Goal: Task Accomplishment & Management: Use online tool/utility

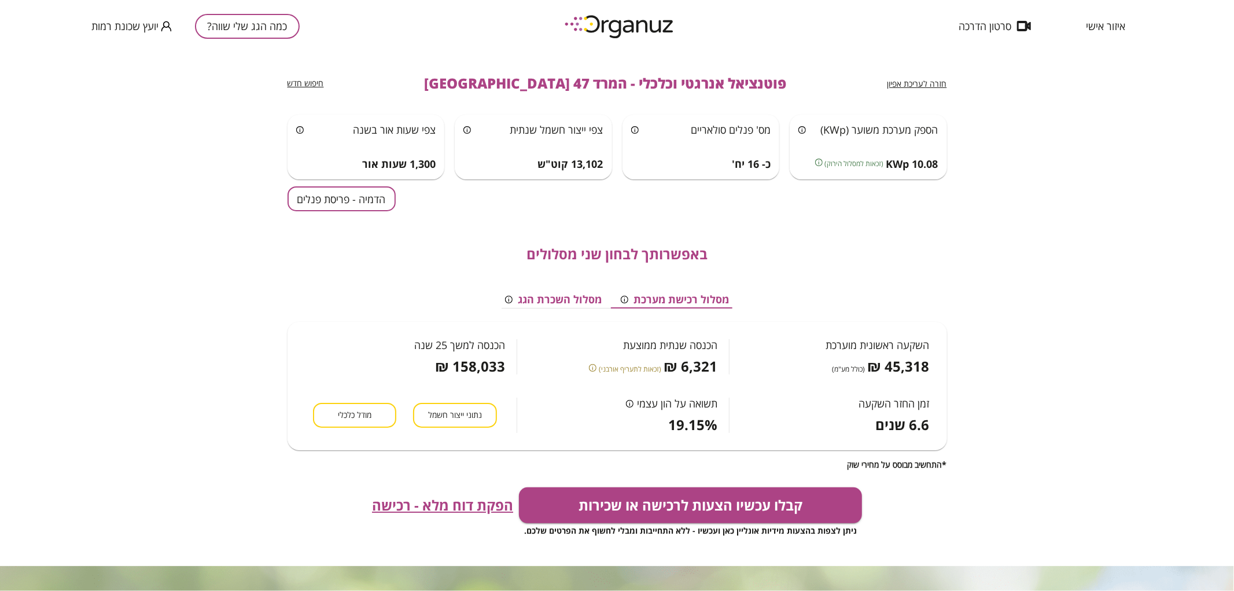
click at [261, 27] on button "כמה הגג שלי שווה?" at bounding box center [247, 26] width 105 height 25
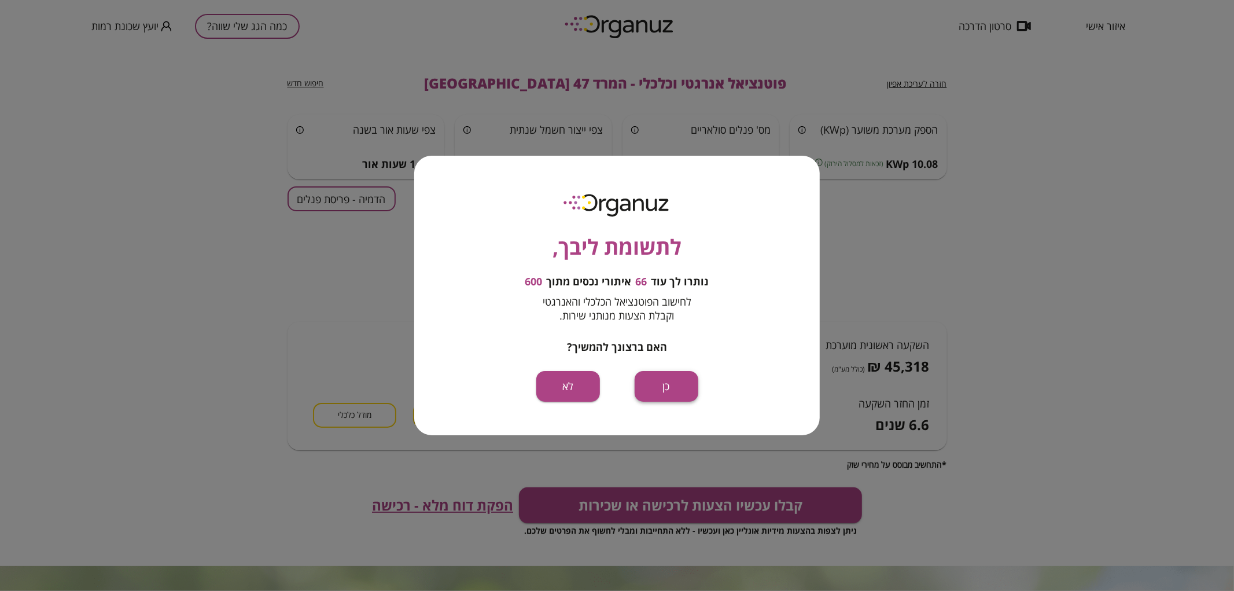
click at [674, 392] on button "כן" at bounding box center [667, 386] width 64 height 31
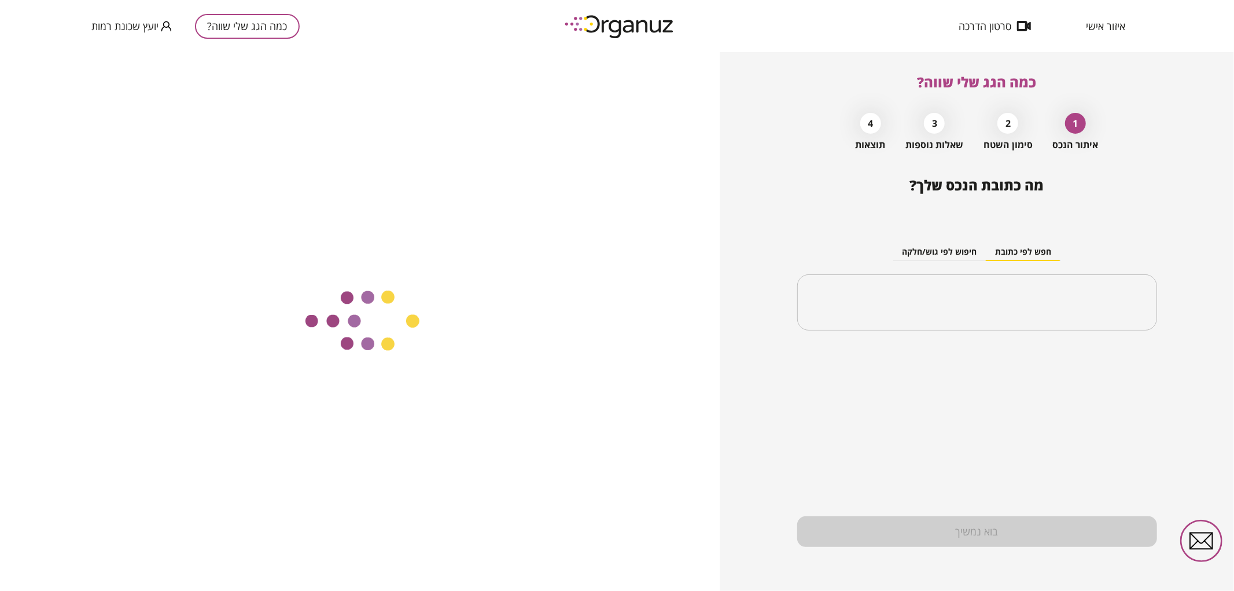
click at [966, 305] on input "text" at bounding box center [977, 302] width 332 height 29
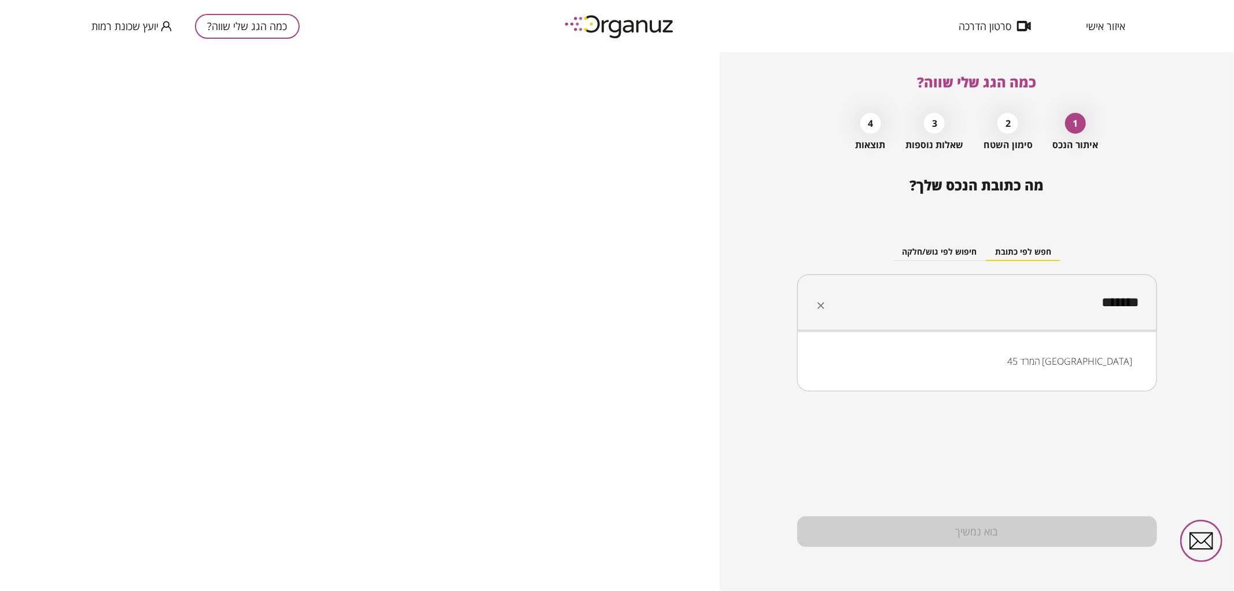
click at [1053, 371] on li "המרד 45 [GEOGRAPHIC_DATA]" at bounding box center [977, 361] width 330 height 21
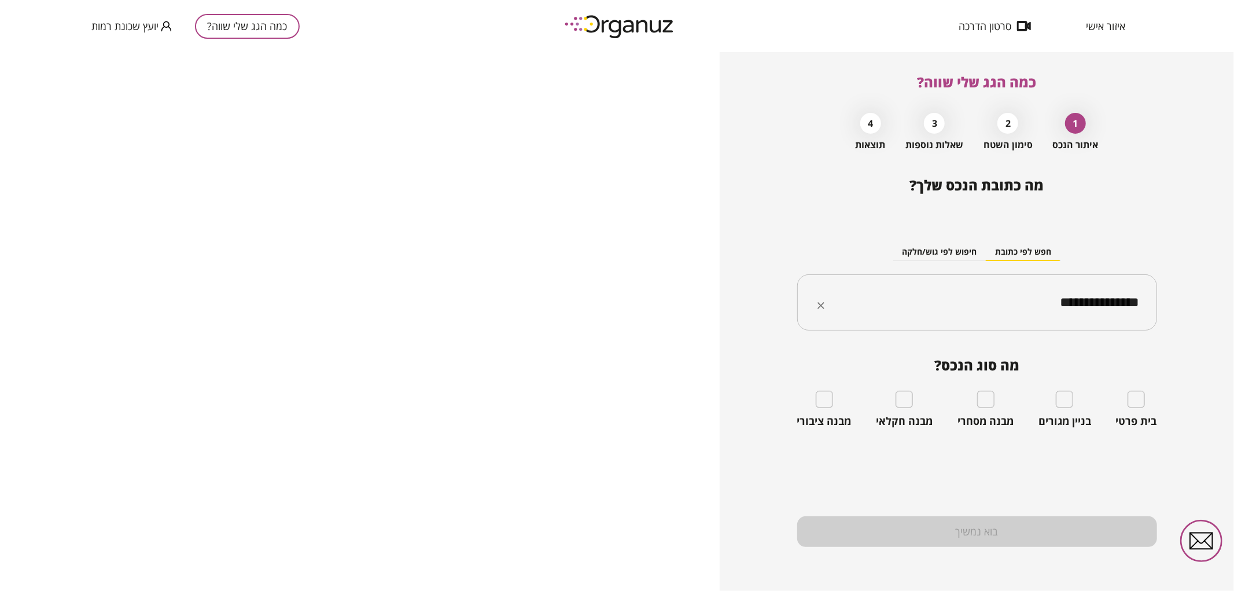
type input "**********"
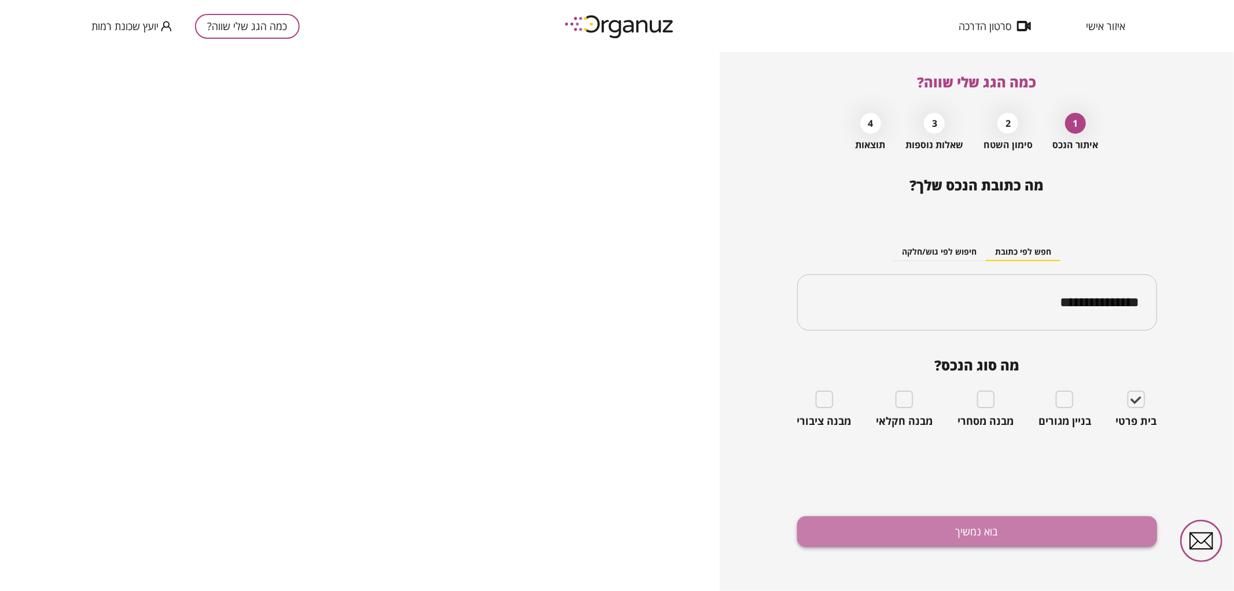
click at [986, 530] on button "בוא נמשיך" at bounding box center [977, 531] width 360 height 31
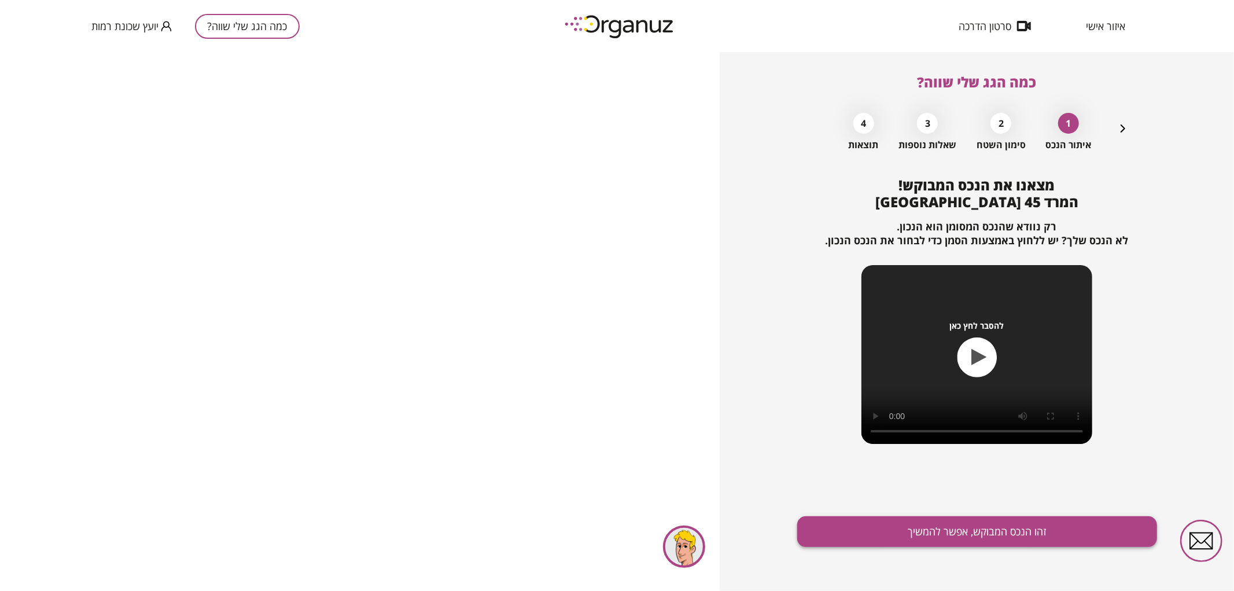
click at [941, 524] on button "זהו הנכס המבוקש, אפשר להמשיך" at bounding box center [977, 531] width 360 height 31
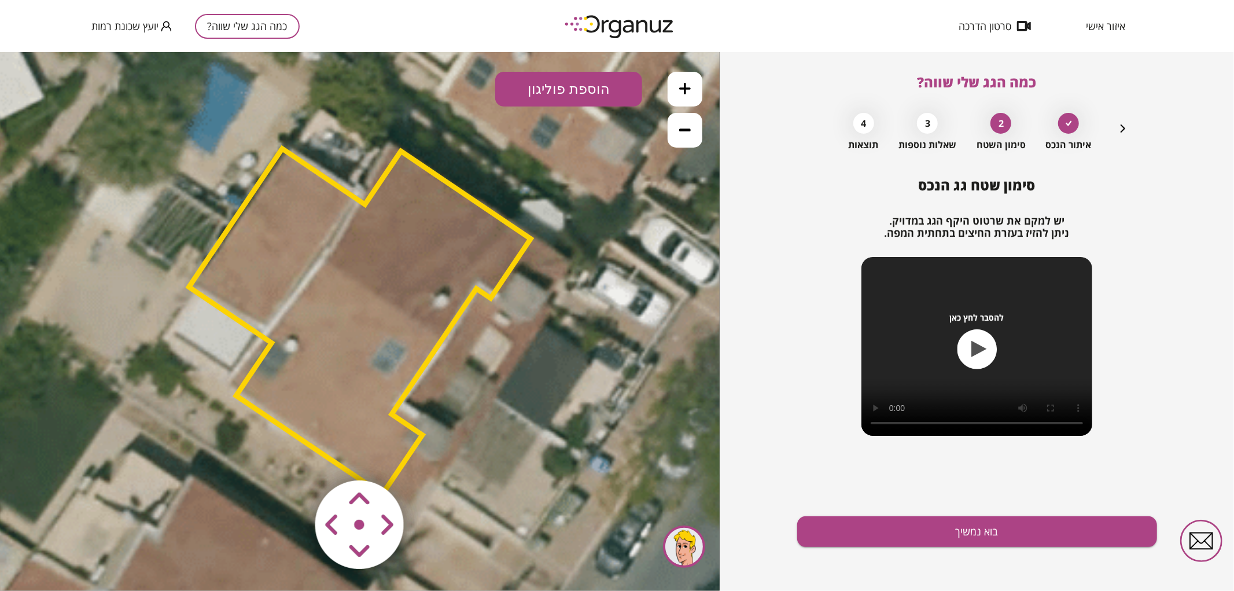
click at [414, 271] on polygon at bounding box center [360, 320] width 342 height 345
click at [678, 128] on button at bounding box center [685, 129] width 35 height 35
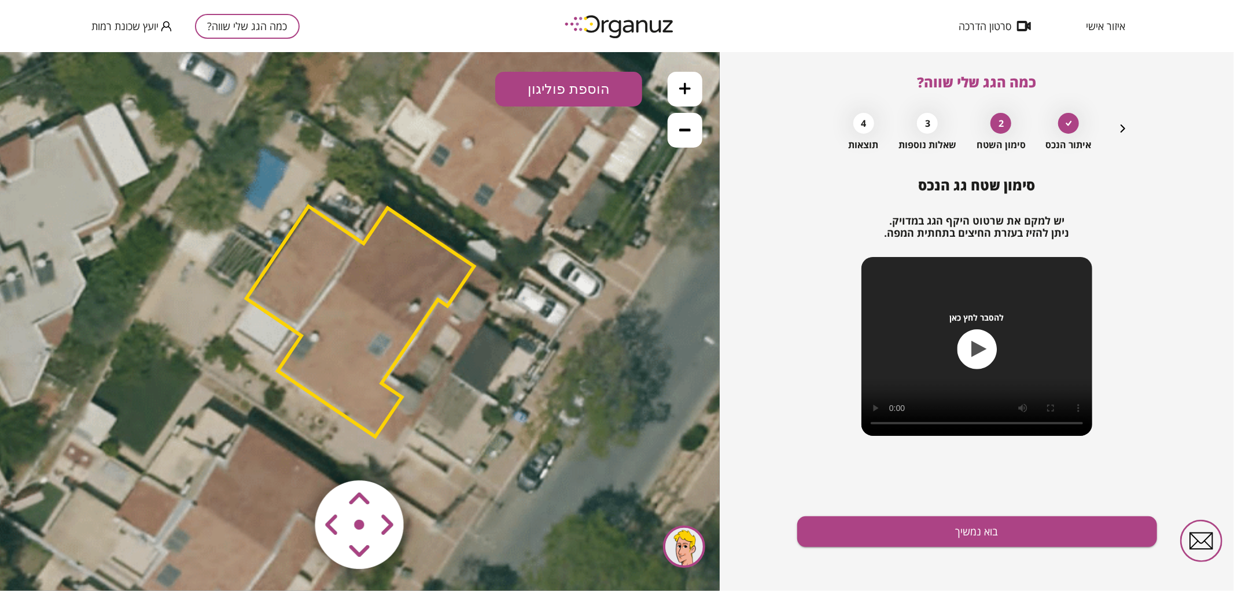
click at [678, 128] on button at bounding box center [685, 129] width 35 height 35
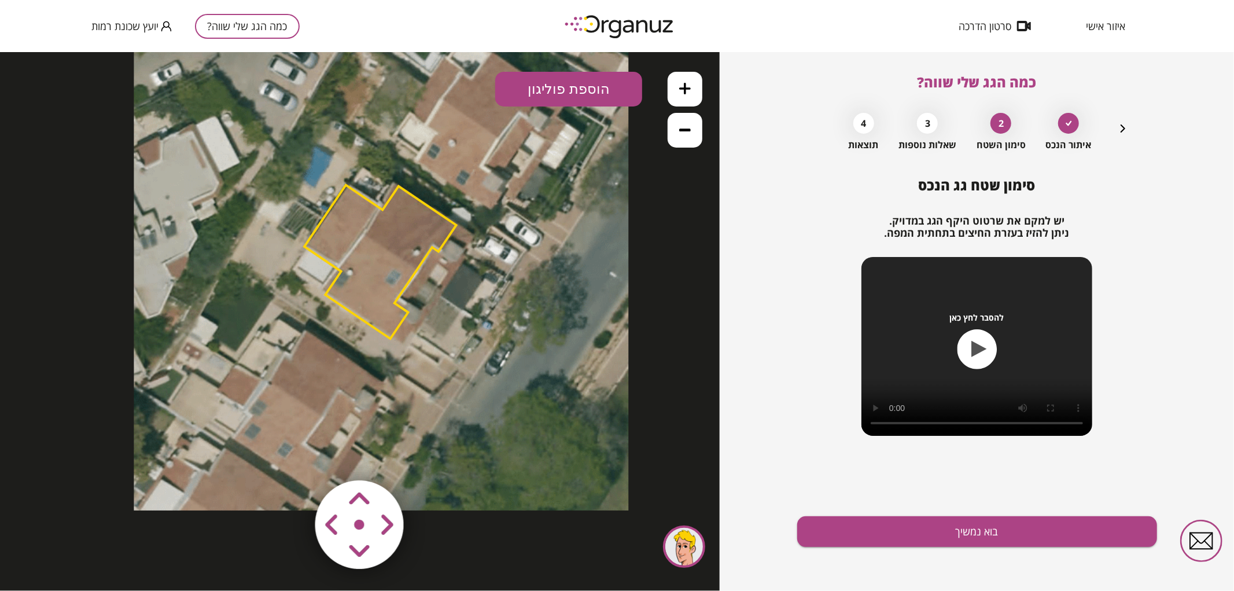
drag, startPoint x: 493, startPoint y: 304, endPoint x: 499, endPoint y: 299, distance: 7.8
click at [499, 299] on icon at bounding box center [381, 262] width 495 height 495
click at [406, 261] on polygon at bounding box center [380, 261] width 152 height 153
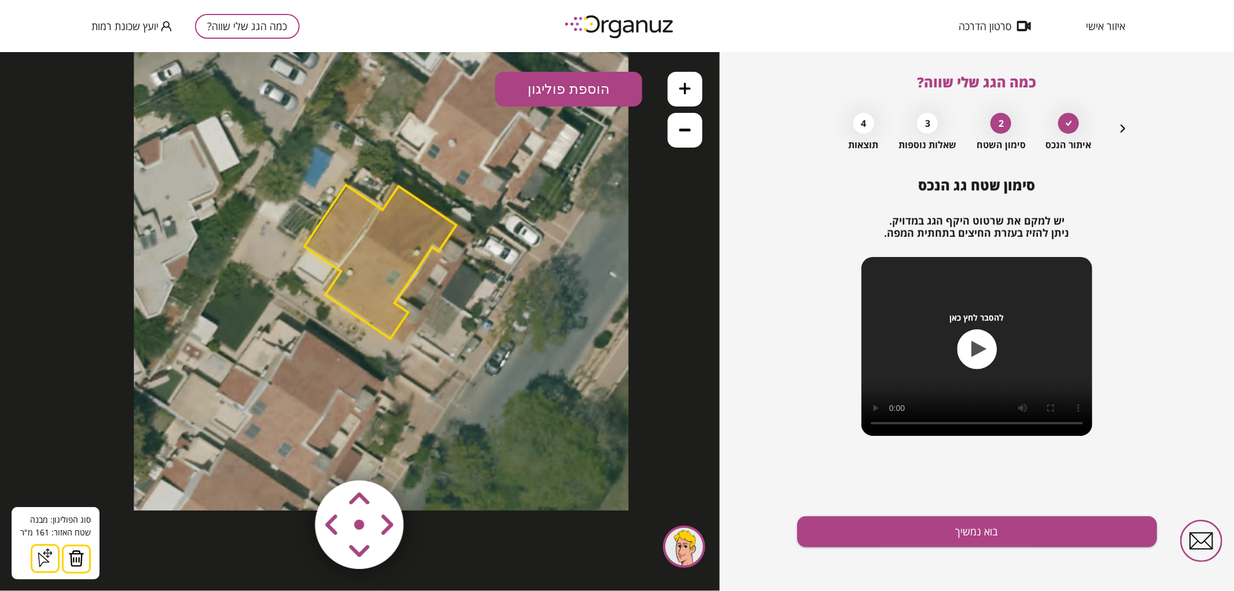
click at [78, 554] on img at bounding box center [76, 557] width 16 height 17
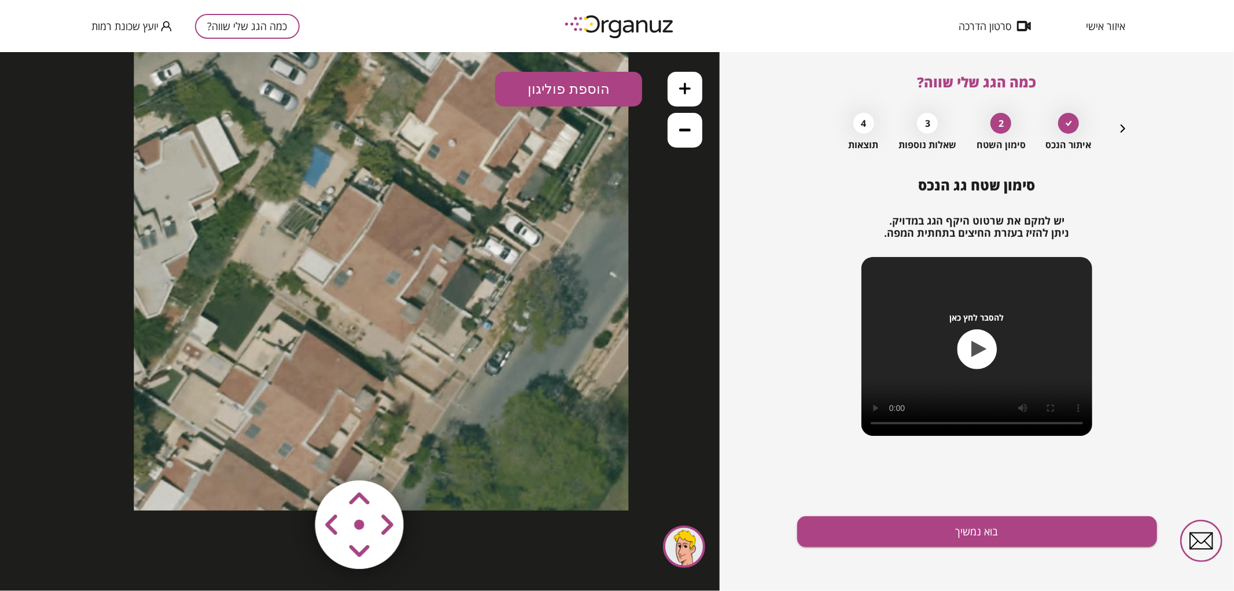
click at [686, 90] on icon at bounding box center [685, 88] width 12 height 12
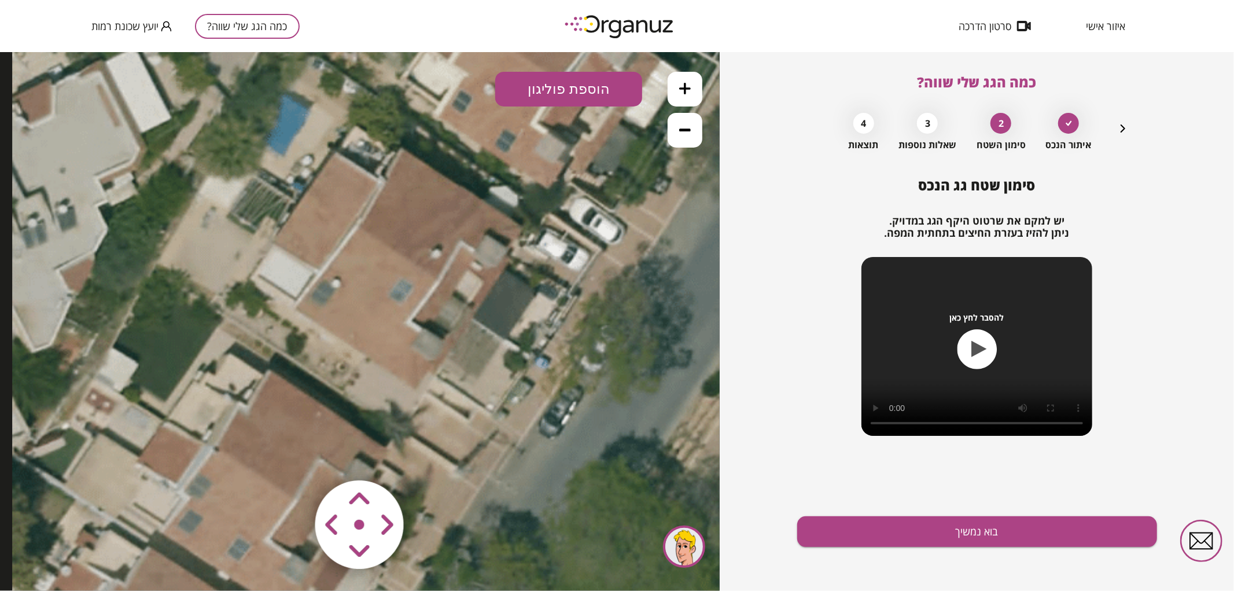
drag, startPoint x: 493, startPoint y: 293, endPoint x: 487, endPoint y: 310, distance: 17.2
click at [487, 310] on icon at bounding box center [383, 269] width 742 height 742
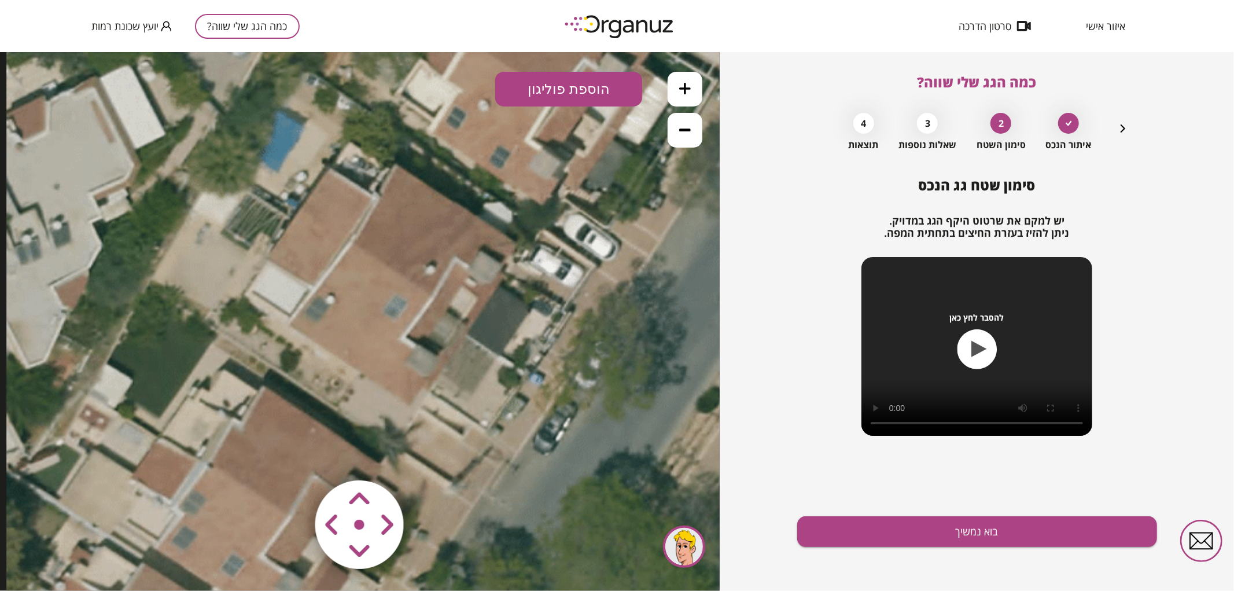
click at [585, 82] on button "הוספת פוליגון" at bounding box center [568, 88] width 147 height 35
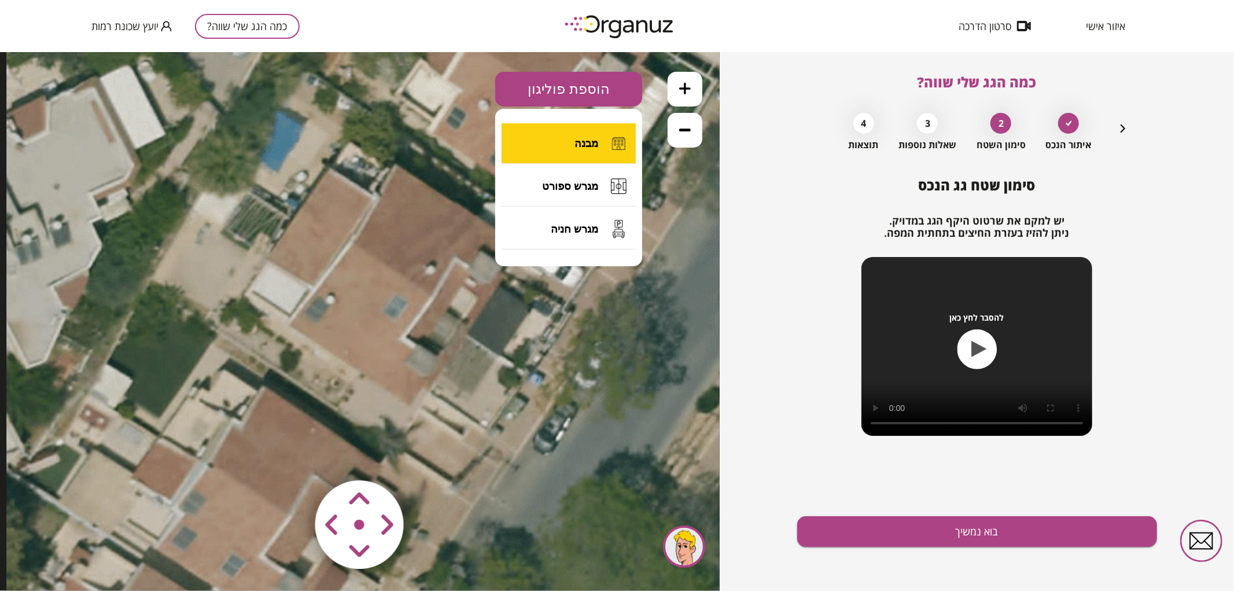
click at [551, 150] on button "מבנה" at bounding box center [569, 143] width 134 height 40
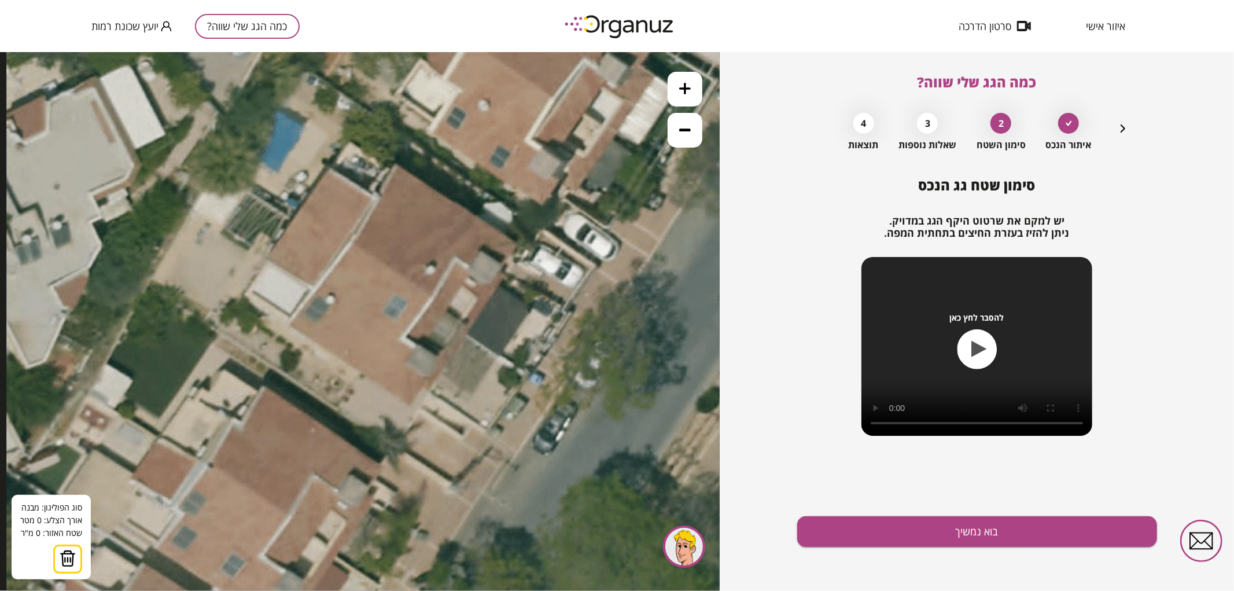
click at [469, 331] on icon at bounding box center [377, 285] width 742 height 742
click at [293, 217] on polygon at bounding box center [380, 274] width 175 height 115
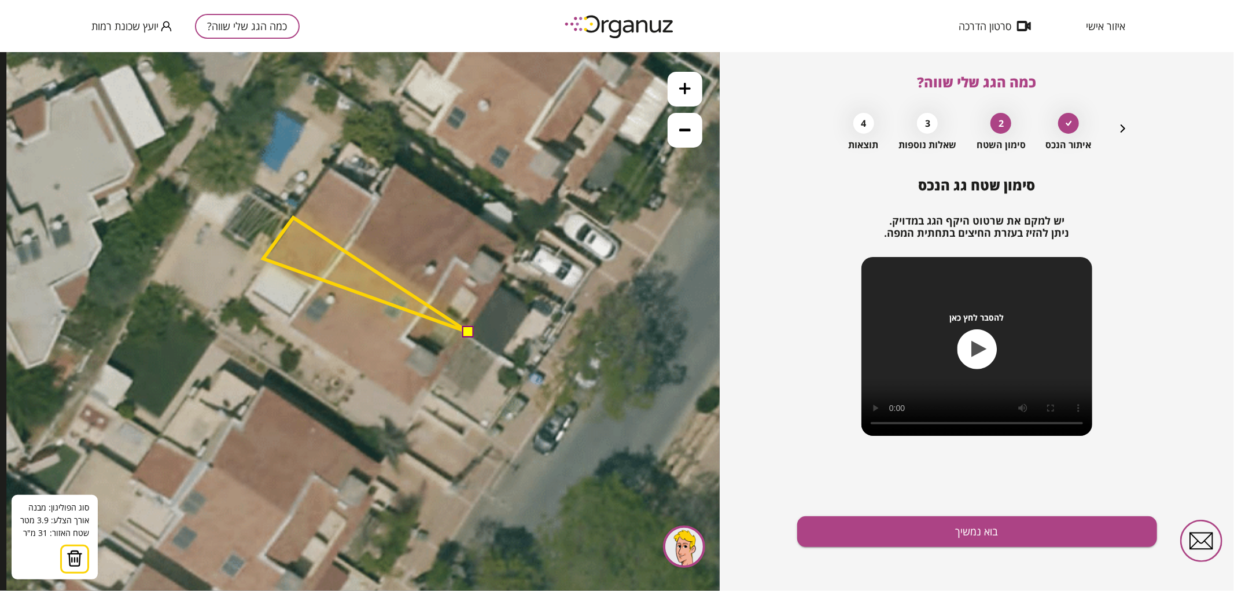
click at [263, 258] on polygon at bounding box center [365, 274] width 205 height 115
click at [315, 289] on polygon at bounding box center [365, 274] width 205 height 115
click at [290, 323] on polygon at bounding box center [365, 274] width 205 height 115
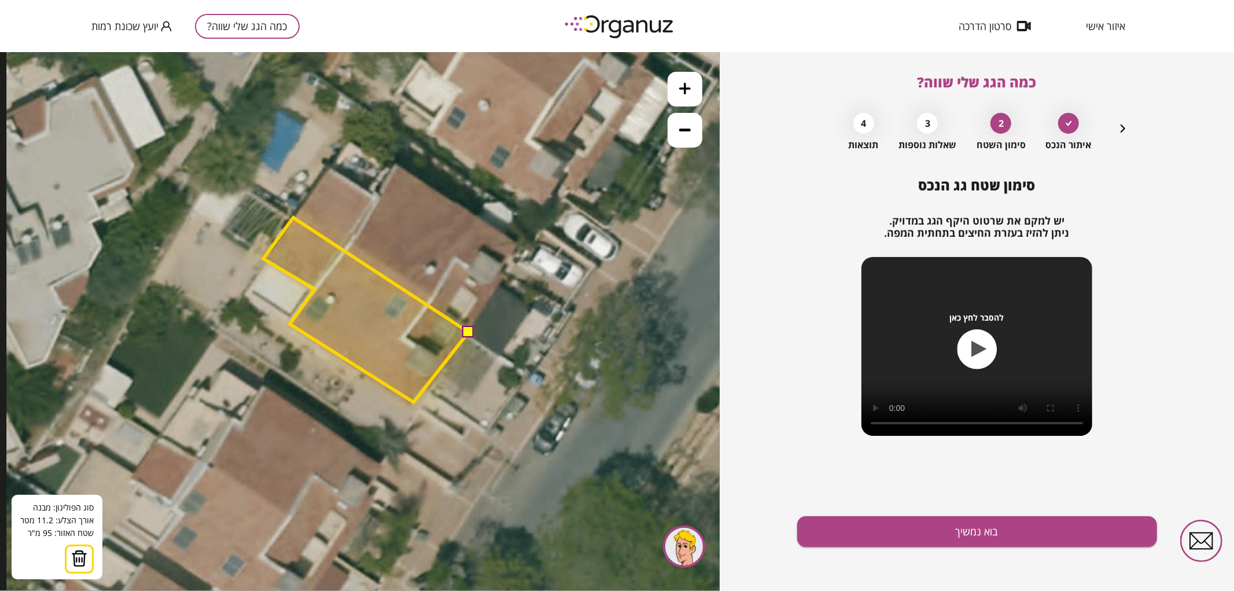
click at [414, 401] on polygon at bounding box center [365, 309] width 205 height 185
click at [470, 330] on button at bounding box center [468, 331] width 12 height 12
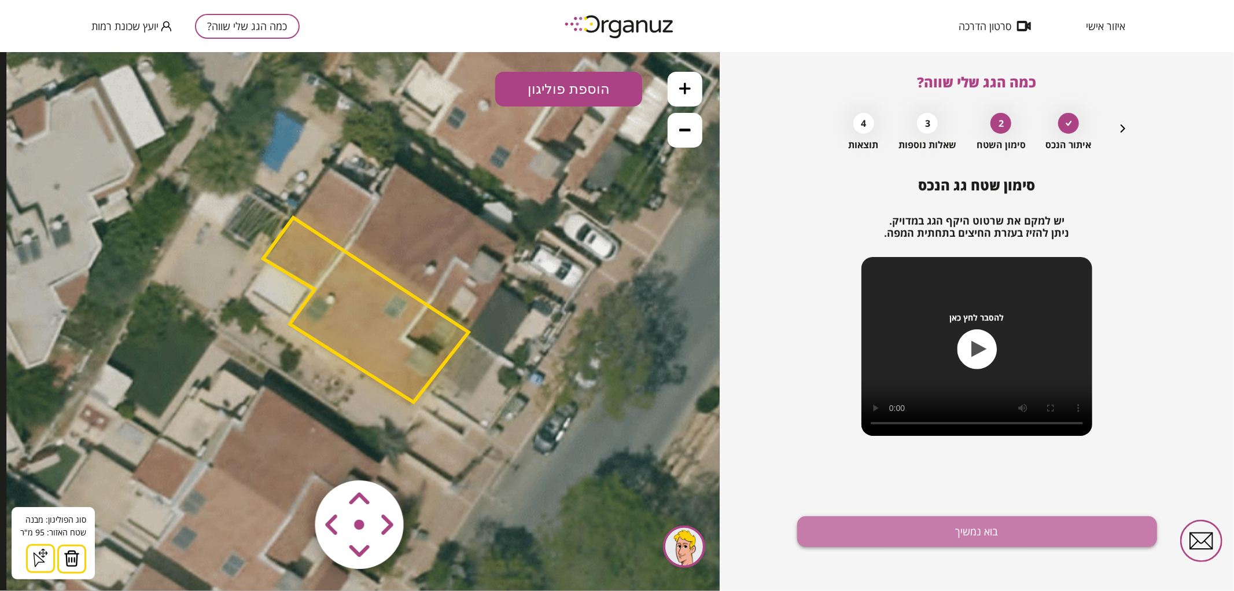
click at [828, 522] on button "בוא נמשיך" at bounding box center [977, 531] width 360 height 31
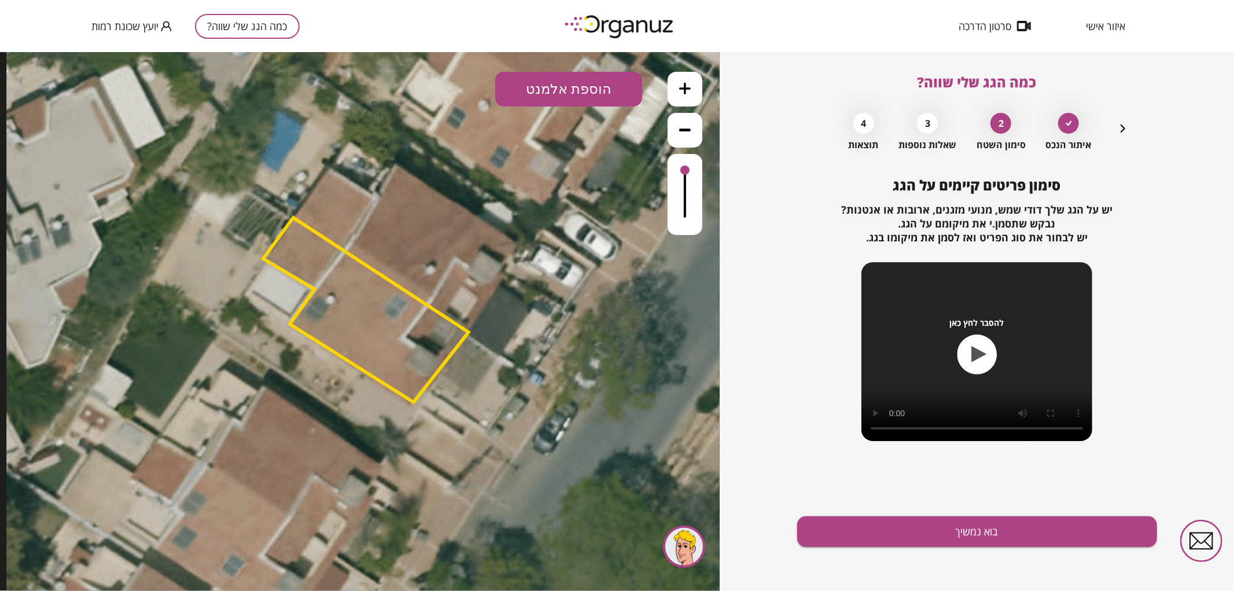
click at [580, 81] on button "הוספת אלמנט" at bounding box center [568, 88] width 147 height 35
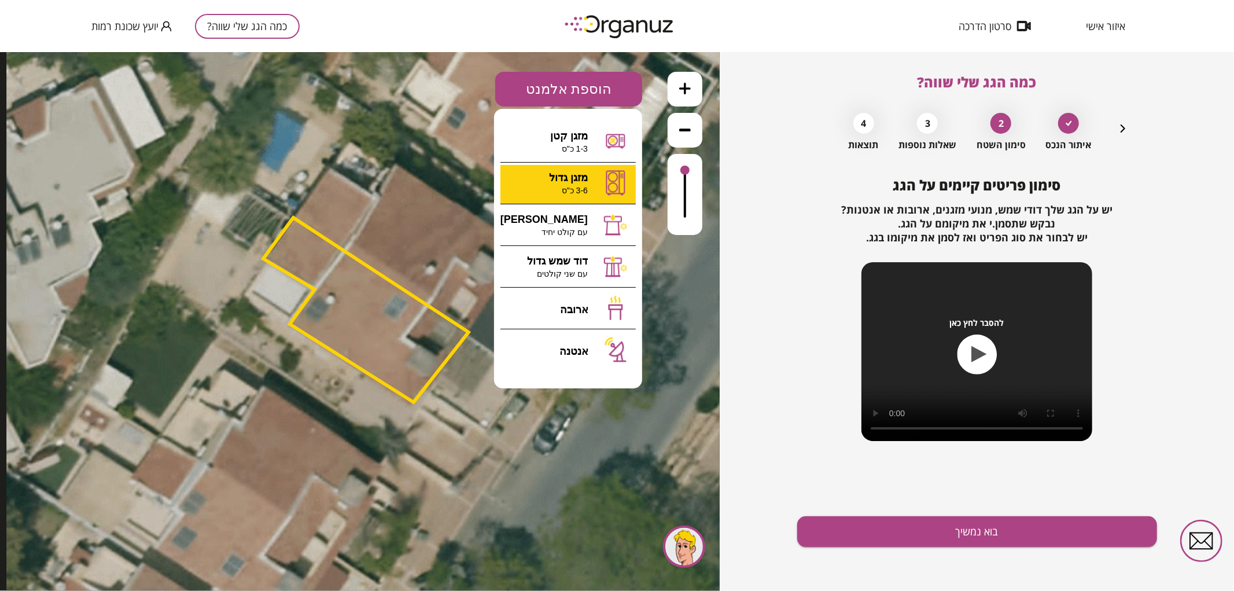
click at [591, 188] on div ".st0 { fill: #FFFFFF; } 95" at bounding box center [360, 320] width 720 height 539
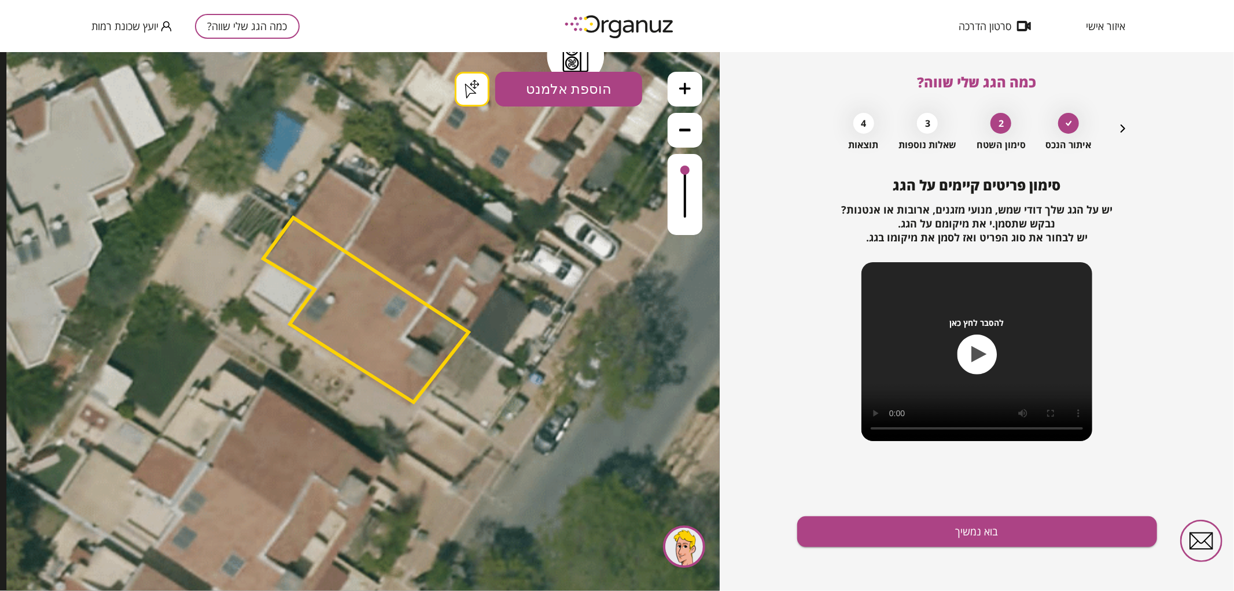
click at [576, 90] on button "הוספת אלמנט" at bounding box center [568, 88] width 147 height 35
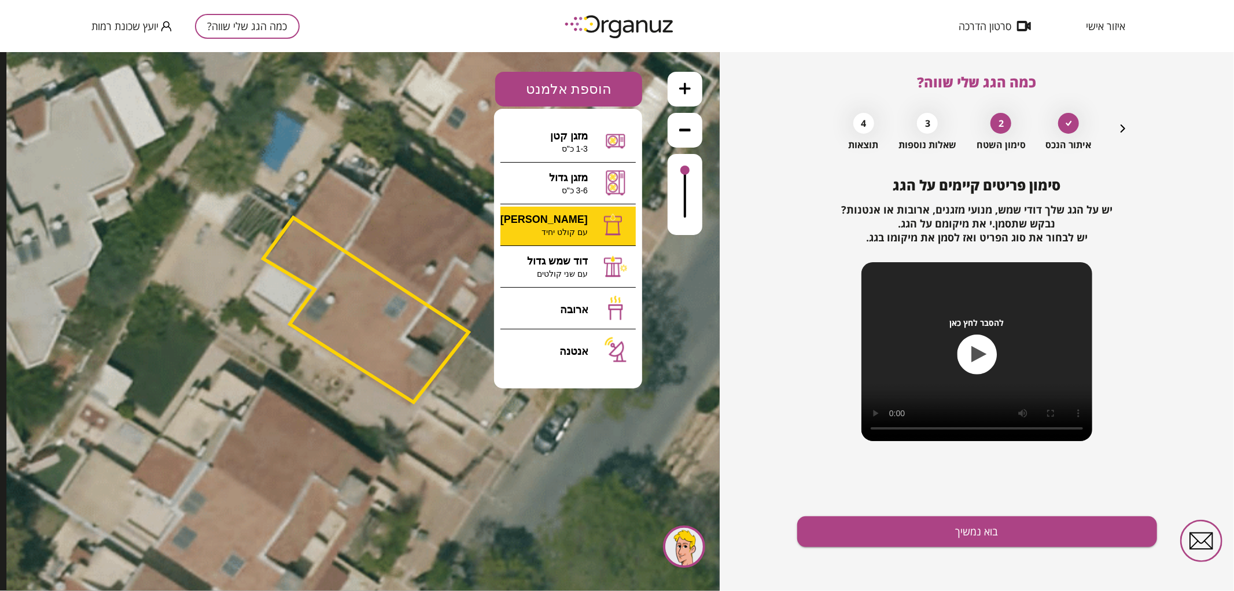
click at [567, 216] on div ".st0 { fill: #FFFFFF; } 95" at bounding box center [360, 320] width 720 height 539
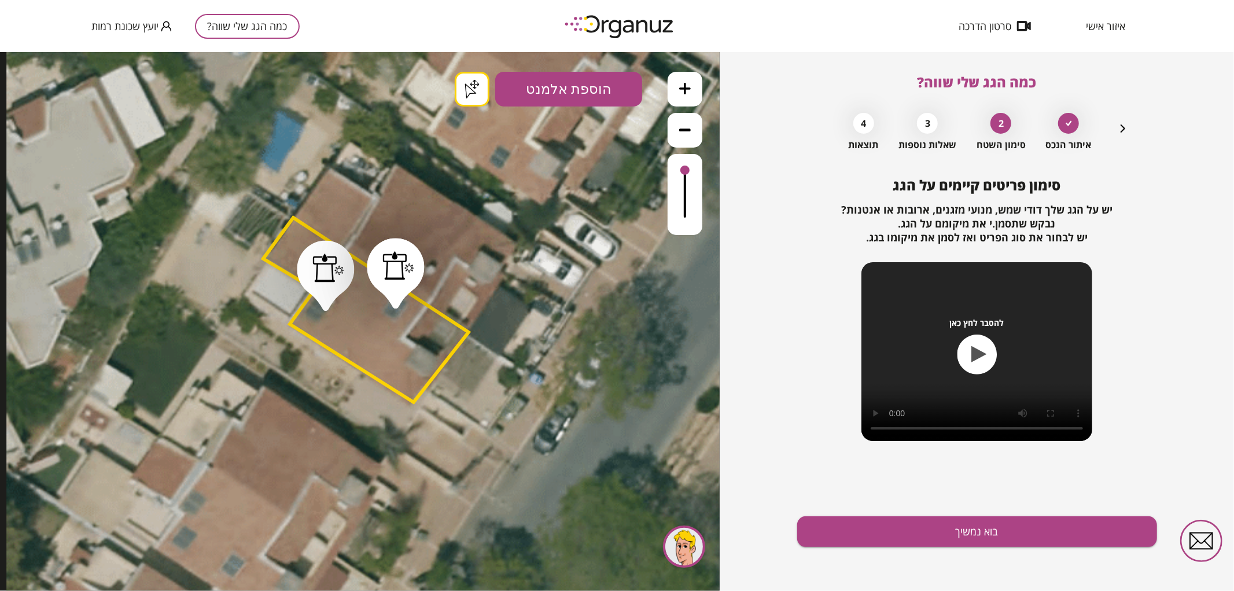
click at [946, 520] on button "בוא נמשיך" at bounding box center [977, 531] width 360 height 31
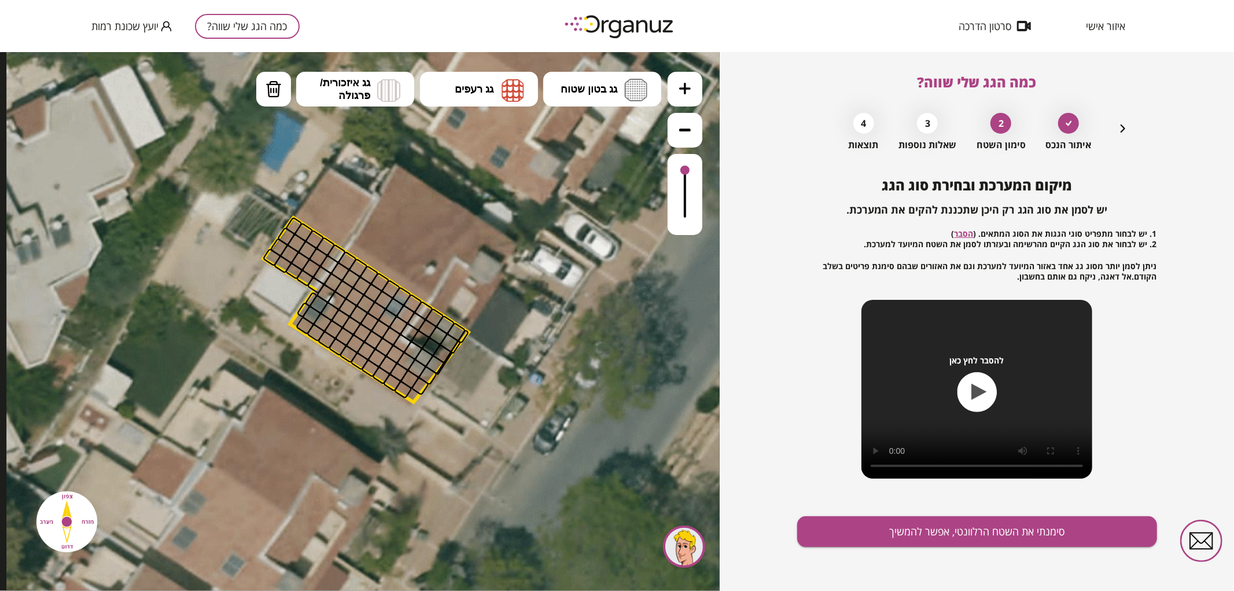
drag, startPoint x: 469, startPoint y: 90, endPoint x: 479, endPoint y: 124, distance: 35.1
click at [469, 91] on span "גג רעפים" at bounding box center [474, 88] width 39 height 13
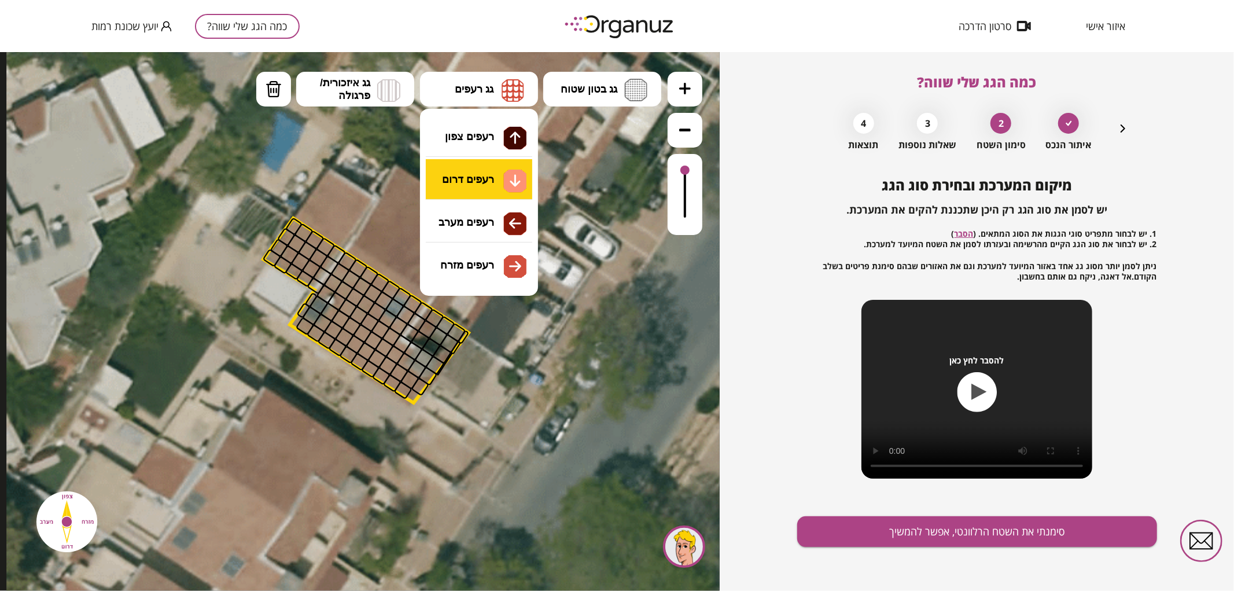
click at [469, 177] on div ".st0 { fill: #FFFFFF; } .st0 { fill: #FFFFFF; }" at bounding box center [360, 320] width 720 height 539
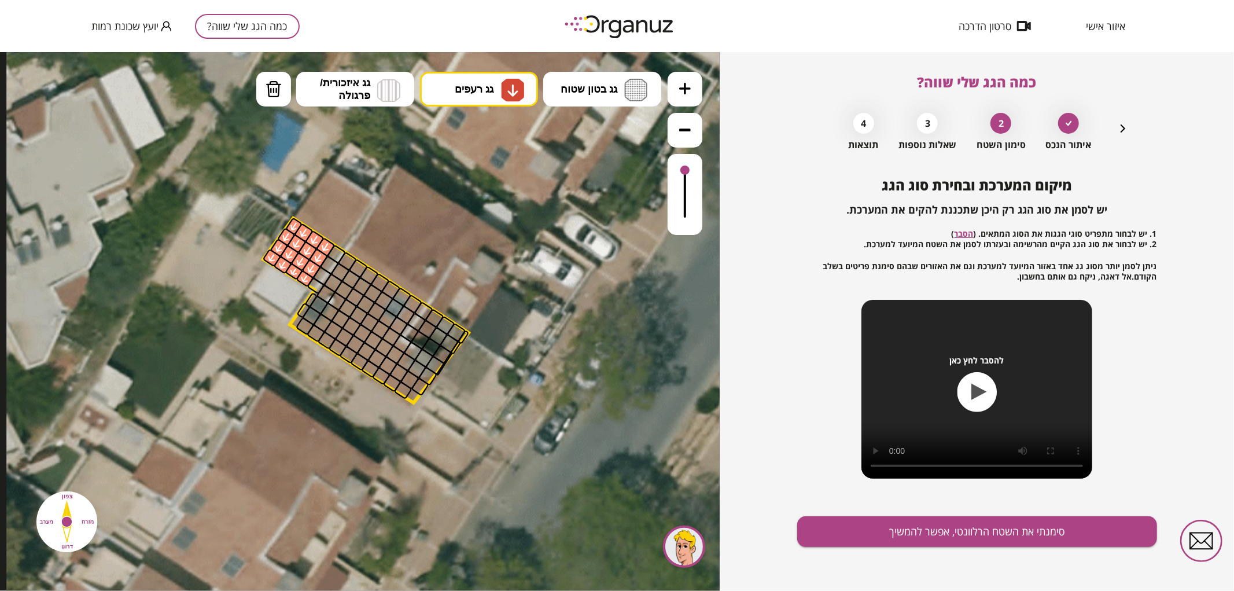
drag, startPoint x: 305, startPoint y: 272, endPoint x: 297, endPoint y: 222, distance: 51.6
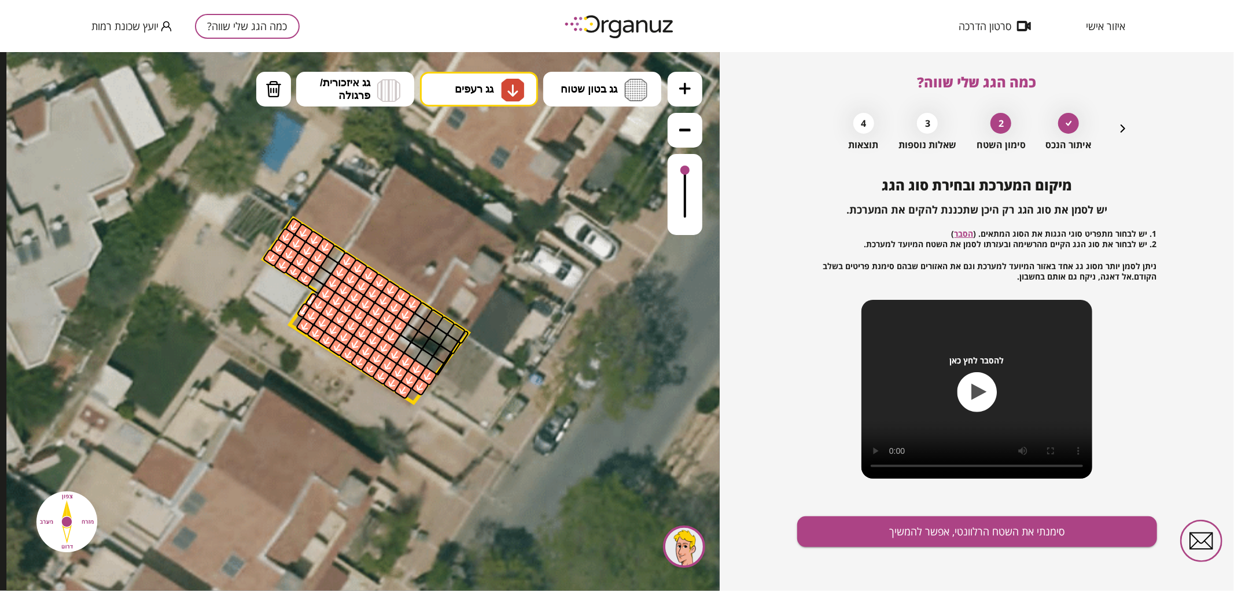
drag, startPoint x: 349, startPoint y: 261, endPoint x: 435, endPoint y: 397, distance: 161.2
click at [430, 397] on div ".st0 { fill: #FFFFFF; } .st0 { fill: #FFFFFF; }" at bounding box center [377, 285] width 742 height 742
drag, startPoint x: 434, startPoint y: 364, endPoint x: 395, endPoint y: 343, distance: 45.0
click at [899, 554] on div "מיקום המערכת ובחירת סוג הגג יש לסמן את סוג הגג רק היכן שתכננת להקים את המערכת. …" at bounding box center [977, 384] width 360 height 414
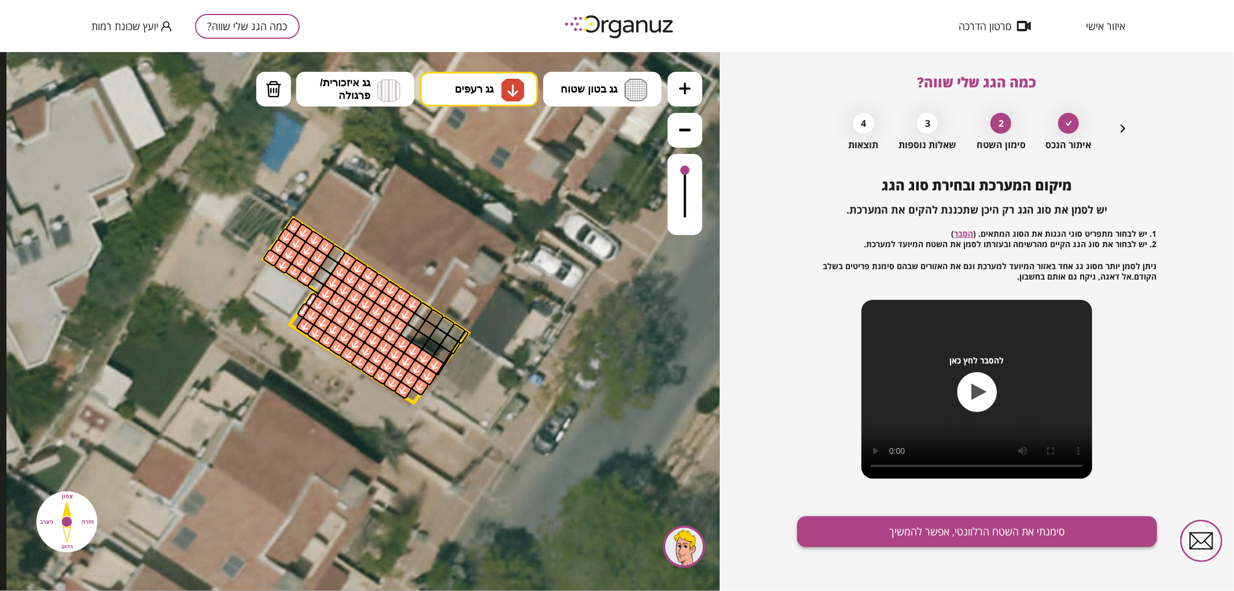
click at [899, 541] on button "סימנתי את השטח הרלוונטי, אפשר להמשיך" at bounding box center [977, 531] width 360 height 31
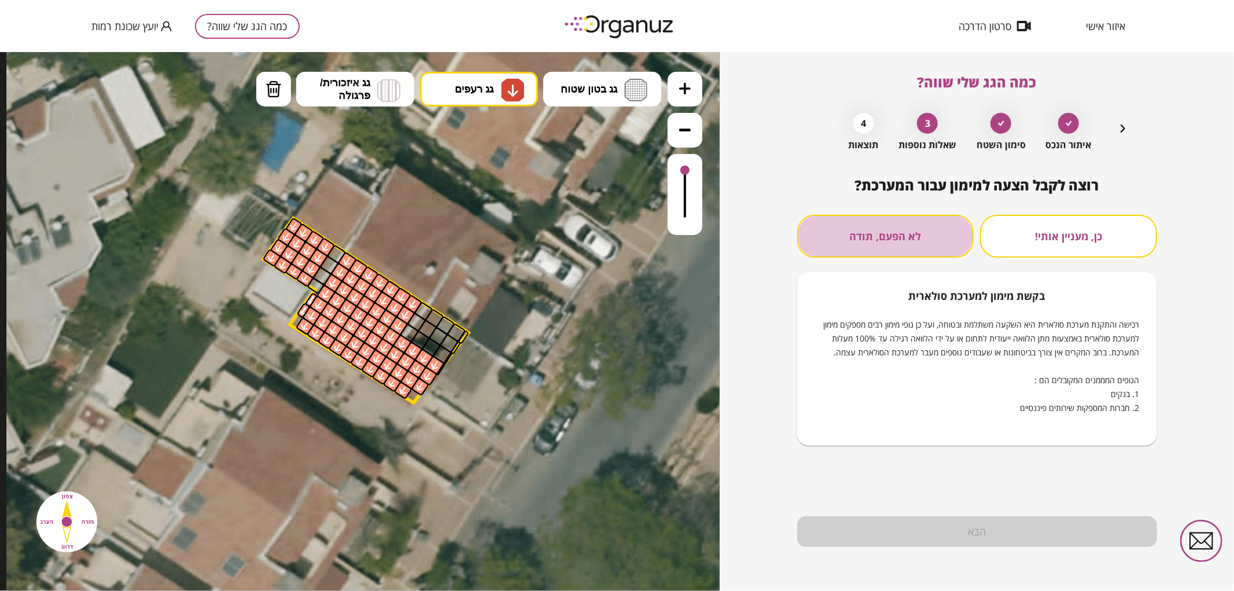
click at [907, 241] on button "לא הפעם, תודה" at bounding box center [885, 236] width 177 height 43
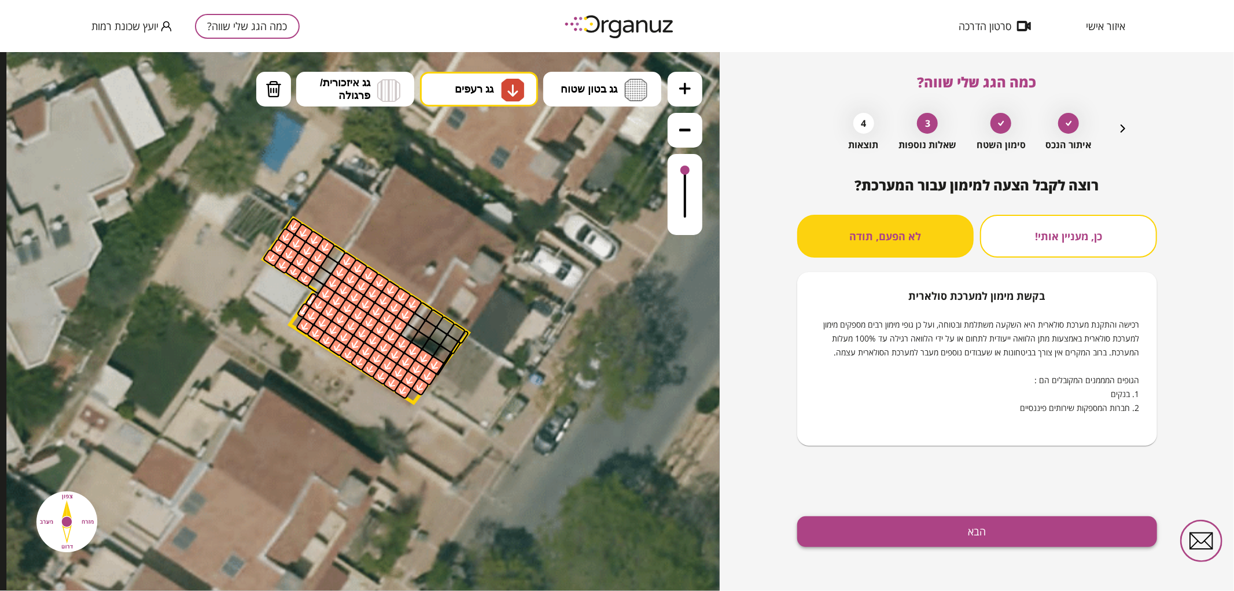
click at [945, 530] on button "הבא" at bounding box center [977, 531] width 360 height 31
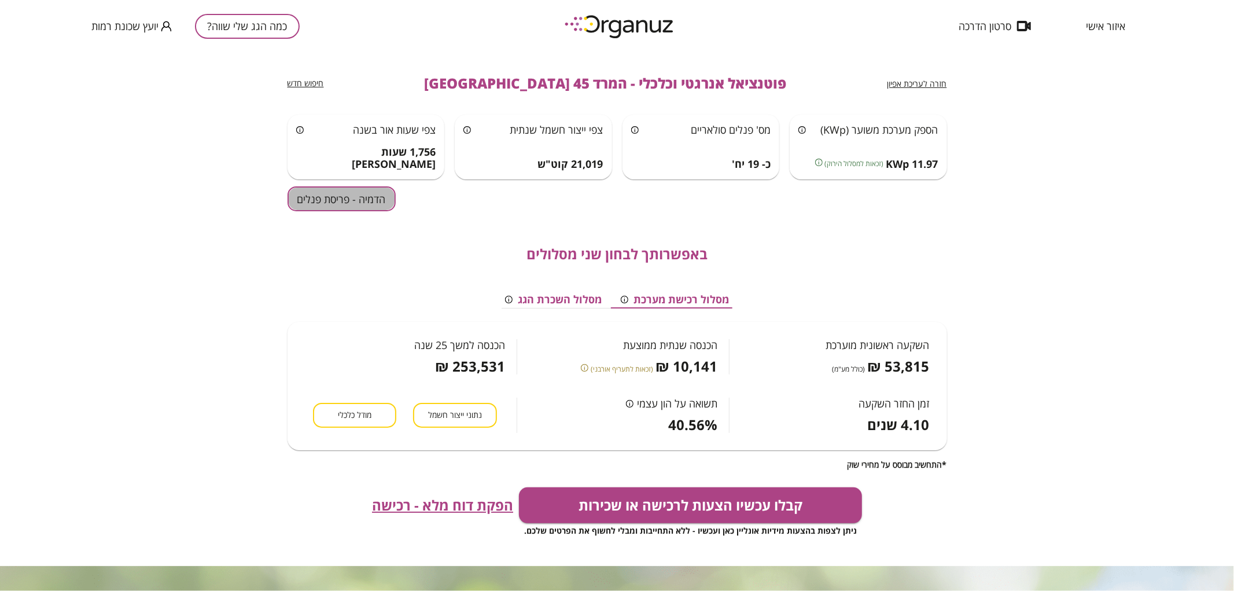
click at [342, 204] on button "הדמיה - פריסת פנלים" at bounding box center [342, 198] width 108 height 25
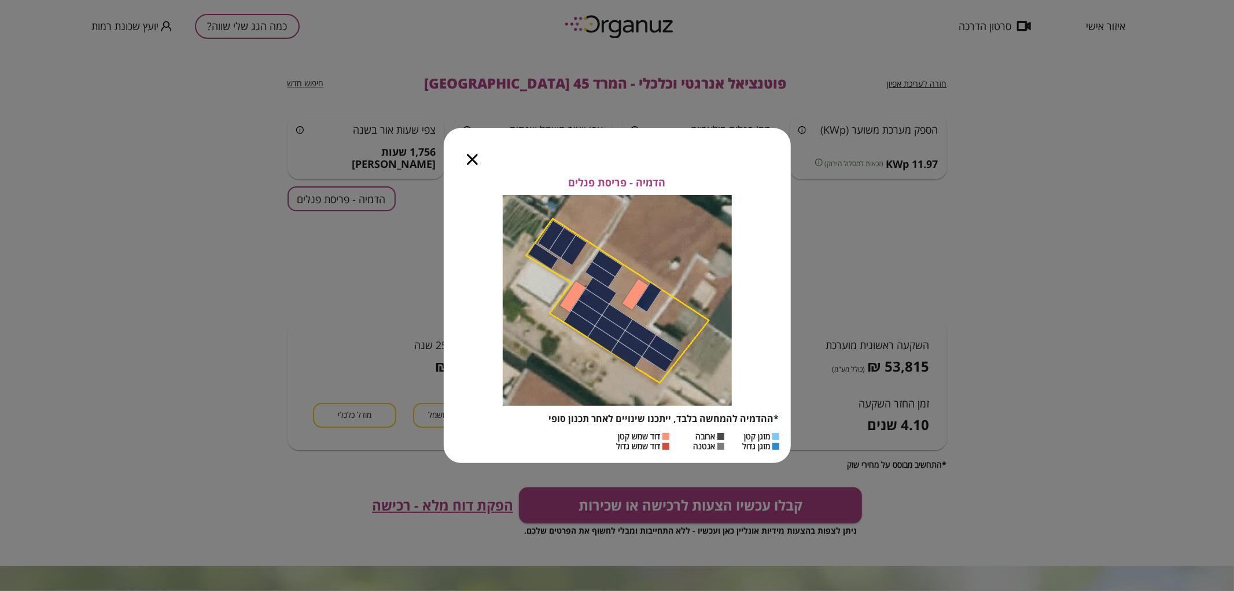
click at [476, 164] on icon "button" at bounding box center [472, 159] width 11 height 11
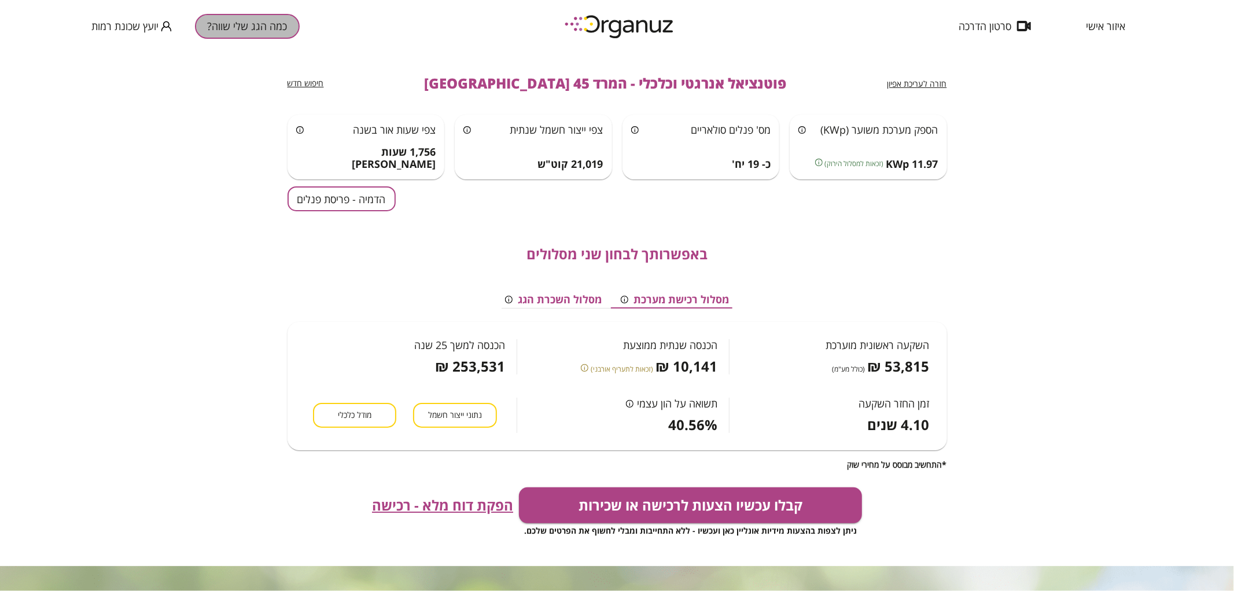
click at [251, 21] on button "כמה הגג שלי שווה?" at bounding box center [247, 26] width 105 height 25
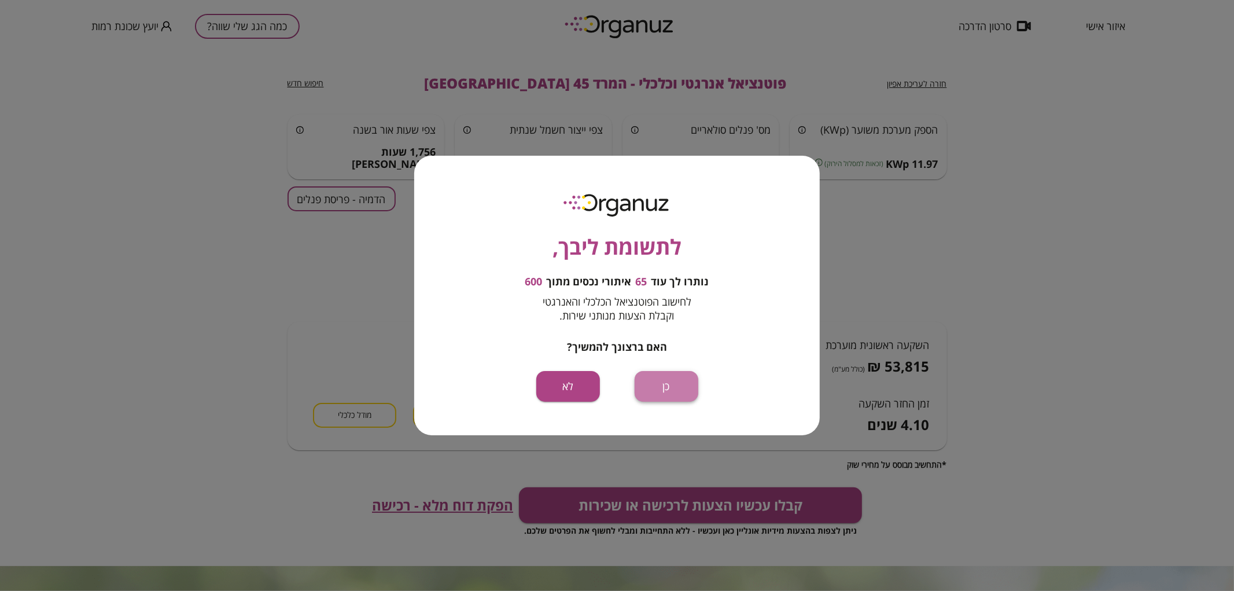
click at [671, 391] on button "כן" at bounding box center [667, 386] width 64 height 31
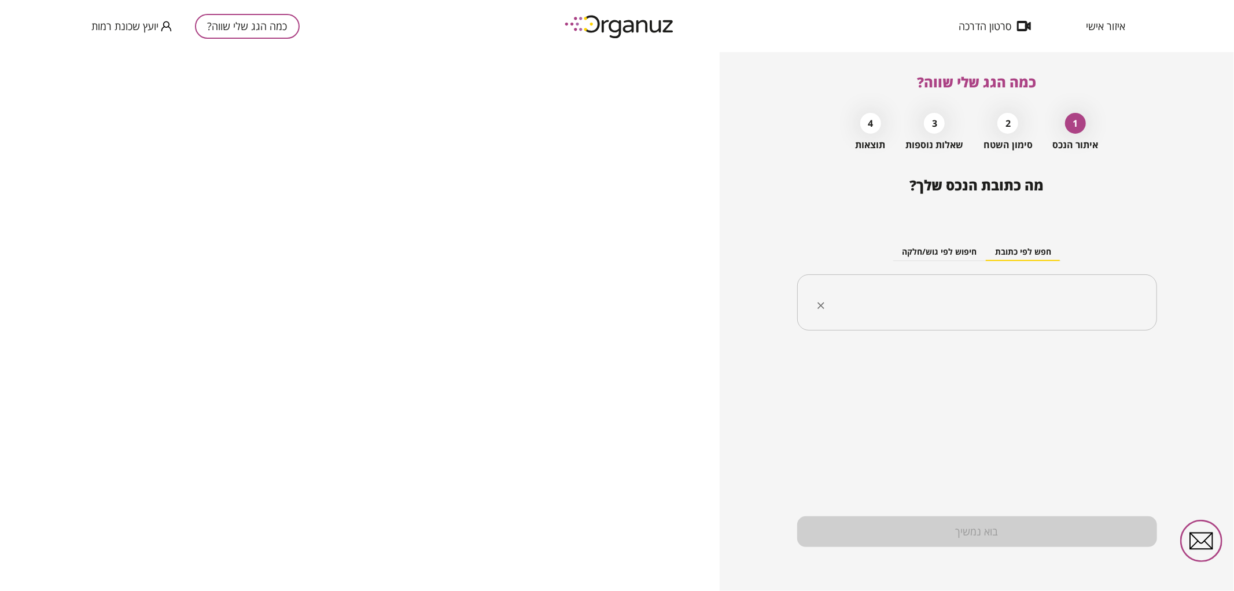
click at [1016, 308] on input "text" at bounding box center [981, 302] width 323 height 29
click at [1097, 357] on li "המרד 24 [GEOGRAPHIC_DATA]" at bounding box center [977, 361] width 330 height 21
type input "**********"
click at [1155, 404] on div "בית פרטי" at bounding box center [1136, 408] width 41 height 37
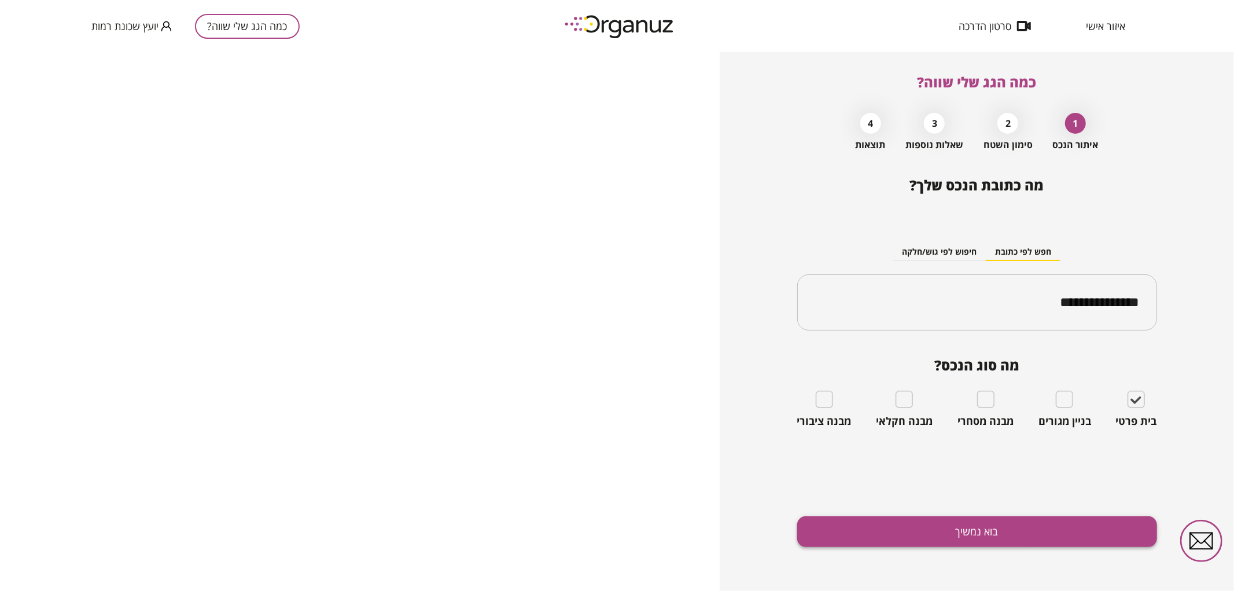
click at [1062, 519] on button "בוא נמשיך" at bounding box center [977, 531] width 360 height 31
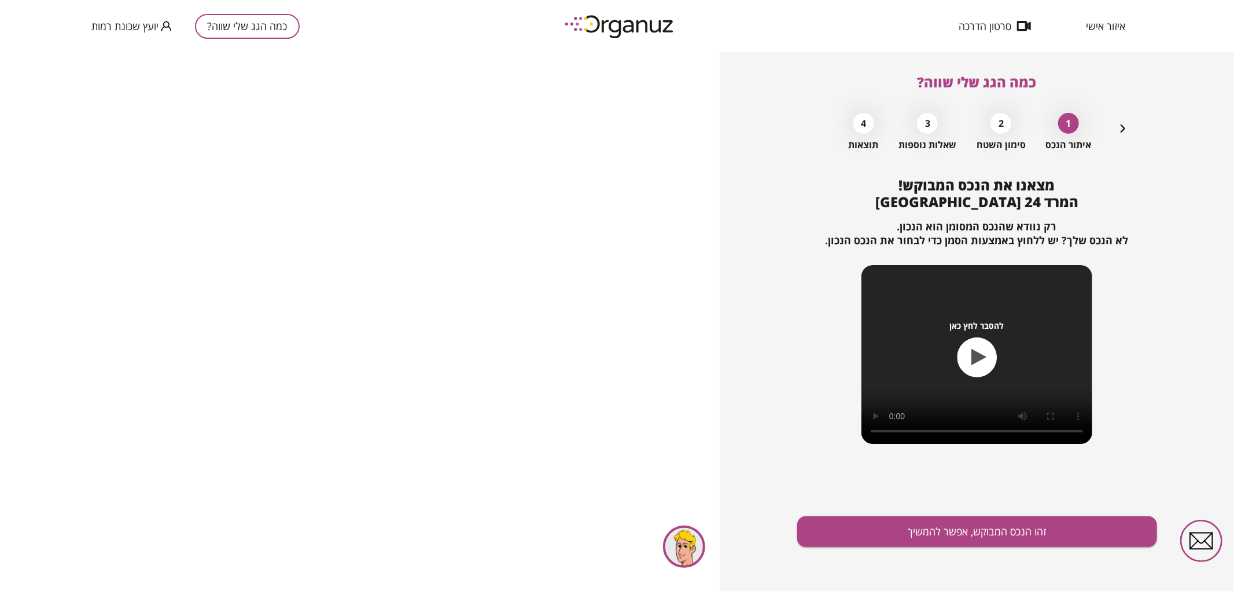
click at [875, 547] on div "מצאנו את הנכס המבוקש! המרד 24 באר שבע רק נוודא שהנכס המסומן הוא הנכון. לא הנכס …" at bounding box center [977, 384] width 360 height 414
click at [872, 542] on button "זהו הנכס המבוקש, אפשר להמשיך" at bounding box center [977, 531] width 360 height 31
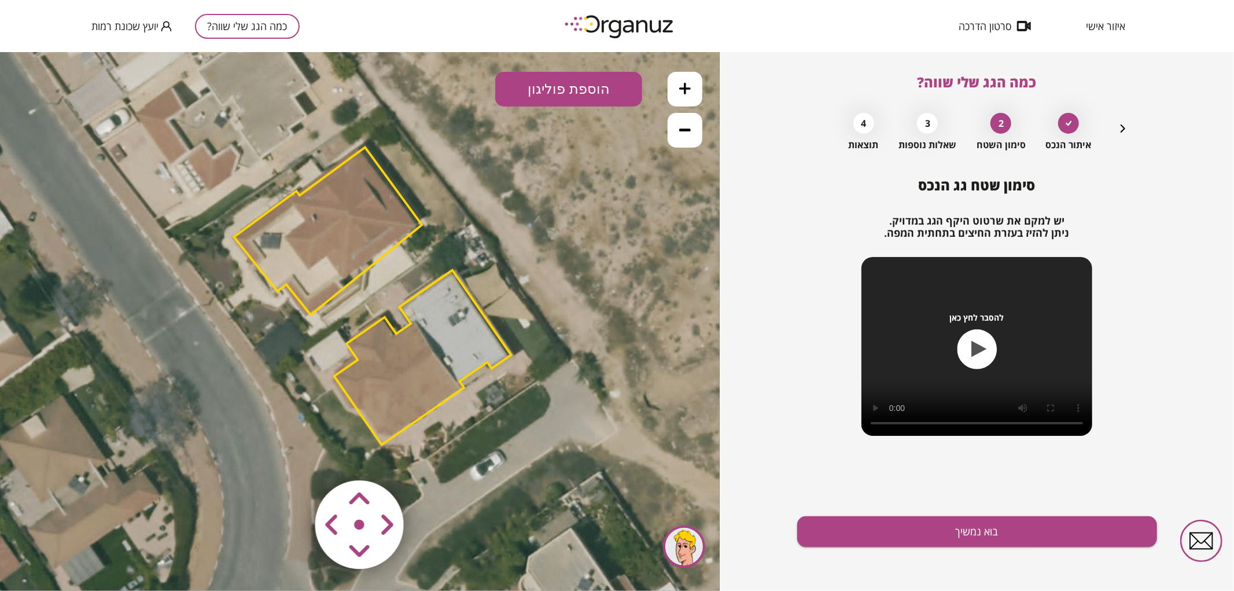
drag, startPoint x: 558, startPoint y: 361, endPoint x: 571, endPoint y: 336, distance: 28.5
click at [571, 336] on icon at bounding box center [375, 296] width 937 height 937
click at [334, 267] on polygon at bounding box center [328, 230] width 188 height 167
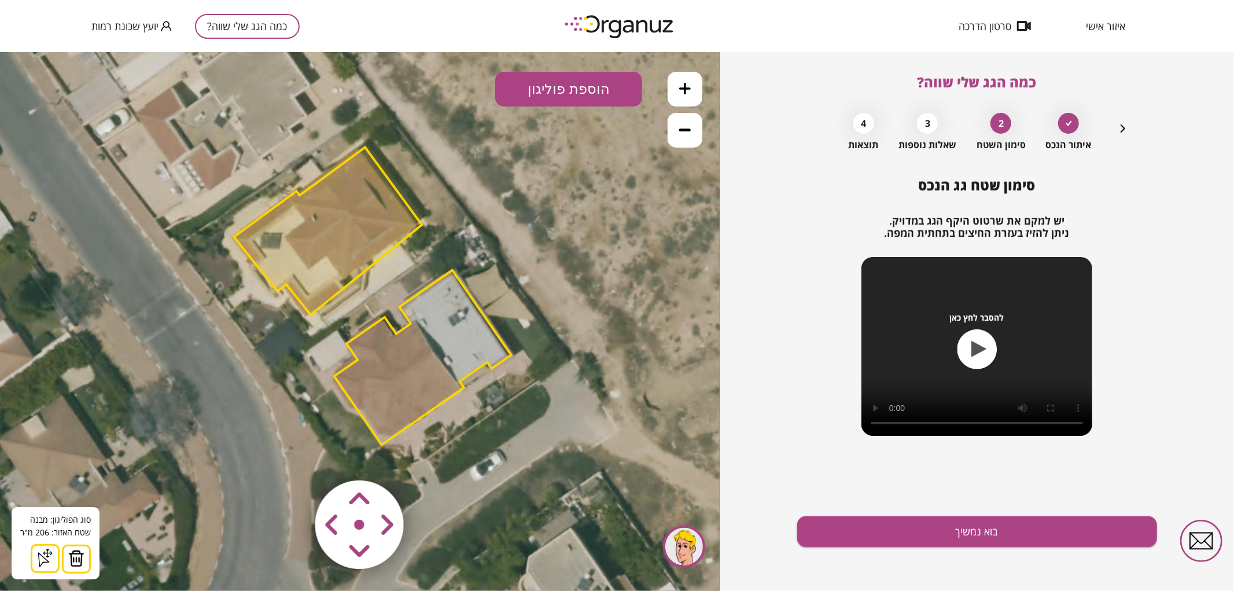
click at [76, 558] on img at bounding box center [76, 557] width 16 height 17
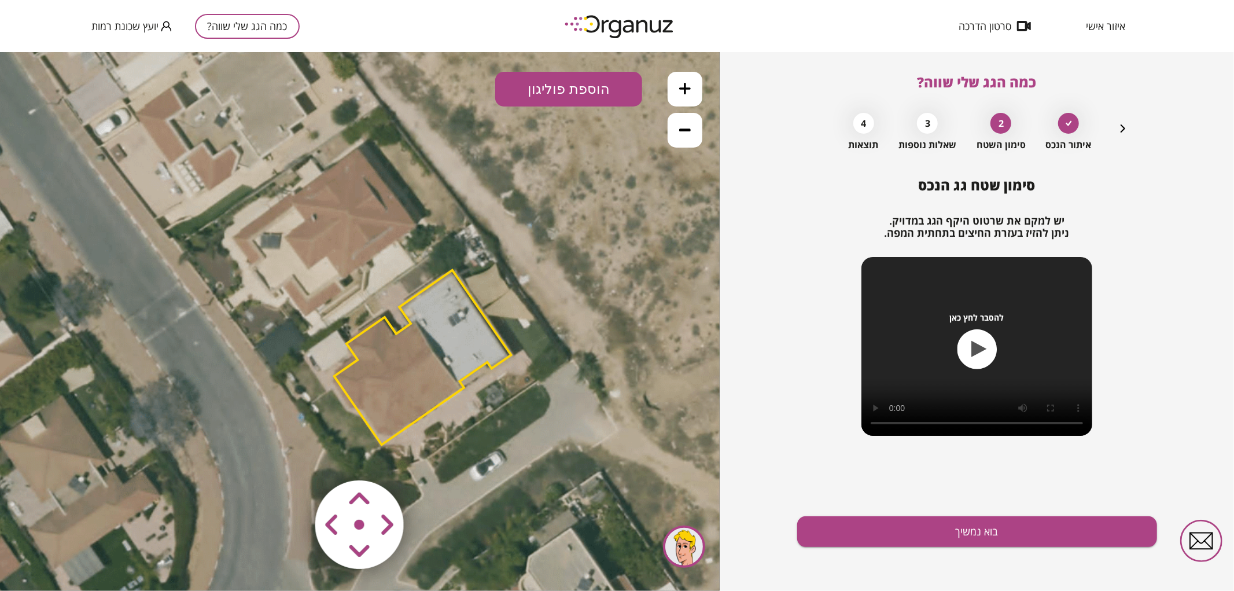
click at [428, 347] on polygon at bounding box center [422, 357] width 177 height 175
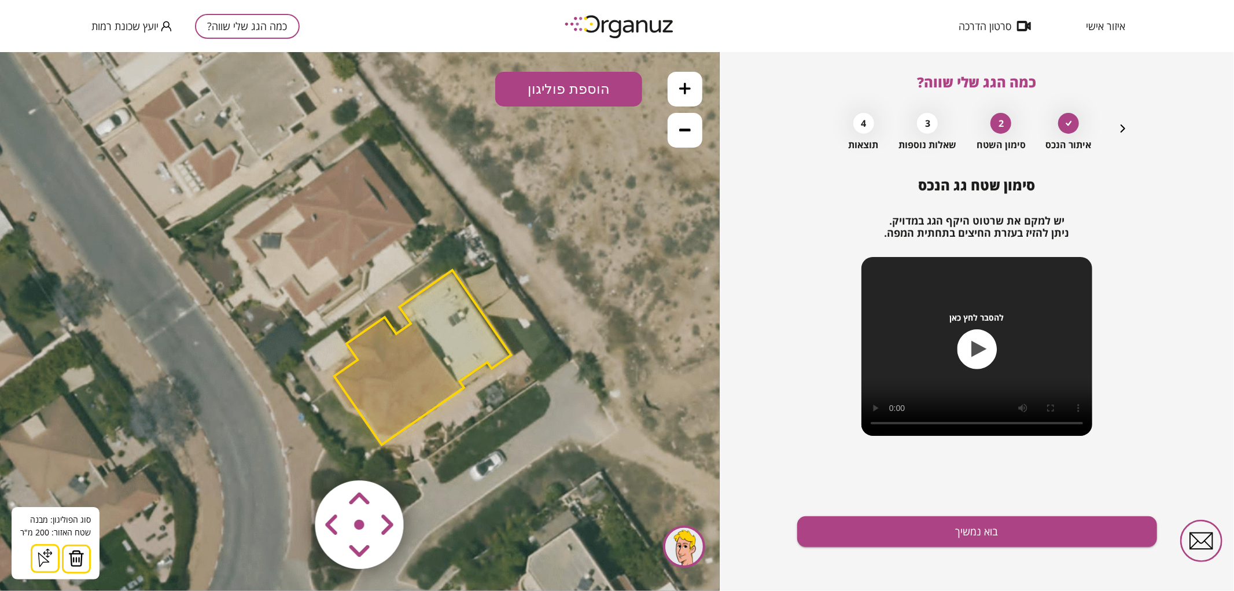
click at [697, 91] on button at bounding box center [685, 88] width 35 height 35
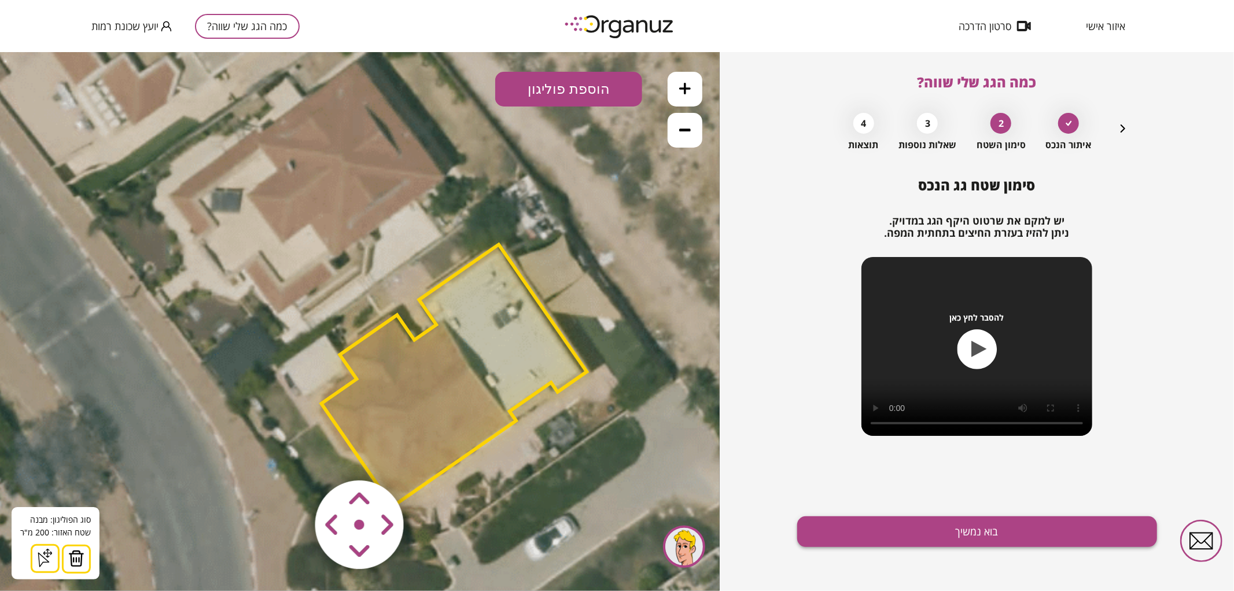
click at [953, 546] on button "בוא נמשיך" at bounding box center [977, 531] width 360 height 31
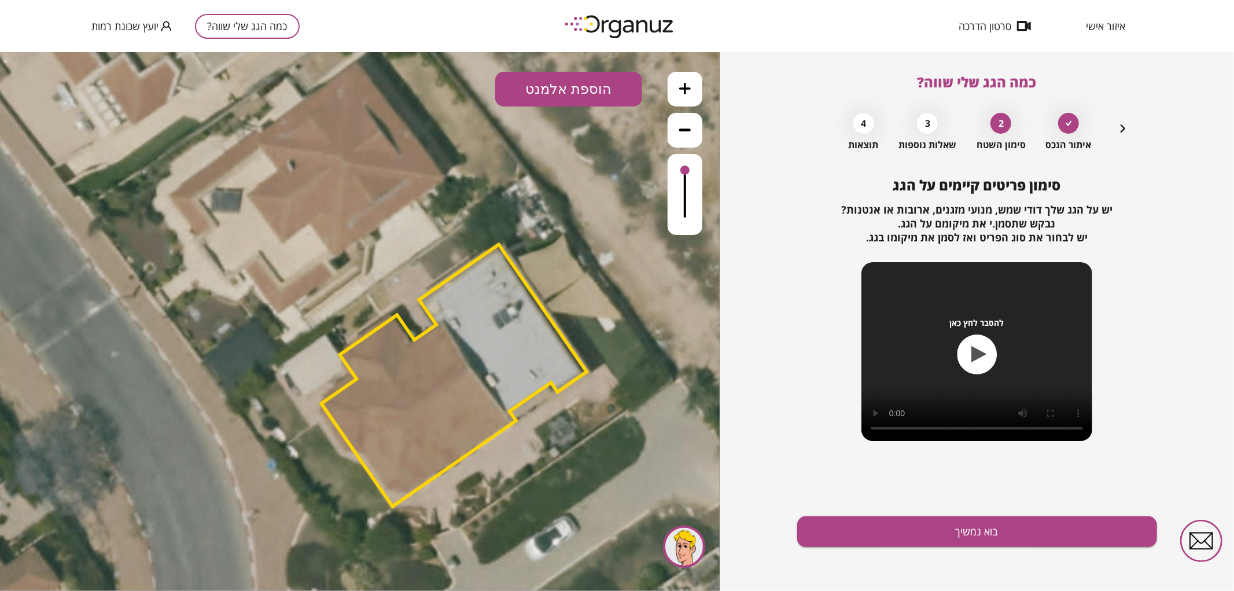
click at [565, 73] on button "הוספת אלמנט" at bounding box center [568, 88] width 147 height 35
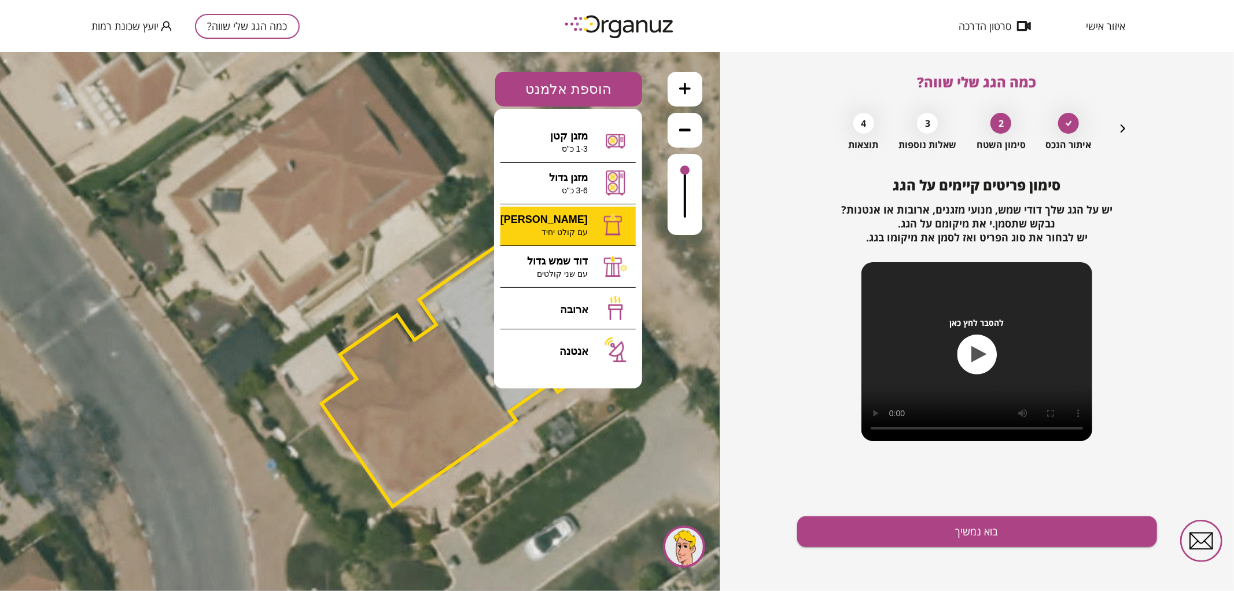
click at [574, 227] on div ".st0 { fill: #FFFFFF; } 0" at bounding box center [360, 320] width 720 height 539
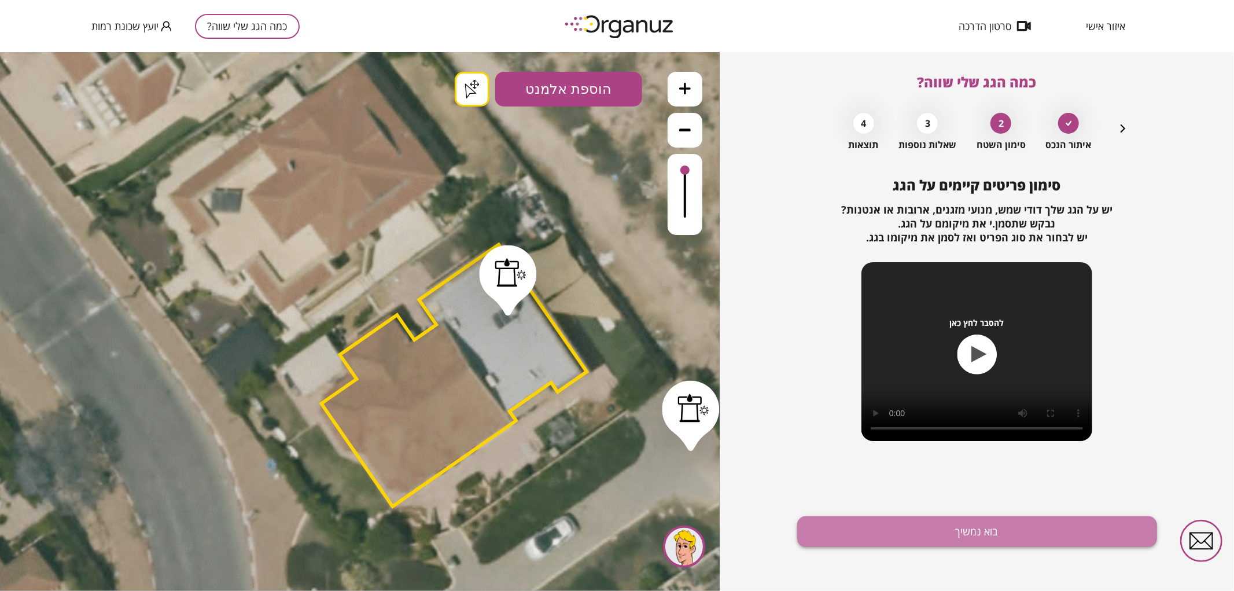
click at [900, 521] on button "בוא נמשיך" at bounding box center [977, 531] width 360 height 31
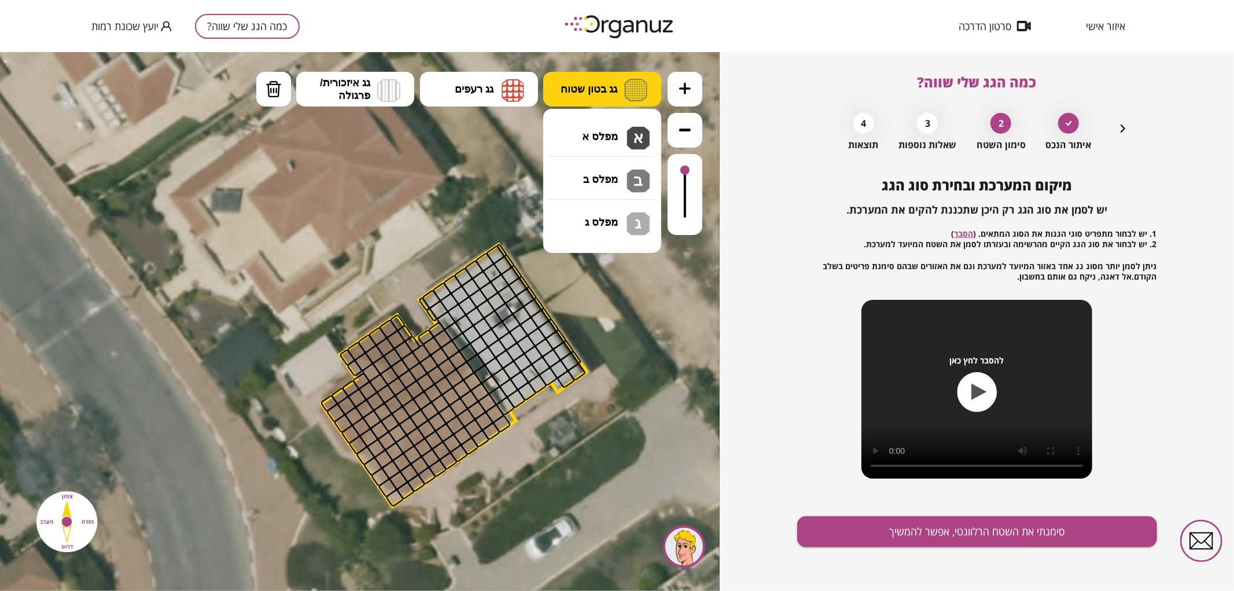
click at [589, 90] on span "גג בטון שטוח" at bounding box center [589, 88] width 57 height 13
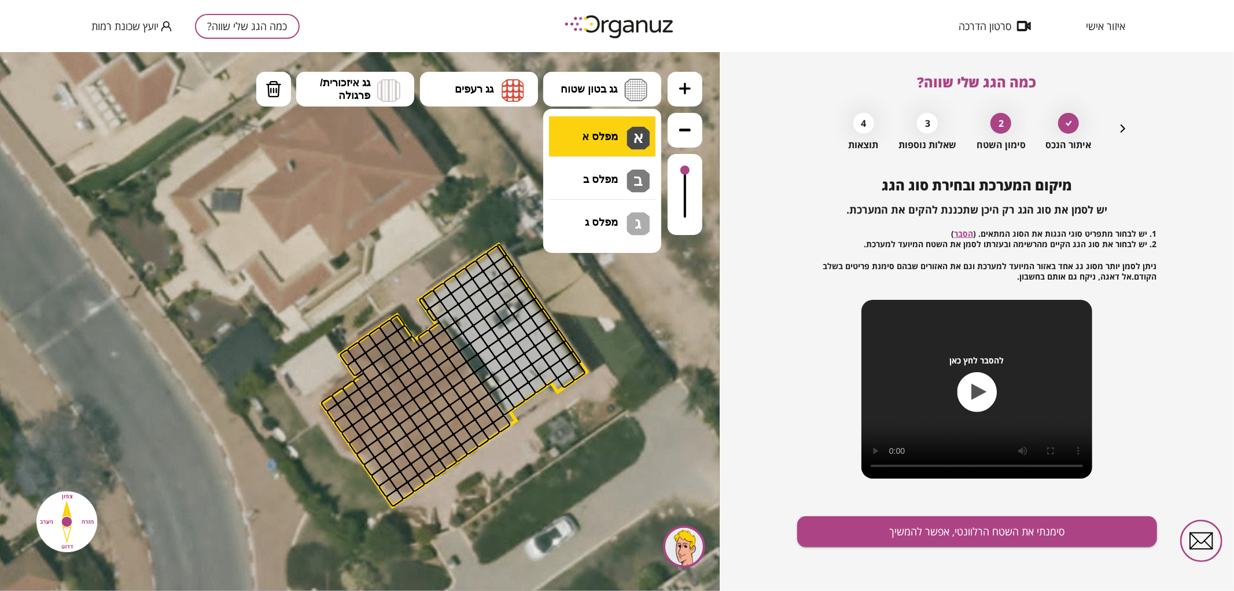
click at [599, 130] on div ".st0 { fill: #FFFFFF; } .st0 { fill: #FFFFFF; }" at bounding box center [360, 320] width 720 height 539
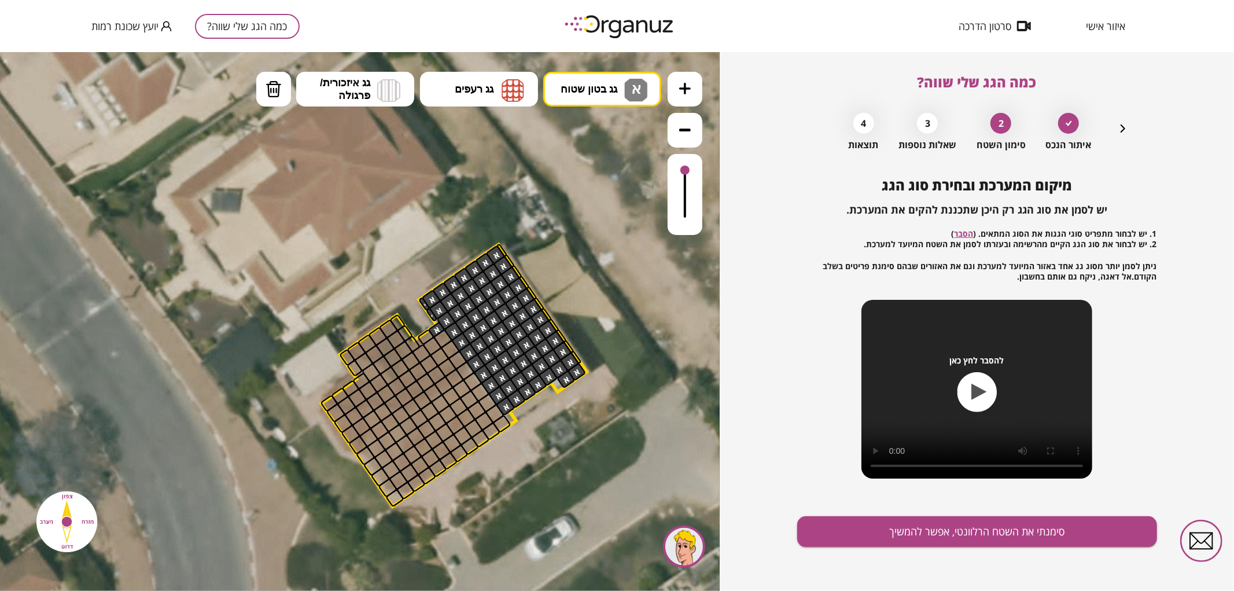
drag, startPoint x: 423, startPoint y: 301, endPoint x: 507, endPoint y: 308, distance: 84.2
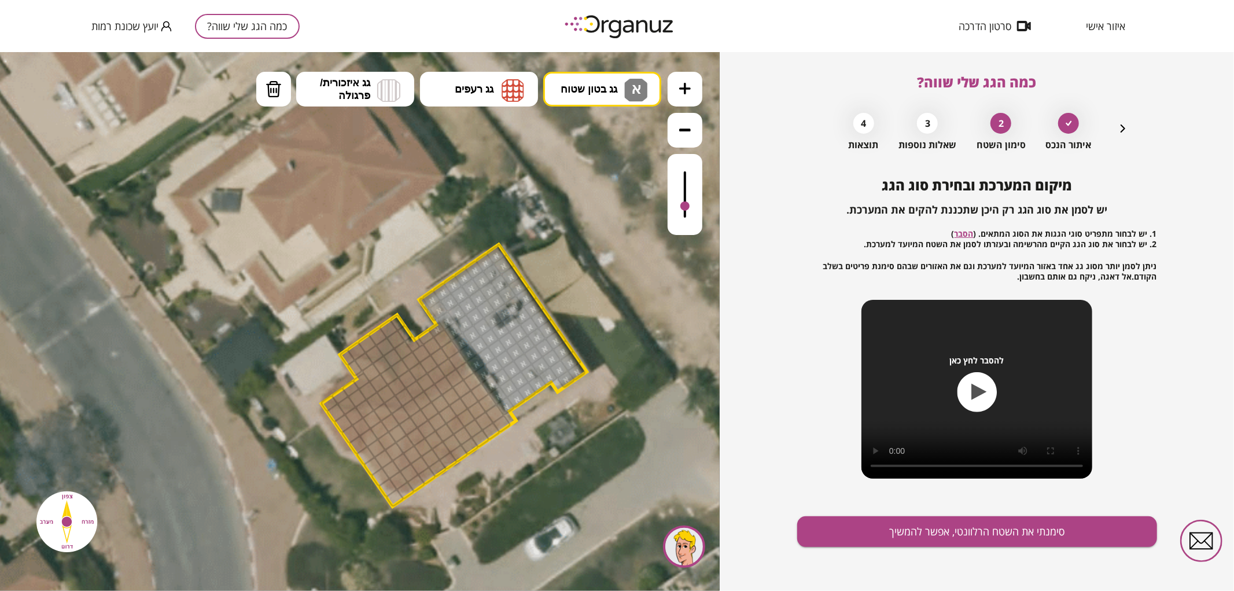
drag, startPoint x: 686, startPoint y: 168, endPoint x: 680, endPoint y: 207, distance: 38.6
click at [680, 207] on div at bounding box center [684, 205] width 9 height 9
click at [469, 83] on span "גג רעפים" at bounding box center [474, 88] width 39 height 13
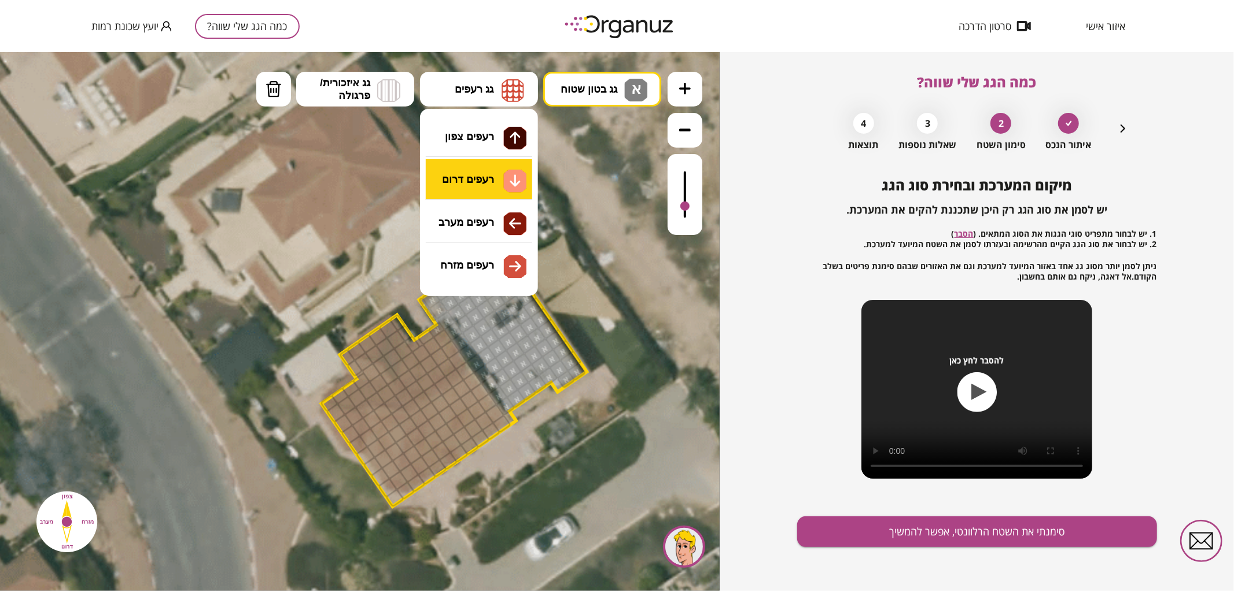
click at [501, 185] on div ".st0 { fill: #FFFFFF; } .st0 { fill: #FFFFFF; }" at bounding box center [360, 320] width 720 height 539
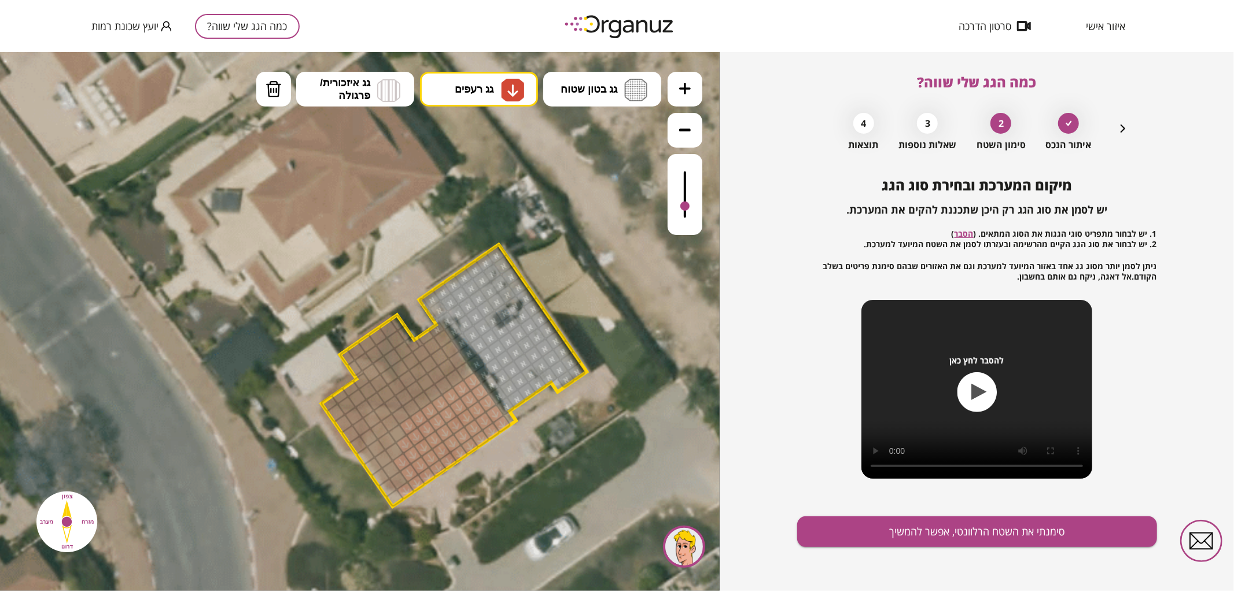
drag, startPoint x: 471, startPoint y: 382, endPoint x: 408, endPoint y: 424, distance: 75.9
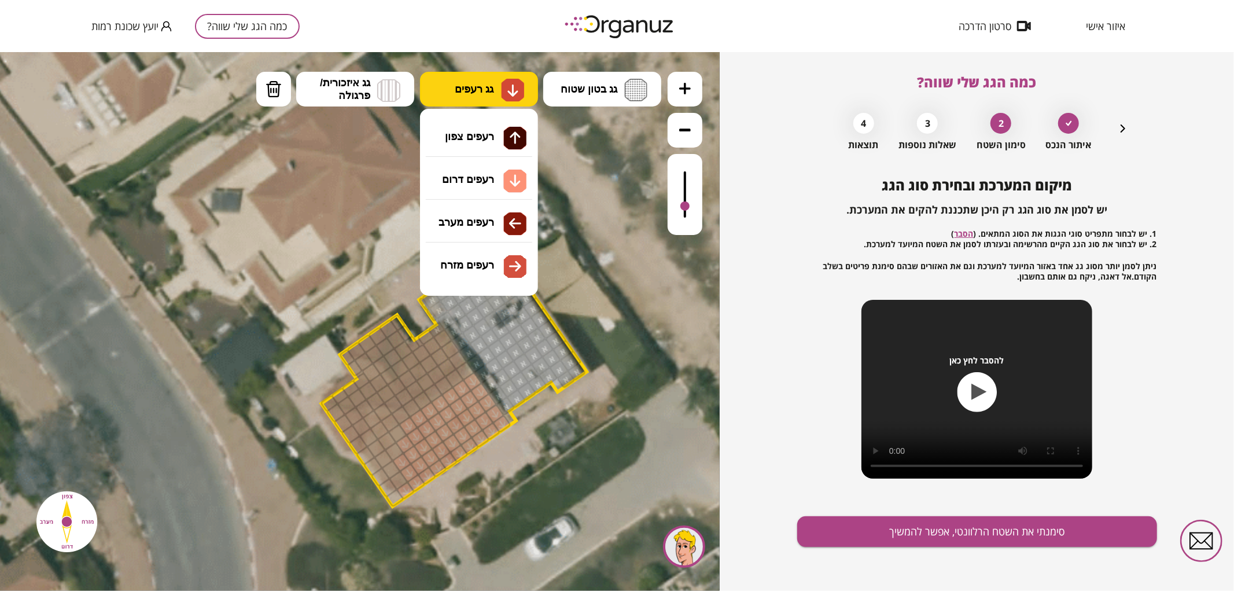
click at [499, 100] on button "גג רעפים" at bounding box center [479, 88] width 118 height 35
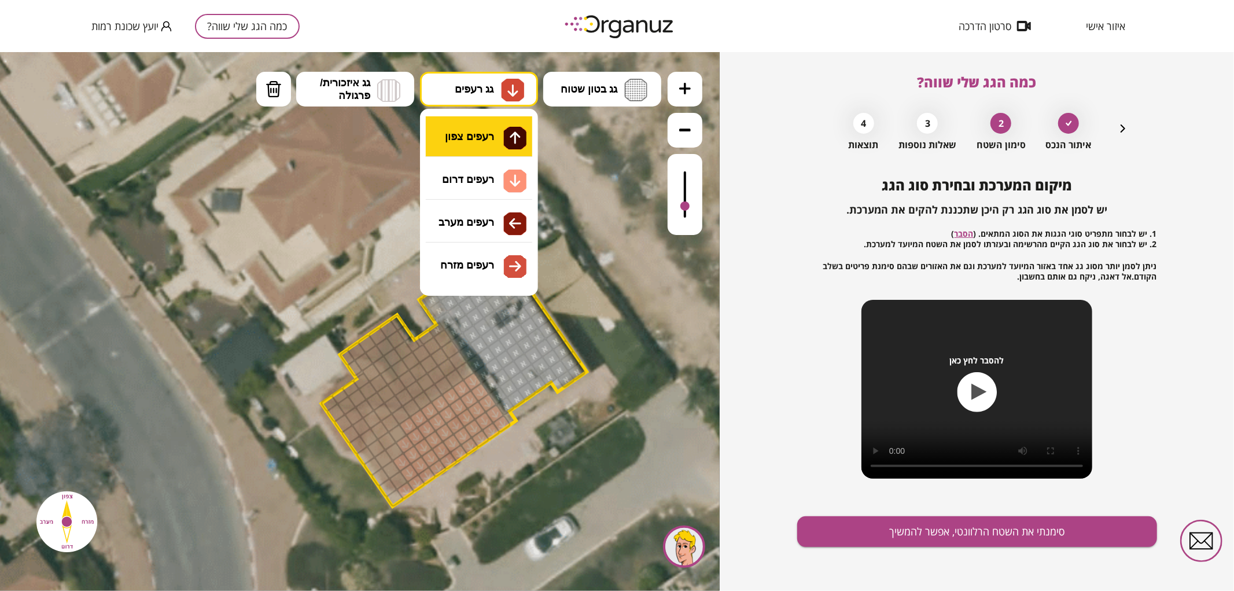
click at [471, 149] on div ".st0 { fill: #FFFFFF; } .st0 { fill: #FFFFFF; }" at bounding box center [360, 320] width 720 height 539
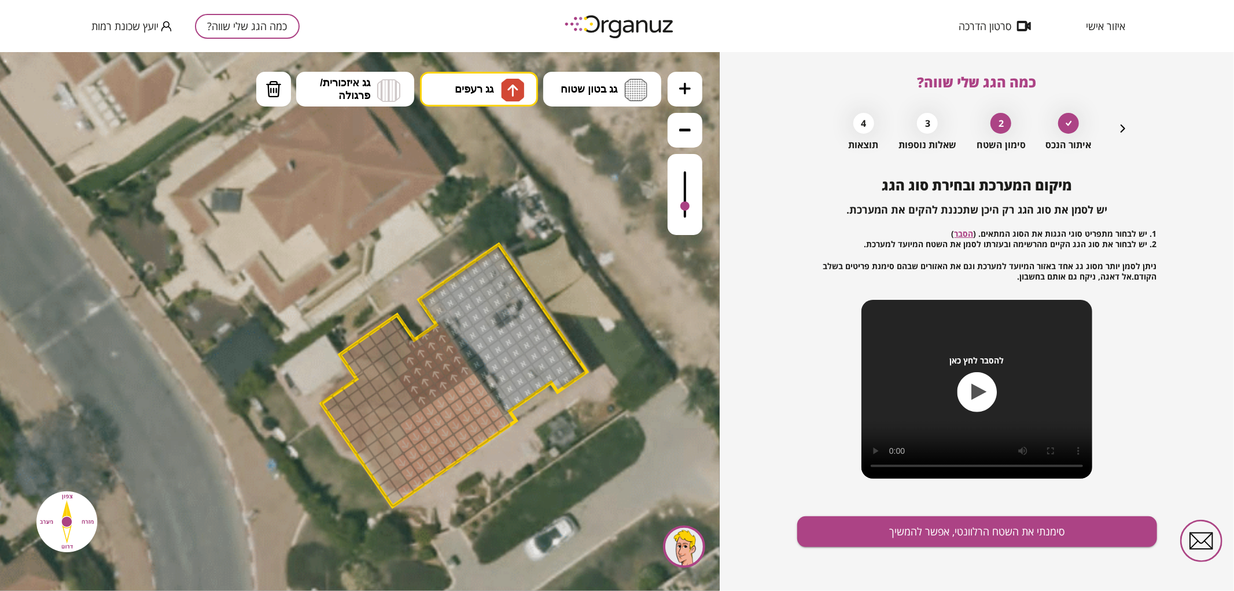
drag, startPoint x: 464, startPoint y: 372, endPoint x: 423, endPoint y: 336, distance: 54.1
click at [677, 208] on div at bounding box center [685, 193] width 35 height 81
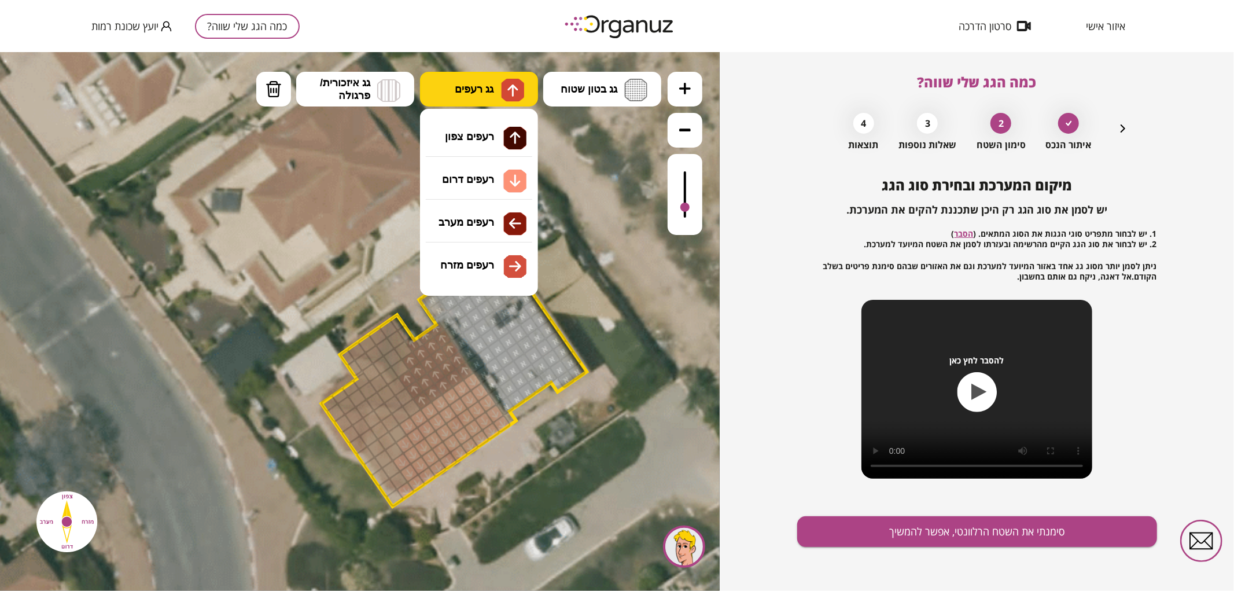
click at [502, 89] on img at bounding box center [512, 89] width 23 height 23
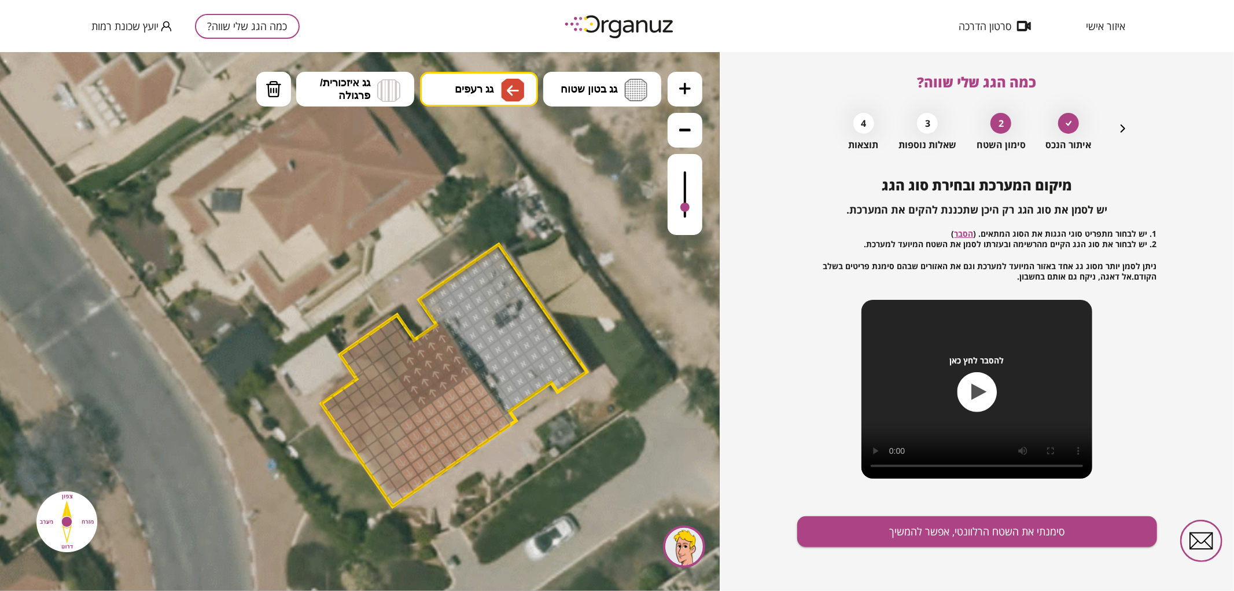
click at [480, 224] on div ".st0 { fill: #FFFFFF; } .st0 { fill: #FFFFFF; }" at bounding box center [360, 320] width 720 height 539
drag, startPoint x: 396, startPoint y: 450, endPoint x: 377, endPoint y: 414, distance: 40.9
click at [397, 430] on div at bounding box center [398, 433] width 20 height 20
click at [398, 418] on div at bounding box center [401, 415] width 20 height 20
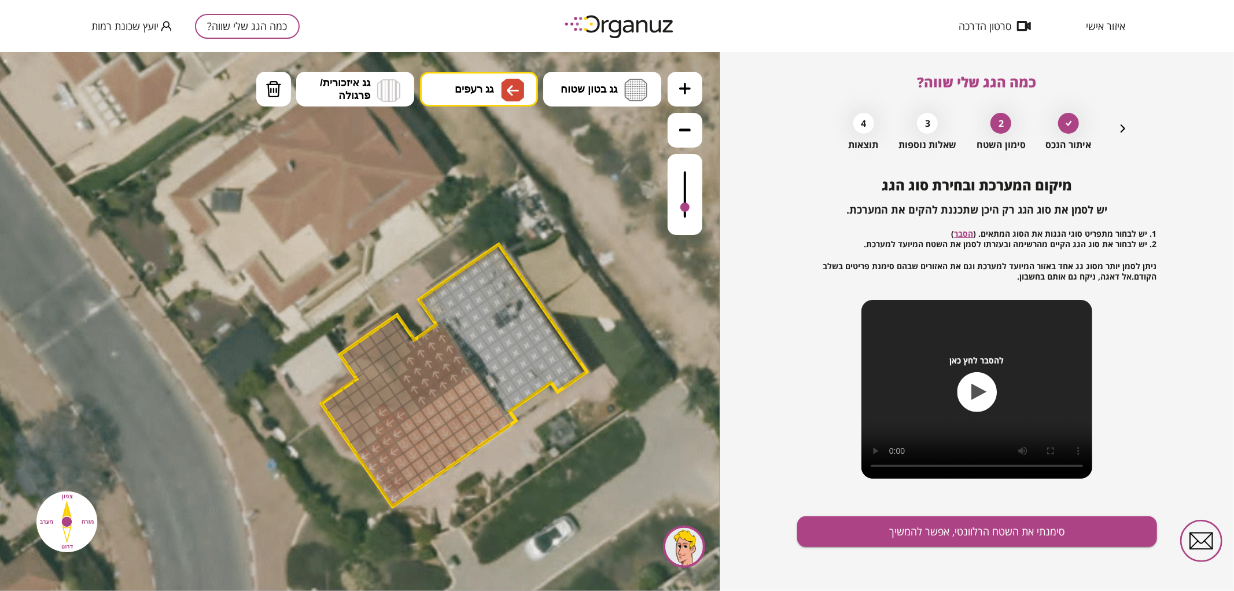
drag, startPoint x: 392, startPoint y: 477, endPoint x: 390, endPoint y: 496, distance: 19.1
drag, startPoint x: 360, startPoint y: 445, endPoint x: 370, endPoint y: 423, distance: 24.3
drag, startPoint x: 348, startPoint y: 359, endPoint x: 366, endPoint y: 357, distance: 18.7
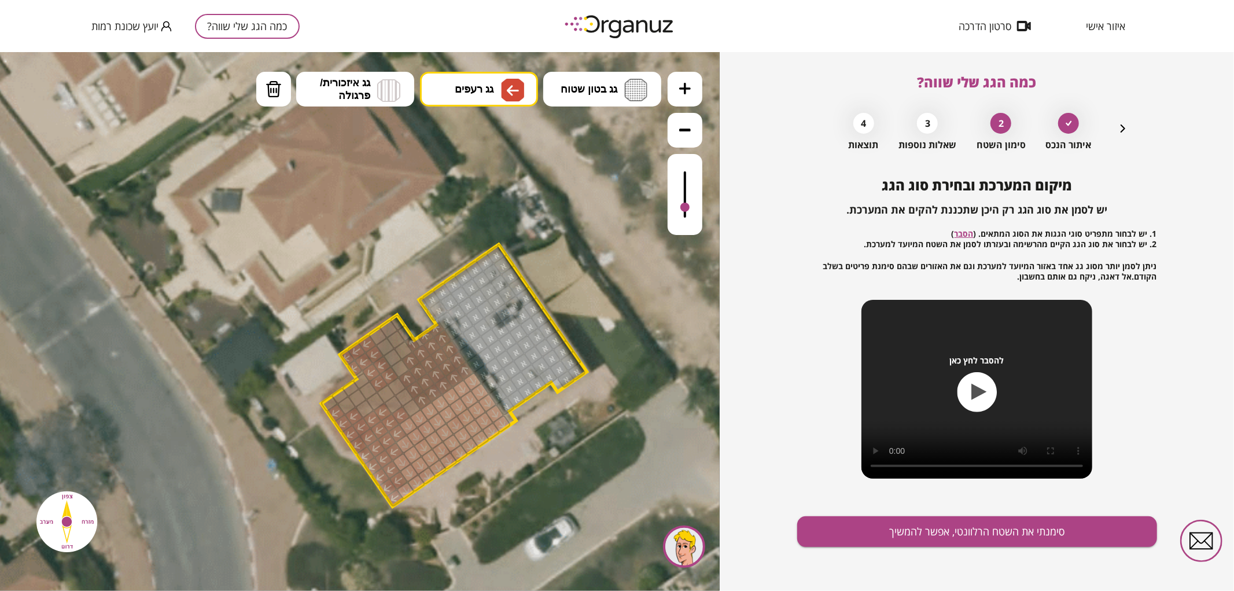
click at [449, 93] on button "גג רעפים" at bounding box center [479, 88] width 118 height 35
click at [481, 276] on div ".st0 { fill: #FFFFFF; } .st0 { fill: #FFFFFF; }" at bounding box center [360, 320] width 720 height 539
drag, startPoint x: 378, startPoint y: 336, endPoint x: 390, endPoint y: 318, distance: 21.2
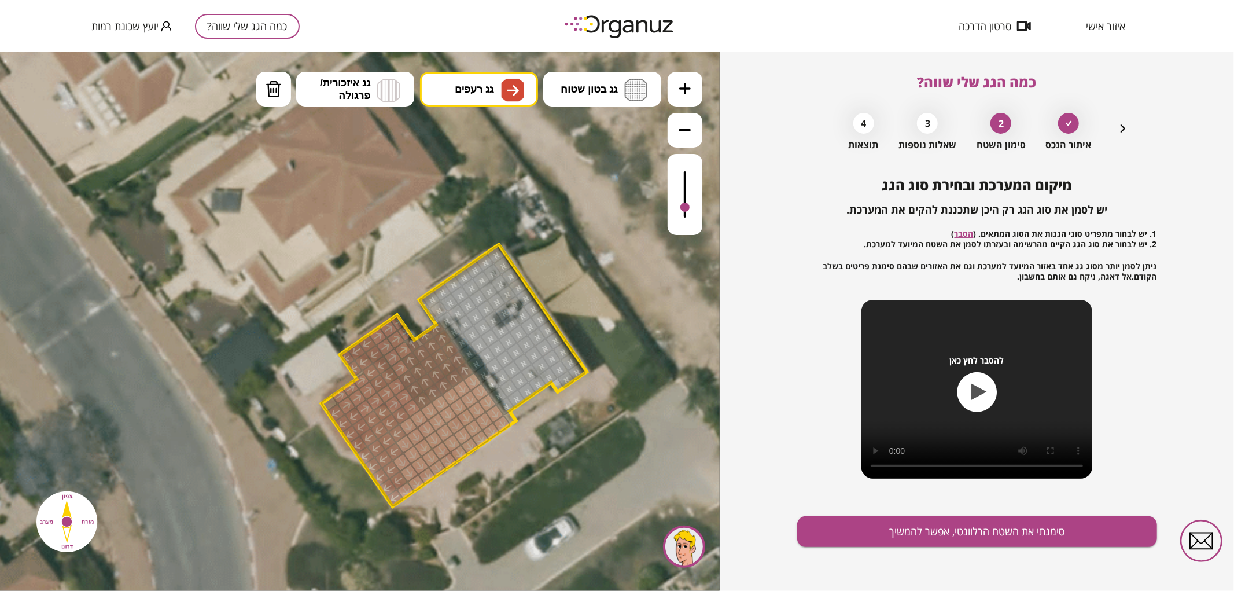
drag, startPoint x: 334, startPoint y: 399, endPoint x: 400, endPoint y: 402, distance: 66.0
click at [933, 541] on button "סימנתי את השטח הרלוונטי, אפשר להמשיך" at bounding box center [977, 531] width 360 height 31
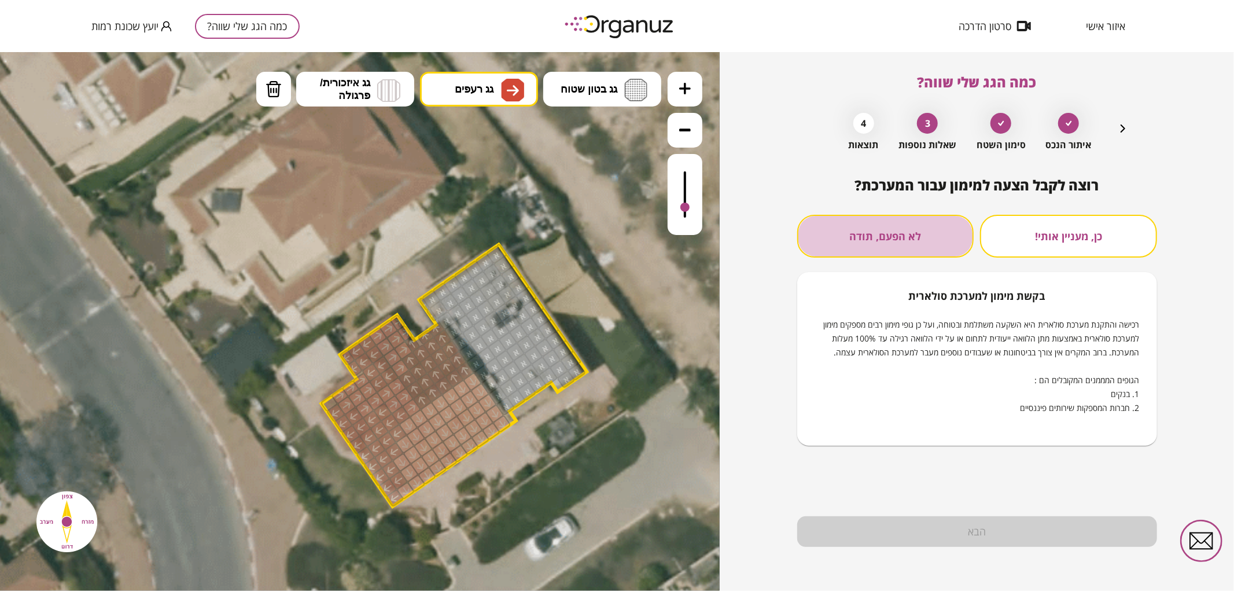
click at [858, 232] on button "לא הפעם, תודה" at bounding box center [885, 236] width 177 height 43
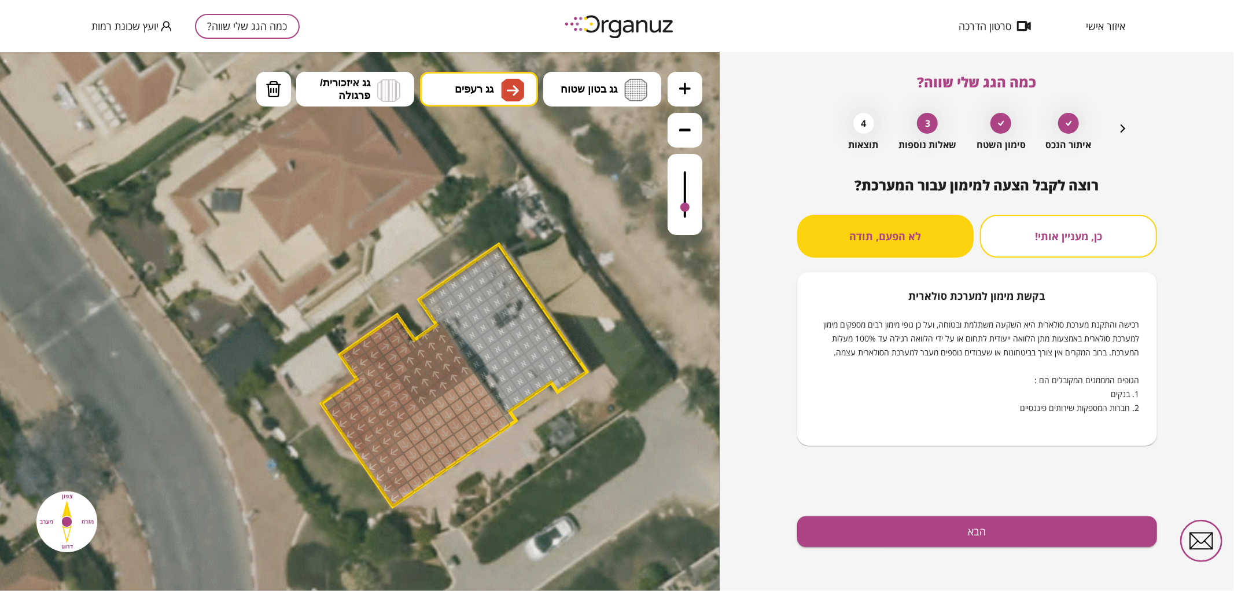
click at [875, 557] on div "רוצה לקבל הצעה למימון עבור המערכת? כן, מעניין אותי! לא הפעם, תודה בקשת מימון למ…" at bounding box center [977, 384] width 360 height 414
click at [864, 527] on button "הבא" at bounding box center [977, 531] width 360 height 31
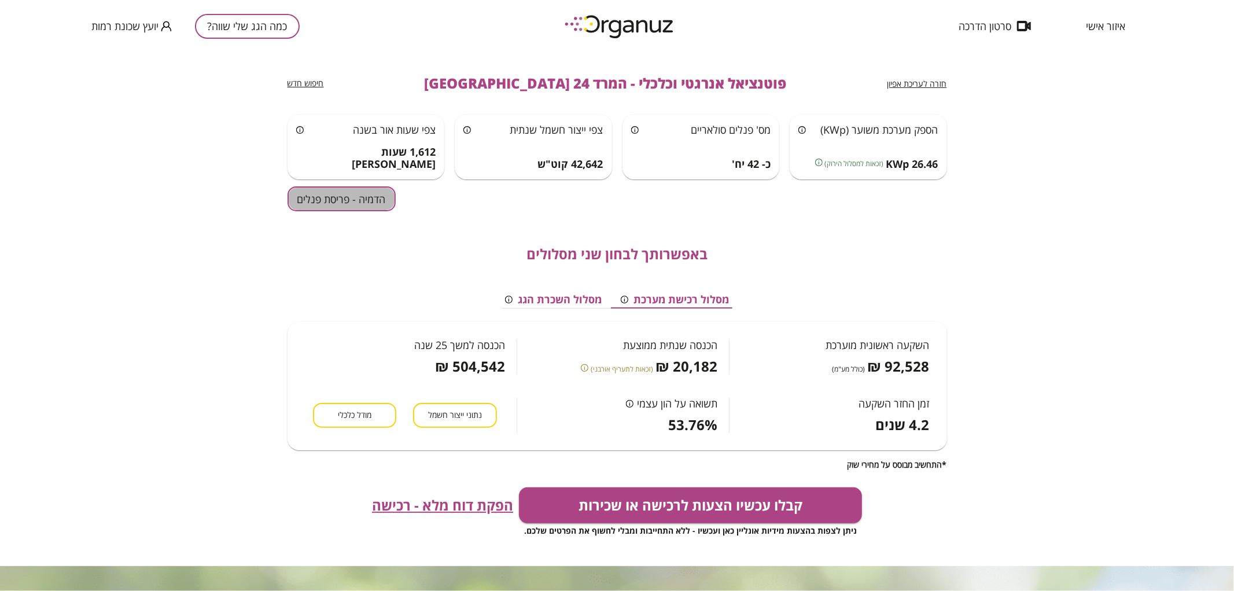
click at [359, 186] on button "הדמיה - פריסת פנלים" at bounding box center [342, 198] width 108 height 25
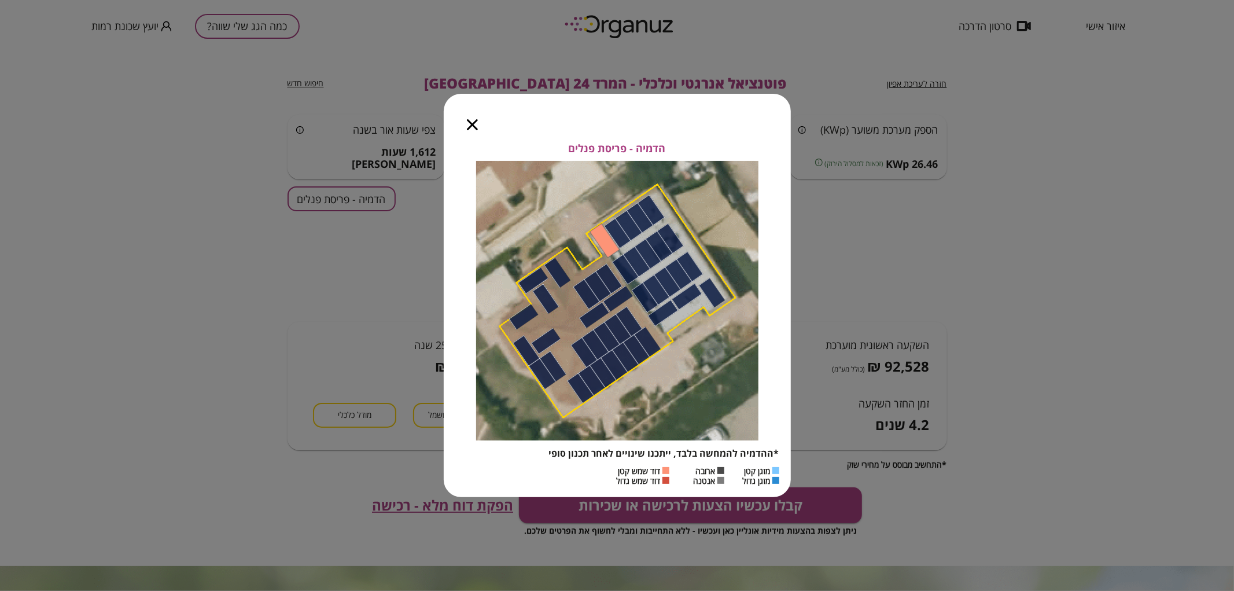
click at [475, 130] on icon "button" at bounding box center [472, 124] width 11 height 11
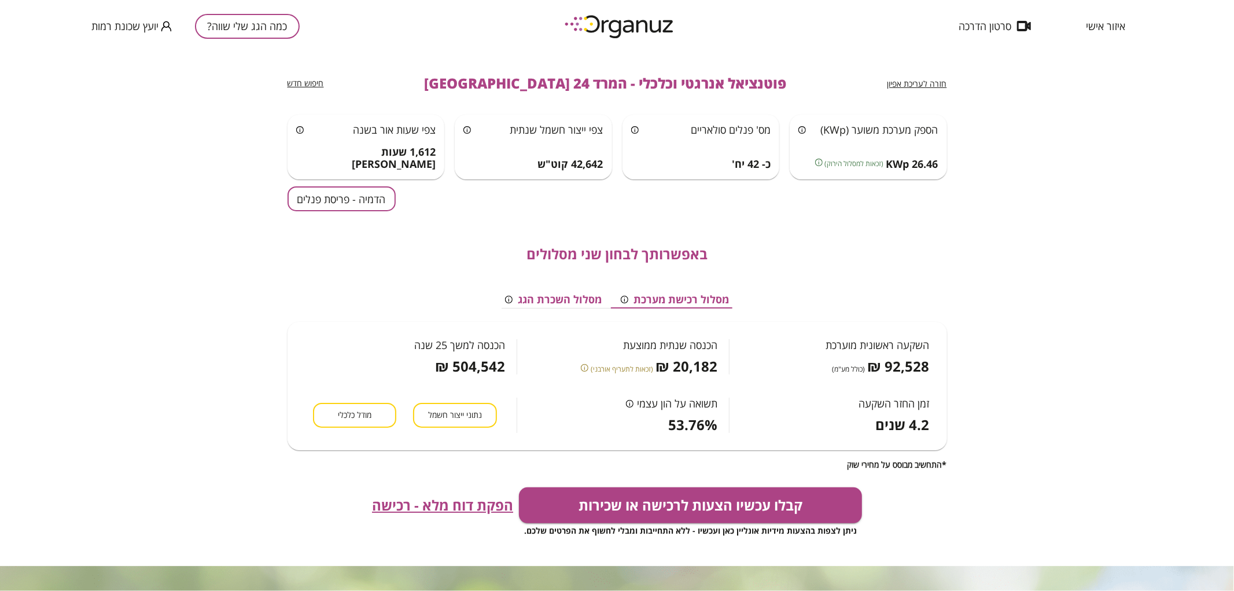
click at [263, 39] on div "כמה הגג שלי שווה? יועץ שכונת רמות" at bounding box center [195, 26] width 208 height 52
click at [259, 30] on button "כמה הגג שלי שווה?" at bounding box center [247, 26] width 105 height 25
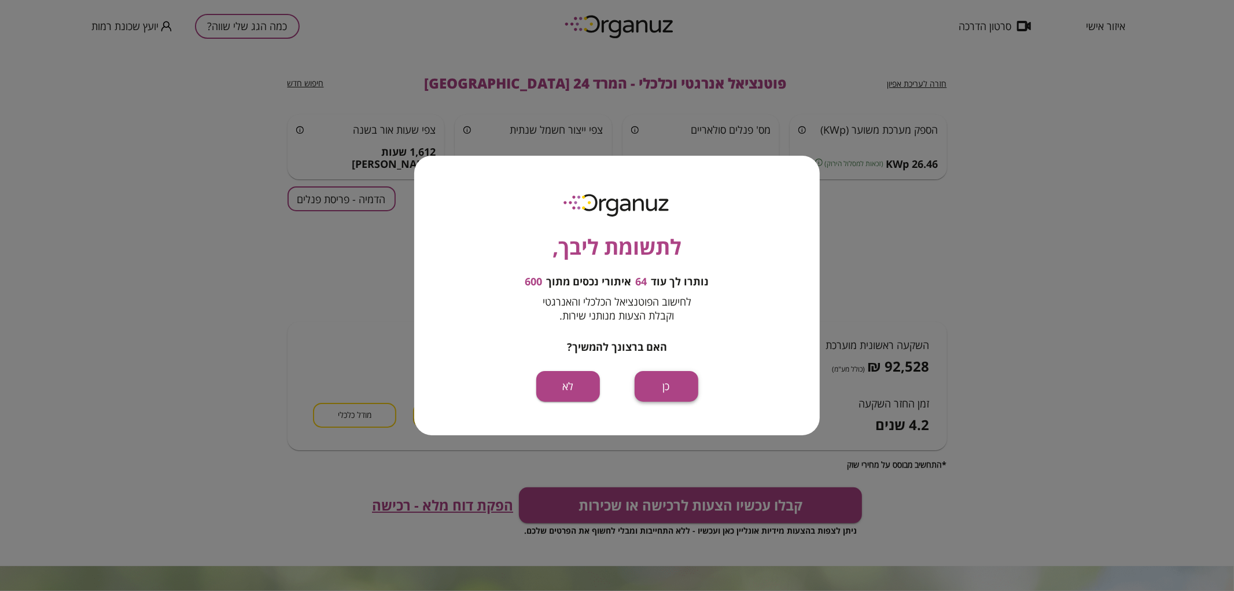
click at [651, 385] on button "כן" at bounding box center [667, 386] width 64 height 31
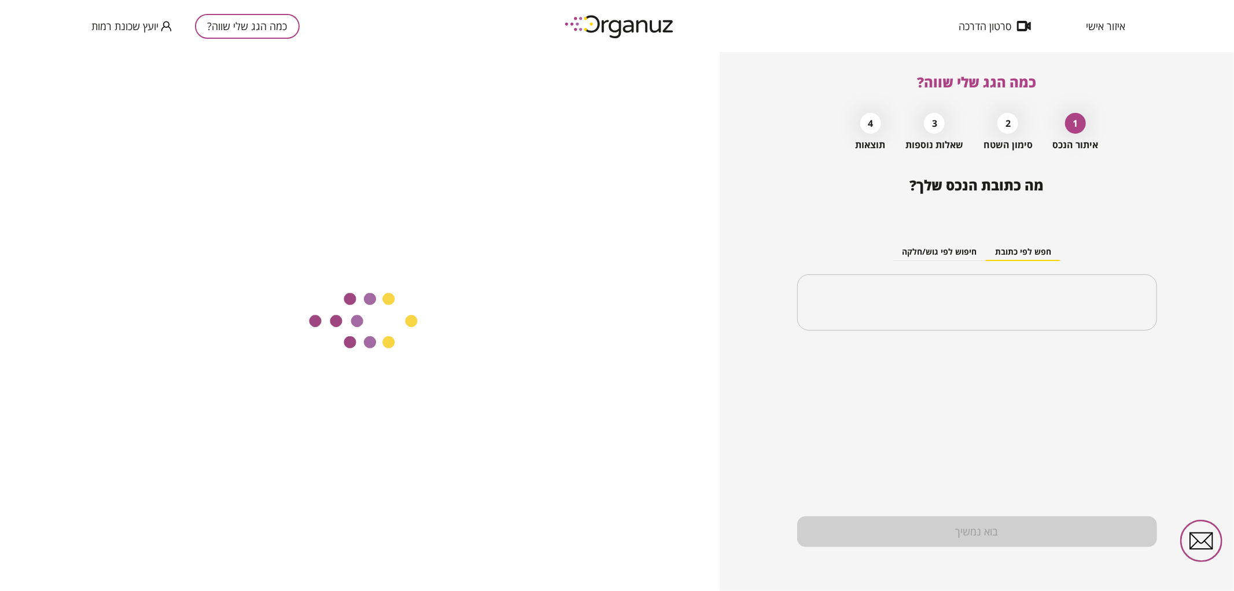
click at [909, 287] on div "​" at bounding box center [977, 302] width 360 height 57
click at [912, 283] on div "​" at bounding box center [977, 302] width 360 height 57
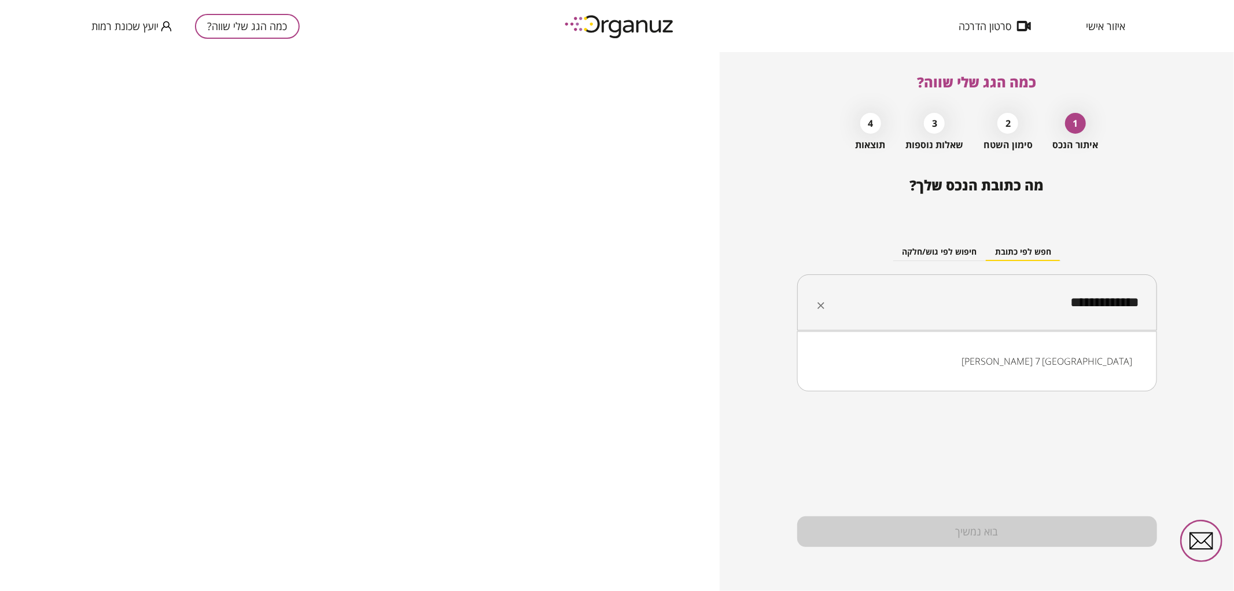
click at [1078, 355] on li "[PERSON_NAME] 7 [GEOGRAPHIC_DATA]" at bounding box center [977, 361] width 330 height 21
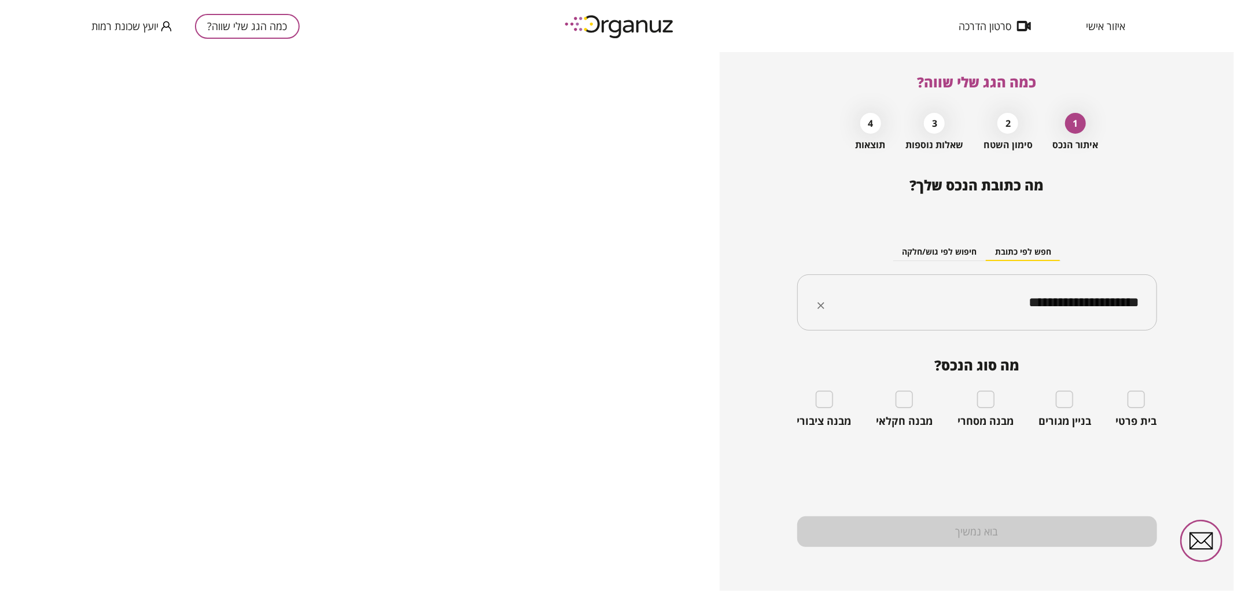
type input "**********"
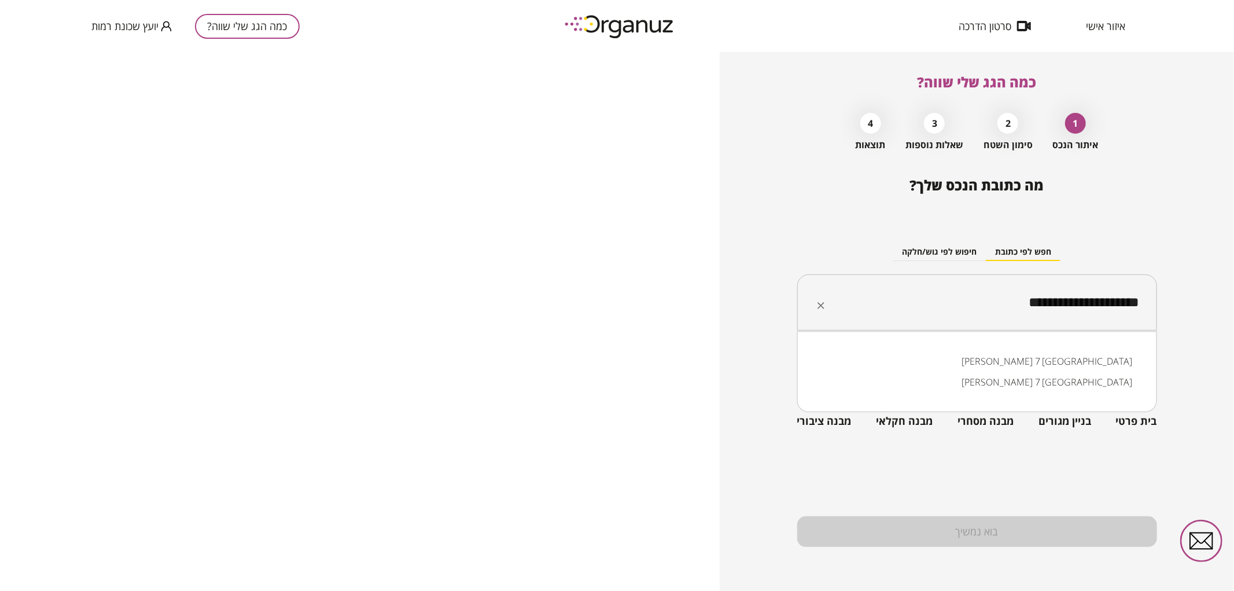
drag, startPoint x: 974, startPoint y: 290, endPoint x: 1165, endPoint y: 304, distance: 191.4
click at [1165, 304] on div "**********" at bounding box center [977, 321] width 514 height 539
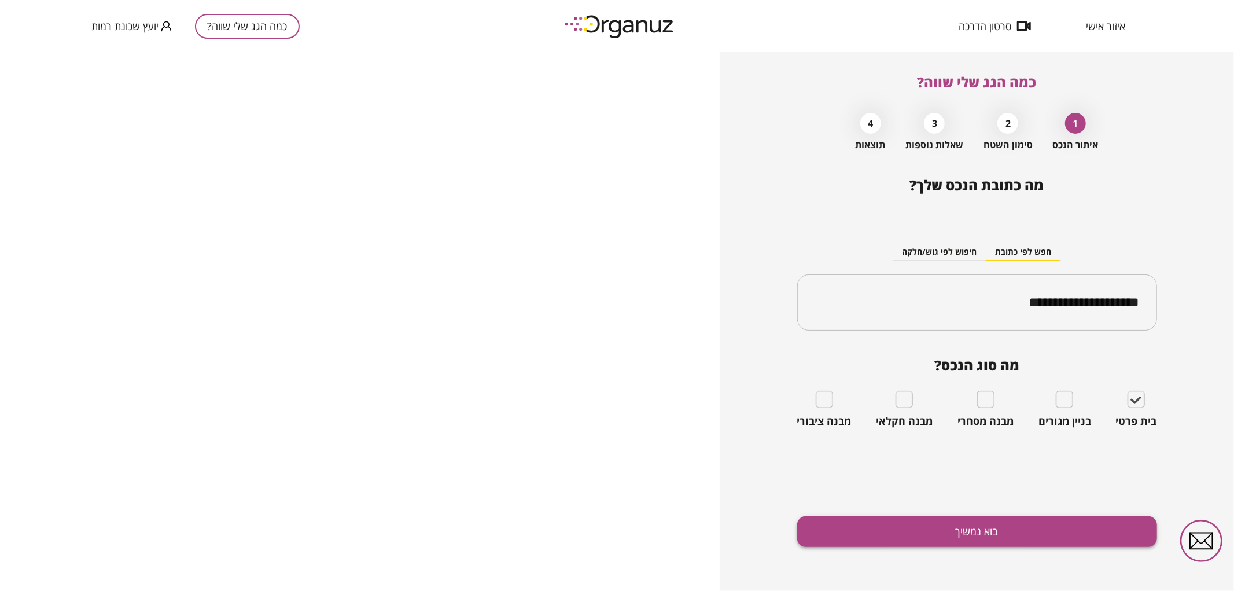
click at [1052, 533] on button "בוא נמשיך" at bounding box center [977, 531] width 360 height 31
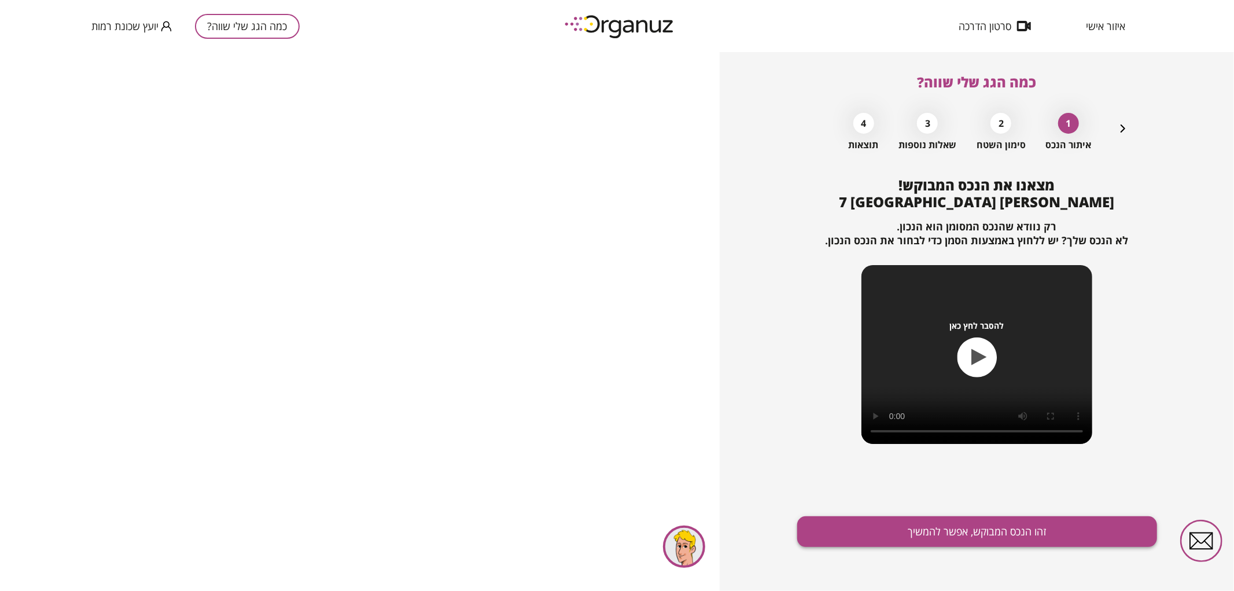
click at [853, 530] on button "זהו הנכס המבוקש, אפשר להמשיך" at bounding box center [977, 531] width 360 height 31
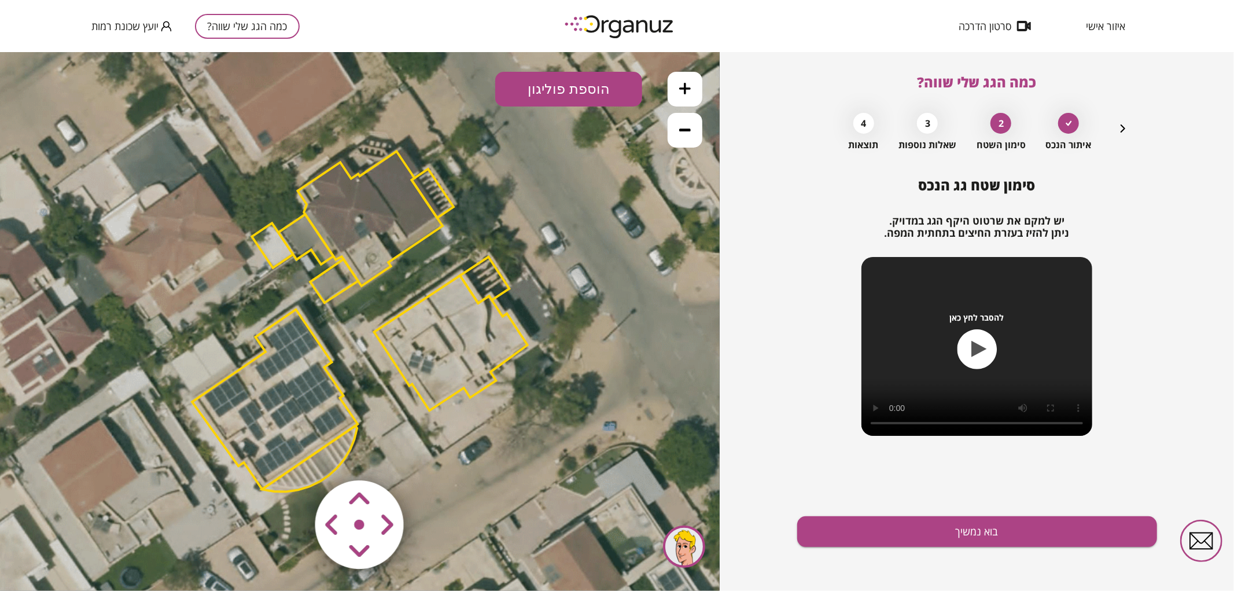
click at [683, 84] on icon at bounding box center [685, 88] width 12 height 12
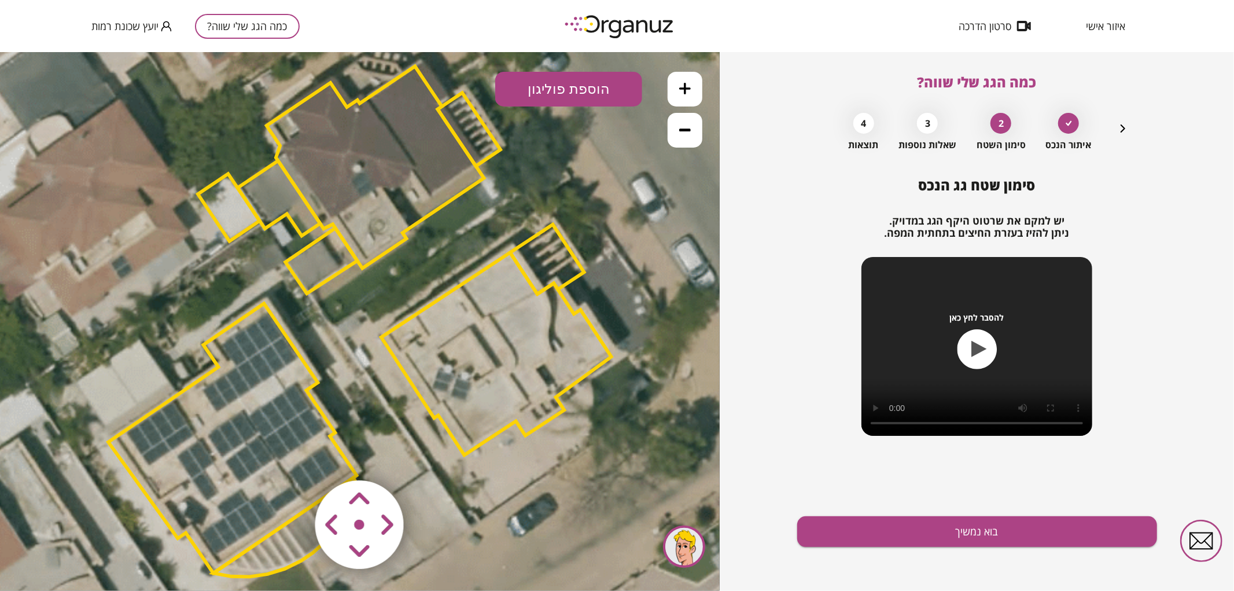
click at [550, 359] on polygon at bounding box center [496, 353] width 230 height 202
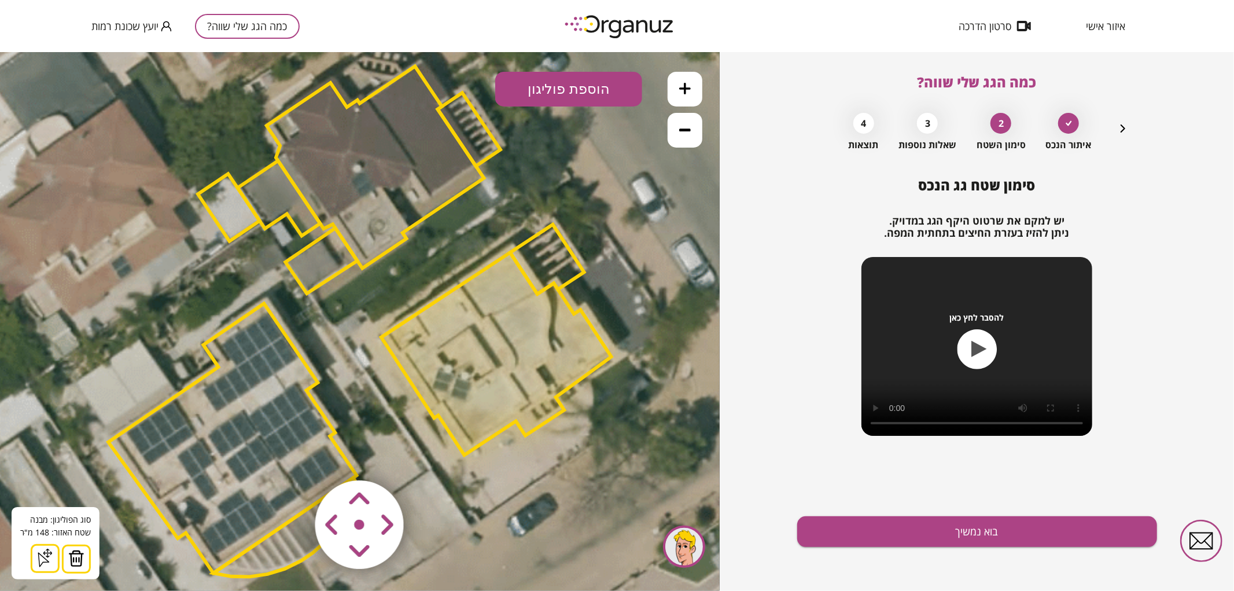
click at [291, 455] on area at bounding box center [291, 455] width 0 height 0
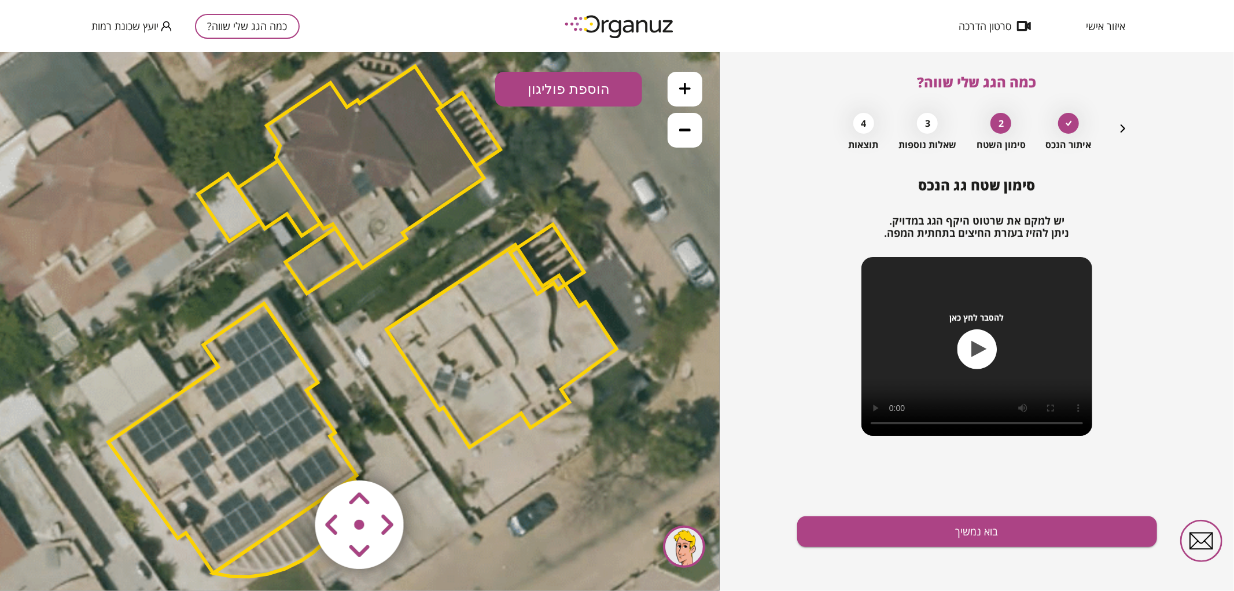
click at [550, 260] on polygon at bounding box center [547, 258] width 74 height 69
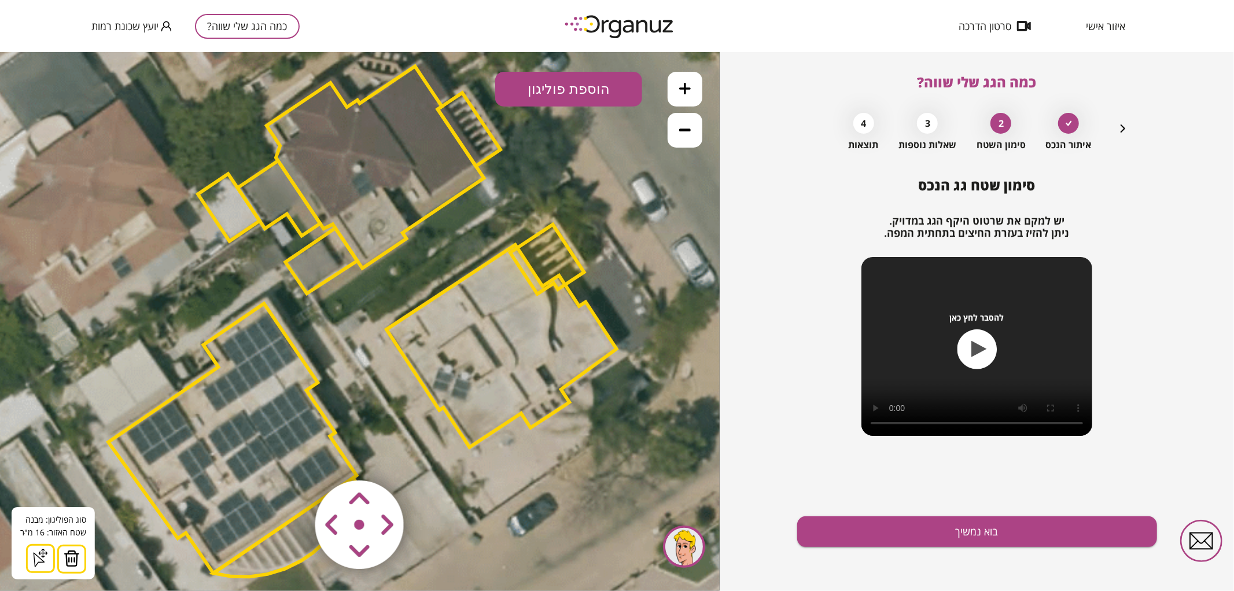
click at [72, 552] on img at bounding box center [72, 557] width 16 height 17
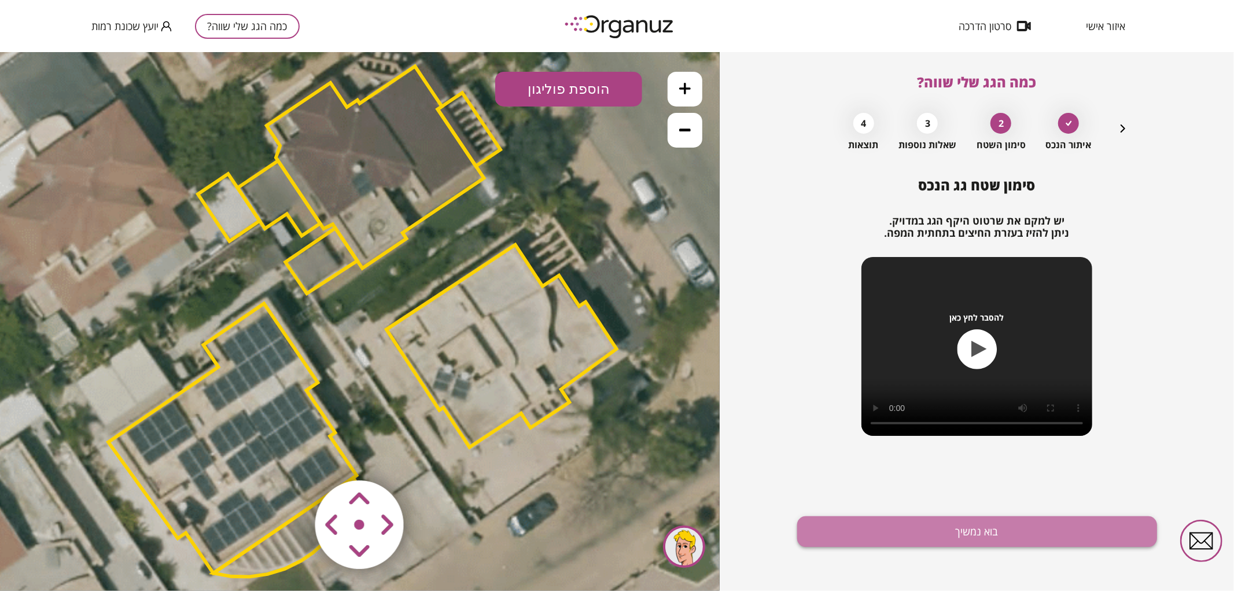
click at [935, 538] on button "בוא נמשיך" at bounding box center [977, 531] width 360 height 31
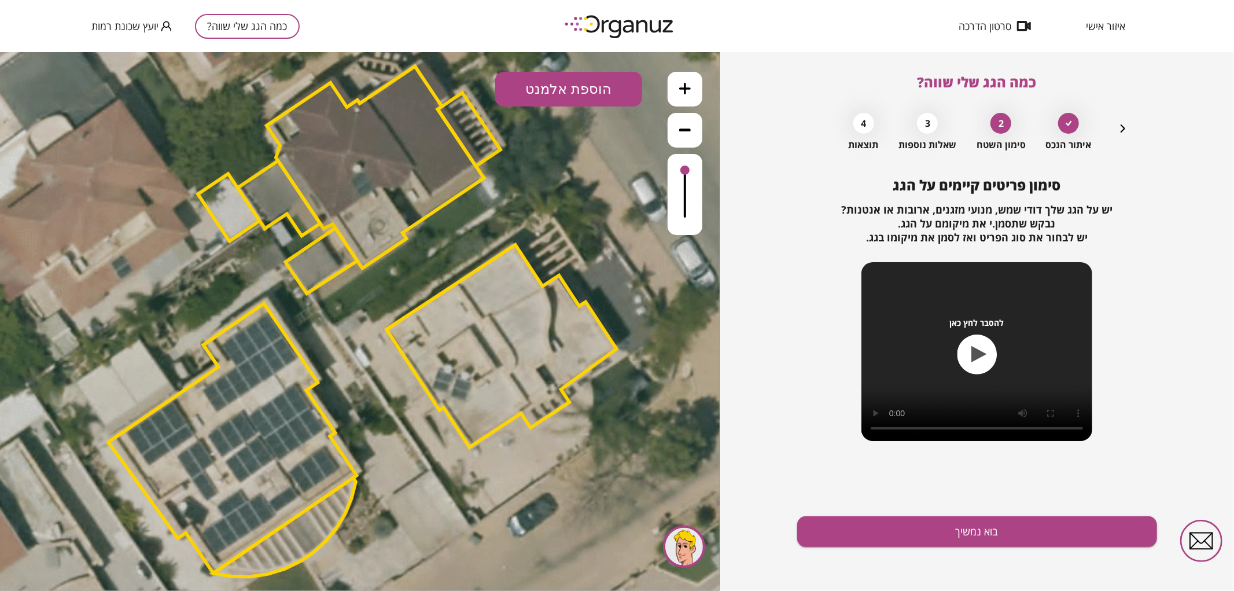
click at [598, 86] on button "הוספת אלמנט" at bounding box center [568, 88] width 147 height 35
click at [600, 238] on div ".st0 { fill: #FFFFFF; } .st0 { fill: #FFFFFF; }" at bounding box center [360, 320] width 720 height 539
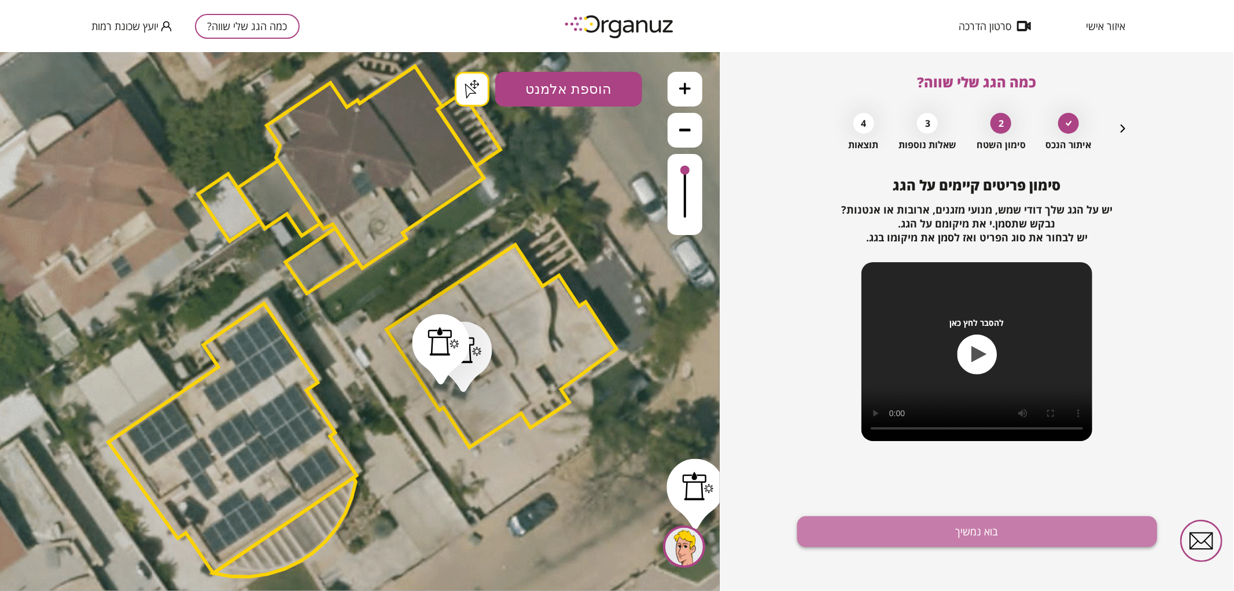
click at [903, 527] on button "בוא נמשיך" at bounding box center [977, 531] width 360 height 31
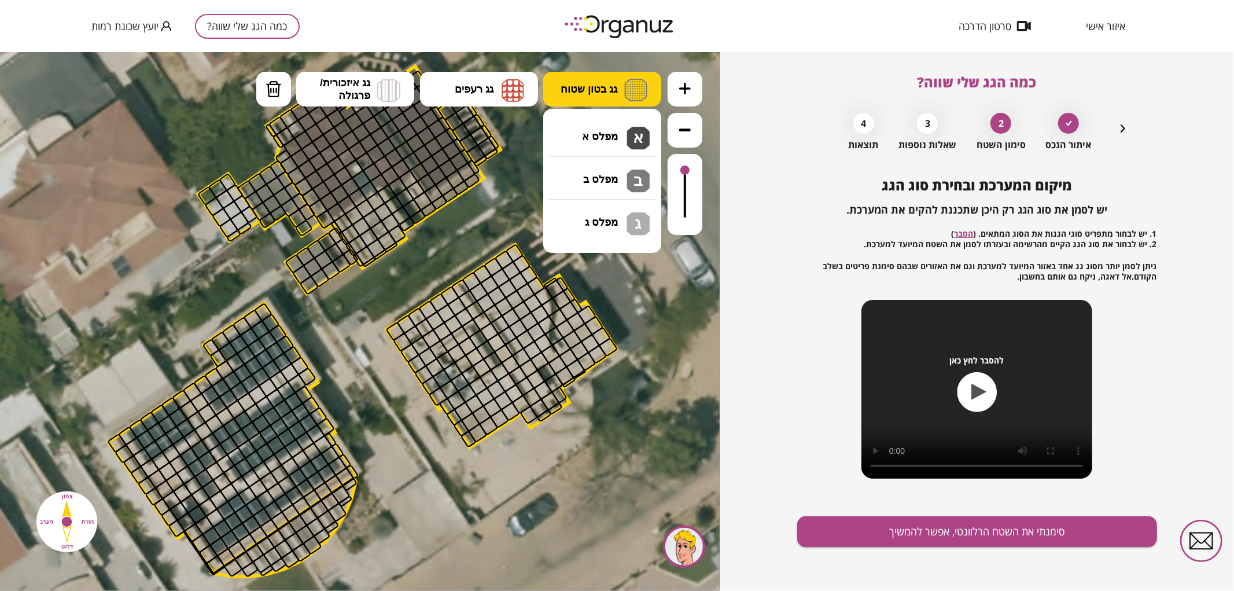
click at [613, 85] on span "גג בטון שטוח" at bounding box center [589, 88] width 57 height 13
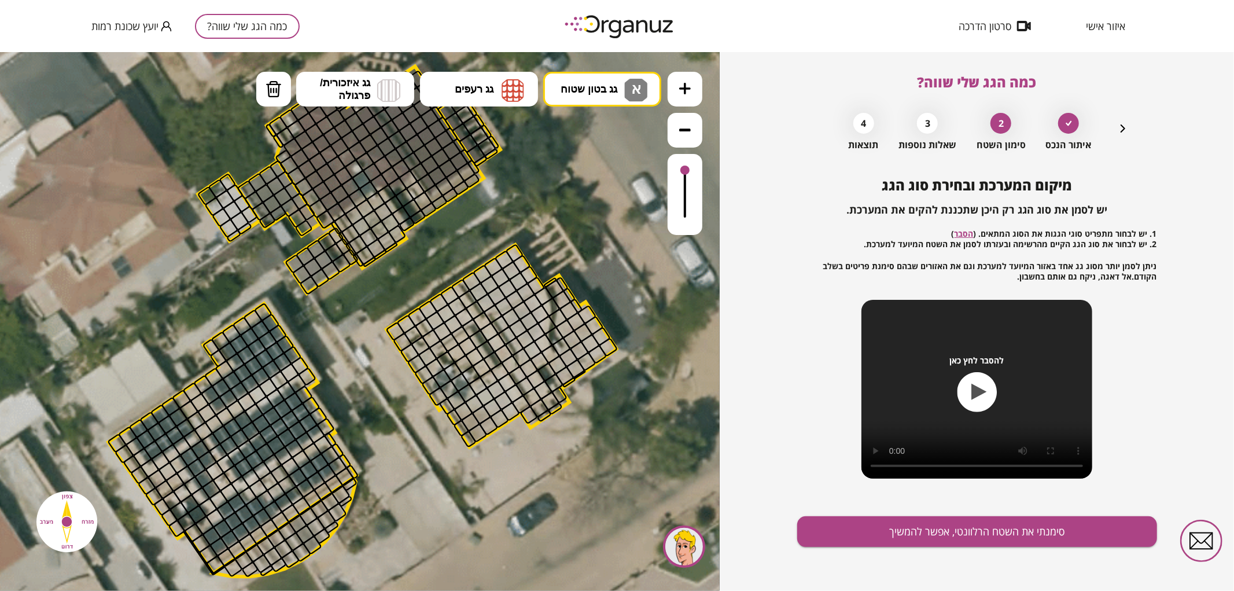
click at [626, 130] on div ".st0 { fill: #FFFFFF; } .st0 { fill: #FFFFFF; }" at bounding box center [360, 320] width 720 height 539
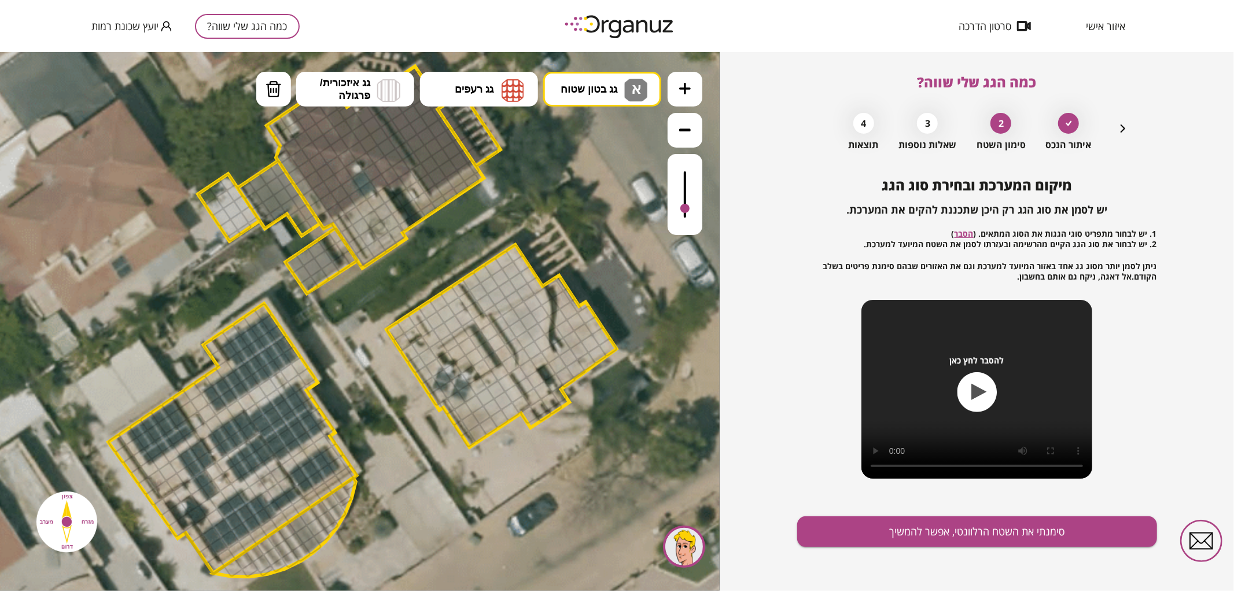
drag, startPoint x: 686, startPoint y: 167, endPoint x: 650, endPoint y: 246, distance: 86.2
click at [687, 209] on div at bounding box center [684, 207] width 9 height 9
drag, startPoint x: 471, startPoint y: 279, endPoint x: 539, endPoint y: 325, distance: 81.2
drag, startPoint x: 555, startPoint y: 286, endPoint x: 563, endPoint y: 319, distance: 33.8
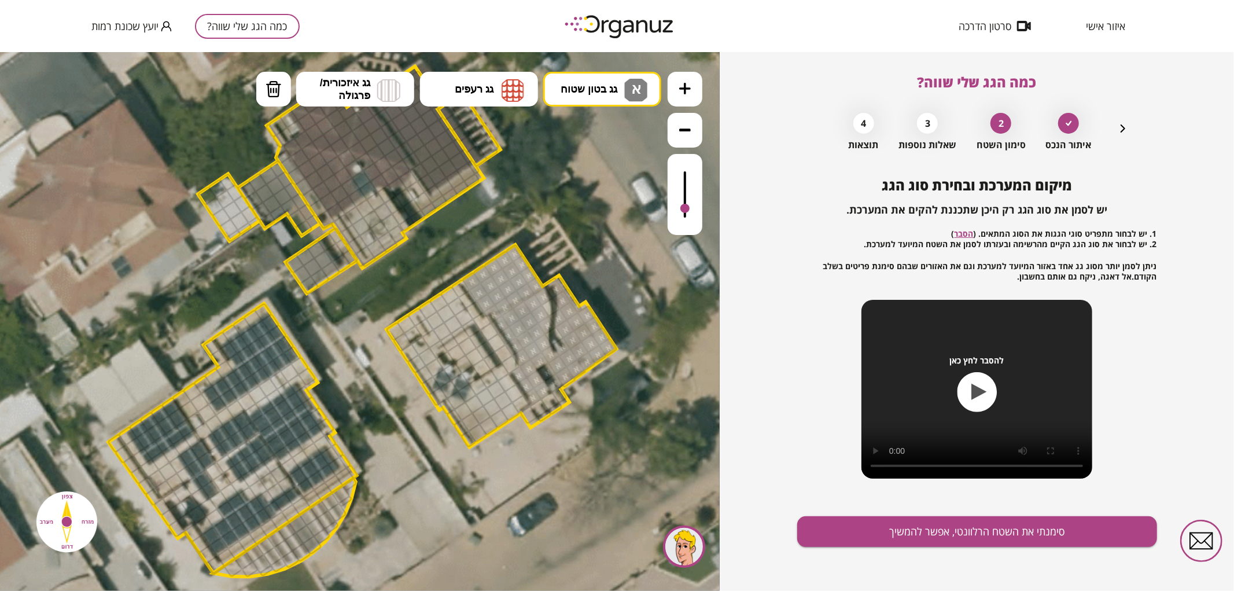
click at [559, 342] on div at bounding box center [561, 346] width 20 height 20
click at [557, 336] on div at bounding box center [554, 336] width 20 height 20
drag, startPoint x: 518, startPoint y: 404, endPoint x: 455, endPoint y: 419, distance: 64.7
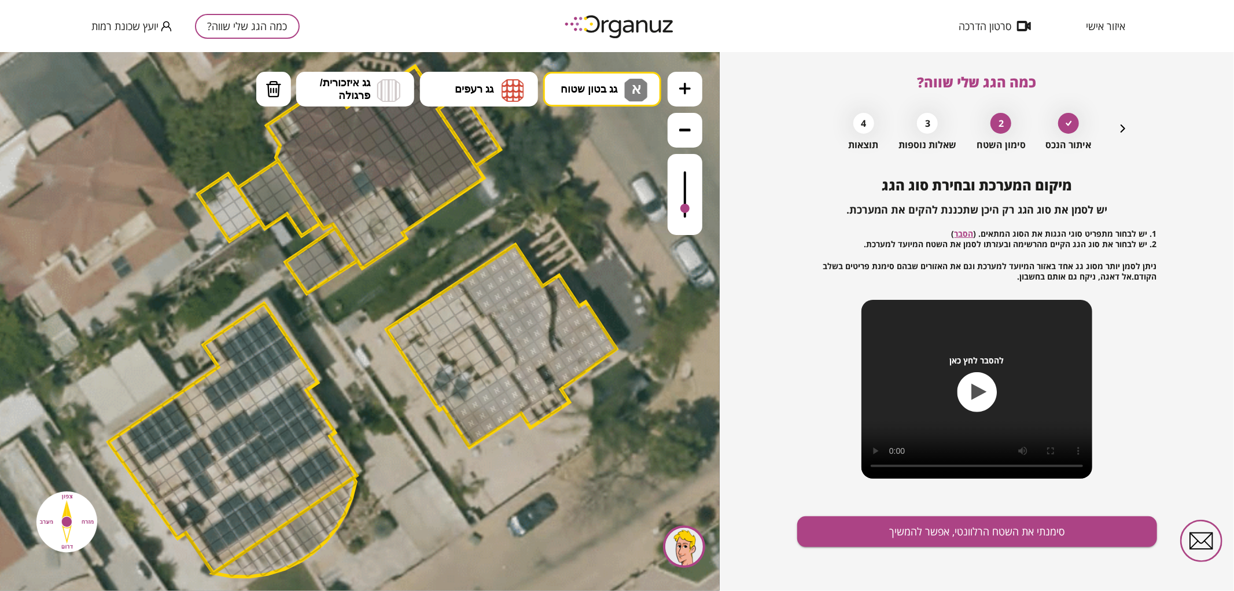
drag, startPoint x: 452, startPoint y: 293, endPoint x: 478, endPoint y: 310, distance: 31.2
click at [275, 94] on img at bounding box center [274, 88] width 16 height 17
drag, startPoint x: 461, startPoint y: 286, endPoint x: 489, endPoint y: 332, distance: 53.5
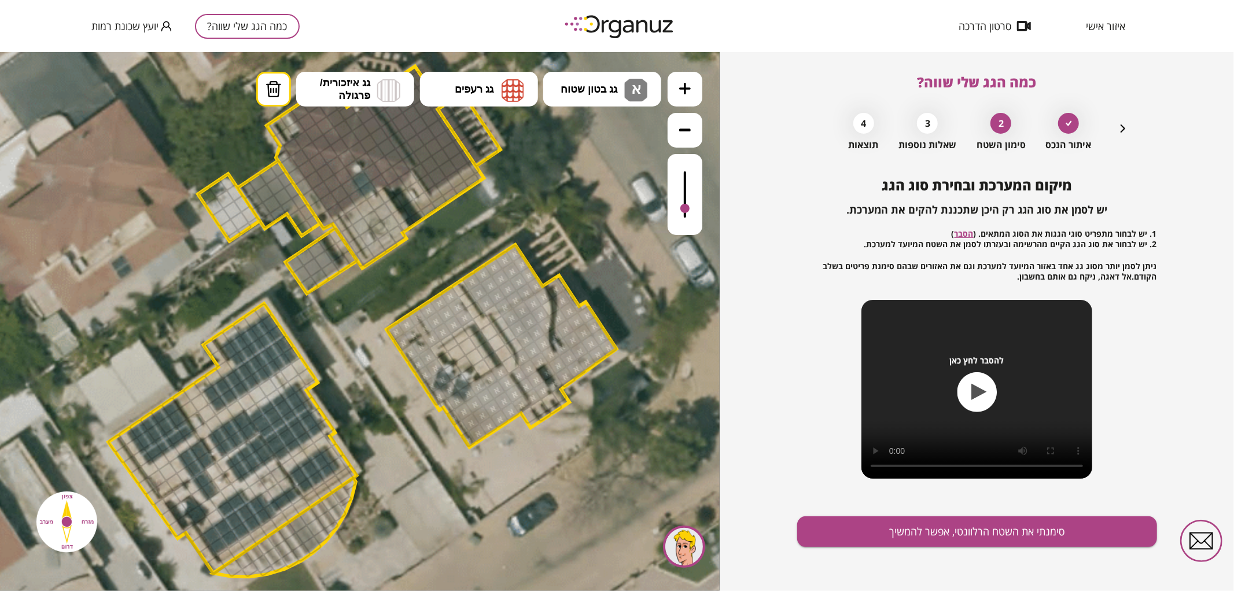
click at [563, 101] on button "גג בטון שטוח א" at bounding box center [602, 88] width 118 height 35
click at [606, 150] on div ".st0 { fill: #FFFFFF; } .st0 { fill: #FFFFFF; }" at bounding box center [360, 320] width 720 height 539
drag, startPoint x: 489, startPoint y: 312, endPoint x: 522, endPoint y: 350, distance: 50.4
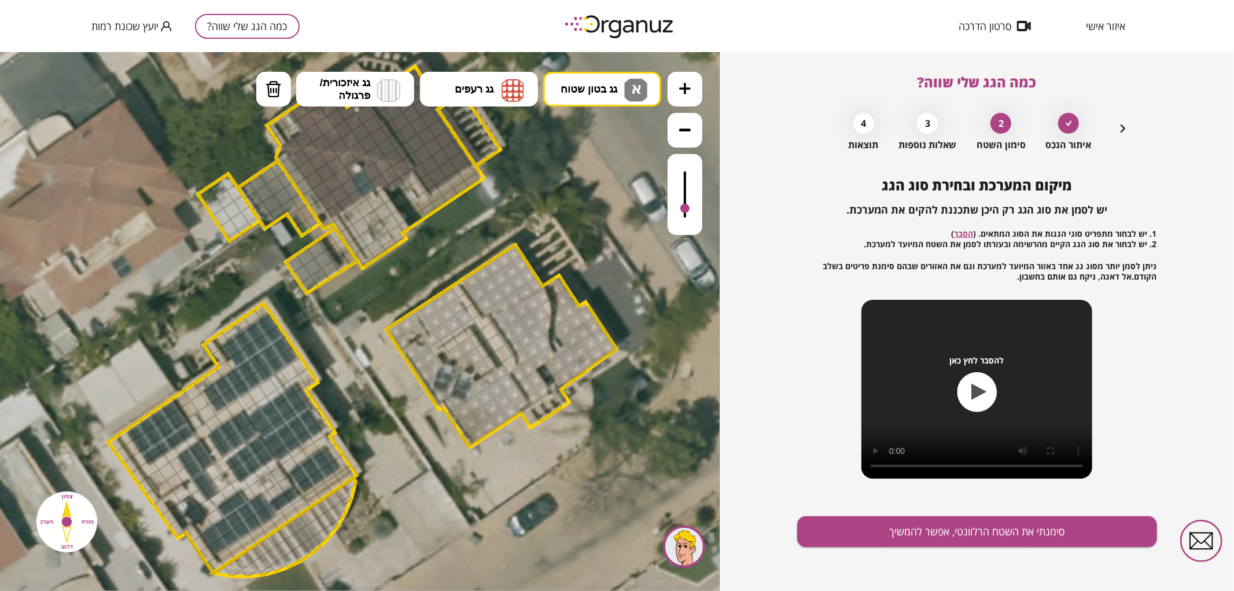
drag, startPoint x: 441, startPoint y: 356, endPoint x: 469, endPoint y: 360, distance: 27.5
click at [267, 93] on img at bounding box center [274, 88] width 16 height 17
click at [546, 297] on div at bounding box center [544, 296] width 20 height 20
click at [548, 324] on div at bounding box center [547, 325] width 20 height 20
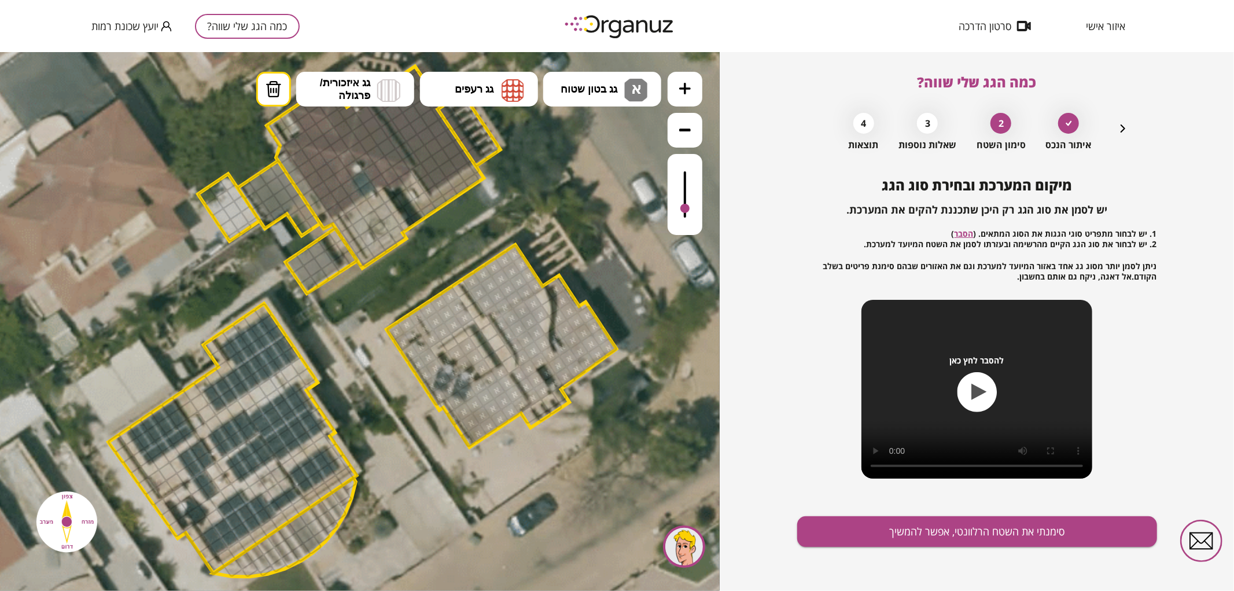
click at [551, 338] on div at bounding box center [554, 336] width 20 height 20
click at [552, 352] on div at bounding box center [550, 354] width 20 height 20
drag, startPoint x: 552, startPoint y: 343, endPoint x: 559, endPoint y: 349, distance: 9.0
click at [552, 342] on div at bounding box center [561, 346] width 20 height 20
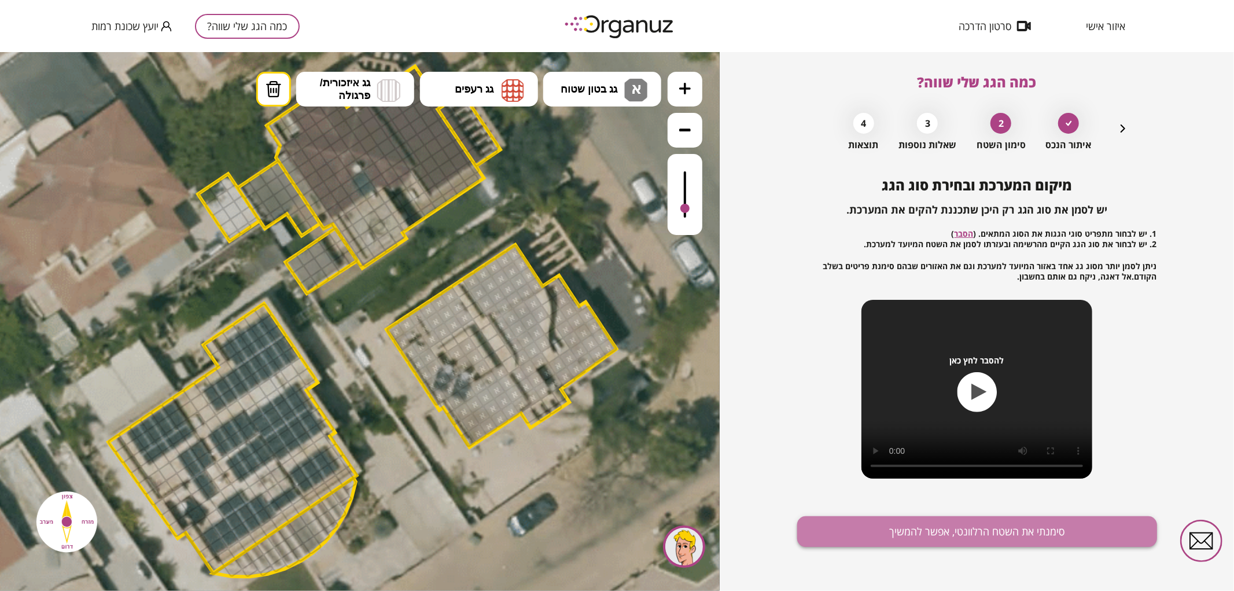
click at [886, 524] on button "סימנתי את השטח הרלוונטי, אפשר להמשיך" at bounding box center [977, 531] width 360 height 31
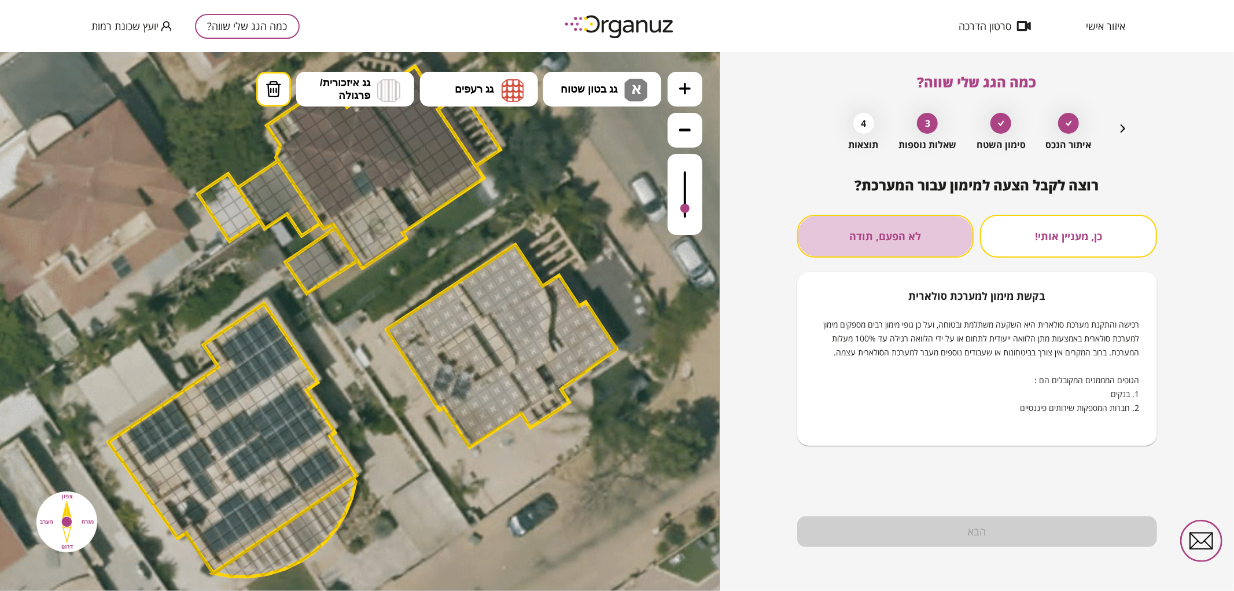
click at [899, 227] on button "לא הפעם, תודה" at bounding box center [885, 236] width 177 height 43
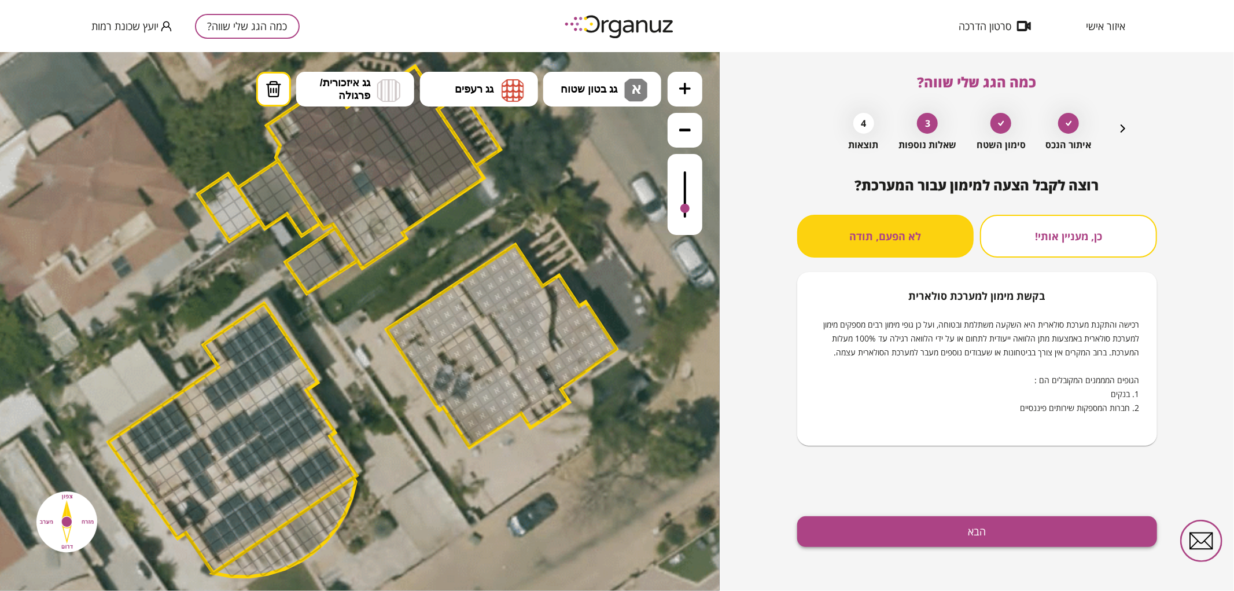
click at [922, 543] on button "הבא" at bounding box center [977, 531] width 360 height 31
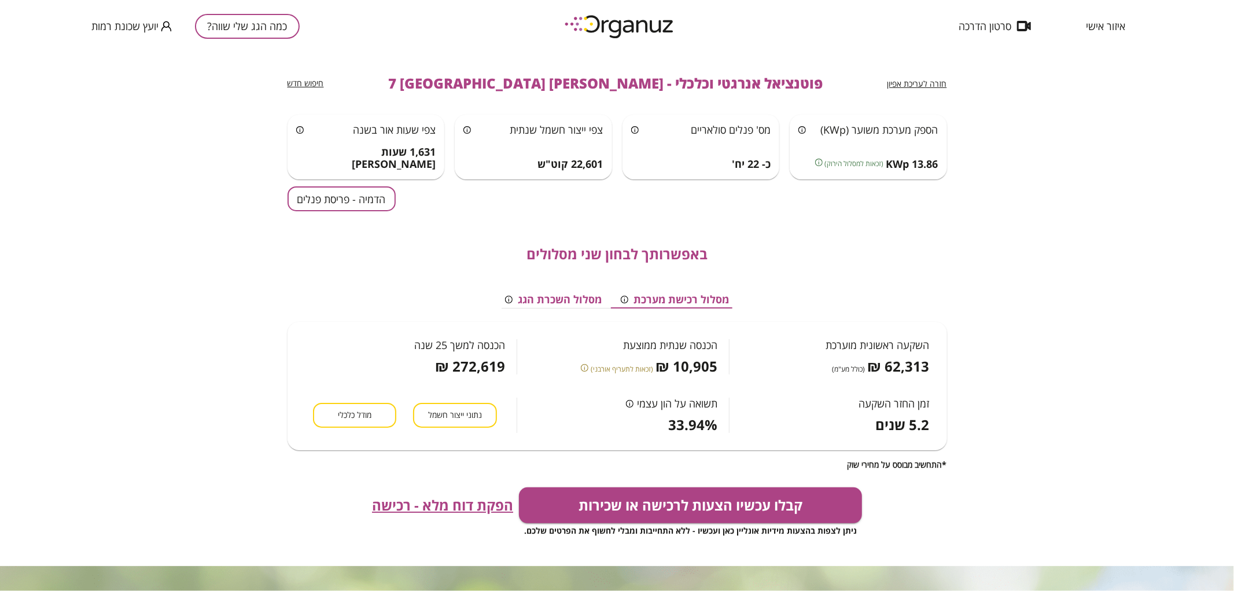
click at [374, 201] on button "הדמיה - פריסת פנלים" at bounding box center [342, 198] width 108 height 25
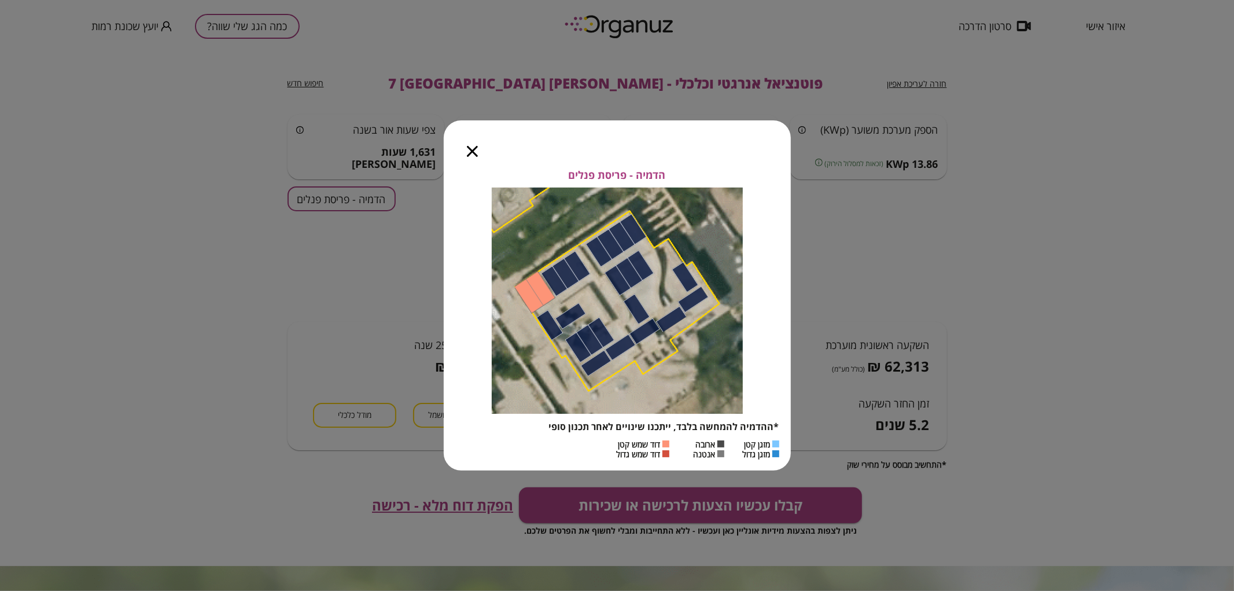
click at [470, 148] on icon "button" at bounding box center [472, 151] width 11 height 11
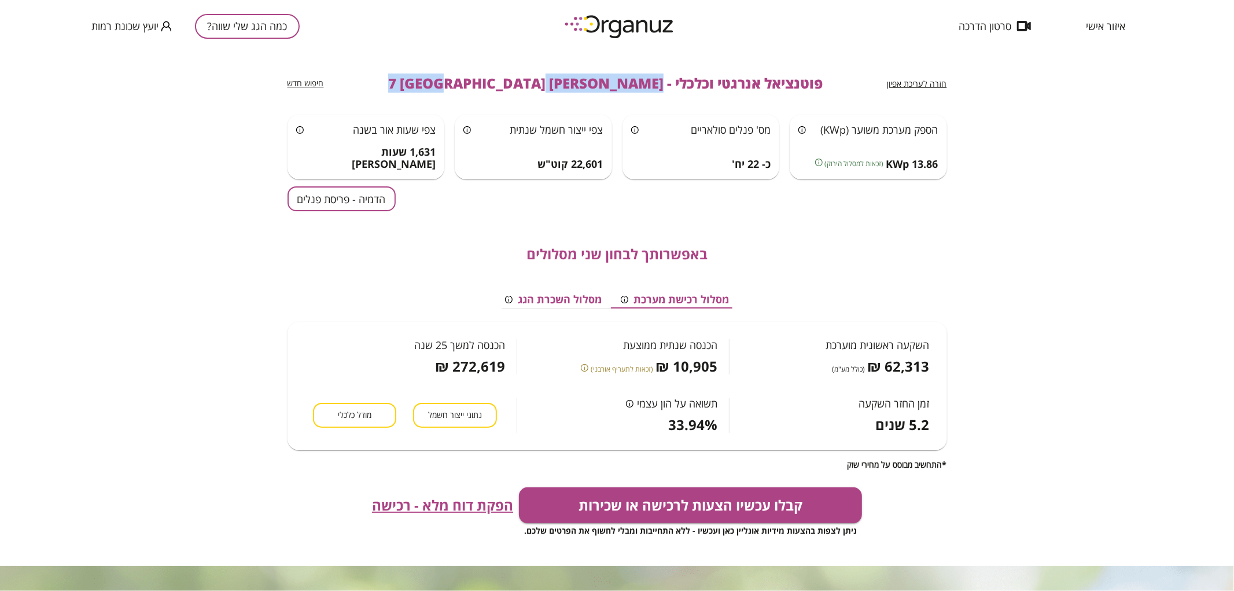
drag, startPoint x: 597, startPoint y: 83, endPoint x: 453, endPoint y: 80, distance: 144.1
click at [453, 80] on div "חזרה לעריכת אפיון פוטנציאל אנרגטי וכלכלי - [PERSON_NAME] 7 באר שבע חיפוש חדש" at bounding box center [618, 83] width 660 height 62
copy span "[PERSON_NAME] 7 [GEOGRAPHIC_DATA]"
click at [256, 41] on div "כמה הגג שלי שווה? יועץ שכונת רמות" at bounding box center [195, 26] width 208 height 52
click at [241, 25] on button "כמה הגג שלי שווה?" at bounding box center [247, 26] width 105 height 25
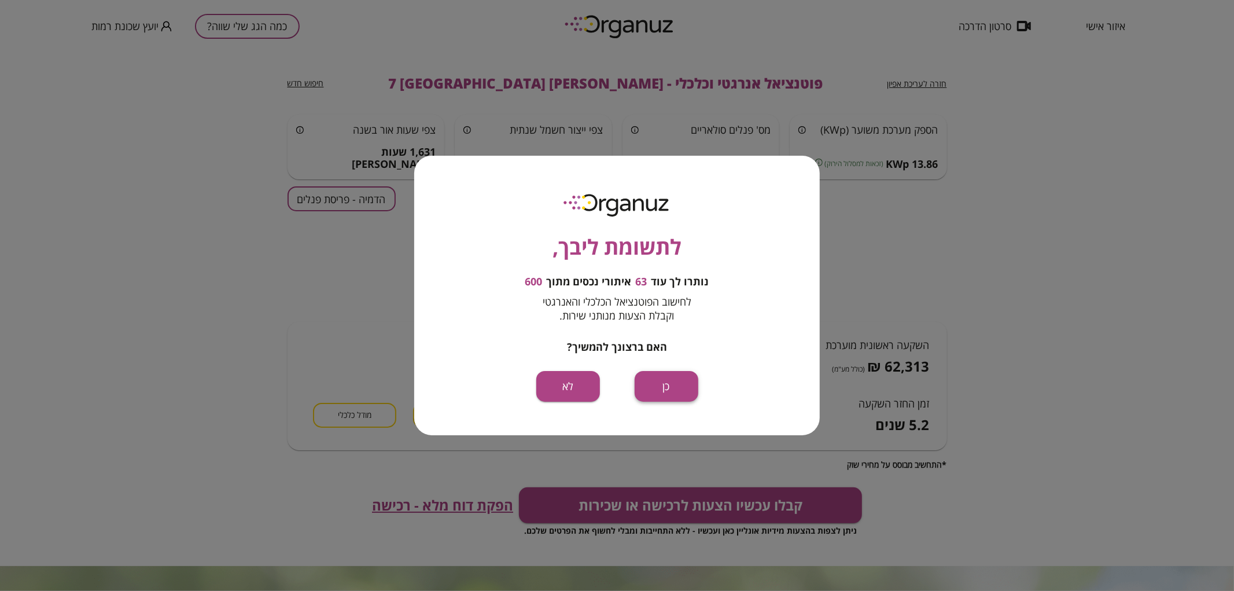
click at [684, 398] on button "כן" at bounding box center [667, 386] width 64 height 31
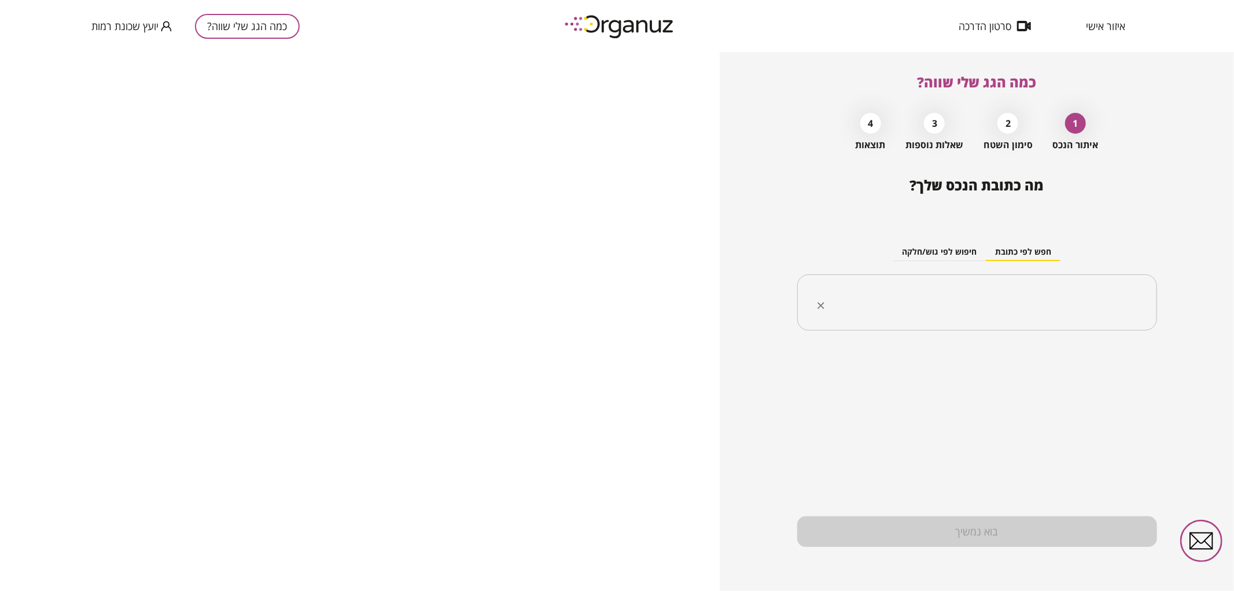
click at [921, 300] on input "text" at bounding box center [981, 302] width 323 height 29
paste input "**********"
click at [1069, 304] on input "**********" at bounding box center [981, 302] width 323 height 29
click at [1005, 359] on li "[PERSON_NAME] 8 [GEOGRAPHIC_DATA]" at bounding box center [977, 361] width 330 height 21
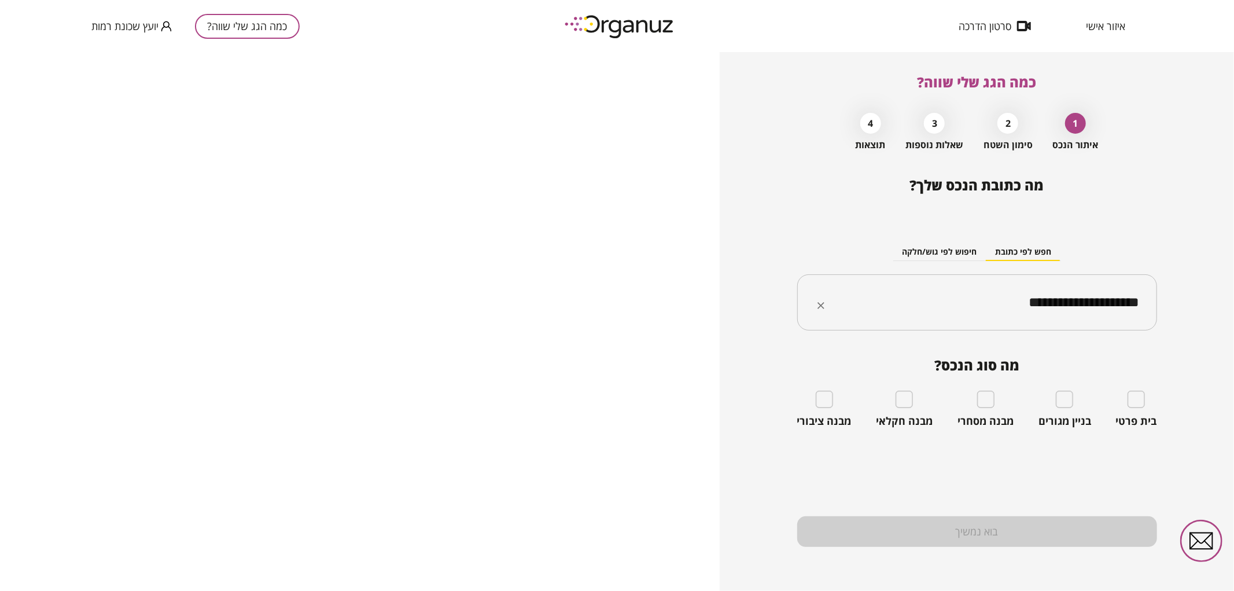
type input "**********"
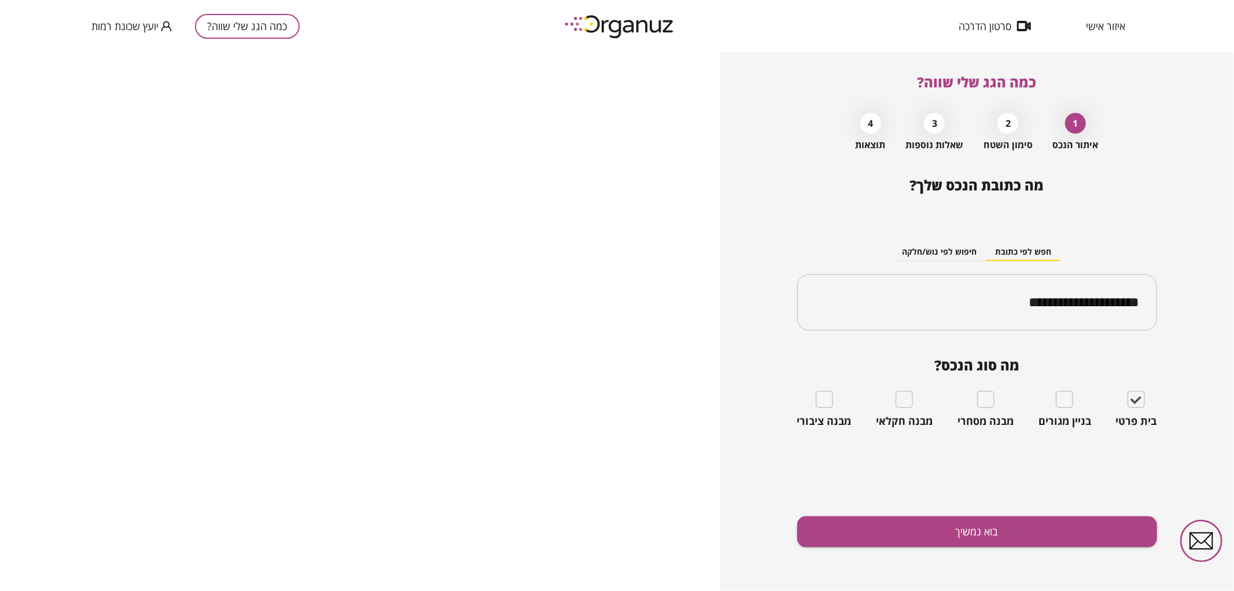
click at [1031, 513] on div "**********" at bounding box center [977, 384] width 360 height 414
click at [1019, 524] on button "בוא נמשיך" at bounding box center [977, 531] width 360 height 31
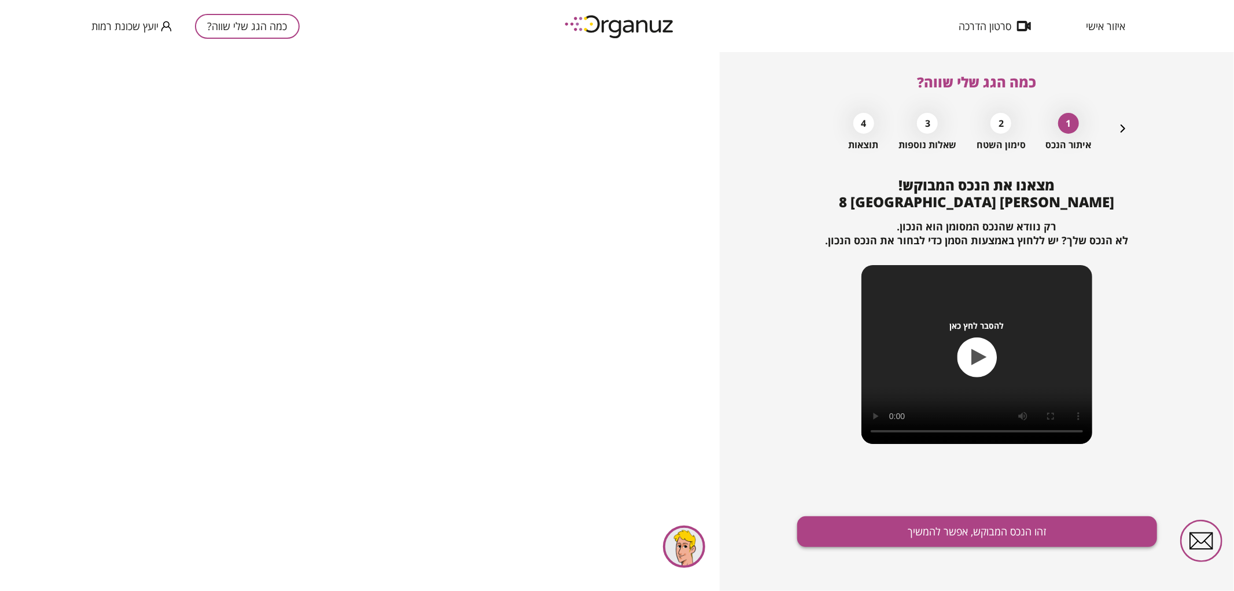
click at [862, 528] on button "זהו הנכס המבוקש, אפשר להמשיך" at bounding box center [977, 531] width 360 height 31
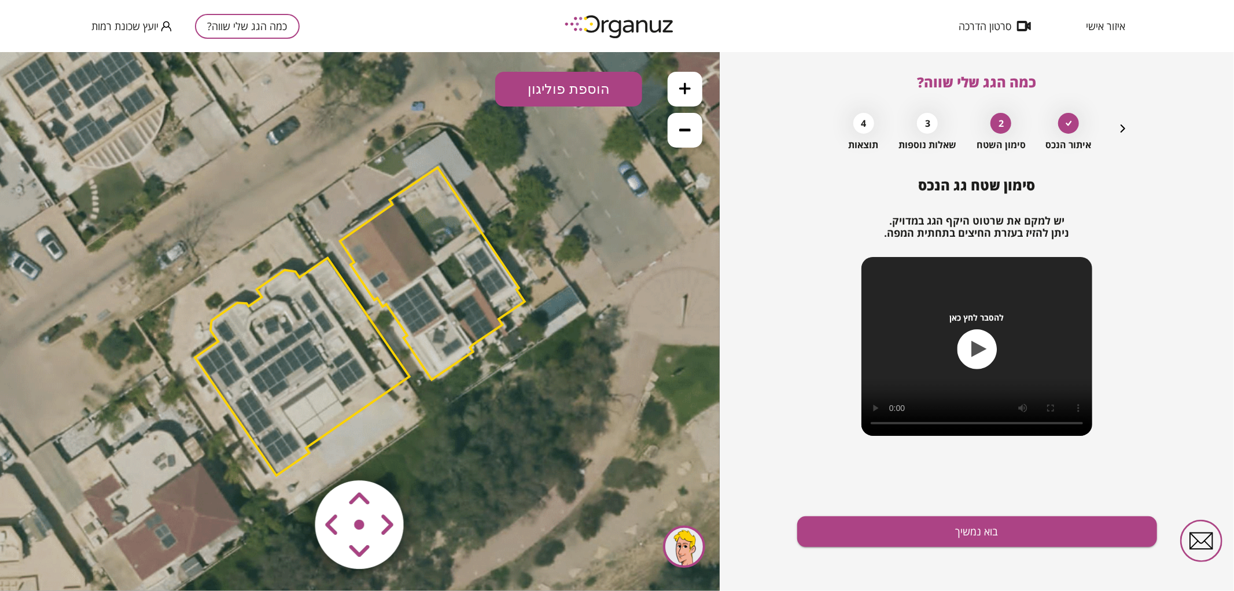
click at [465, 253] on polygon at bounding box center [432, 273] width 185 height 212
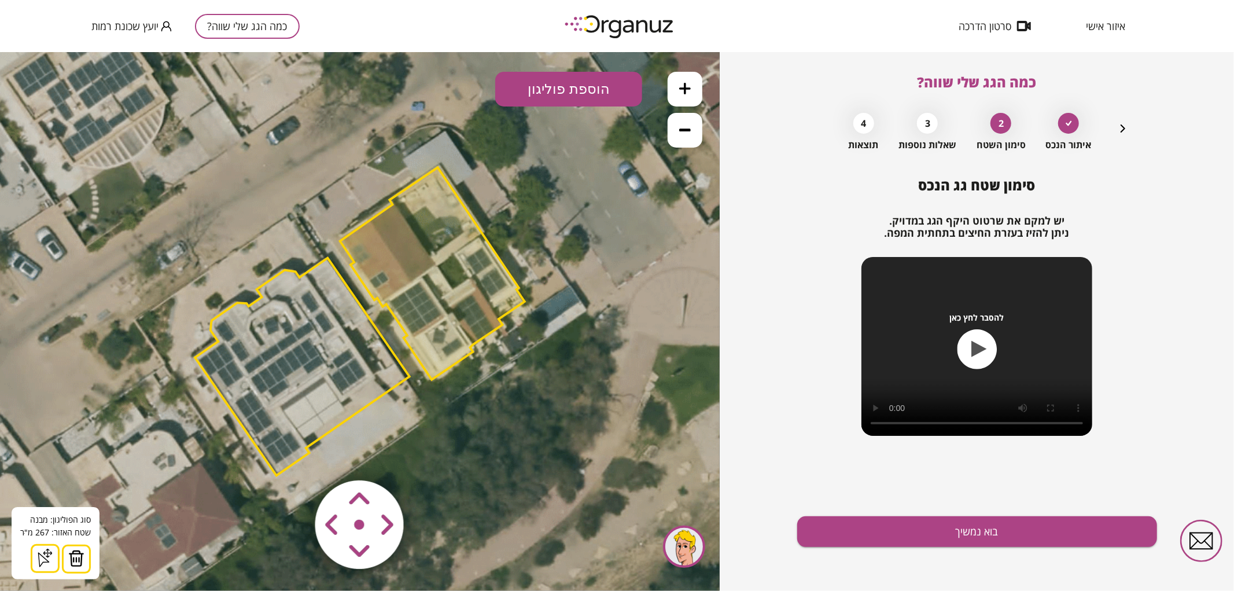
click at [77, 566] on button at bounding box center [76, 558] width 29 height 29
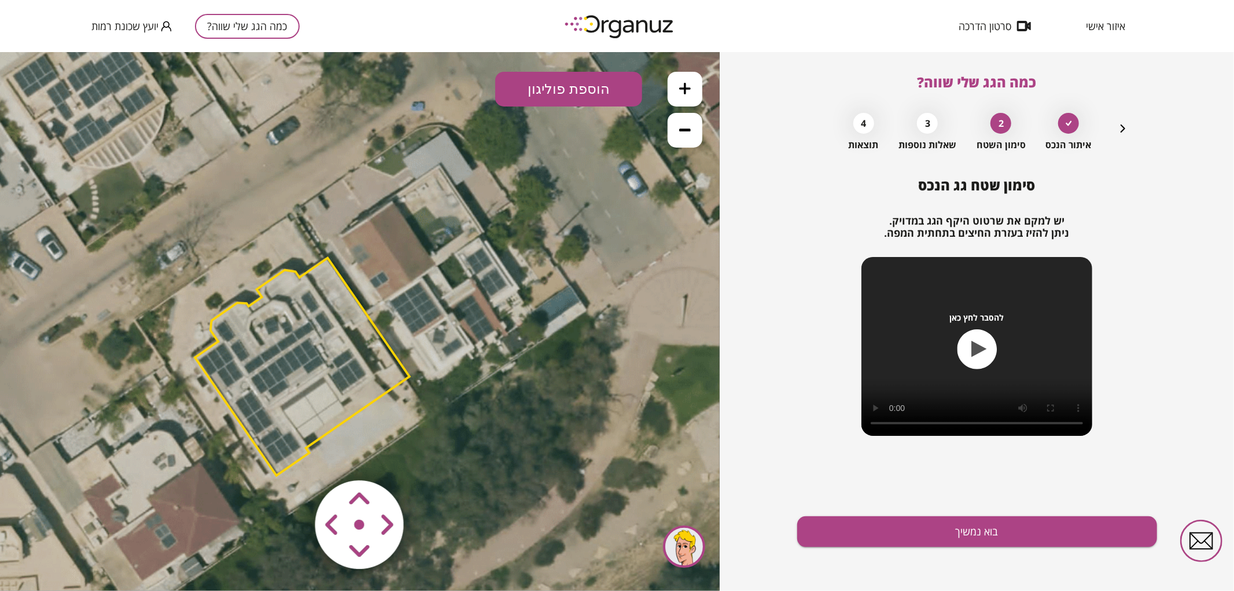
click at [692, 90] on button at bounding box center [685, 88] width 35 height 35
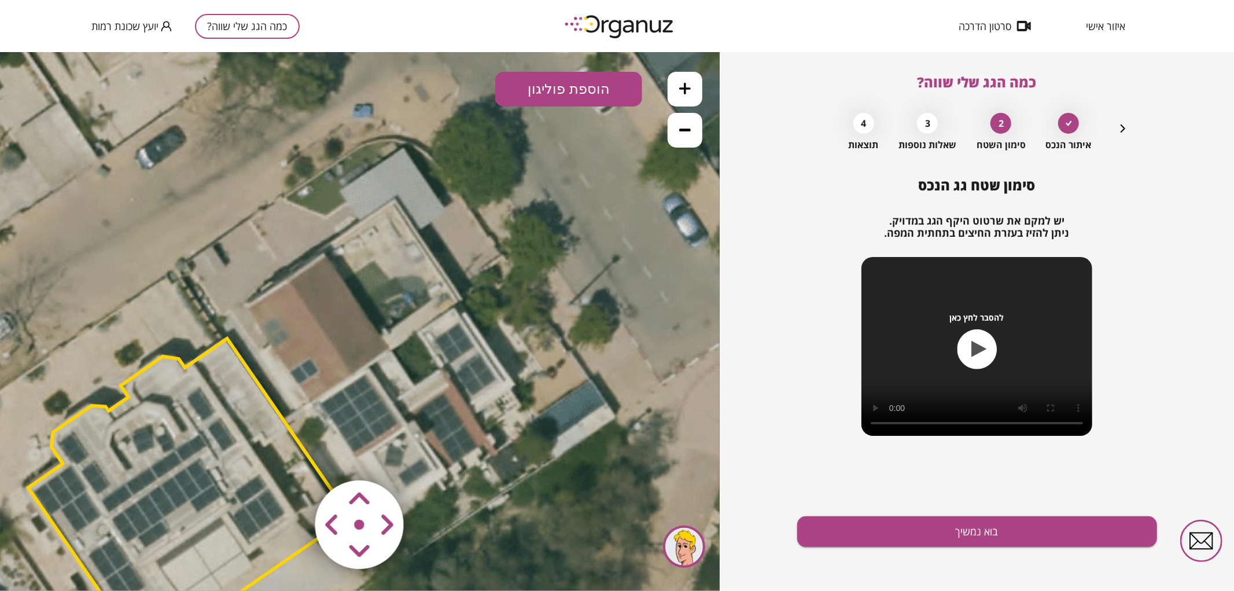
drag, startPoint x: 521, startPoint y: 212, endPoint x: 440, endPoint y: 318, distance: 132.8
click at [436, 323] on icon at bounding box center [274, 430] width 1523 height 1523
click at [563, 94] on button "הוספת פוליגון" at bounding box center [568, 88] width 147 height 35
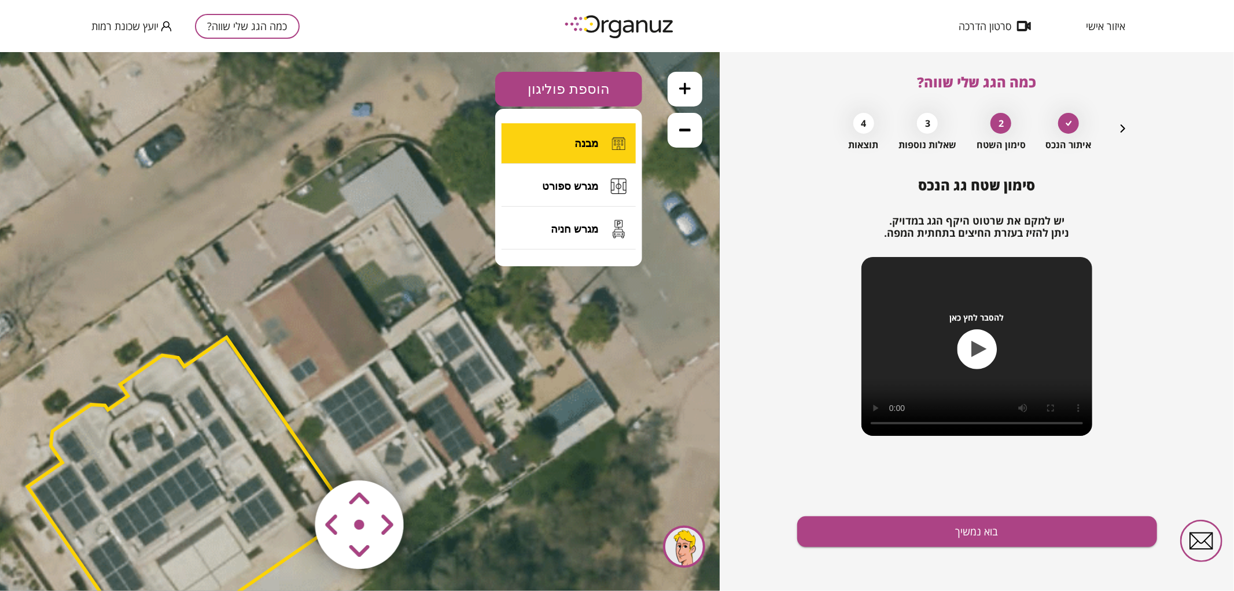
click at [550, 144] on button "מבנה" at bounding box center [569, 143] width 134 height 40
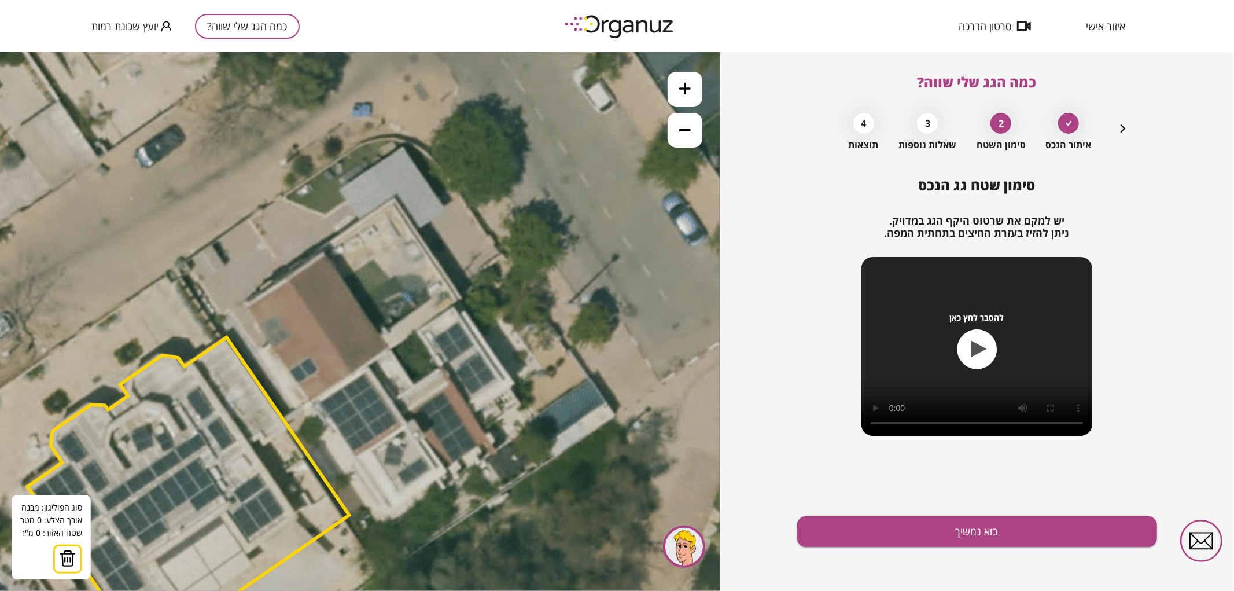
click at [462, 296] on icon at bounding box center [274, 428] width 1523 height 1523
click at [310, 401] on polygon at bounding box center [386, 348] width 152 height 105
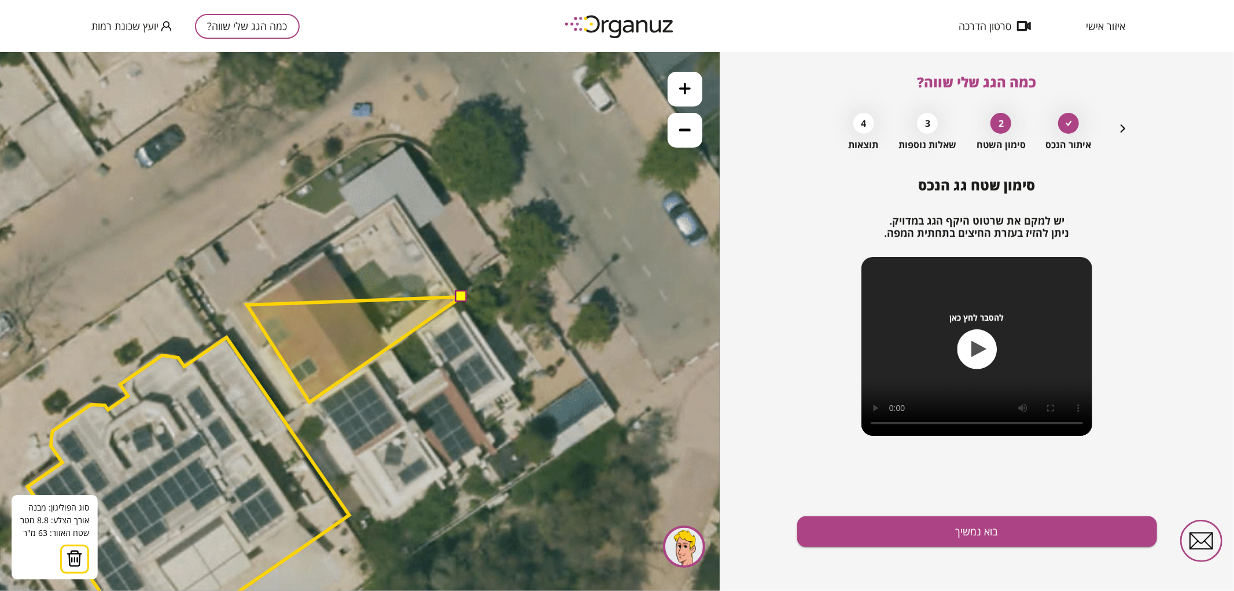
click at [247, 304] on polygon at bounding box center [354, 348] width 215 height 105
click at [287, 280] on polygon at bounding box center [354, 340] width 215 height 121
click at [323, 254] on polygon at bounding box center [354, 328] width 215 height 148
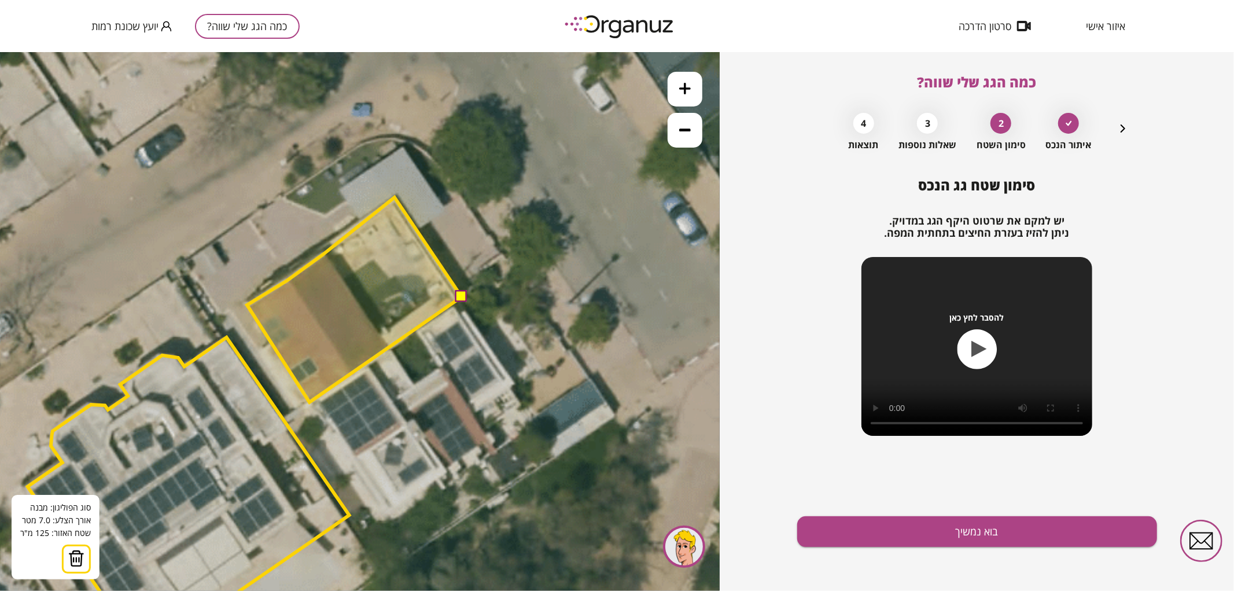
click at [395, 197] on polygon at bounding box center [354, 299] width 215 height 205
click at [463, 292] on button at bounding box center [461, 296] width 12 height 12
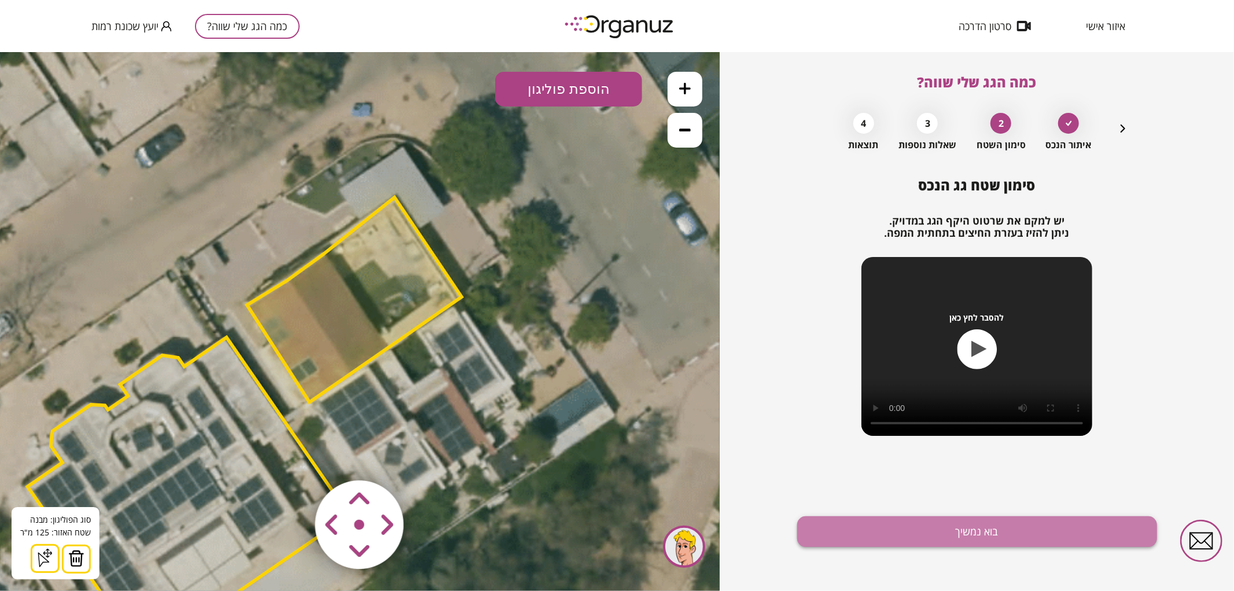
click at [831, 530] on button "בוא נמשיך" at bounding box center [977, 531] width 360 height 31
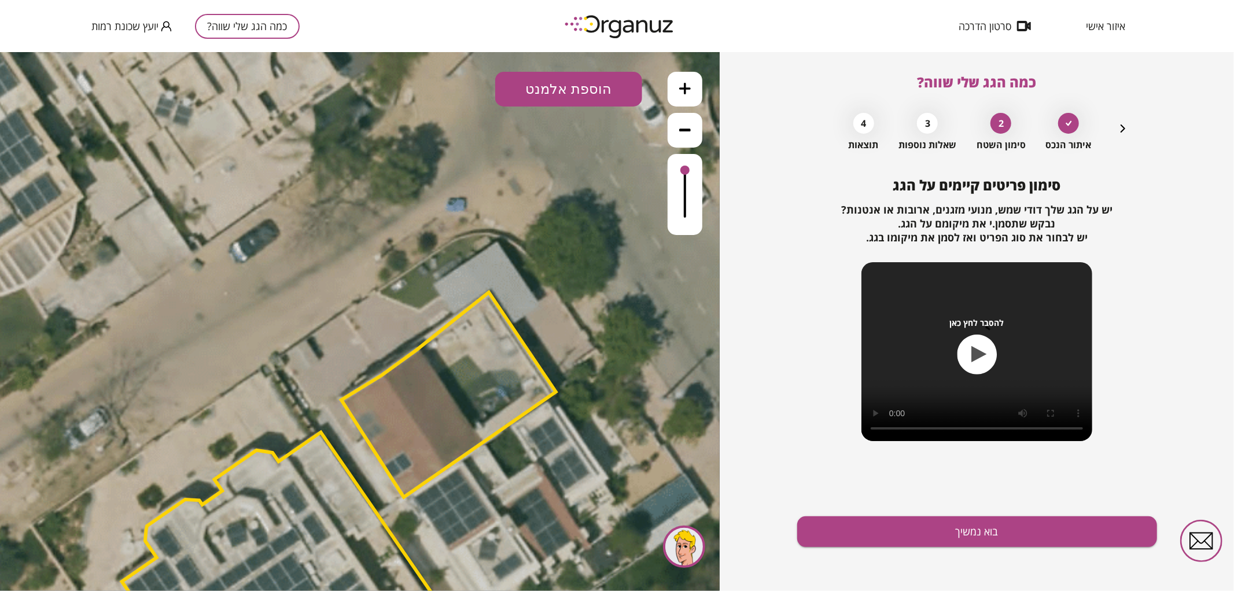
drag, startPoint x: 591, startPoint y: 250, endPoint x: 676, endPoint y: 314, distance: 105.4
click at [685, 342] on icon at bounding box center [368, 523] width 1523 height 1523
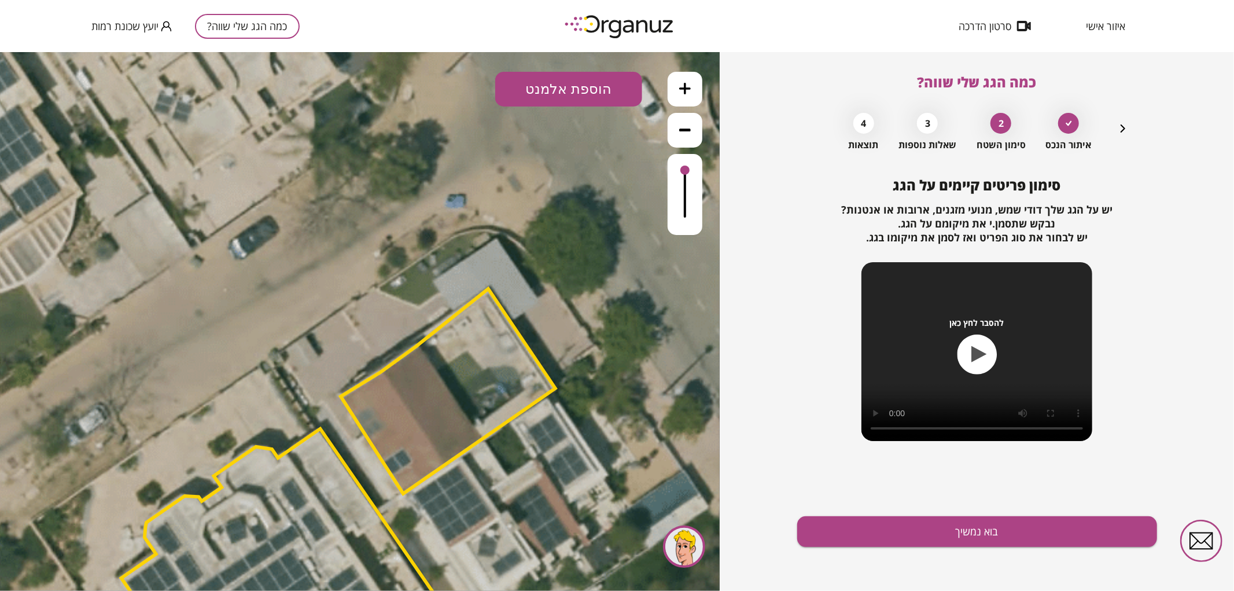
click at [558, 79] on button "הוספת אלמנט" at bounding box center [568, 88] width 147 height 35
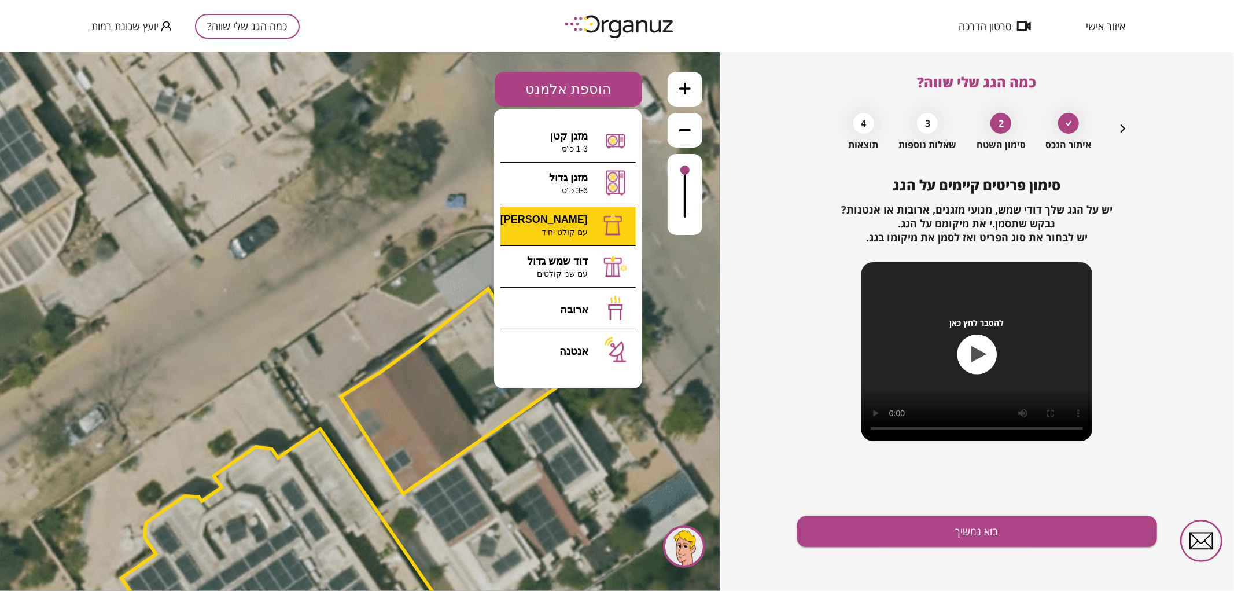
click at [569, 226] on div ".st0 { fill: #FFFFFF; } א" at bounding box center [360, 320] width 720 height 539
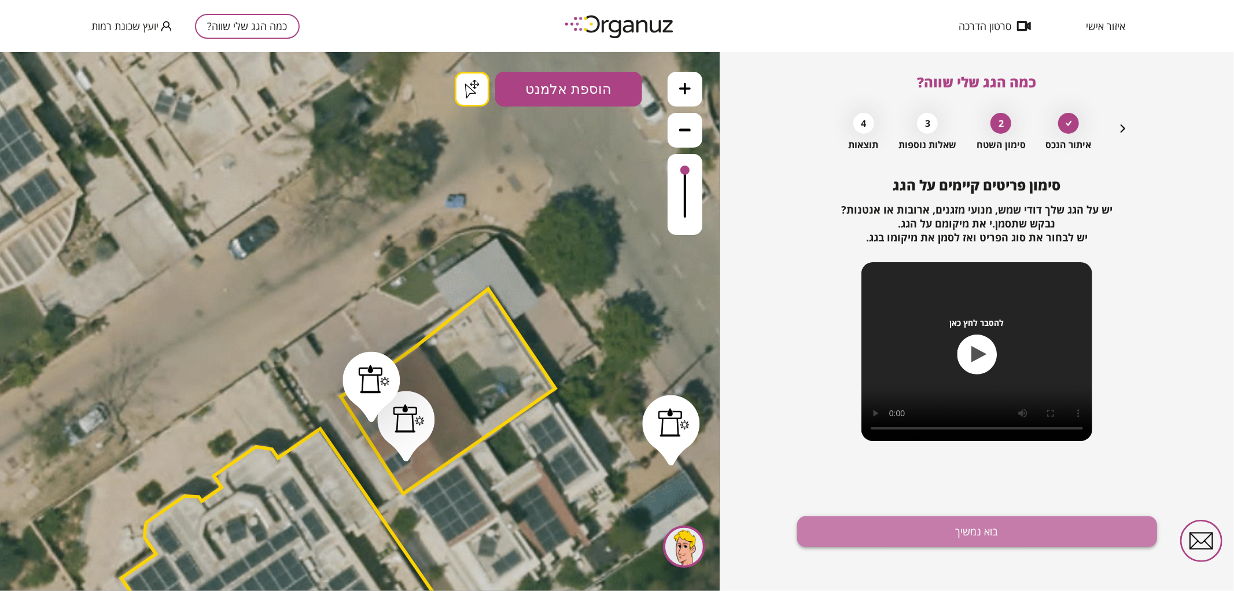
click at [865, 519] on button "בוא נמשיך" at bounding box center [977, 531] width 360 height 31
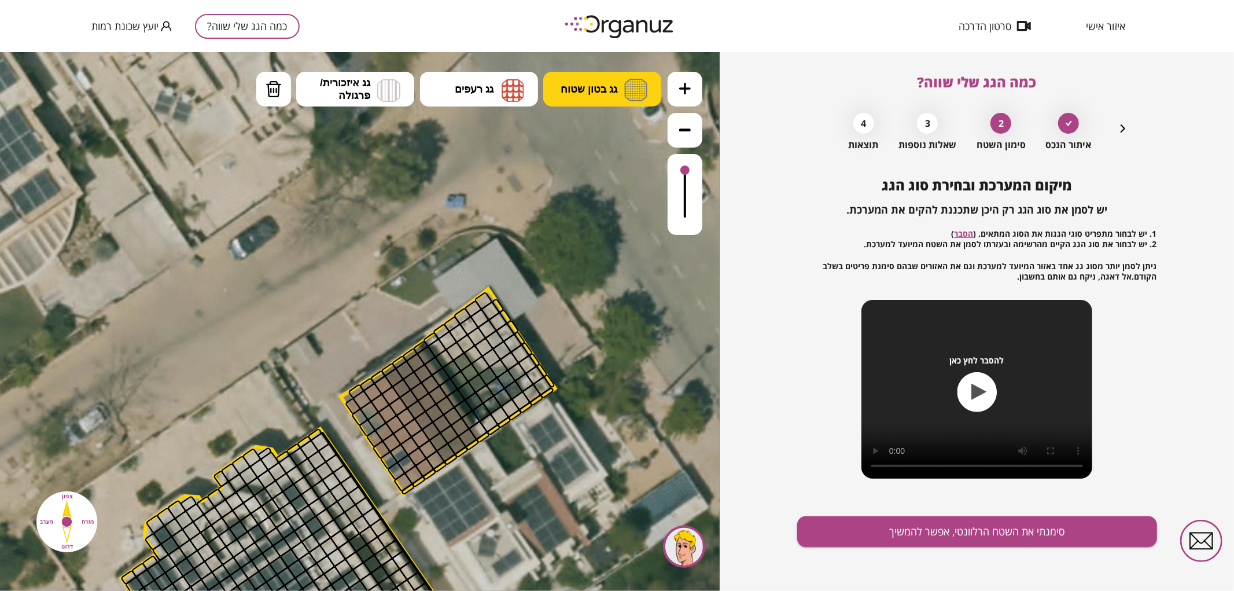
click at [613, 84] on span "גג בטון שטוח" at bounding box center [589, 88] width 57 height 13
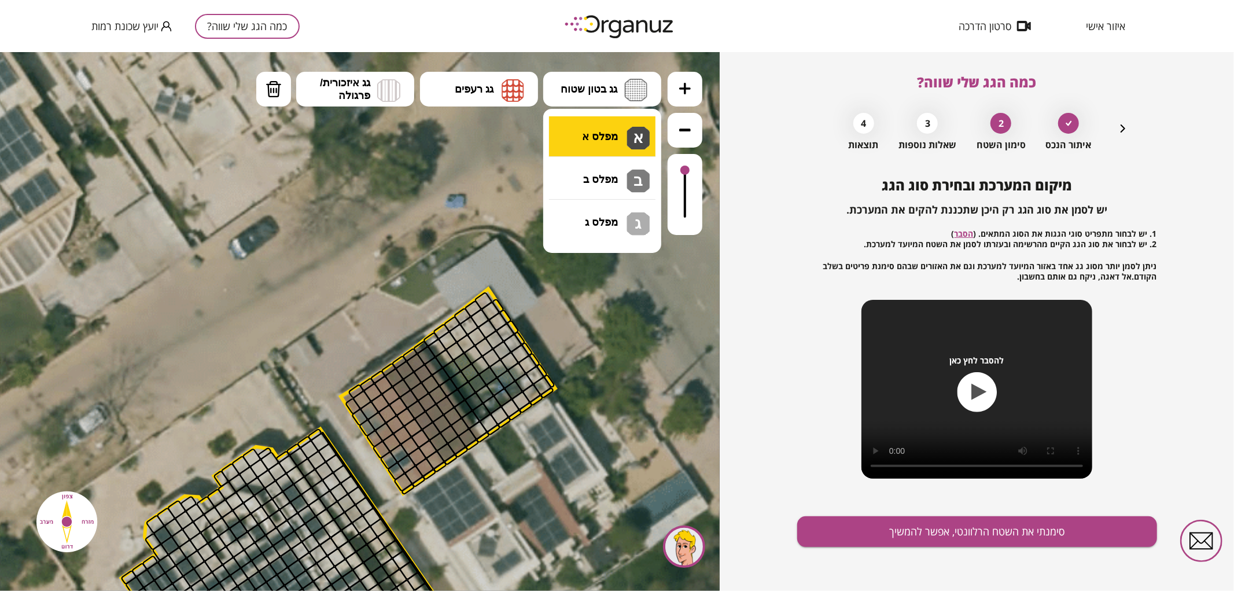
click at [591, 148] on div ".st0 { fill: #FFFFFF; } .st0 { fill: #FFFFFF; }" at bounding box center [360, 320] width 720 height 539
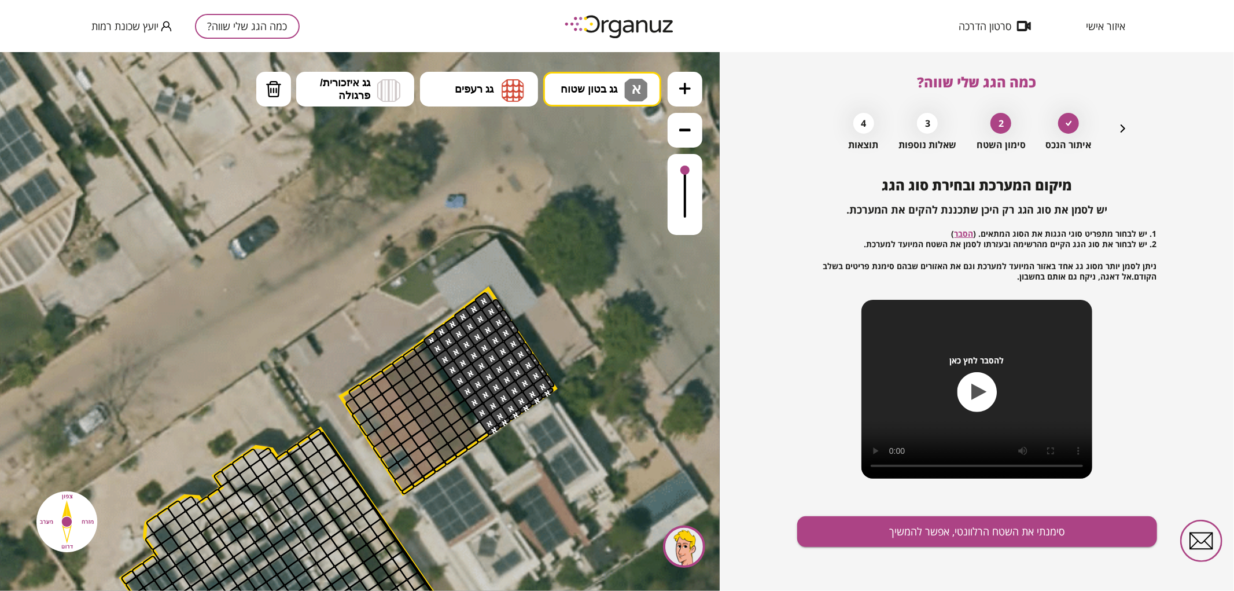
drag, startPoint x: 430, startPoint y: 341, endPoint x: 558, endPoint y: 372, distance: 130.9
click at [559, 388] on div ".st0 { fill: #FFFFFF; } .st0 { fill: #FFFFFF; }" at bounding box center [368, 520] width 1523 height 1523
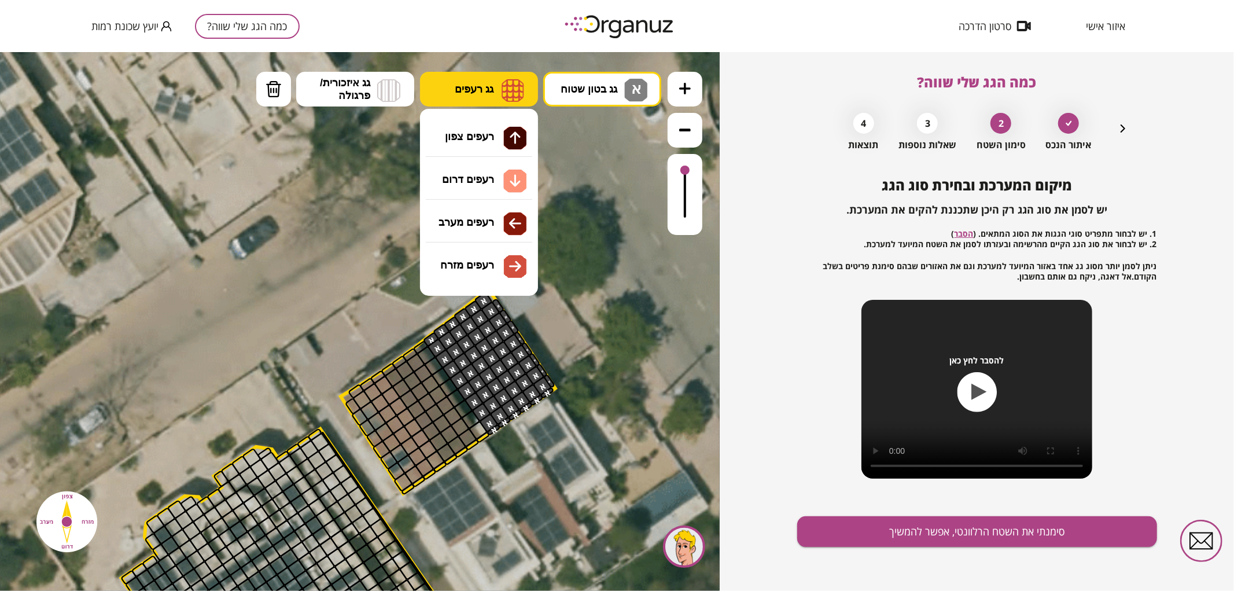
click at [518, 84] on img at bounding box center [513, 89] width 23 height 23
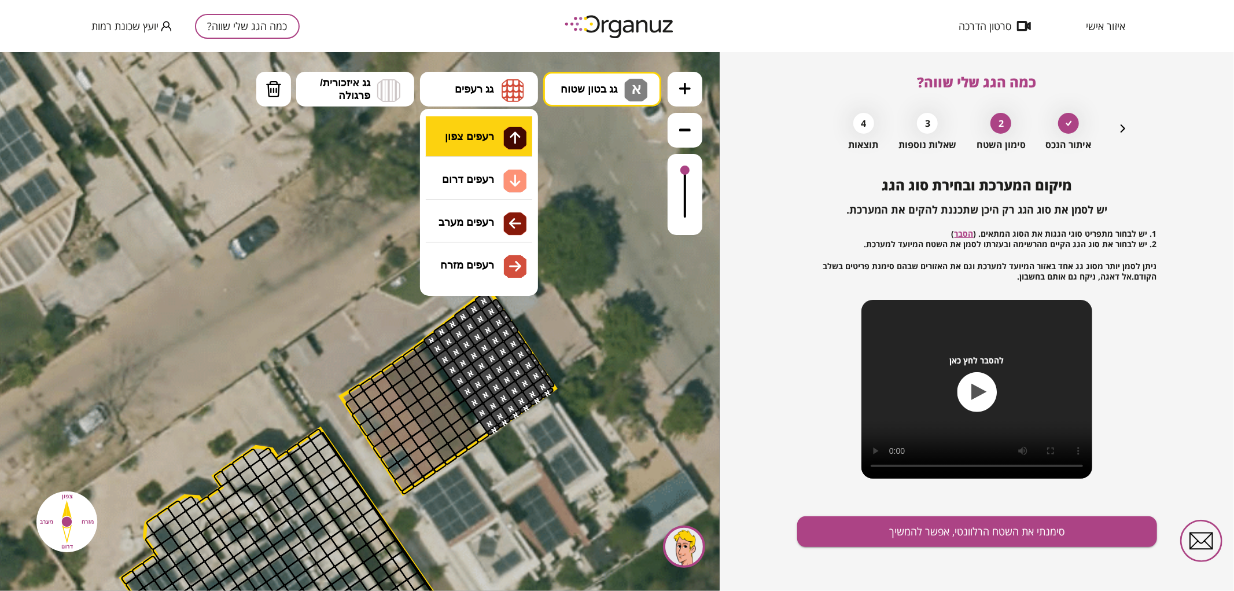
click at [485, 139] on div ".st0 { fill: #FFFFFF; } .st0 { fill: #FFFFFF; }" at bounding box center [360, 320] width 720 height 539
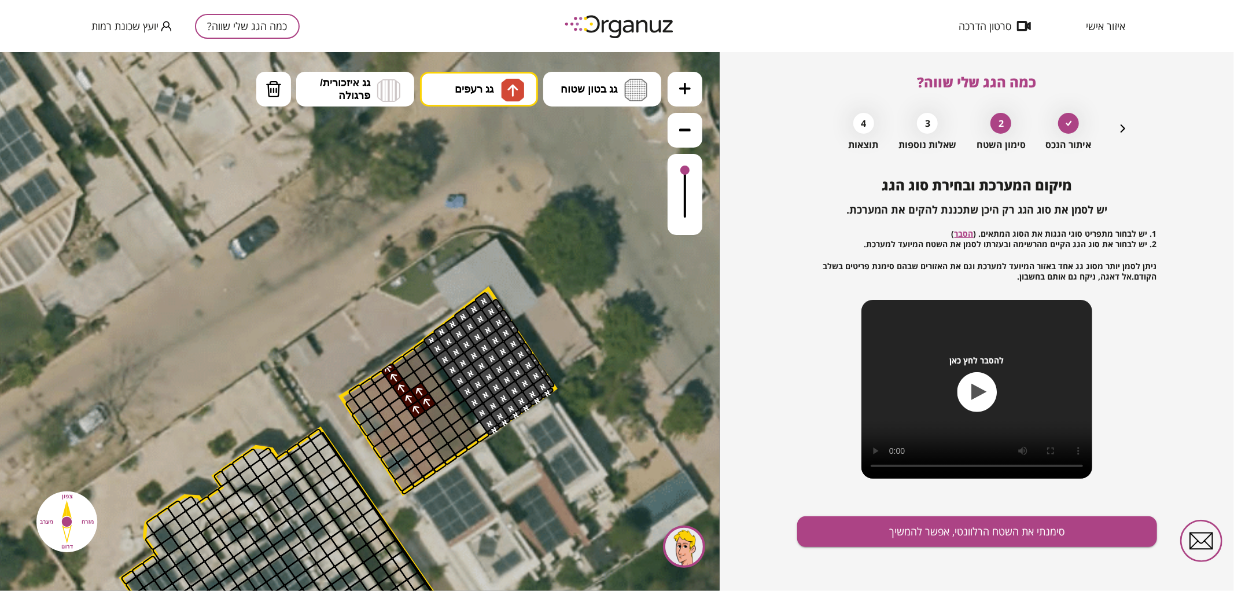
drag, startPoint x: 389, startPoint y: 367, endPoint x: 469, endPoint y: 255, distance: 138.1
click at [491, 94] on span "גג רעפים" at bounding box center [474, 88] width 39 height 13
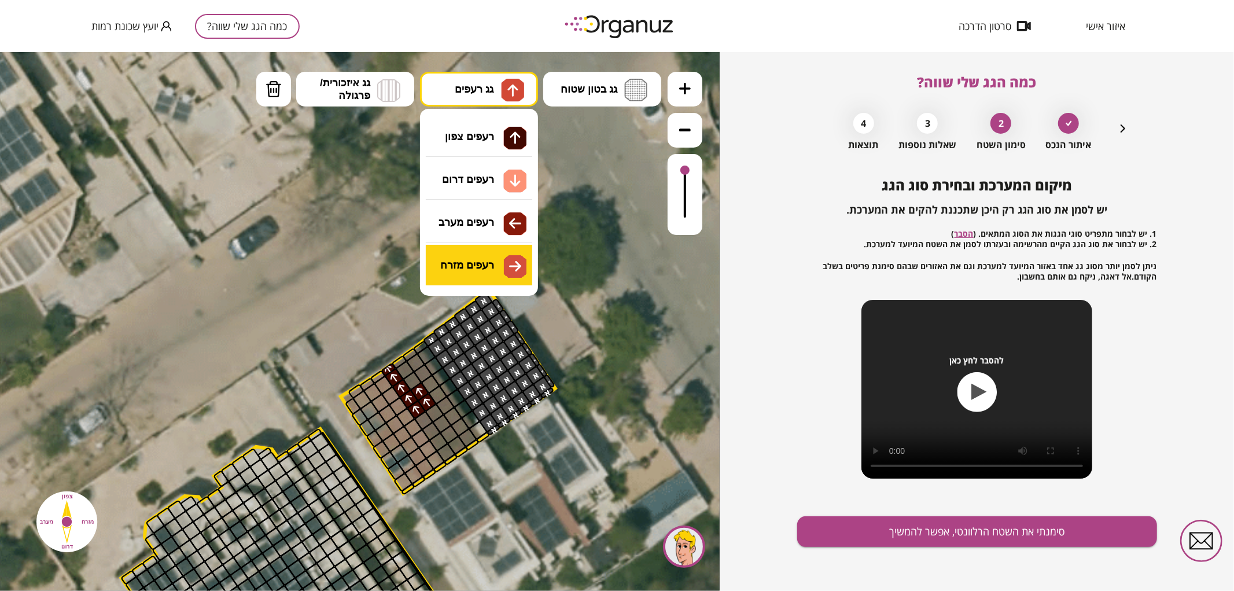
click at [479, 277] on div ".st0 { fill: #FFFFFF; } .st0 { fill: #FFFFFF; }" at bounding box center [360, 320] width 720 height 539
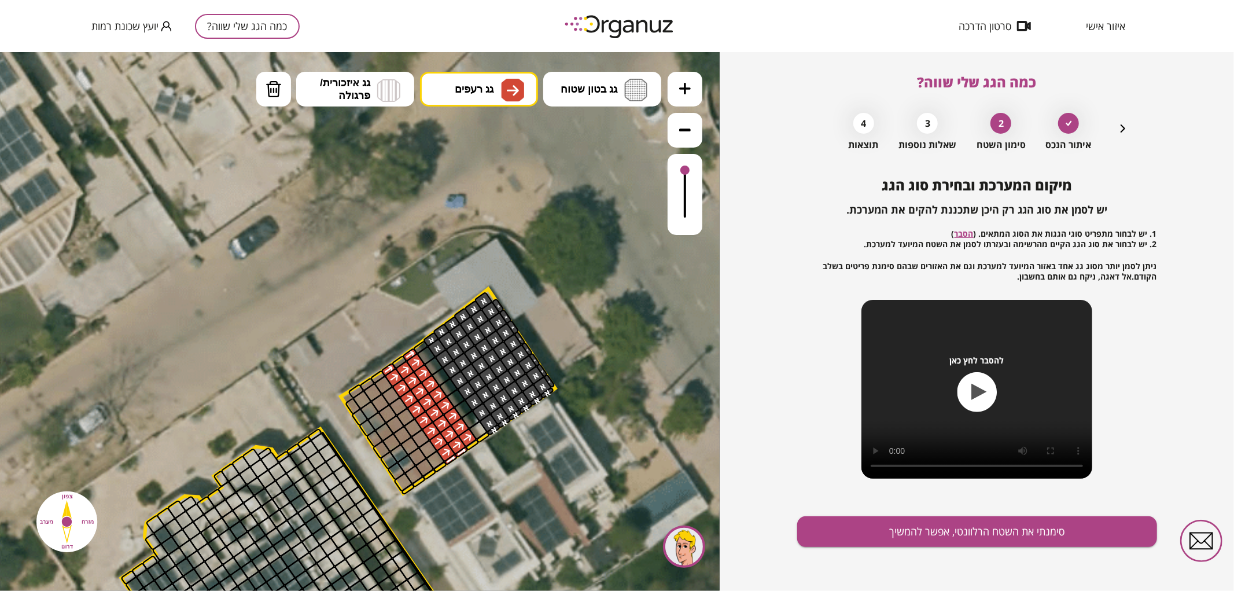
drag, startPoint x: 392, startPoint y: 367, endPoint x: 410, endPoint y: 349, distance: 25.4
drag, startPoint x: 406, startPoint y: 360, endPoint x: 392, endPoint y: 351, distance: 16.7
click at [392, 351] on div ".st0 { fill: #FFFFFF; } .st0 { fill: #FFFFFF; }" at bounding box center [368, 520] width 1523 height 1523
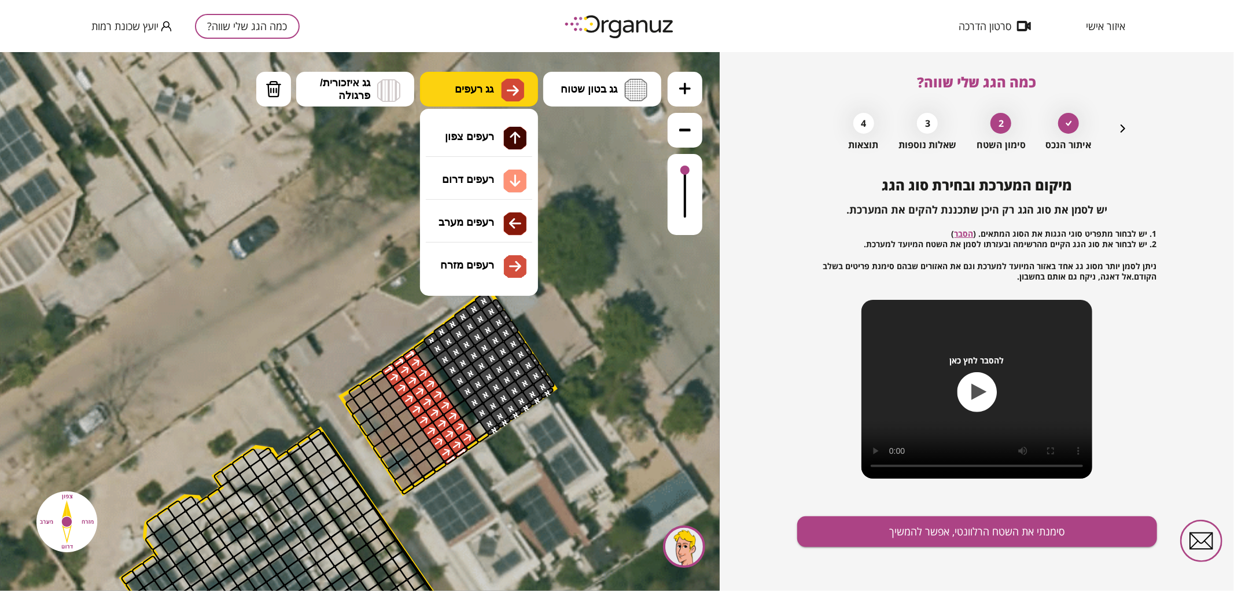
click at [479, 96] on button "גג רעפים" at bounding box center [479, 88] width 118 height 35
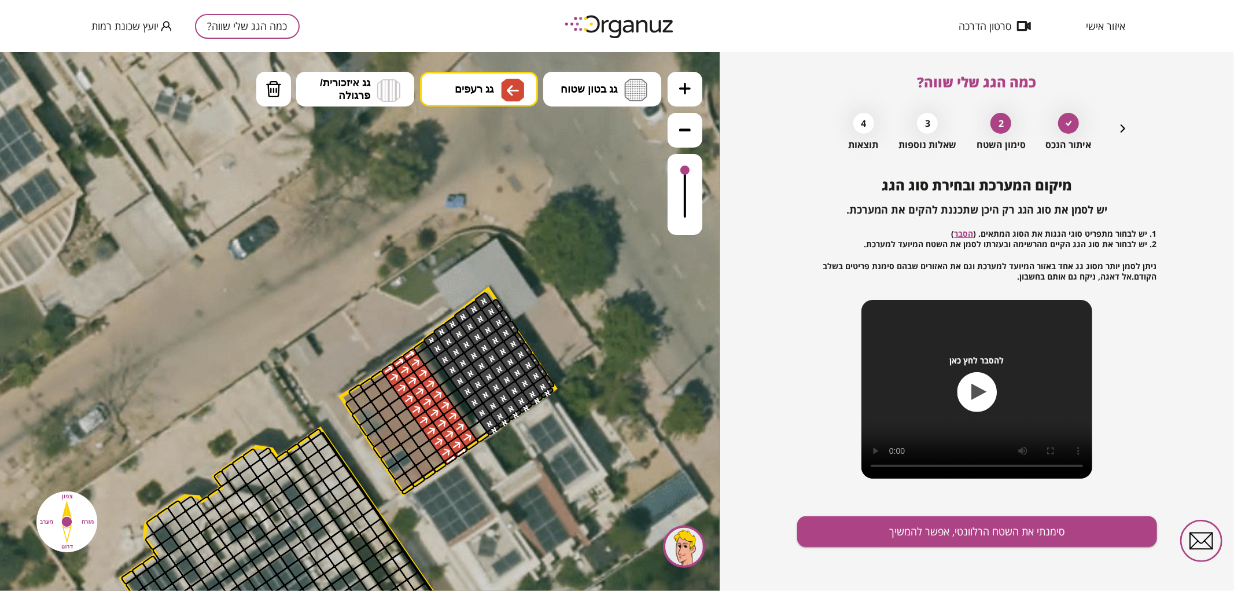
click at [473, 229] on div ".st0 { fill: #FFFFFF; } .st0 { fill: #FFFFFF; }" at bounding box center [360, 320] width 720 height 539
drag, startPoint x: 437, startPoint y: 465, endPoint x: 476, endPoint y: 466, distance: 38.8
click at [449, 466] on div ".st0 { fill: #FFFFFF; } .st0 { fill: #FFFFFF; }" at bounding box center [368, 520] width 1523 height 1523
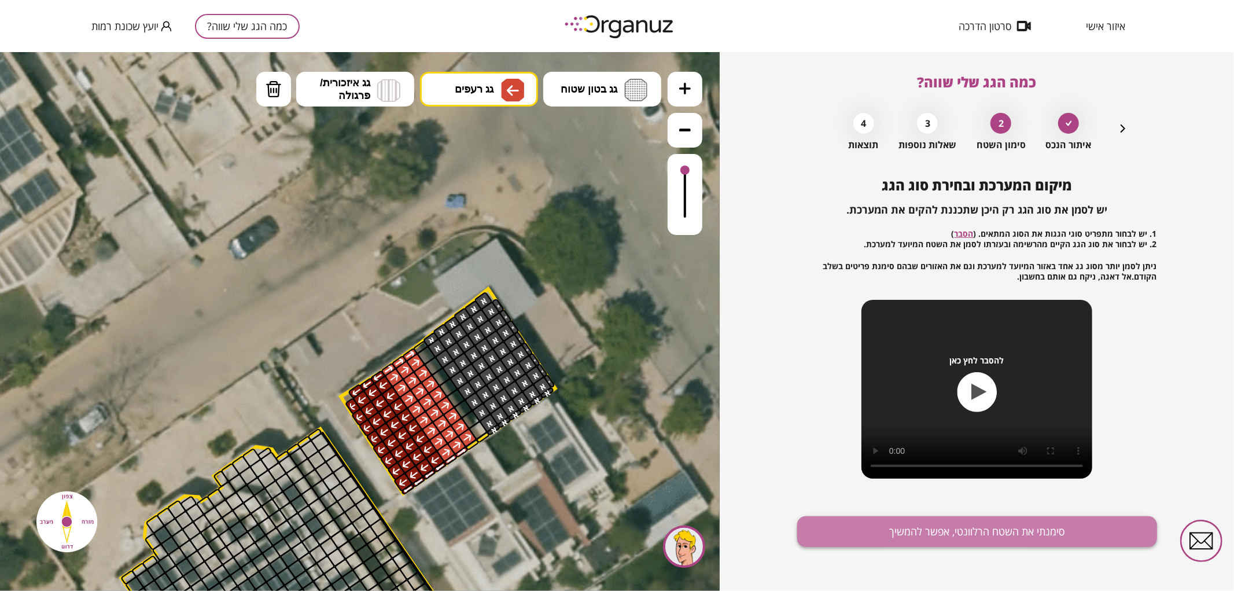
click at [891, 528] on button "סימנתי את השטח הרלוונטי, אפשר להמשיך" at bounding box center [977, 531] width 360 height 31
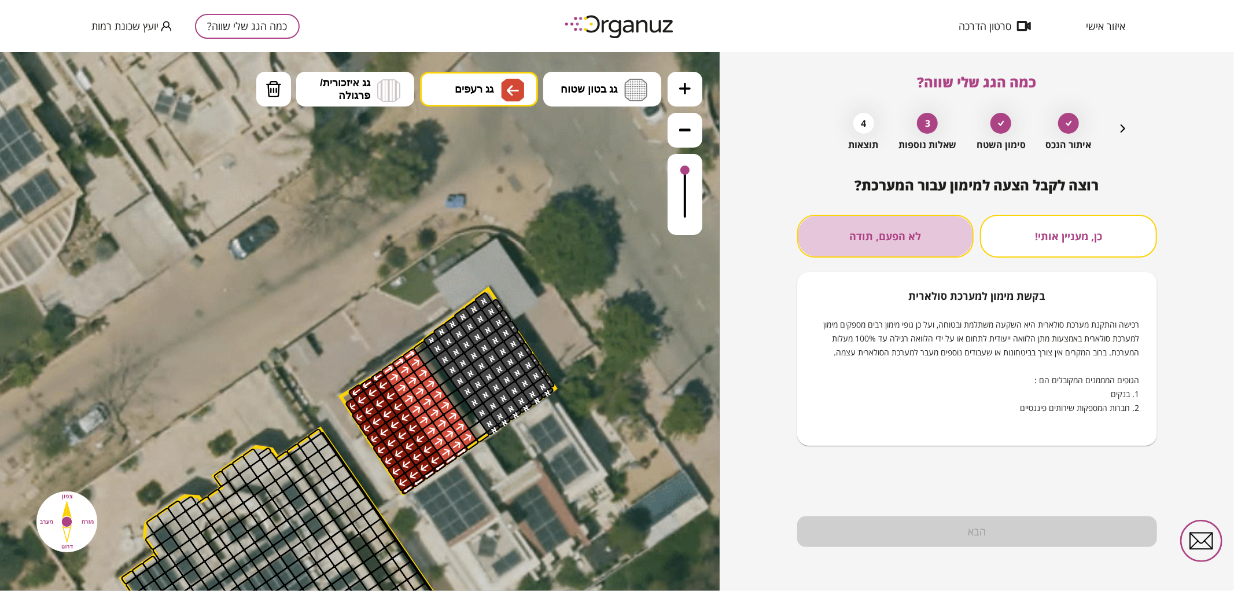
click at [854, 218] on button "לא הפעם, תודה" at bounding box center [885, 236] width 177 height 43
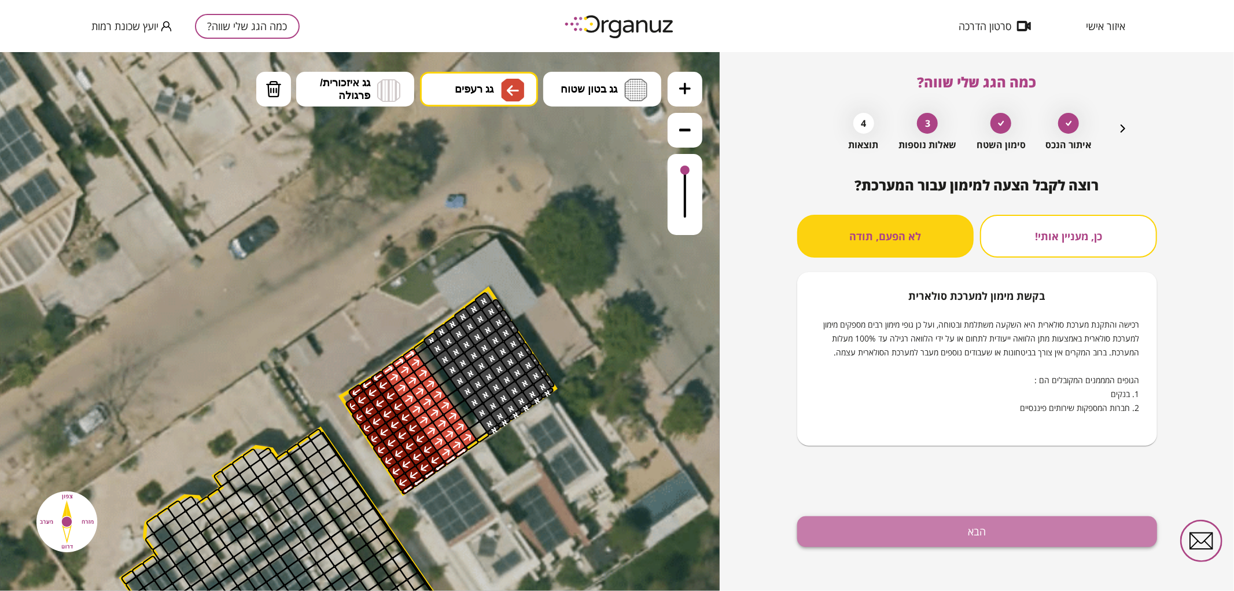
drag, startPoint x: 943, startPoint y: 537, endPoint x: 708, endPoint y: 498, distance: 238.6
click at [942, 536] on button "הבא" at bounding box center [977, 531] width 360 height 31
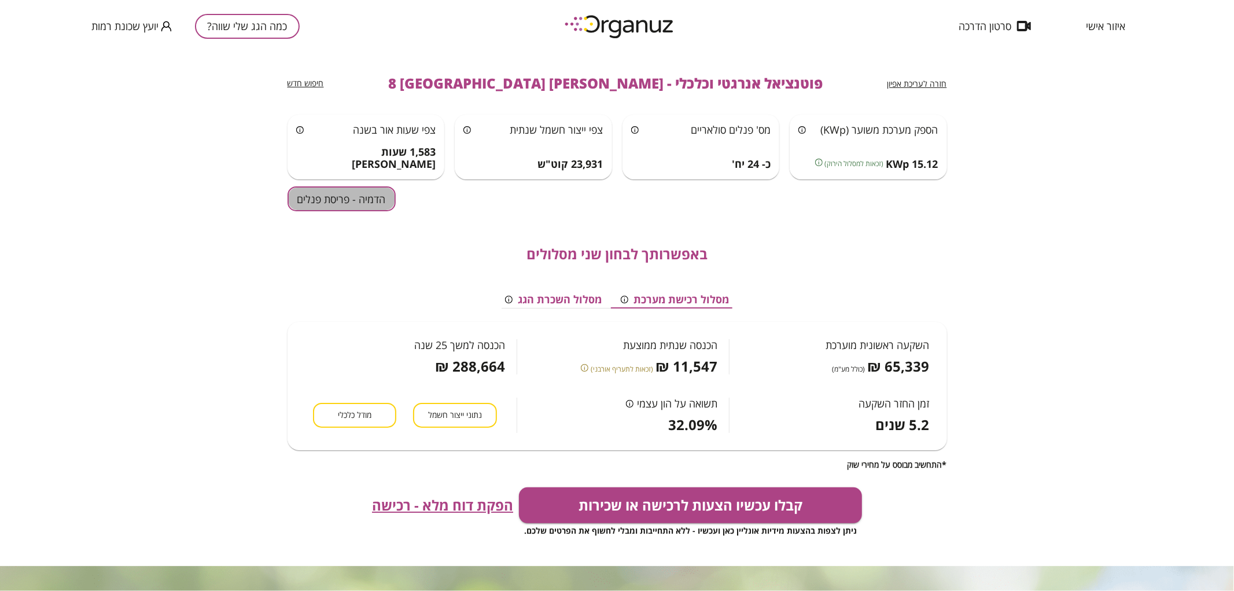
click at [328, 194] on button "הדמיה - פריסת פנלים" at bounding box center [342, 198] width 108 height 25
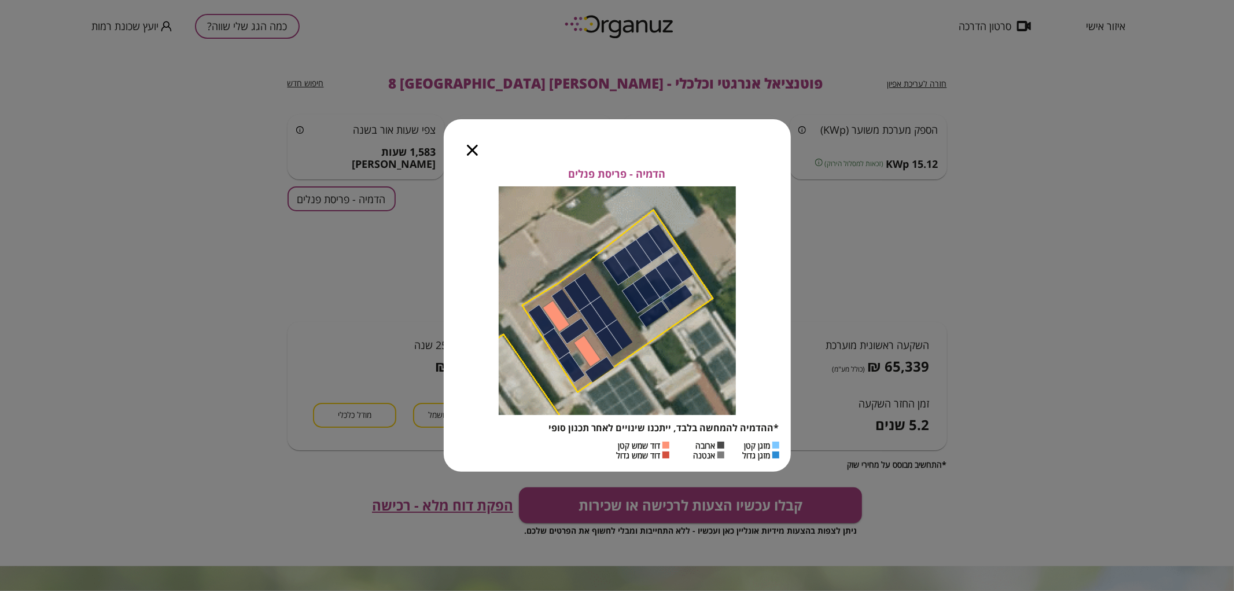
click at [473, 149] on icon "button" at bounding box center [472, 150] width 11 height 11
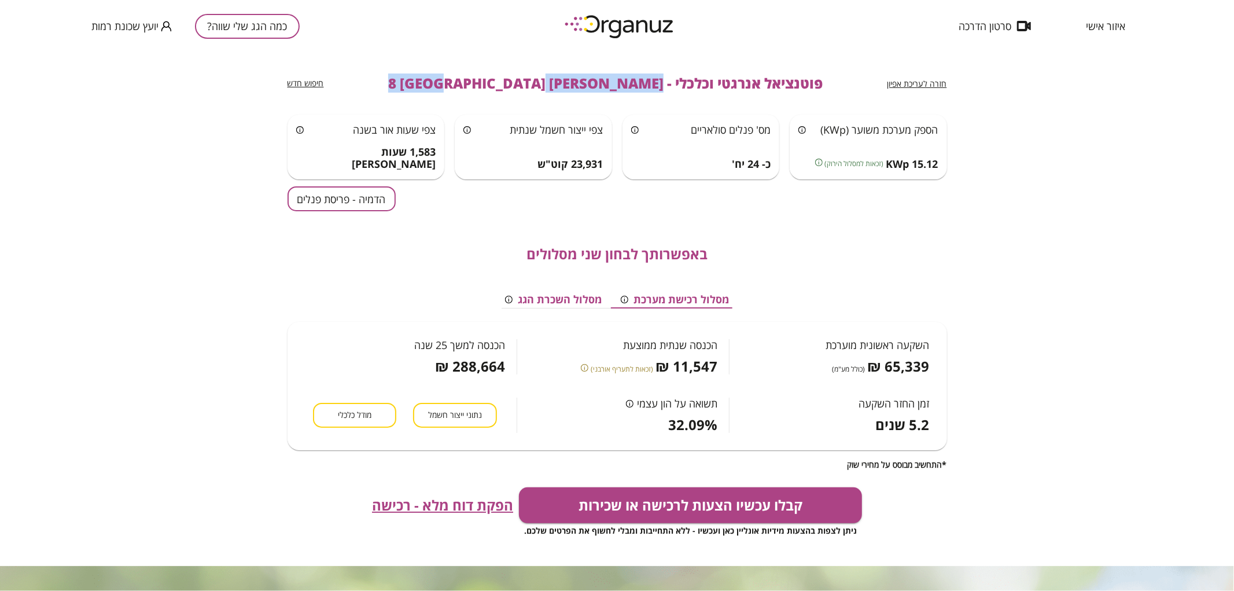
drag, startPoint x: 598, startPoint y: 84, endPoint x: 455, endPoint y: 86, distance: 142.9
click at [455, 86] on span "פוטנציאל אנרגטי וכלכלי - [PERSON_NAME] 8 [GEOGRAPHIC_DATA]" at bounding box center [605, 83] width 434 height 16
copy span "[PERSON_NAME] 8 [GEOGRAPHIC_DATA]"
click at [240, 20] on button "כמה הגג שלי שווה?" at bounding box center [247, 26] width 105 height 25
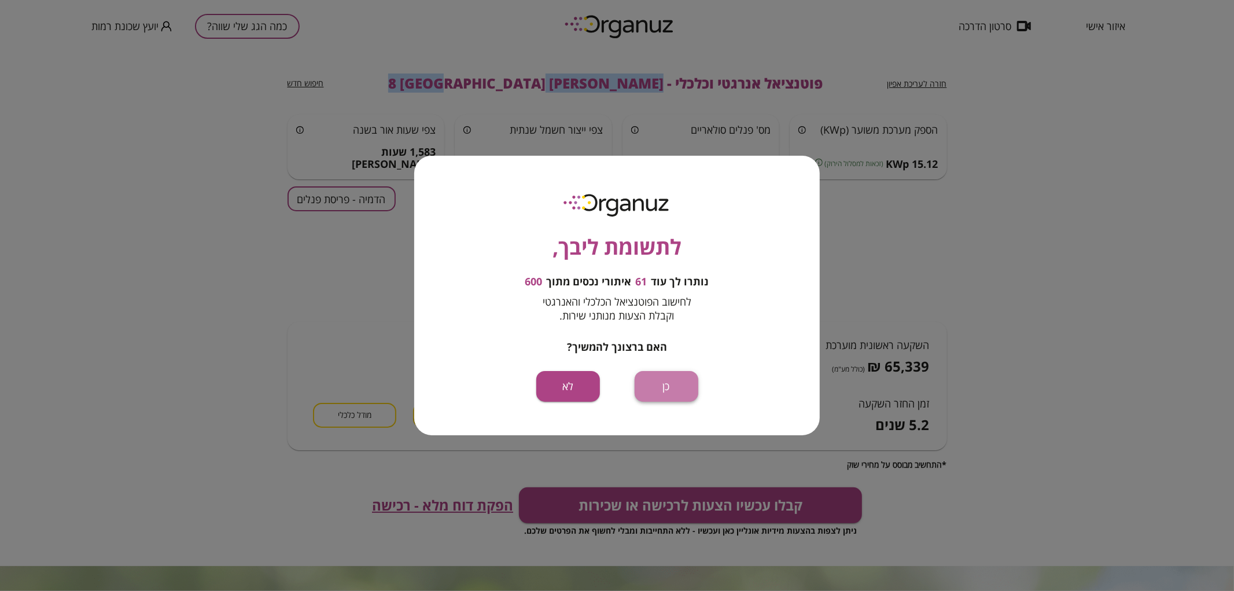
click at [666, 384] on button "כן" at bounding box center [667, 386] width 64 height 31
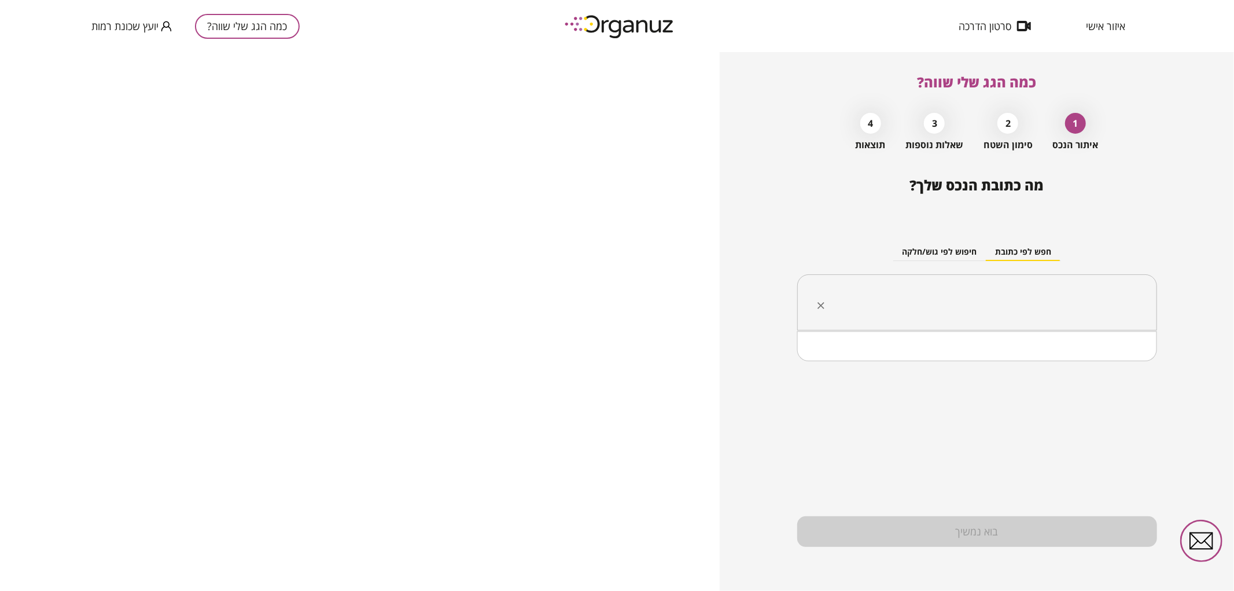
click at [906, 299] on input "text" at bounding box center [981, 302] width 323 height 29
paste input "**********"
drag, startPoint x: 1067, startPoint y: 305, endPoint x: 1076, endPoint y: 305, distance: 9.3
click at [1076, 305] on input "**********" at bounding box center [981, 302] width 323 height 29
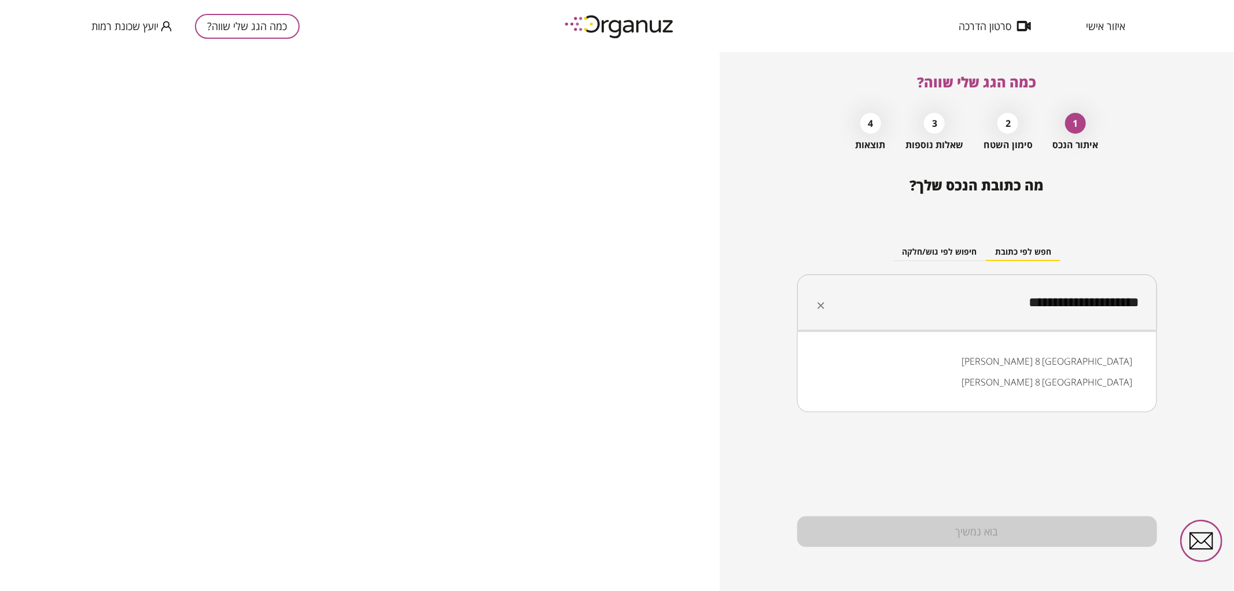
click at [1069, 305] on input "**********" at bounding box center [981, 302] width 323 height 29
click at [1063, 356] on li "[PERSON_NAME] 4 [GEOGRAPHIC_DATA]" at bounding box center [977, 361] width 330 height 21
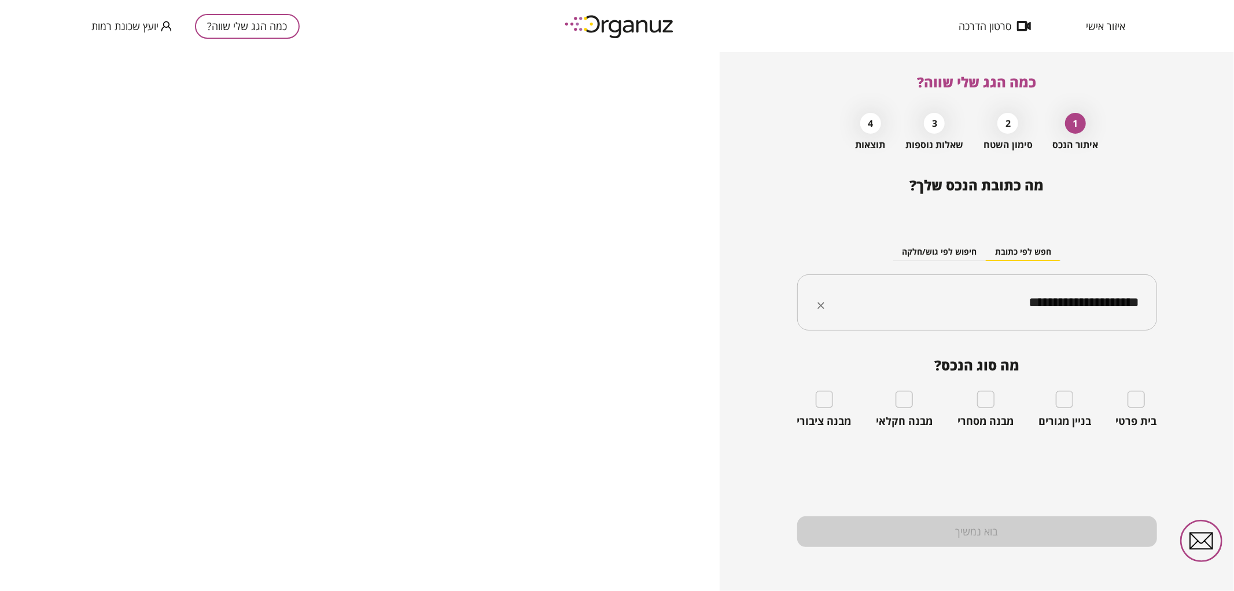
type input "**********"
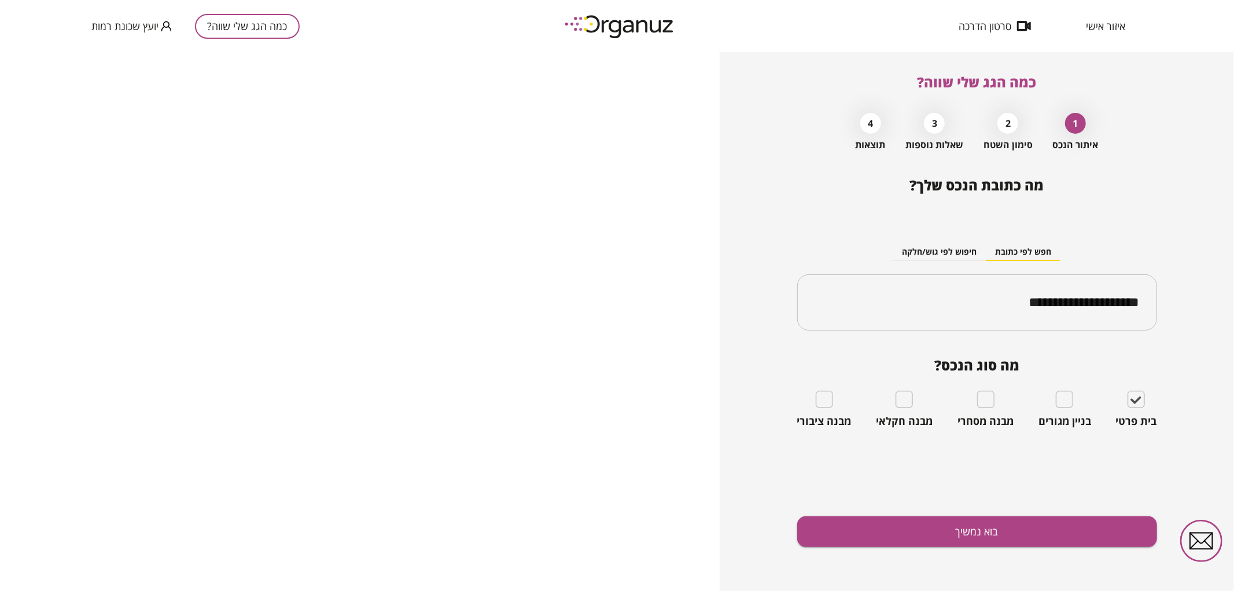
click at [1081, 562] on div "**********" at bounding box center [977, 384] width 360 height 414
click at [1064, 542] on button "בוא נמשיך" at bounding box center [977, 531] width 360 height 31
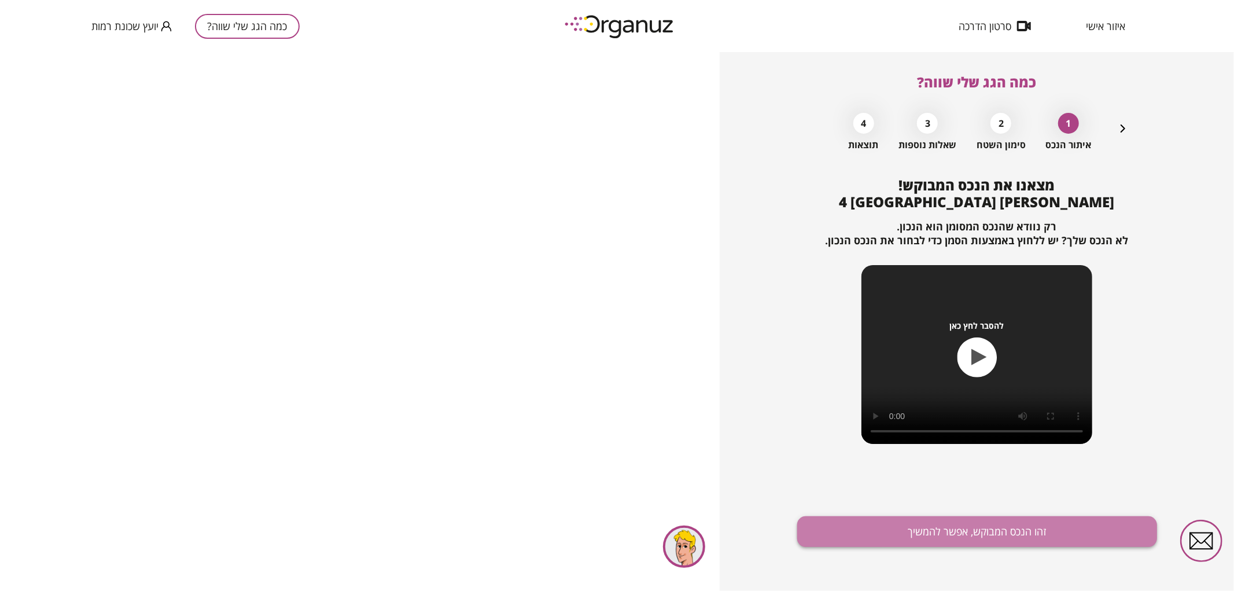
click at [1010, 536] on button "זהו הנכס המבוקש, אפשר להמשיך" at bounding box center [977, 531] width 360 height 31
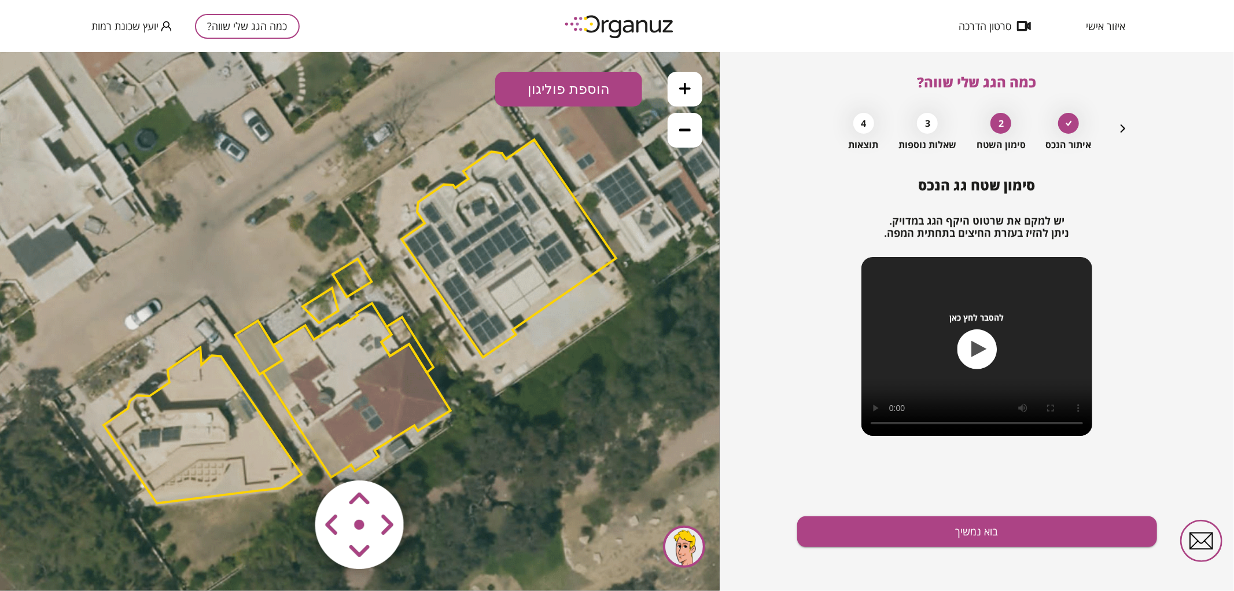
click at [261, 337] on polygon at bounding box center [258, 347] width 47 height 54
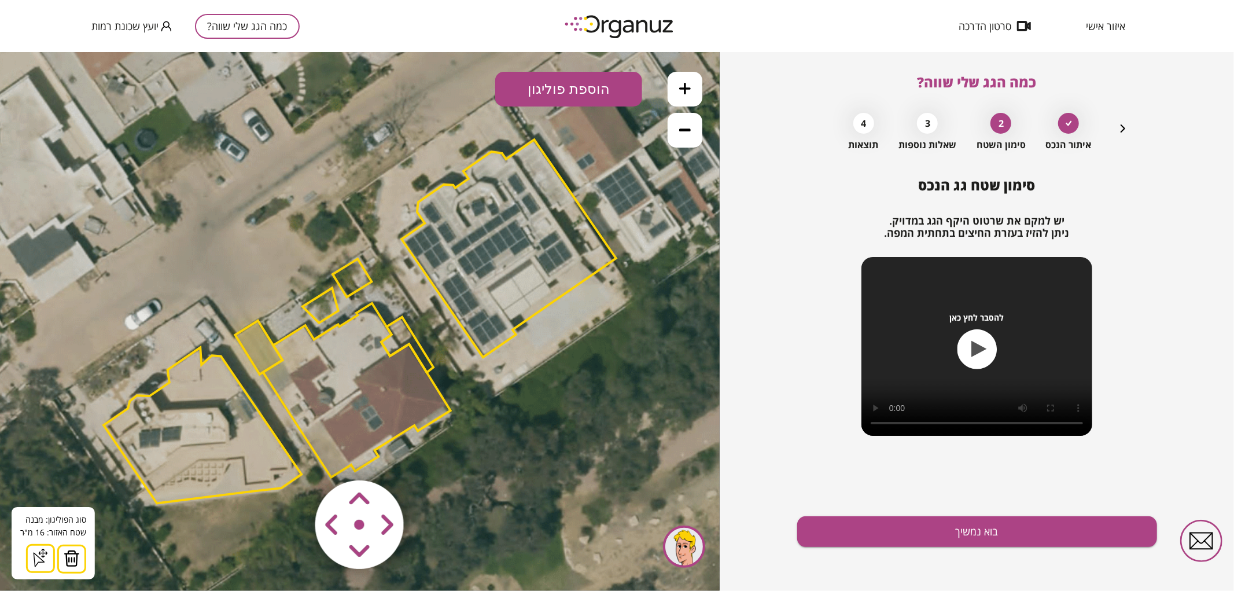
click at [82, 555] on button at bounding box center [71, 558] width 29 height 29
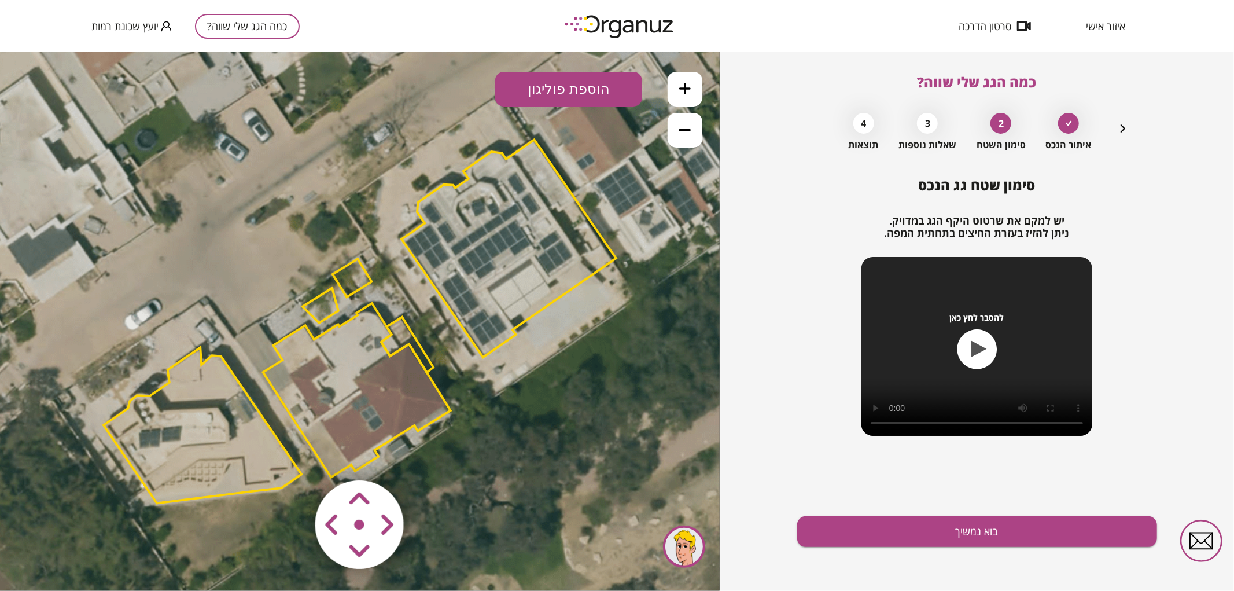
click at [322, 309] on polygon at bounding box center [321, 305] width 36 height 35
click at [71, 557] on img at bounding box center [67, 557] width 16 height 17
click at [363, 281] on polygon at bounding box center [352, 277] width 39 height 38
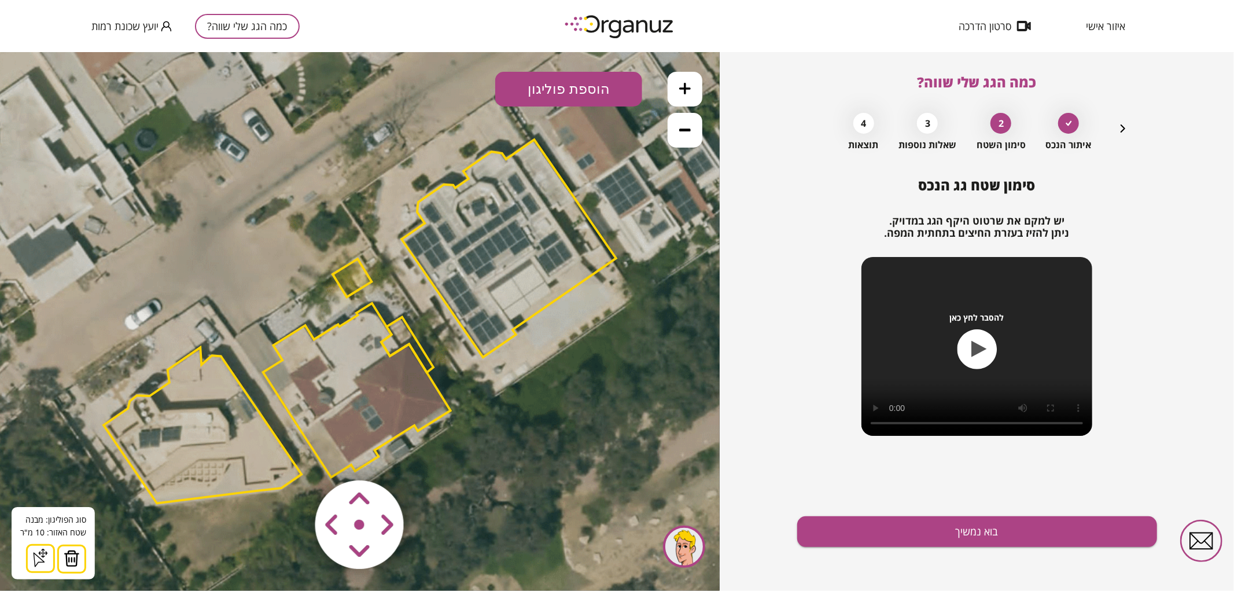
click at [70, 559] on img at bounding box center [72, 557] width 16 height 17
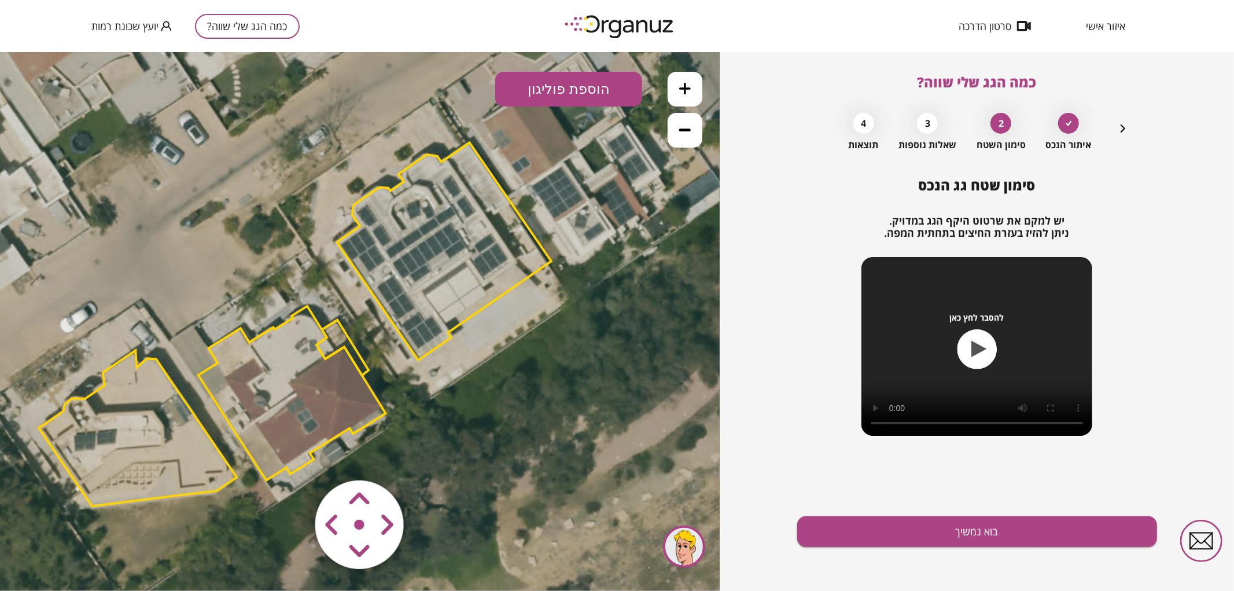
drag, startPoint x: 580, startPoint y: 388, endPoint x: 515, endPoint y: 390, distance: 64.9
click at [515, 390] on icon at bounding box center [297, 321] width 1562 height 1562
click at [291, 455] on area at bounding box center [291, 455] width 0 height 0
click at [361, 526] on img at bounding box center [360, 524] width 138 height 138
click at [291, 455] on area at bounding box center [291, 455] width 0 height 0
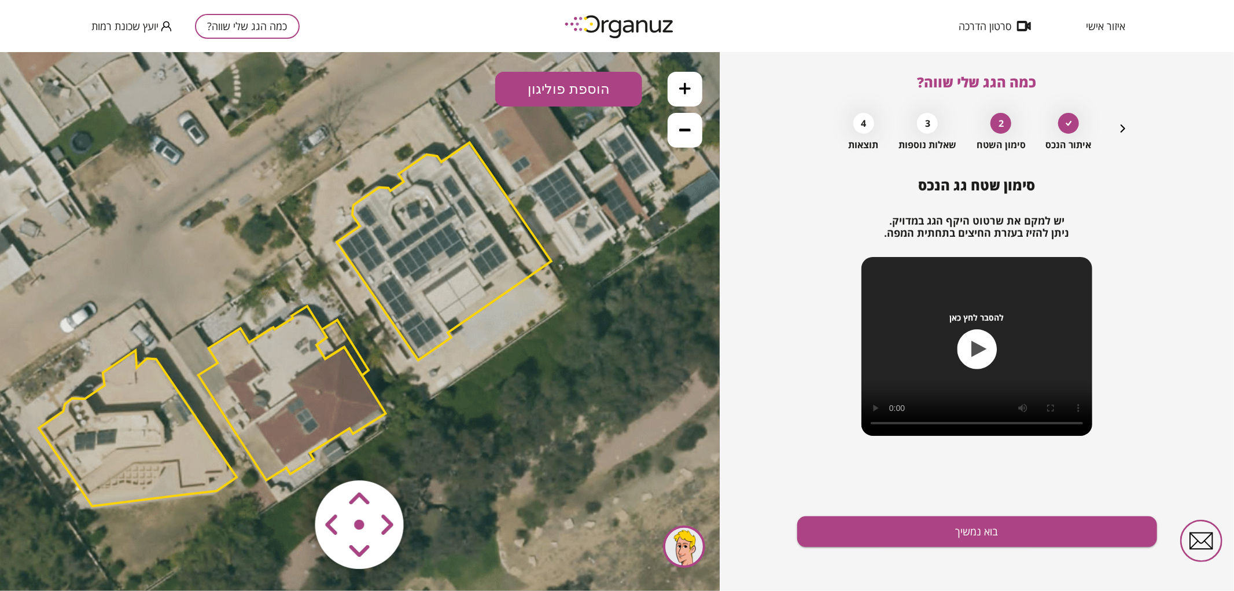
click at [680, 90] on icon at bounding box center [685, 88] width 12 height 12
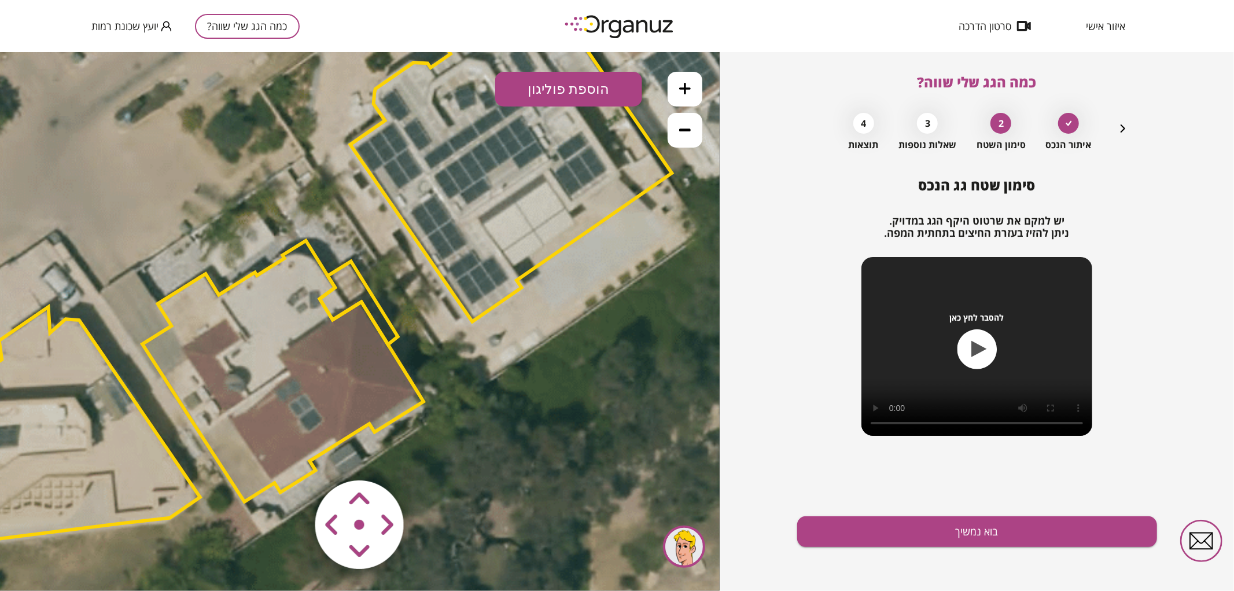
drag, startPoint x: 370, startPoint y: 373, endPoint x: 581, endPoint y: 68, distance: 371.0
click at [411, 278] on icon at bounding box center [290, 262] width 2343 height 2343
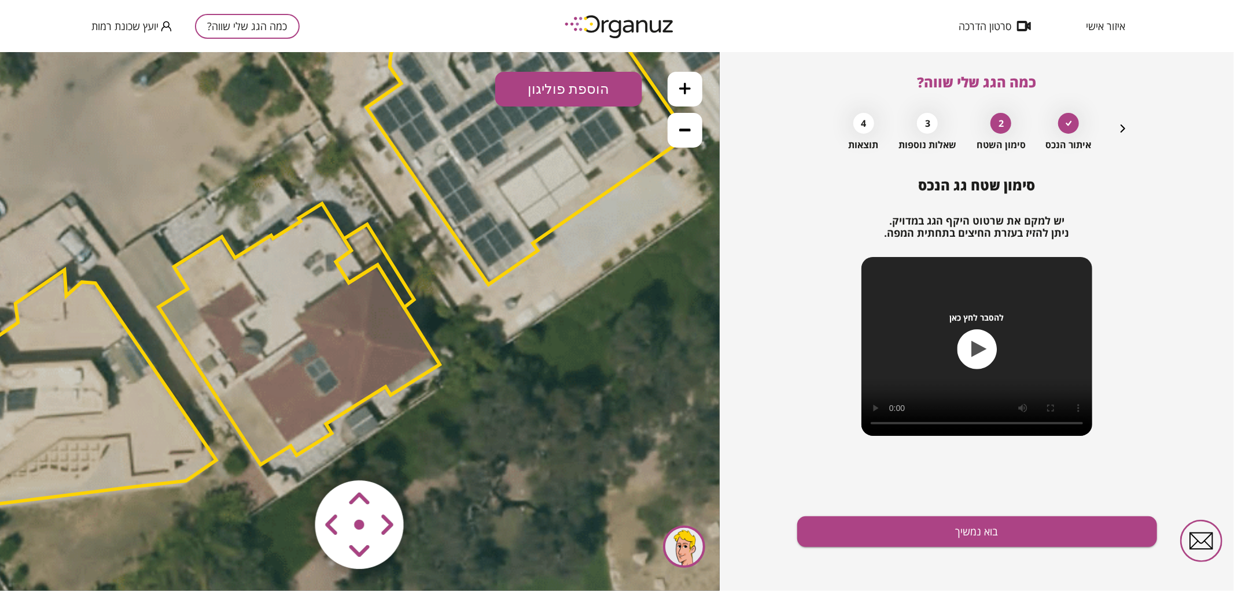
click at [308, 337] on polygon at bounding box center [299, 333] width 281 height 261
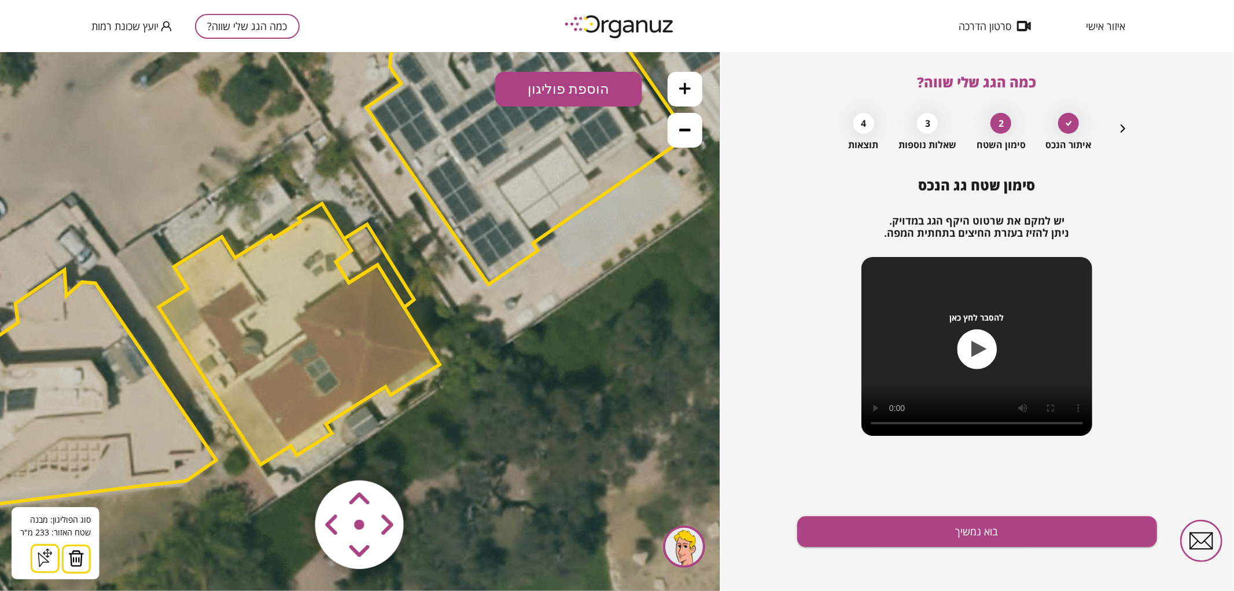
click at [576, 86] on button "הוספת פוליגון" at bounding box center [568, 88] width 147 height 35
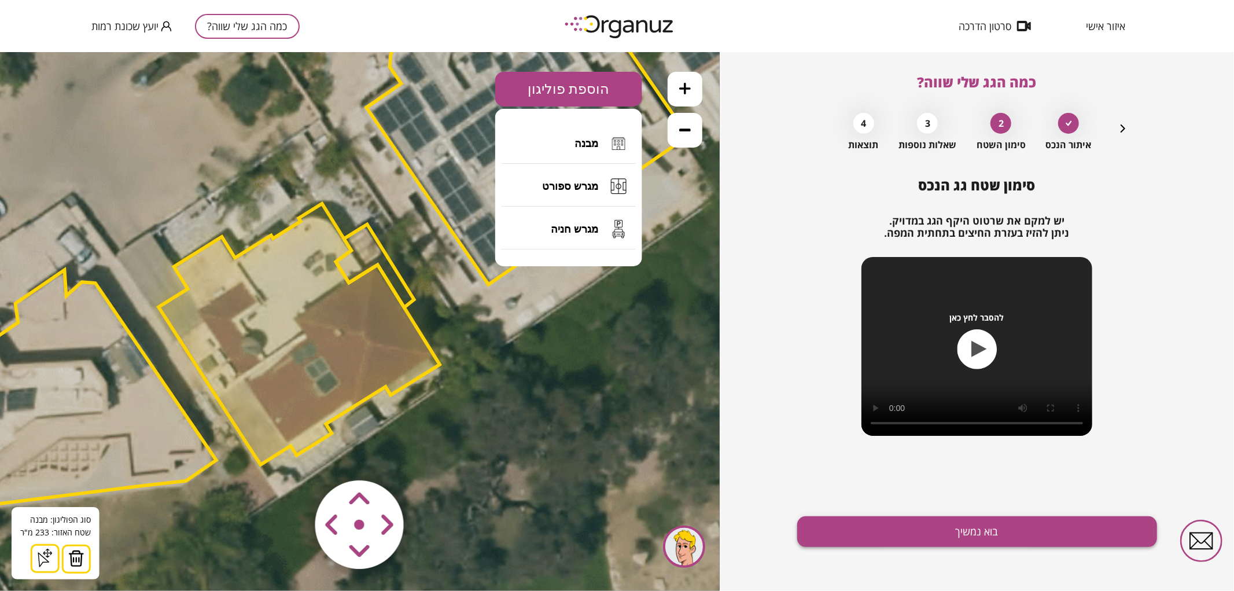
click at [967, 533] on button "בוא נמשיך" at bounding box center [977, 531] width 360 height 31
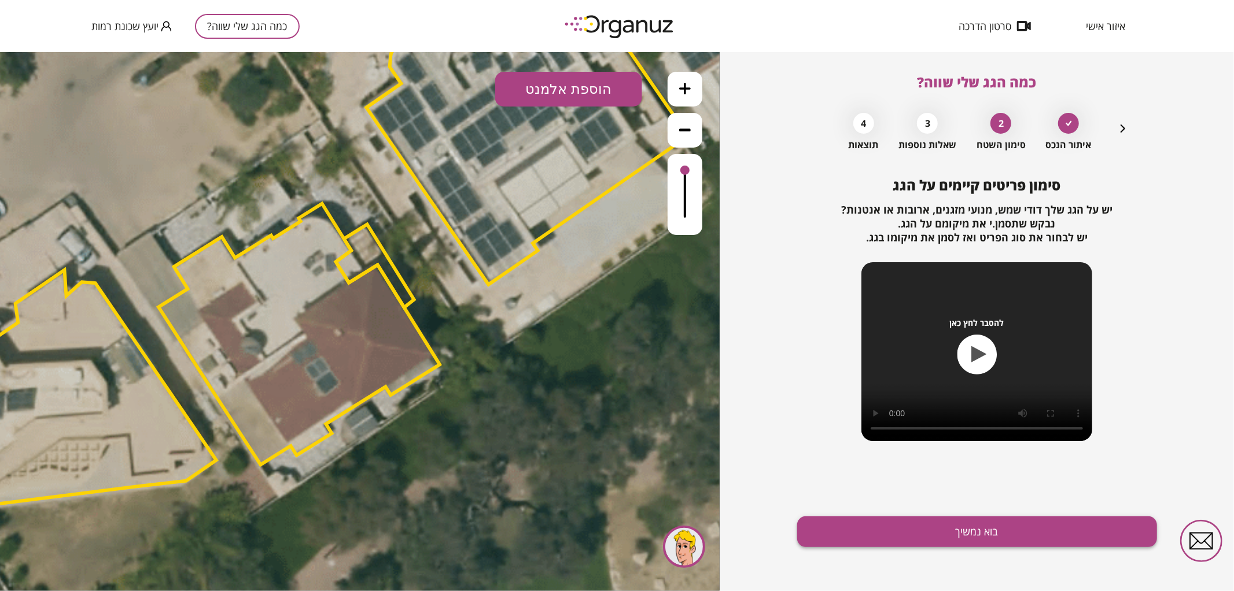
click at [911, 530] on button "בוא נמשיך" at bounding box center [977, 531] width 360 height 31
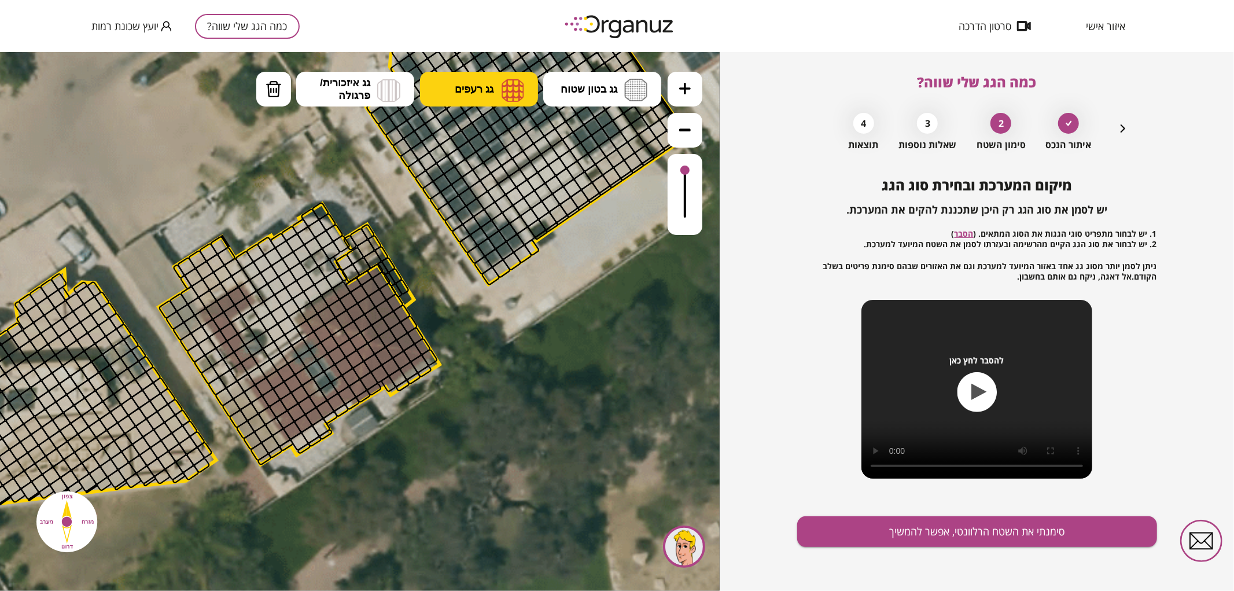
click at [473, 84] on span "גג רעפים" at bounding box center [474, 88] width 39 height 13
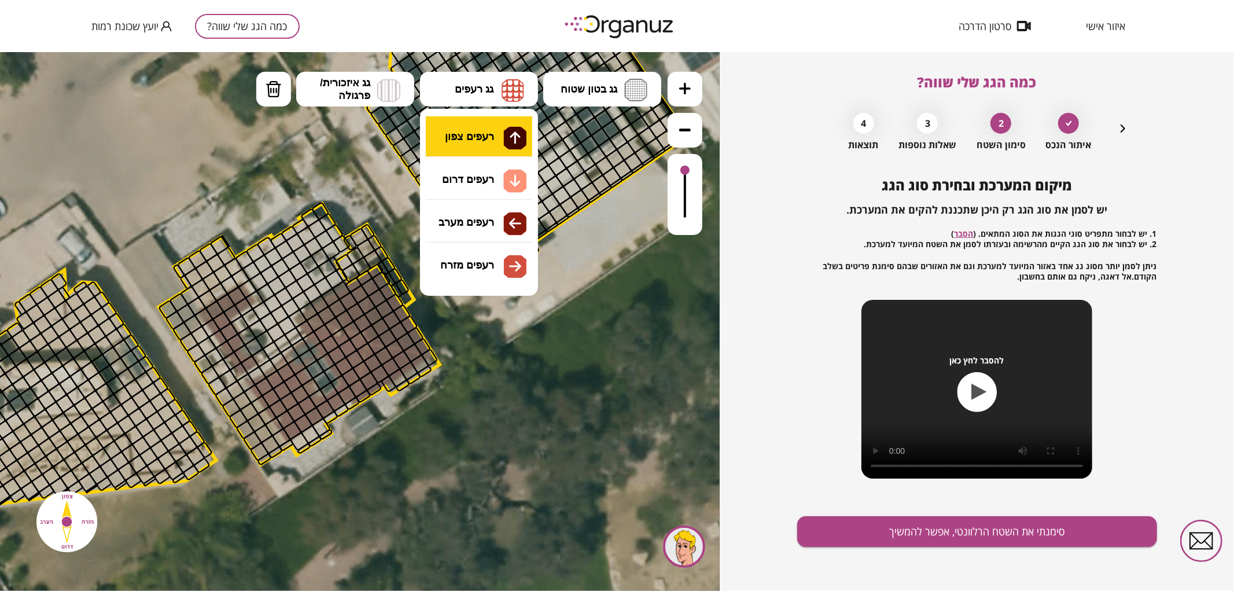
click at [477, 139] on div ".st0 { fill: #FFFFFF; } 0" at bounding box center [360, 320] width 720 height 539
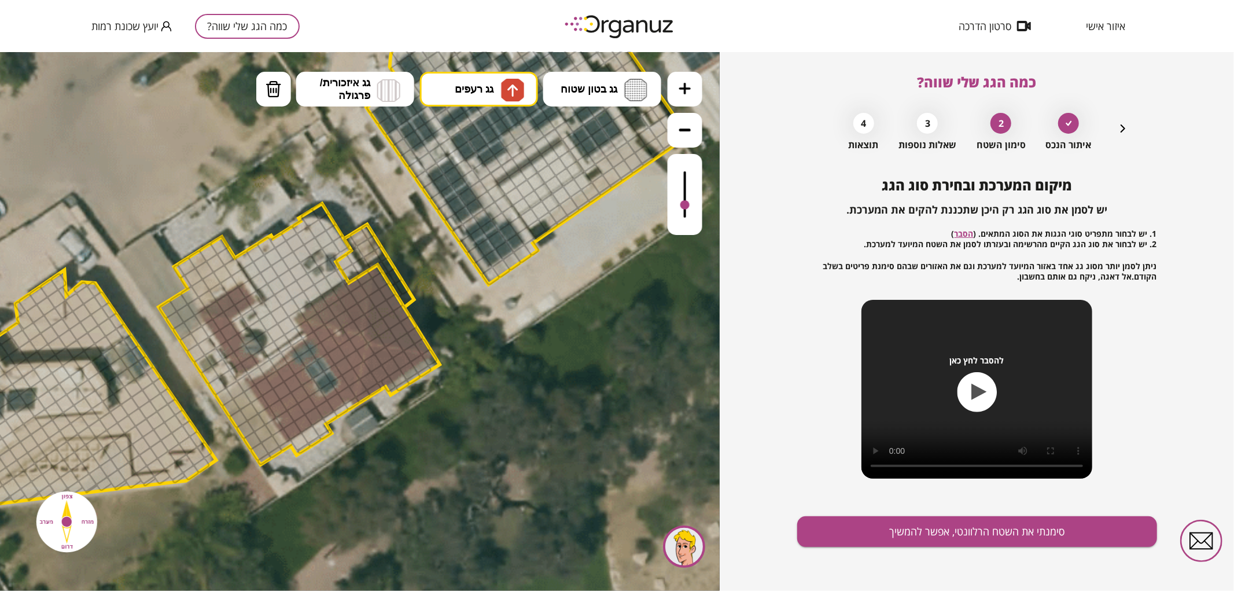
drag, startPoint x: 683, startPoint y: 168, endPoint x: 678, endPoint y: 205, distance: 38.0
click at [678, 205] on div at bounding box center [685, 193] width 35 height 81
drag, startPoint x: 307, startPoint y: 311, endPoint x: 358, endPoint y: 319, distance: 51.6
drag, startPoint x: 240, startPoint y: 290, endPoint x: 215, endPoint y: 301, distance: 27.0
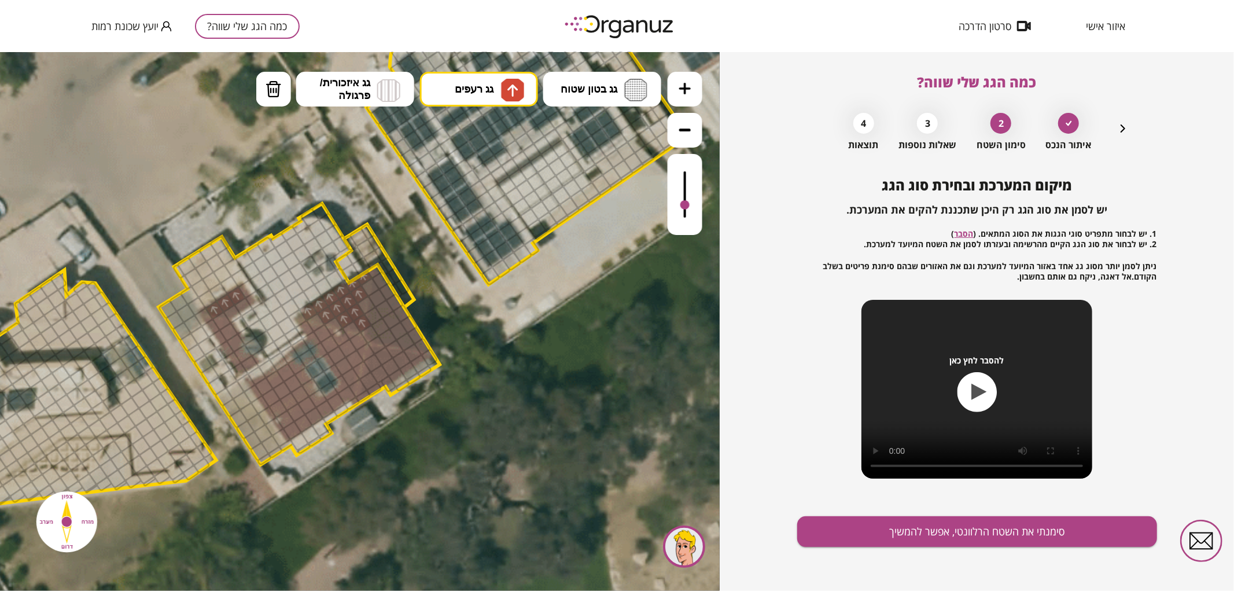
drag, startPoint x: 230, startPoint y: 315, endPoint x: 246, endPoint y: 304, distance: 20.4
drag, startPoint x: 253, startPoint y: 300, endPoint x: 246, endPoint y: 290, distance: 12.0
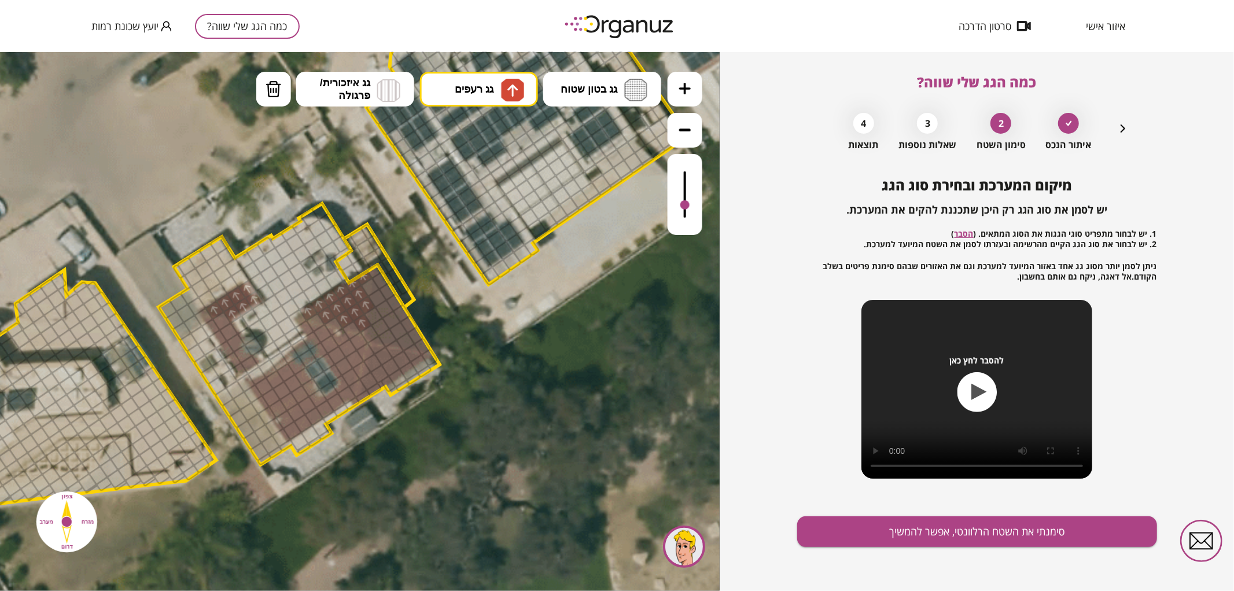
click at [360, 301] on div at bounding box center [366, 304] width 20 height 20
click at [369, 286] on div at bounding box center [370, 287] width 20 height 20
click at [373, 267] on div at bounding box center [375, 270] width 18 height 17
click at [465, 79] on button "גג רעפים" at bounding box center [479, 88] width 118 height 35
click at [489, 182] on div ".st0 { fill: #FFFFFF; } 0" at bounding box center [360, 320] width 720 height 539
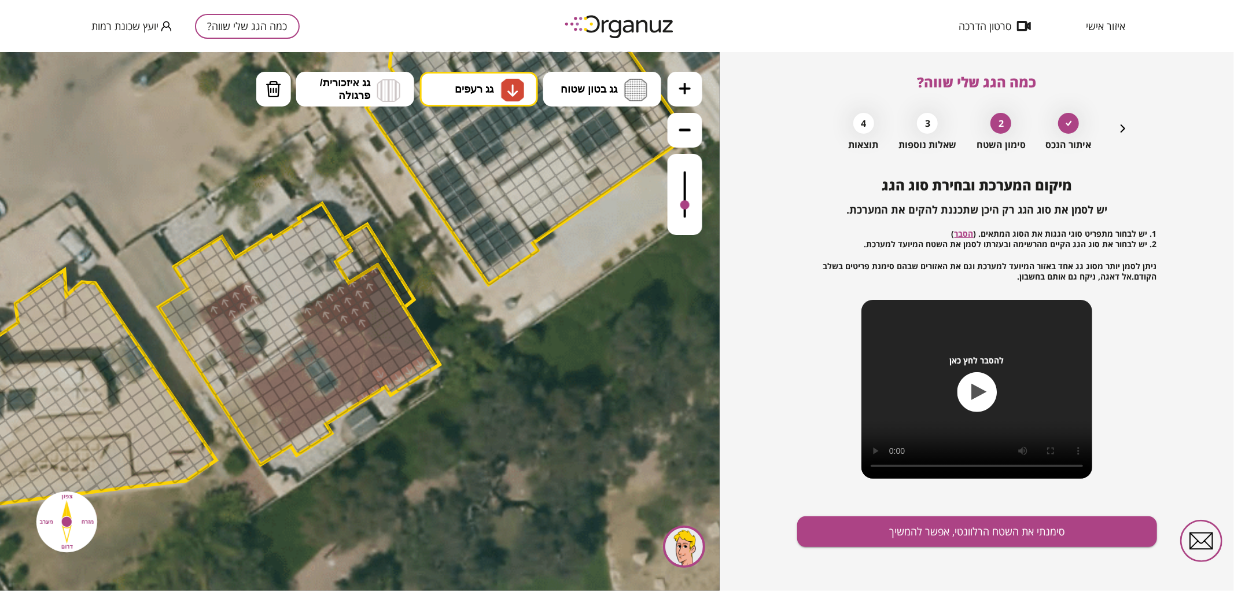
drag, startPoint x: 360, startPoint y: 397, endPoint x: 414, endPoint y: 362, distance: 64.3
drag, startPoint x: 370, startPoint y: 384, endPoint x: 402, endPoint y: 362, distance: 38.3
click at [390, 348] on div at bounding box center [395, 348] width 20 height 20
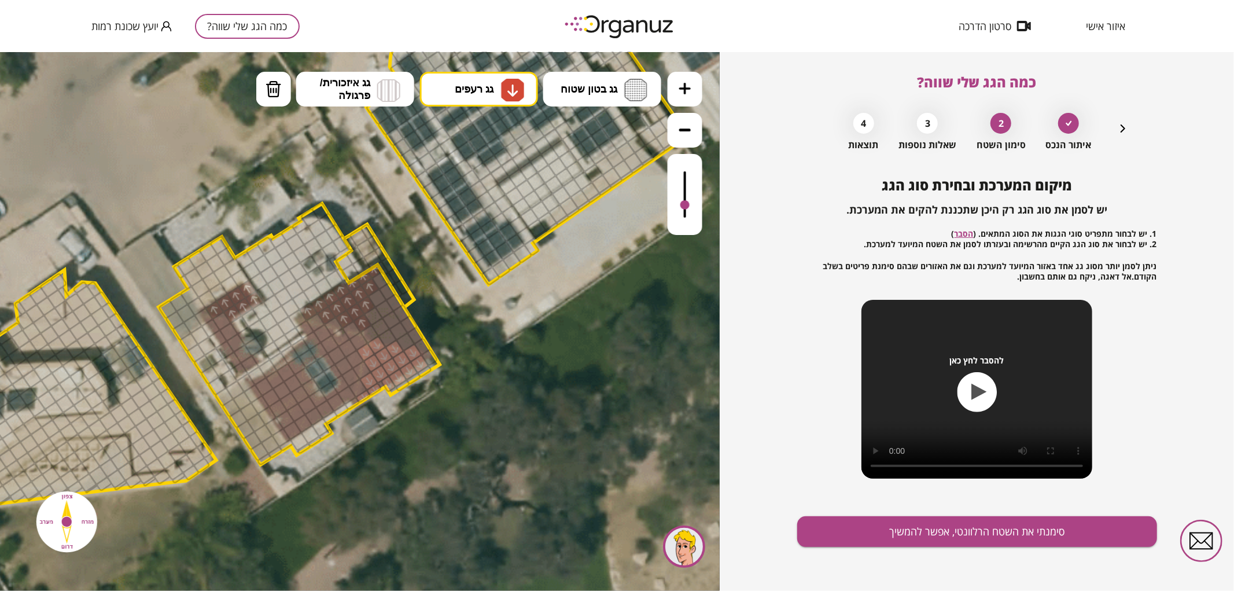
click at [412, 354] on div at bounding box center [413, 352] width 20 height 20
drag, startPoint x: 268, startPoint y: 94, endPoint x: 368, endPoint y: 466, distance: 385.1
click at [270, 96] on img at bounding box center [274, 88] width 16 height 17
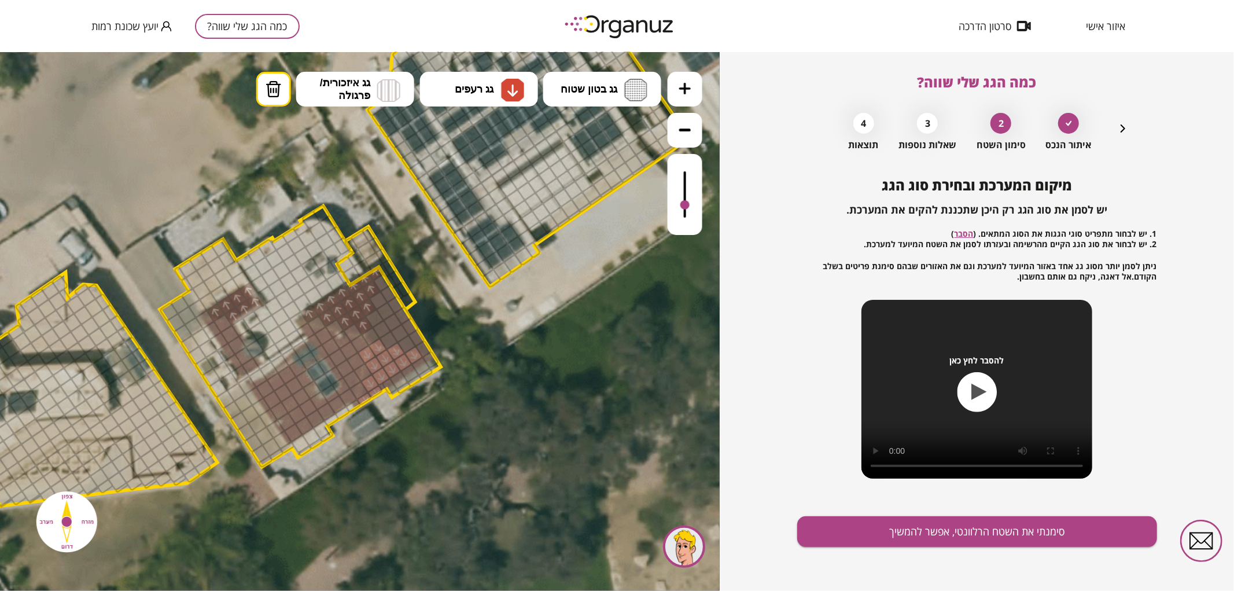
drag, startPoint x: 390, startPoint y: 389, endPoint x: 425, endPoint y: 366, distance: 41.7
drag, startPoint x: 524, startPoint y: 90, endPoint x: 511, endPoint y: 110, distance: 23.9
click at [524, 90] on button "גג רעפים" at bounding box center [479, 88] width 118 height 35
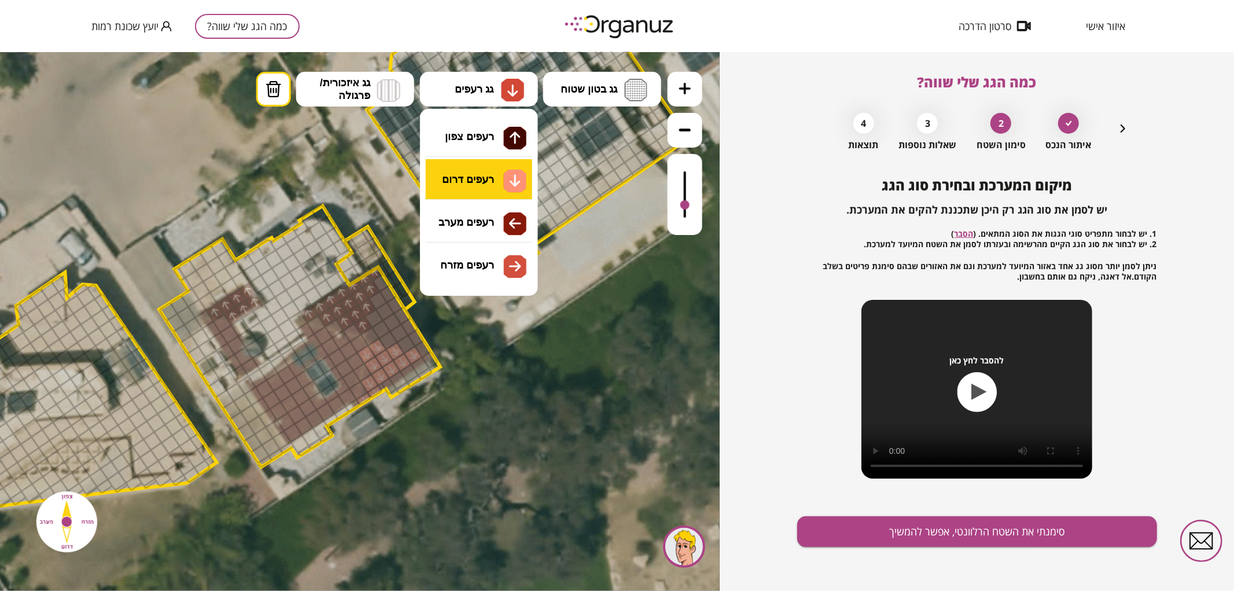
click at [484, 189] on div ".st0 { fill: #FFFFFF; } 0" at bounding box center [360, 320] width 720 height 539
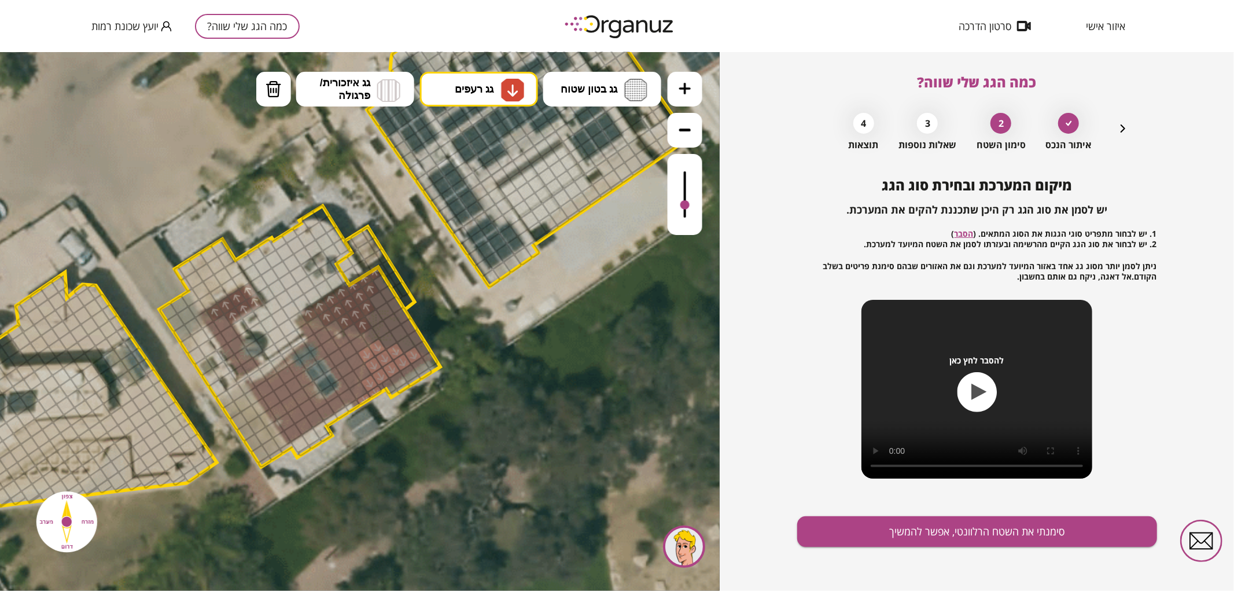
click at [367, 369] on div at bounding box center [373, 365] width 20 height 20
click at [366, 371] on div at bounding box center [362, 372] width 20 height 20
click at [363, 389] on div at bounding box center [359, 390] width 20 height 20
click at [441, 100] on button "גג רעפים" at bounding box center [479, 88] width 118 height 35
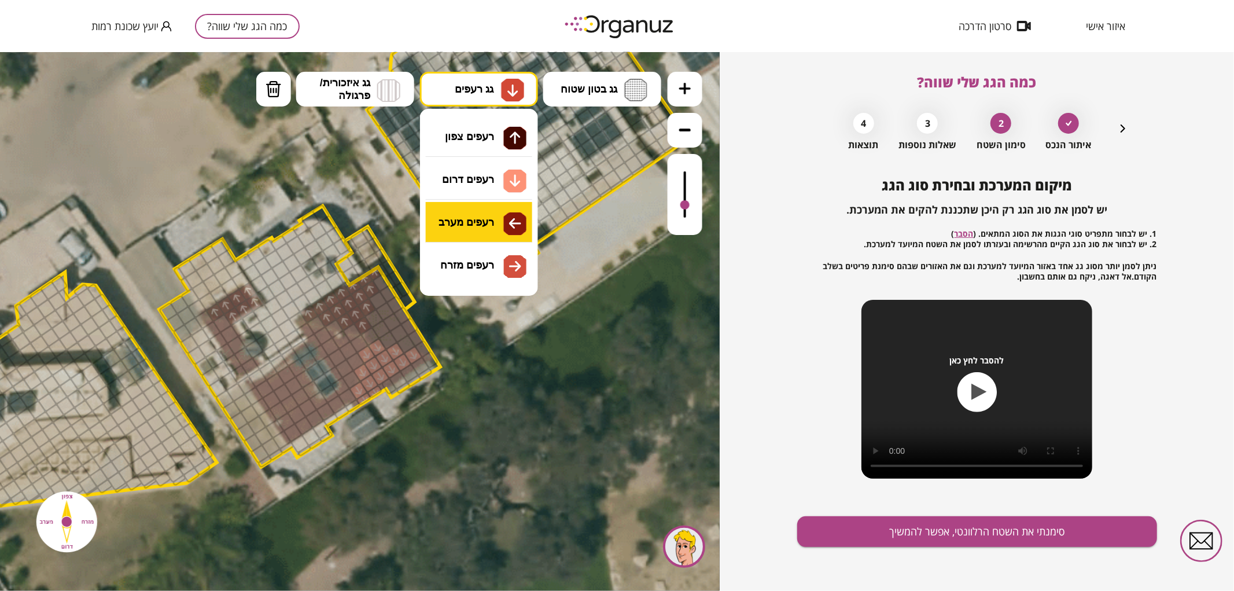
click at [493, 227] on div ".st0 { fill: #FFFFFF; } 0" at bounding box center [360, 320] width 720 height 539
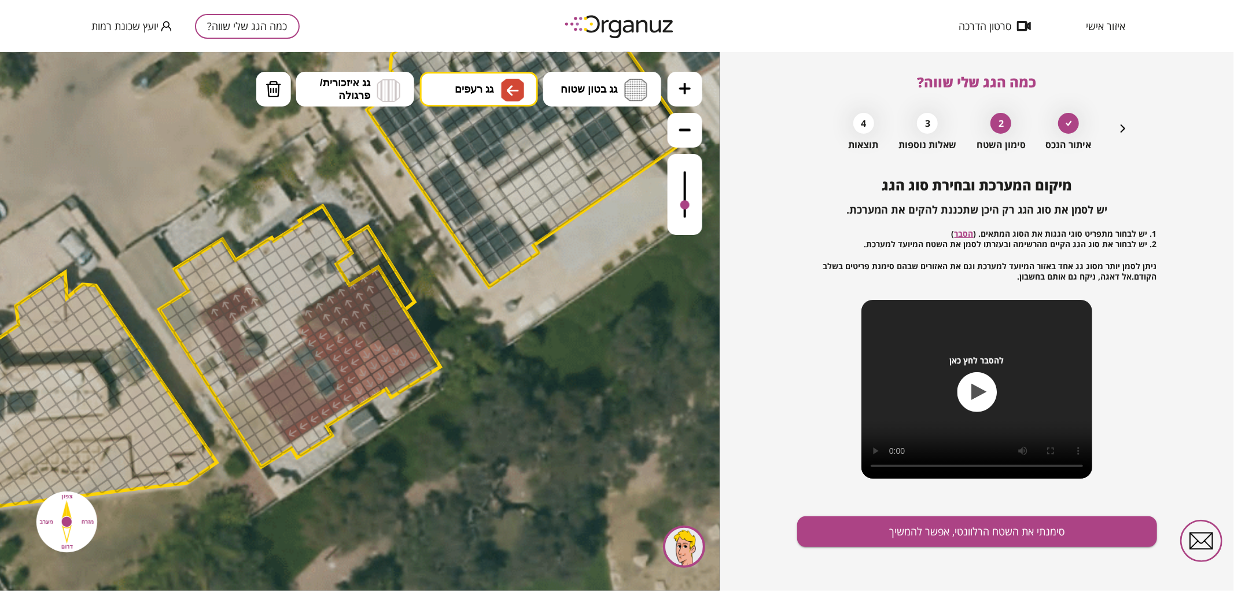
drag, startPoint x: 290, startPoint y: 433, endPoint x: 337, endPoint y: 356, distance: 90.3
drag, startPoint x: 318, startPoint y: 406, endPoint x: 281, endPoint y: 389, distance: 40.9
drag, startPoint x: 249, startPoint y: 366, endPoint x: 247, endPoint y: 358, distance: 7.7
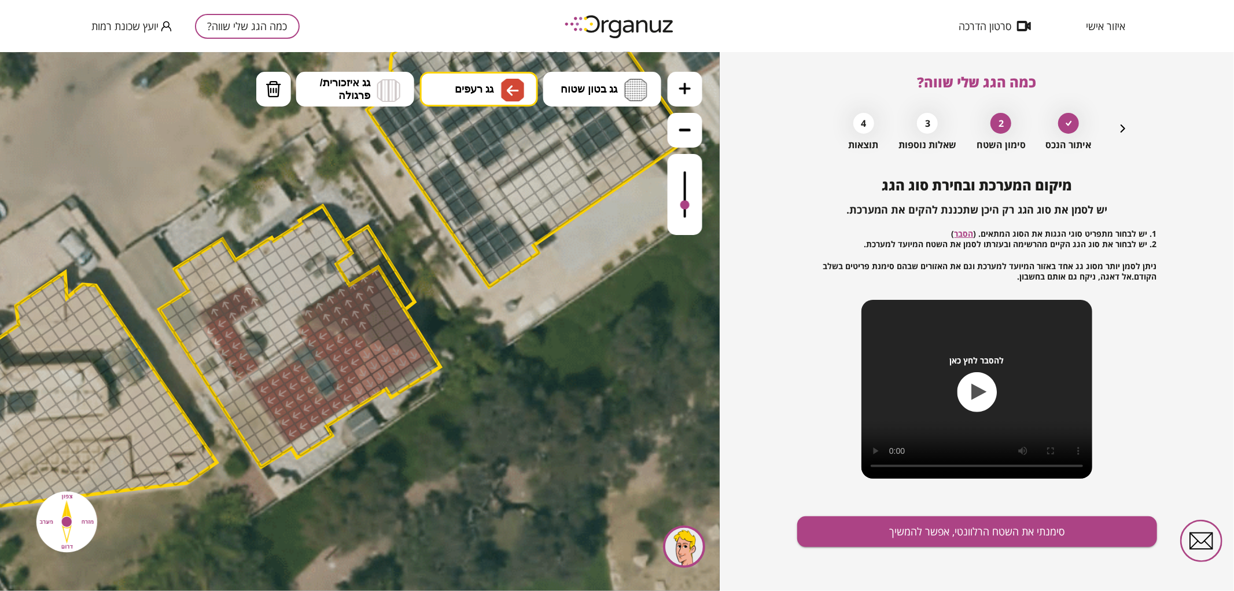
click at [453, 106] on ul "גג בטון שטוח מפלס א א מפלס ב ב מפלס ג ג גג רעפים רעפים צפון" at bounding box center [459, 90] width 406 height 38
click at [452, 84] on button "גג רעפים" at bounding box center [479, 88] width 118 height 35
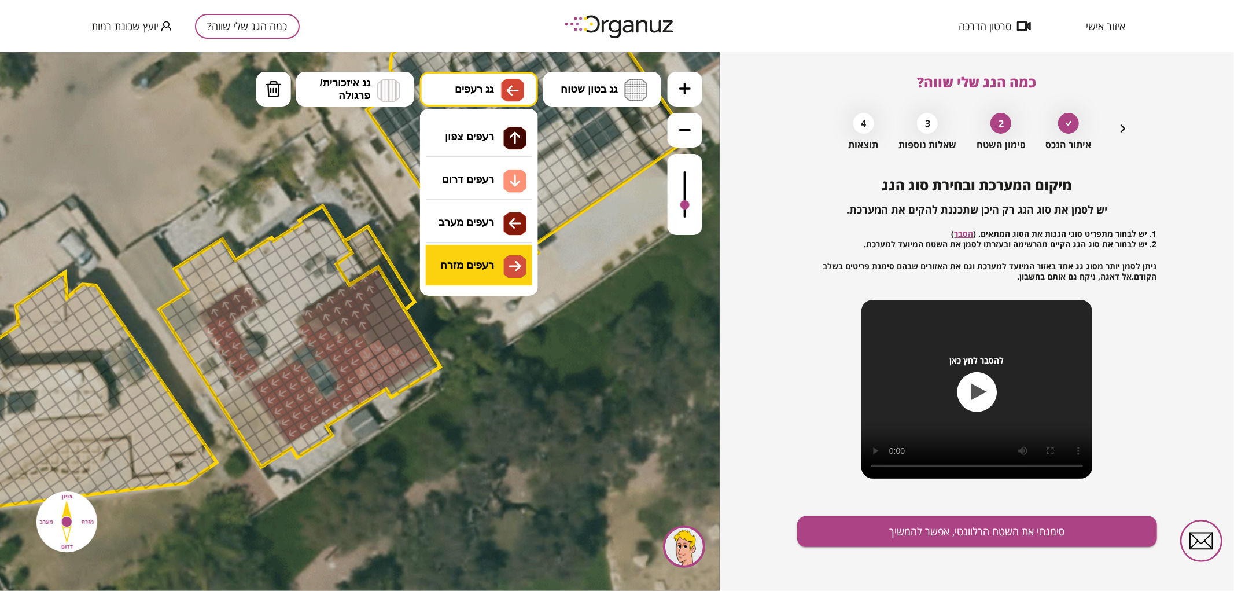
click at [474, 252] on div ".st0 { fill: #FFFFFF; } 0" at bounding box center [360, 320] width 720 height 539
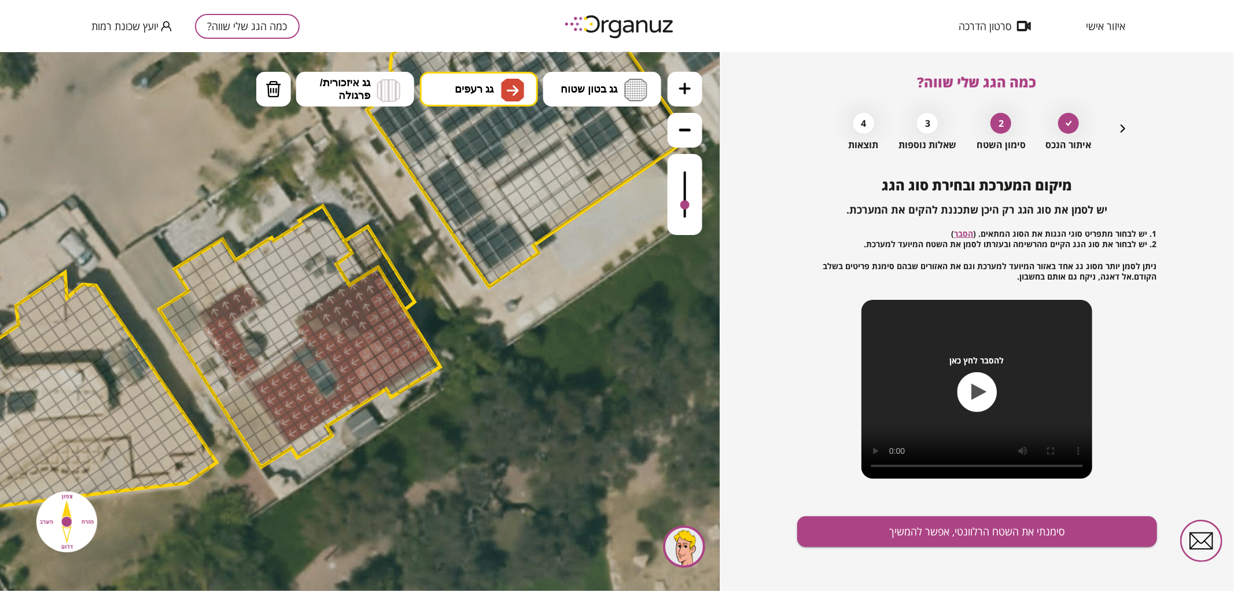
drag, startPoint x: 371, startPoint y: 331, endPoint x: 399, endPoint y: 311, distance: 35.2
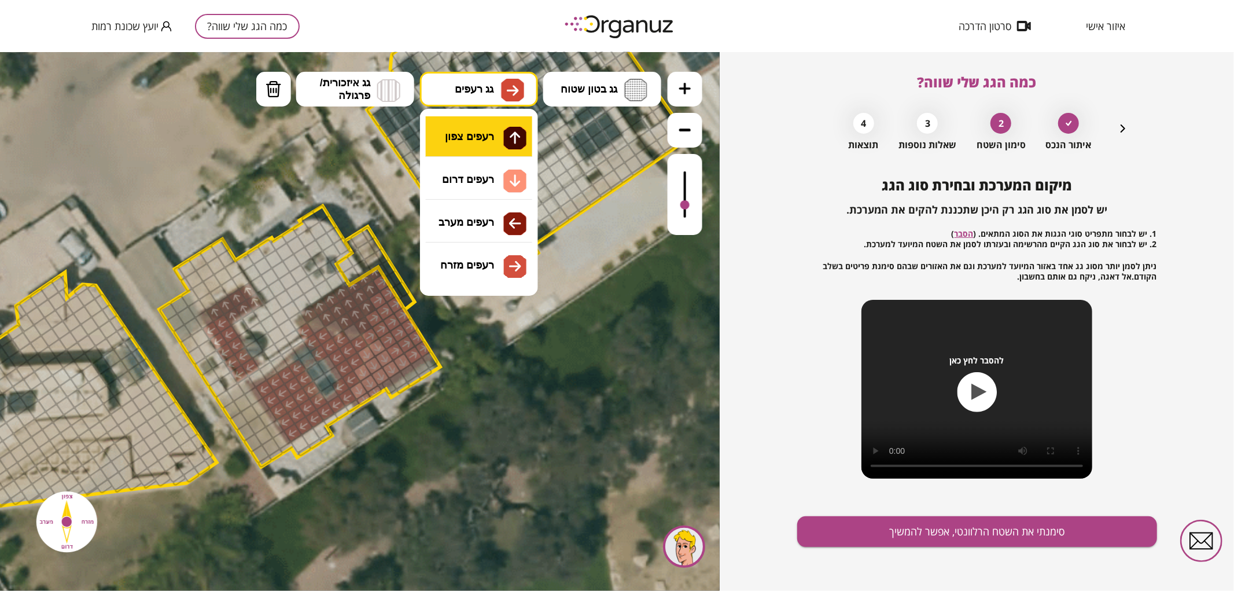
drag, startPoint x: 484, startPoint y: 87, endPoint x: 506, endPoint y: 150, distance: 66.2
click at [484, 88] on span "גג רעפים" at bounding box center [474, 88] width 39 height 13
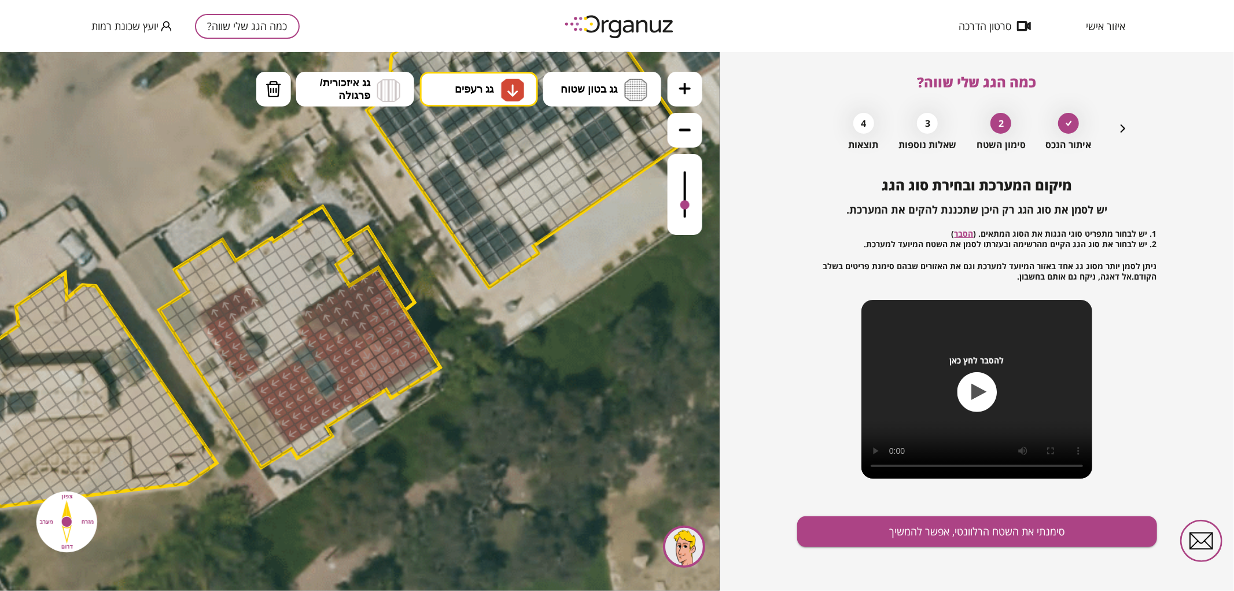
click at [493, 183] on div ".st0 { fill: #FFFFFF; } 0" at bounding box center [360, 320] width 720 height 539
click at [395, 355] on div at bounding box center [395, 351] width 20 height 20
drag, startPoint x: 409, startPoint y: 356, endPoint x: 425, endPoint y: 370, distance: 20.9
click at [410, 356] on div at bounding box center [413, 355] width 20 height 20
click at [488, 83] on span "גג רעפים" at bounding box center [474, 88] width 39 height 13
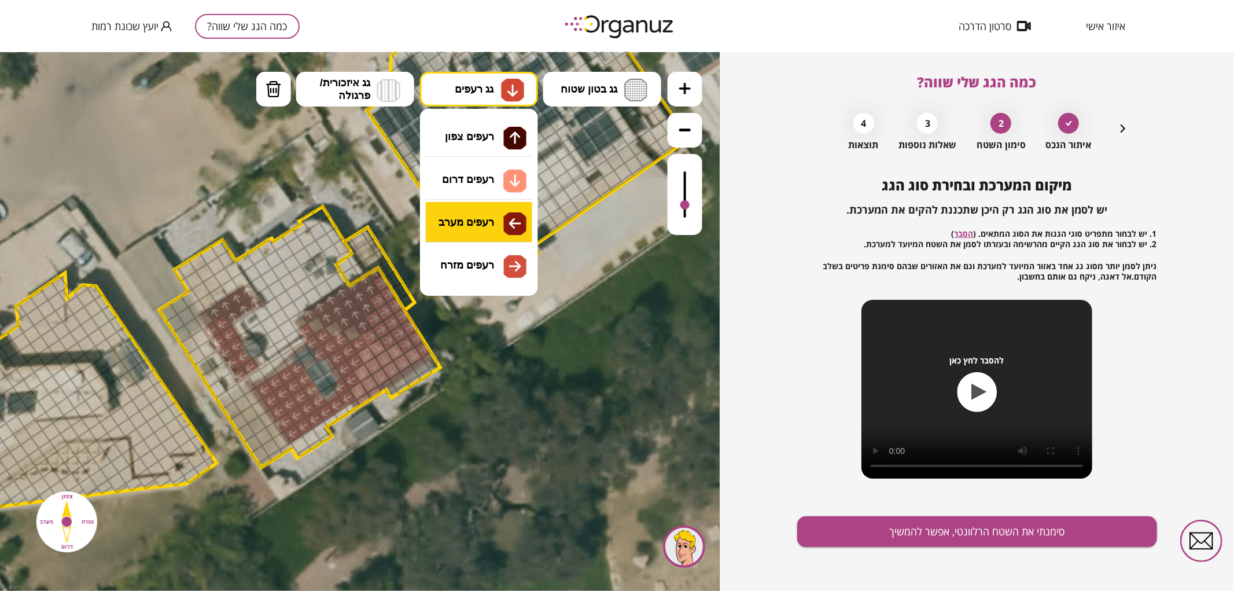
click at [469, 226] on div ".st0 { fill: #FFFFFF; } 0" at bounding box center [360, 320] width 720 height 539
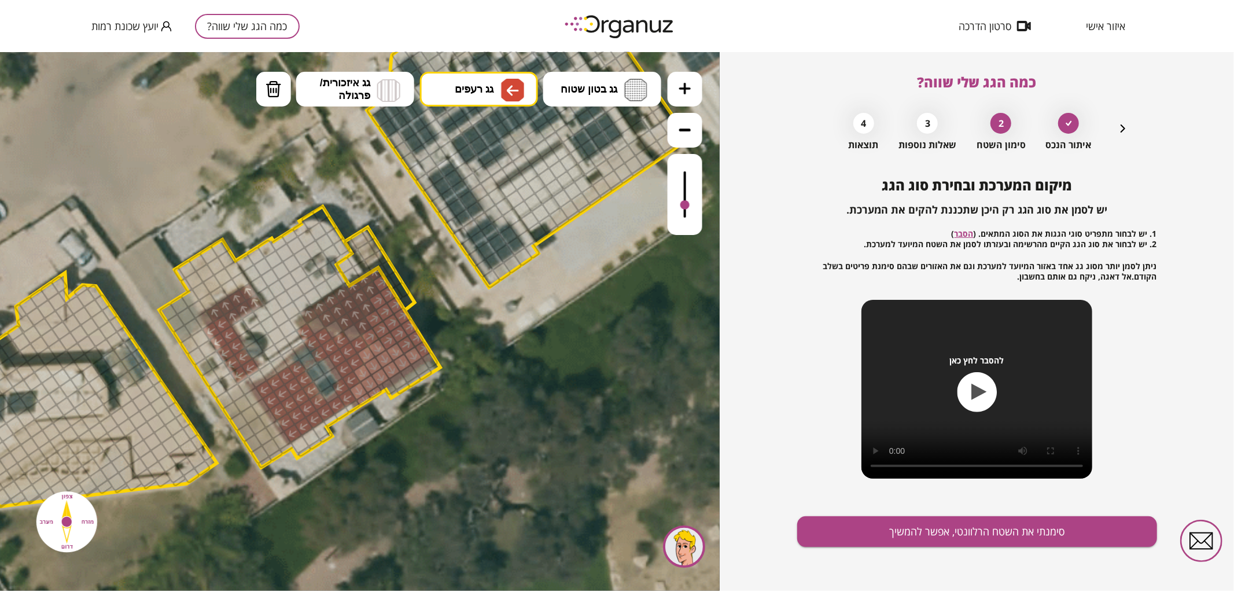
click at [349, 326] on div at bounding box center [352, 333] width 20 height 20
click at [331, 327] on div at bounding box center [335, 329] width 20 height 20
click at [308, 321] on div at bounding box center [317, 325] width 20 height 20
click at [604, 80] on button "גג בטון שטוח" at bounding box center [602, 88] width 118 height 35
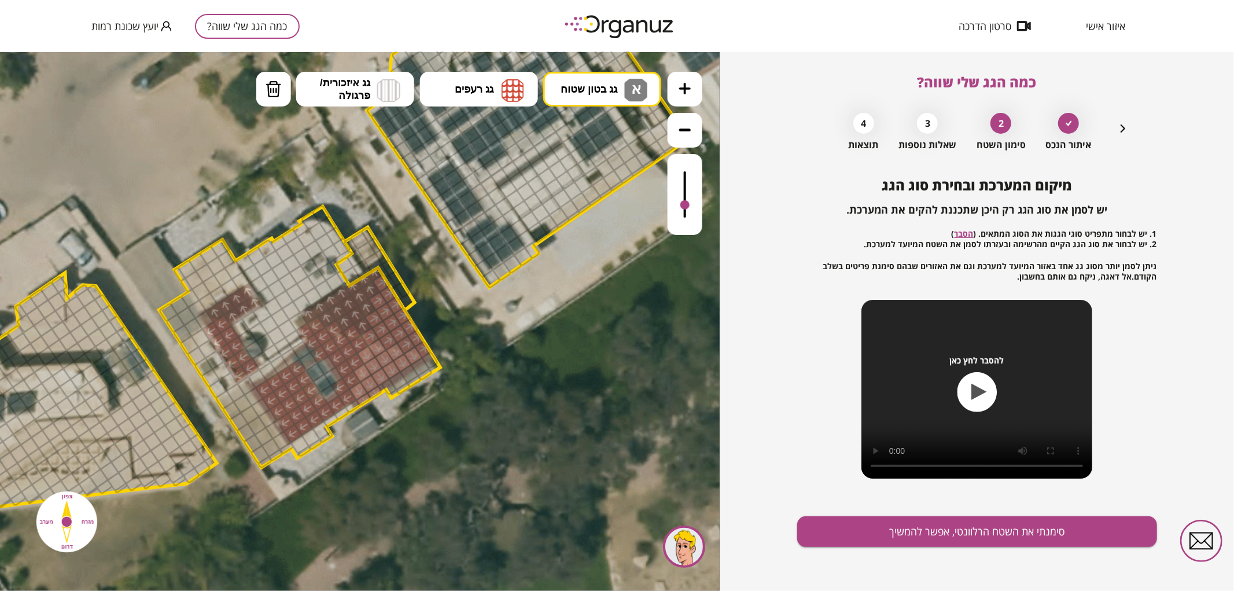
click at [614, 142] on div ".st0 { fill: #FFFFFF; } 0" at bounding box center [360, 320] width 720 height 539
drag, startPoint x: 181, startPoint y: 269, endPoint x: 204, endPoint y: 268, distance: 23.2
drag, startPoint x: 278, startPoint y: 440, endPoint x: 257, endPoint y: 400, distance: 45.0
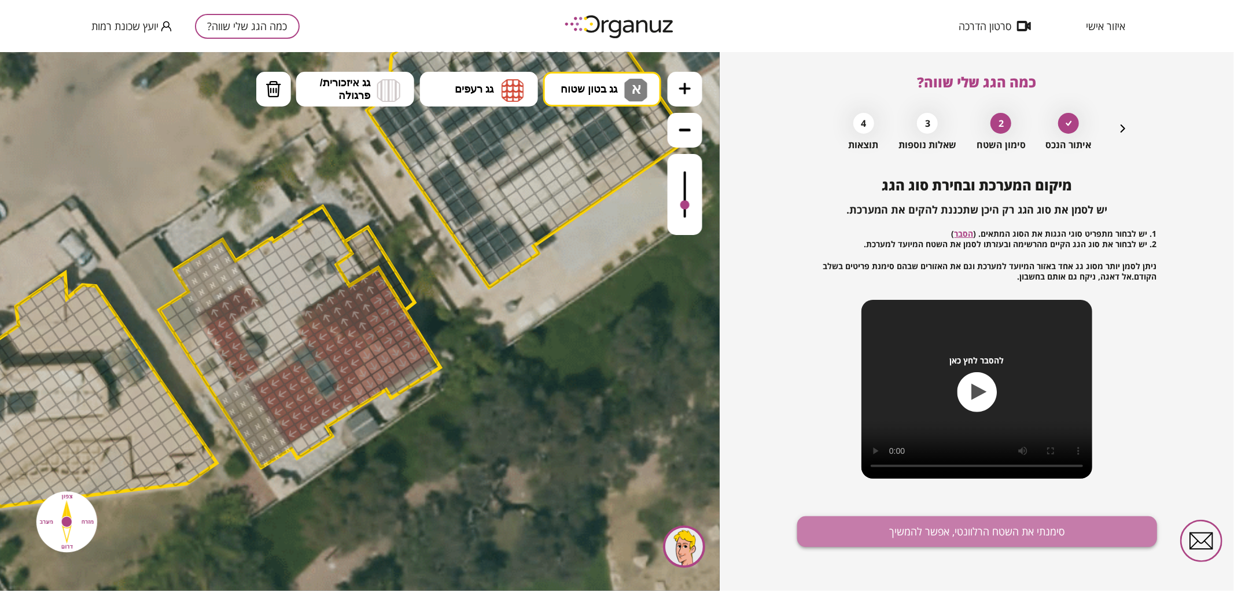
click at [868, 522] on button "סימנתי את השטח הרלוונטי, אפשר להמשיך" at bounding box center [977, 531] width 360 height 31
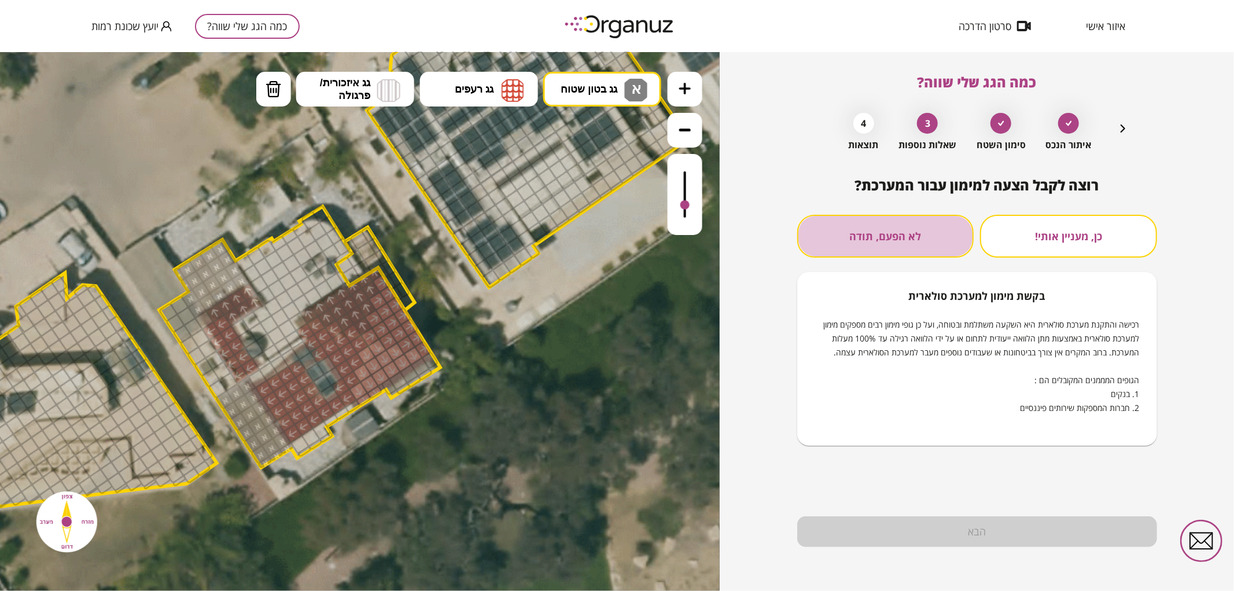
click at [900, 222] on button "לא הפעם, תודה" at bounding box center [885, 236] width 177 height 43
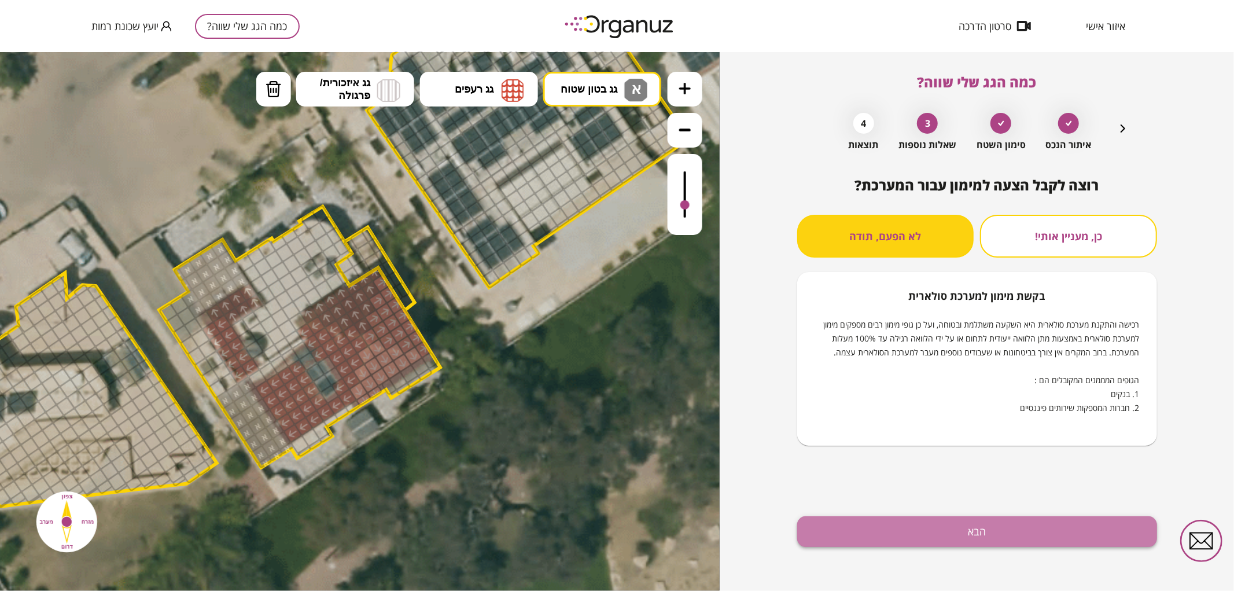
click at [874, 540] on button "הבא" at bounding box center [977, 531] width 360 height 31
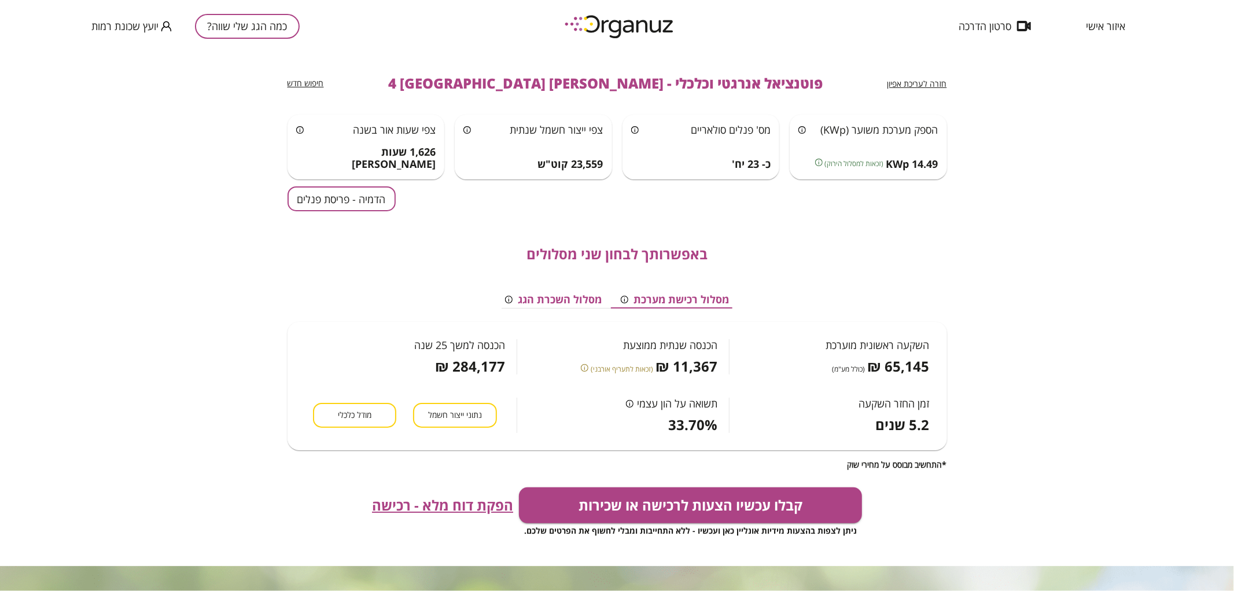
click at [327, 204] on button "הדמיה - פריסת פנלים" at bounding box center [342, 198] width 108 height 25
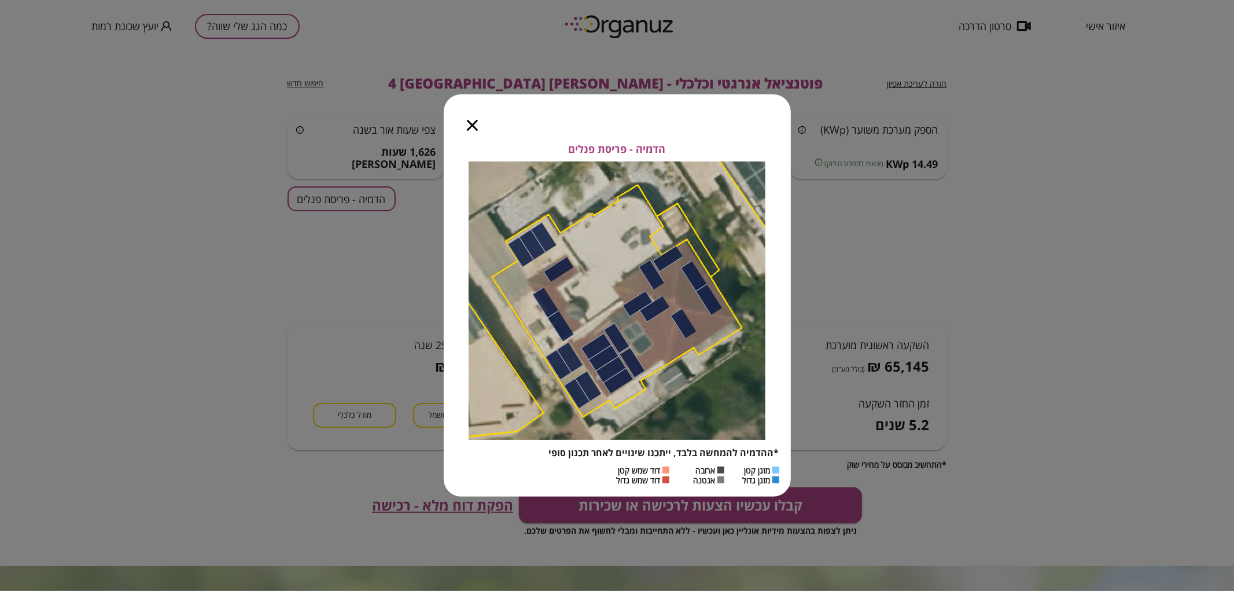
click at [478, 123] on div at bounding box center [472, 118] width 57 height 49
click at [473, 120] on icon "button" at bounding box center [472, 125] width 11 height 11
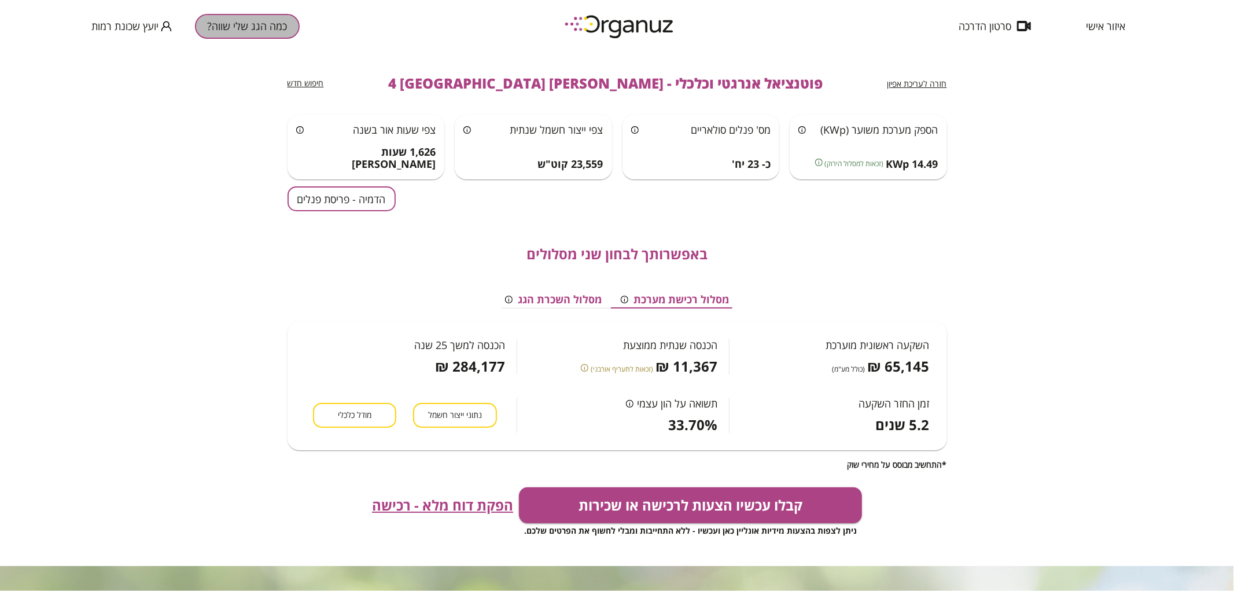
click at [271, 34] on button "כמה הגג שלי שווה?" at bounding box center [247, 26] width 105 height 25
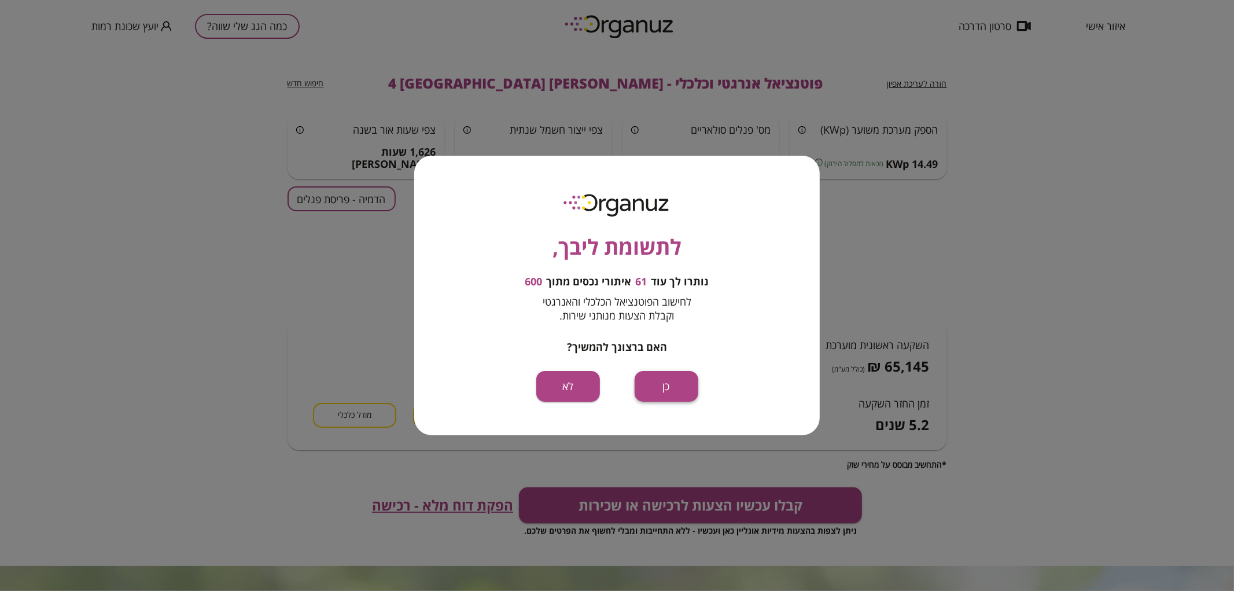
click at [685, 379] on button "כן" at bounding box center [667, 386] width 64 height 31
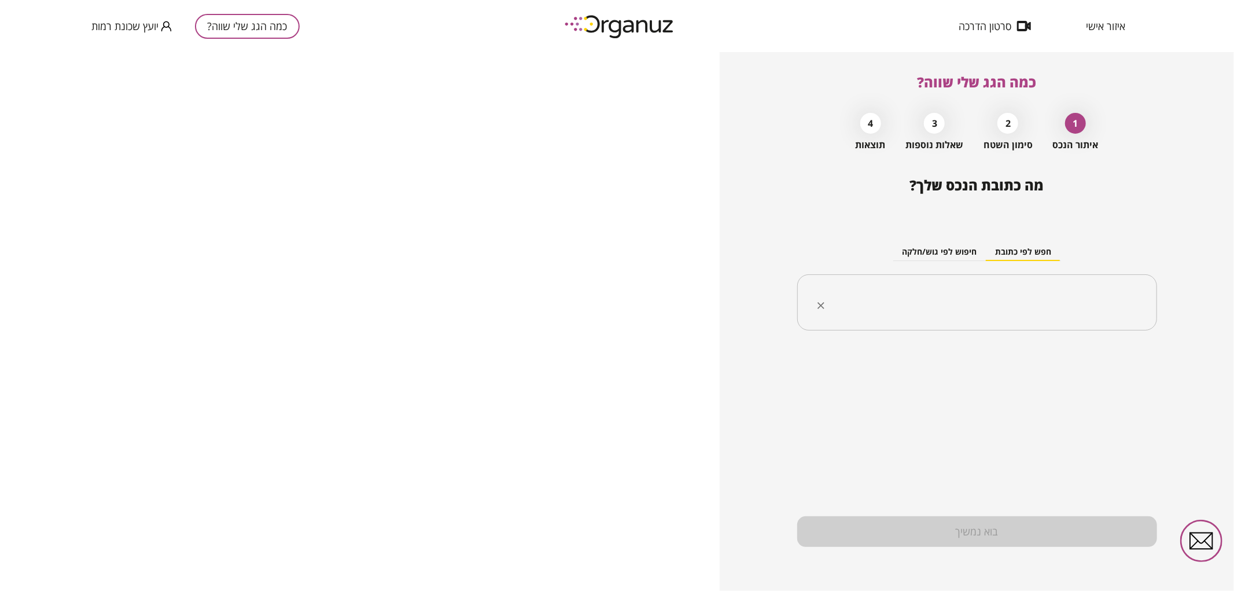
click at [956, 301] on input "text" at bounding box center [981, 302] width 323 height 29
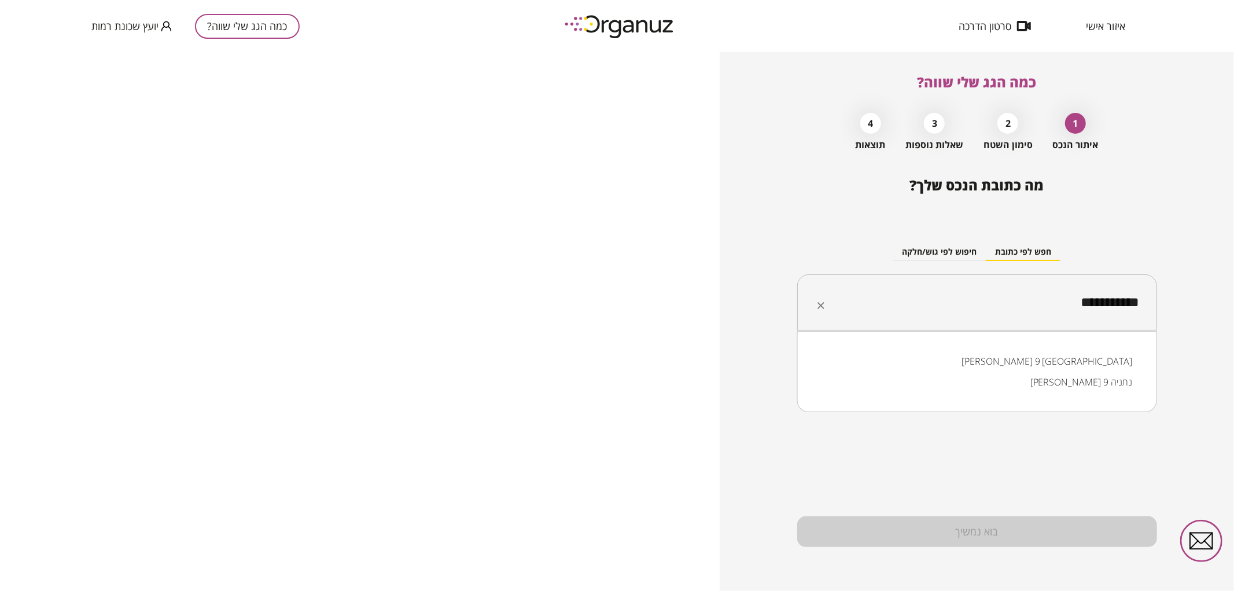
click at [1042, 367] on li "[PERSON_NAME] 9 [GEOGRAPHIC_DATA]" at bounding box center [977, 361] width 330 height 21
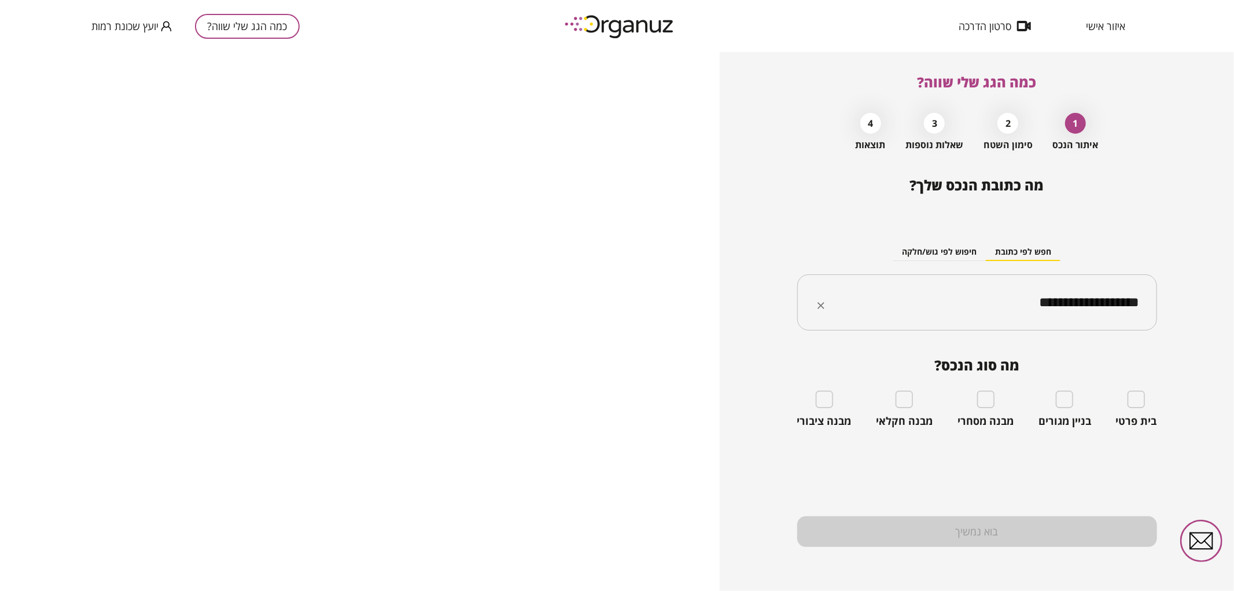
type input "**********"
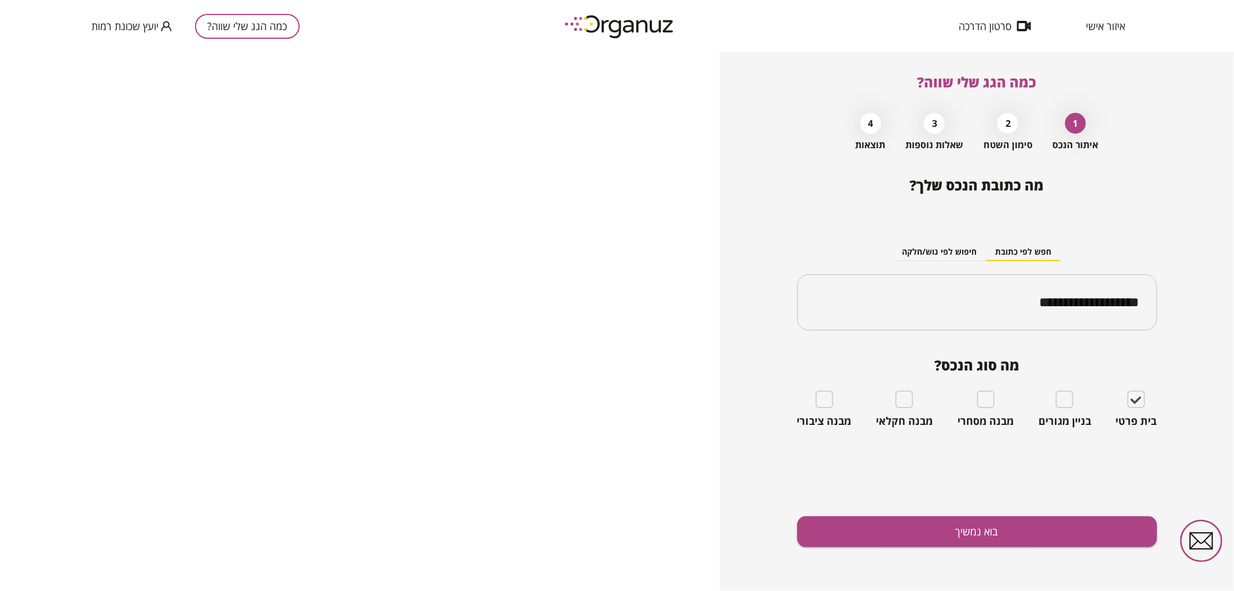
click at [1045, 513] on div "**********" at bounding box center [977, 384] width 360 height 414
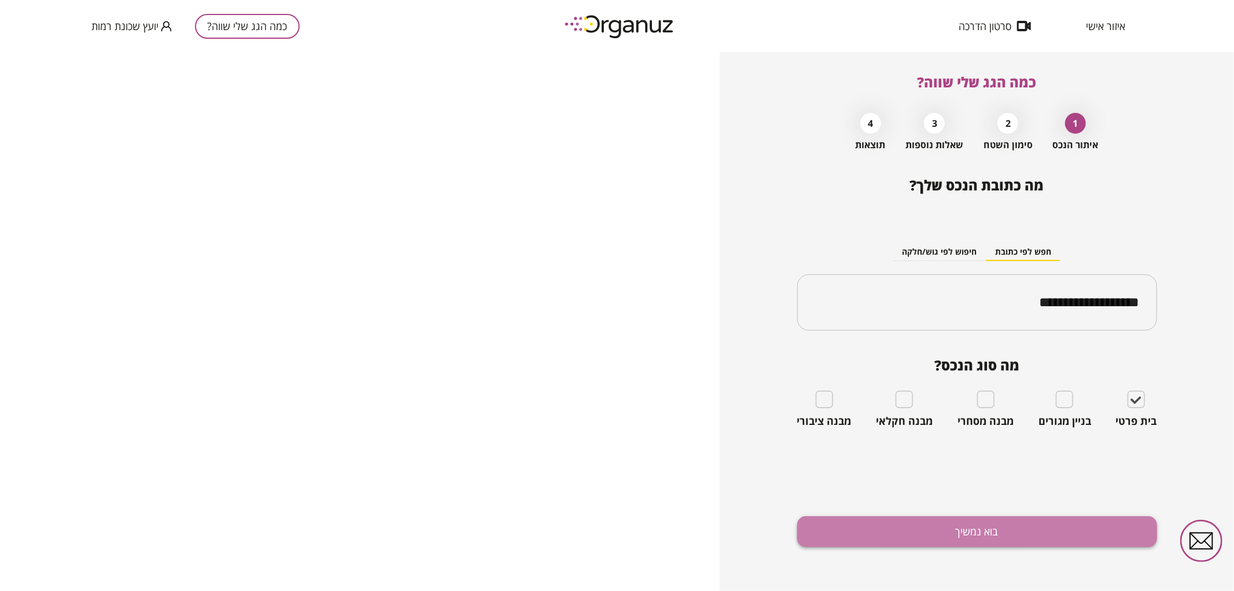
click at [1051, 528] on button "בוא נמשיך" at bounding box center [977, 531] width 360 height 31
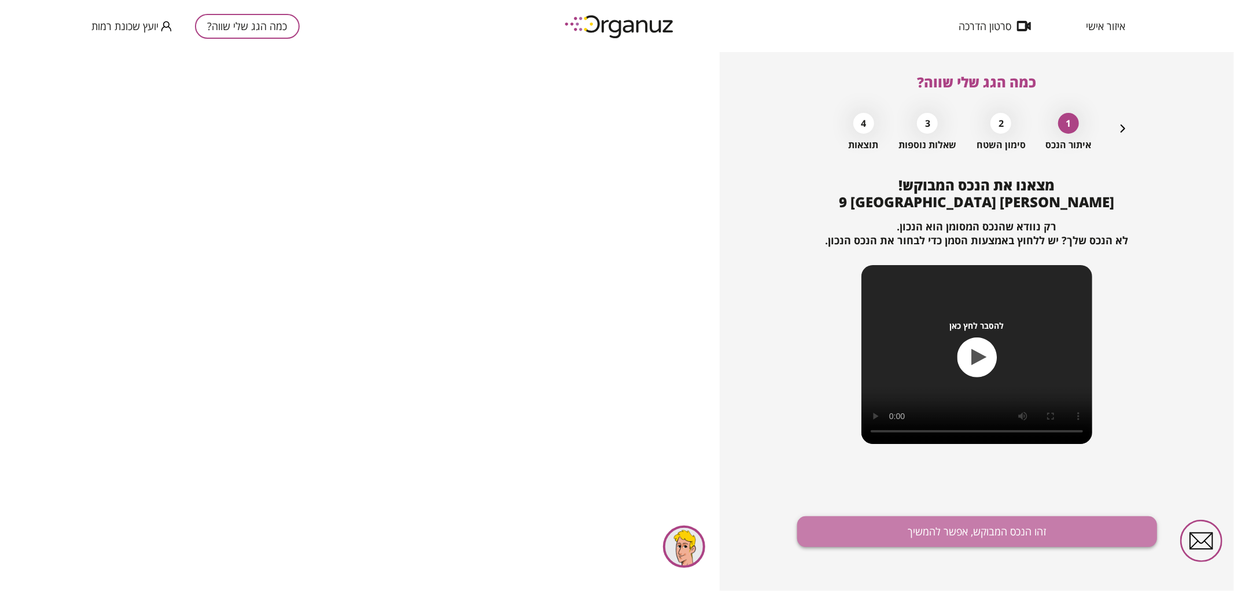
click at [1053, 525] on button "זהו הנכס המבוקש, אפשר להמשיך" at bounding box center [977, 531] width 360 height 31
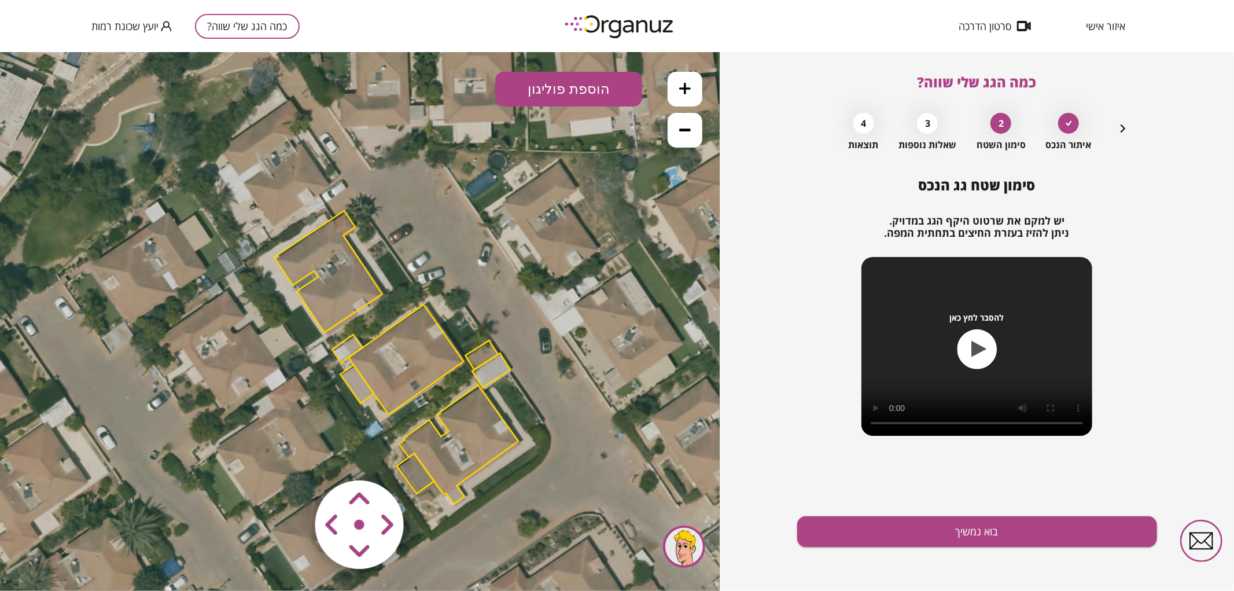
drag, startPoint x: 381, startPoint y: 189, endPoint x: 528, endPoint y: 86, distance: 179.9
click at [417, 225] on icon at bounding box center [397, 358] width 902 height 902
click at [395, 351] on polygon at bounding box center [405, 359] width 115 height 110
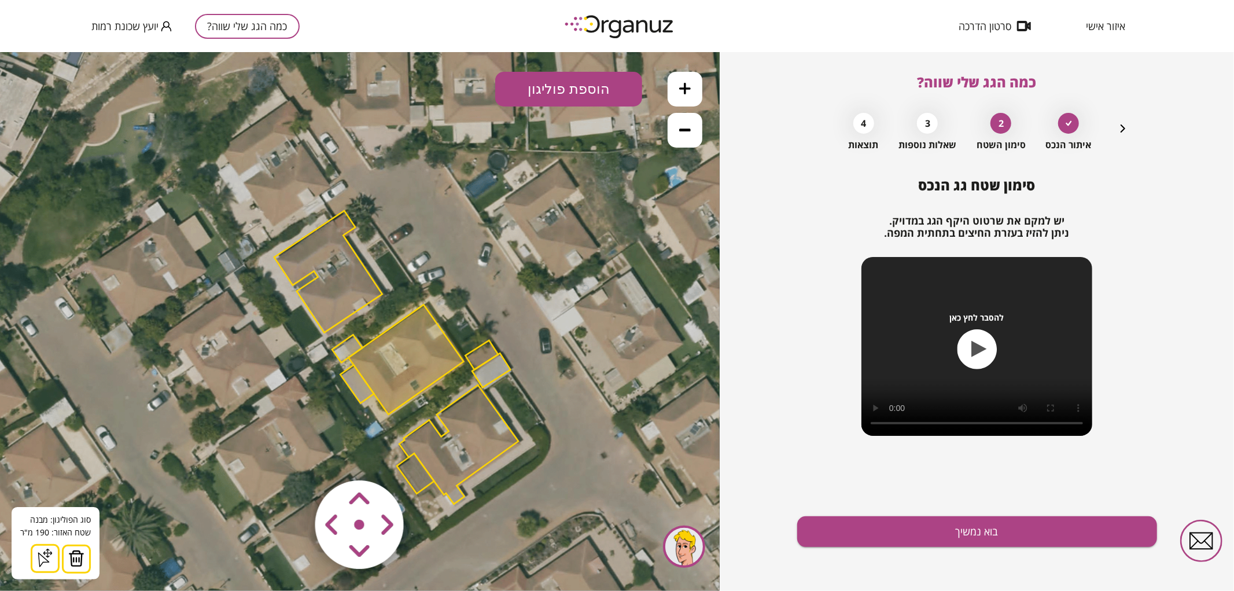
click at [399, 222] on icon at bounding box center [397, 358] width 902 height 902
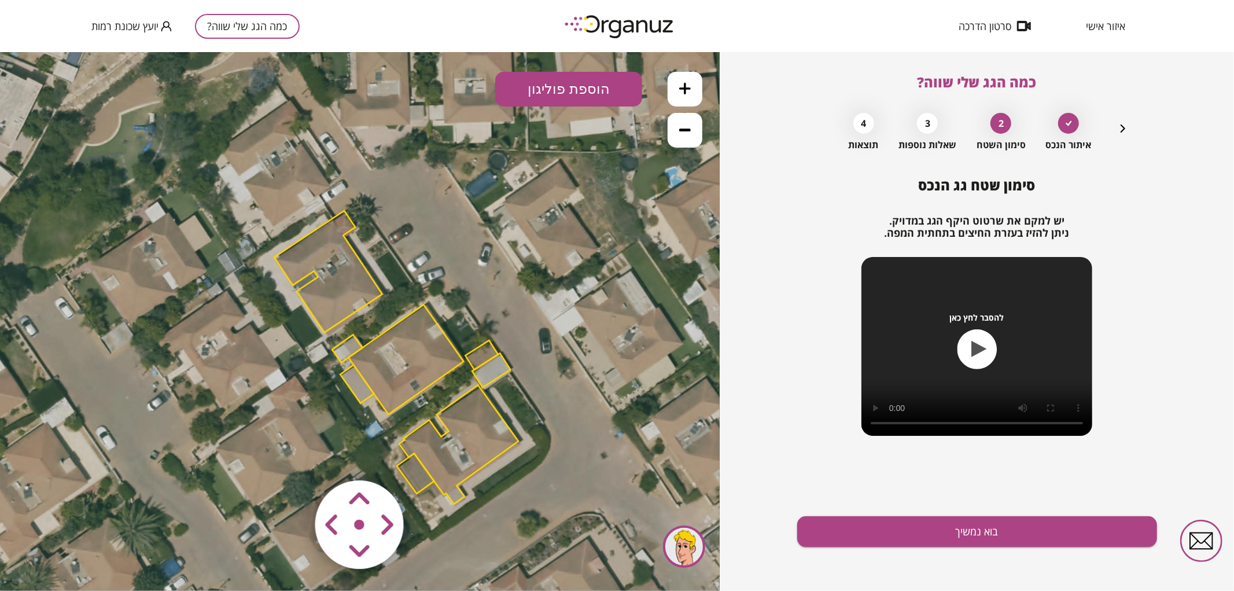
click at [410, 351] on polygon at bounding box center [405, 359] width 115 height 110
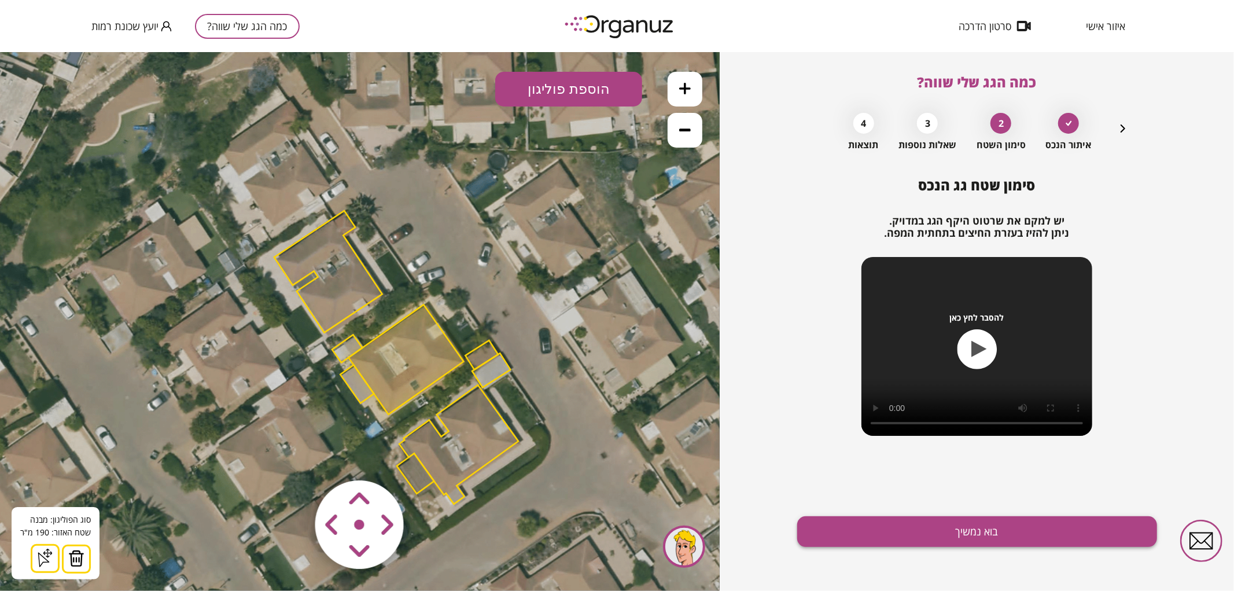
click at [1041, 530] on button "בוא נמשיך" at bounding box center [977, 531] width 360 height 31
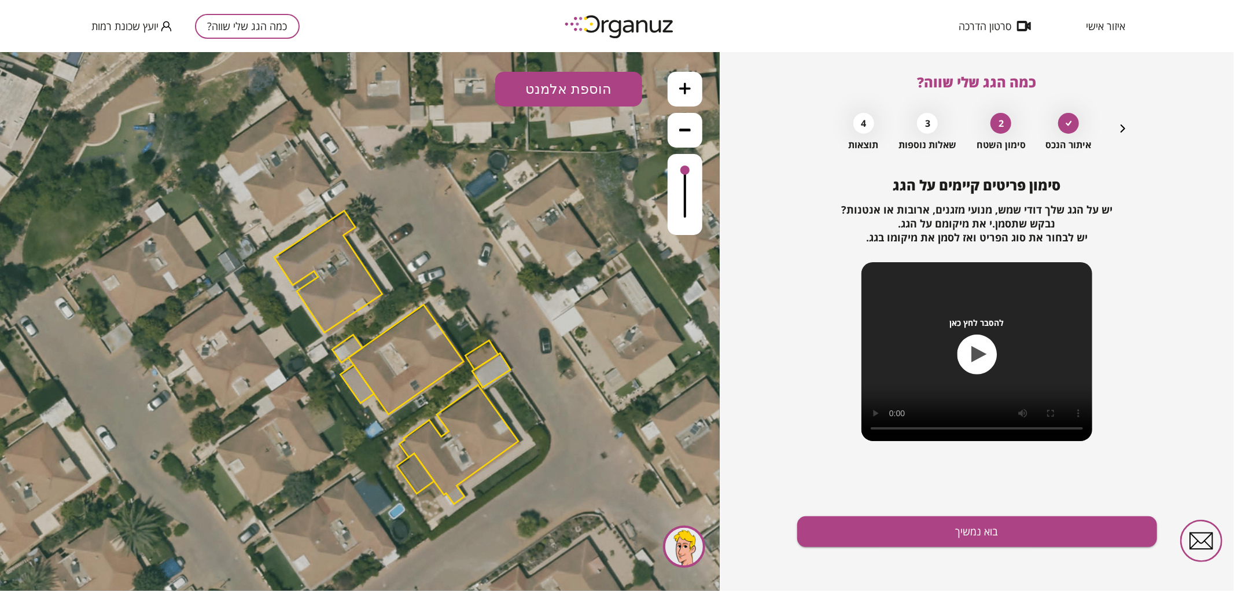
click at [690, 84] on icon at bounding box center [685, 88] width 12 height 12
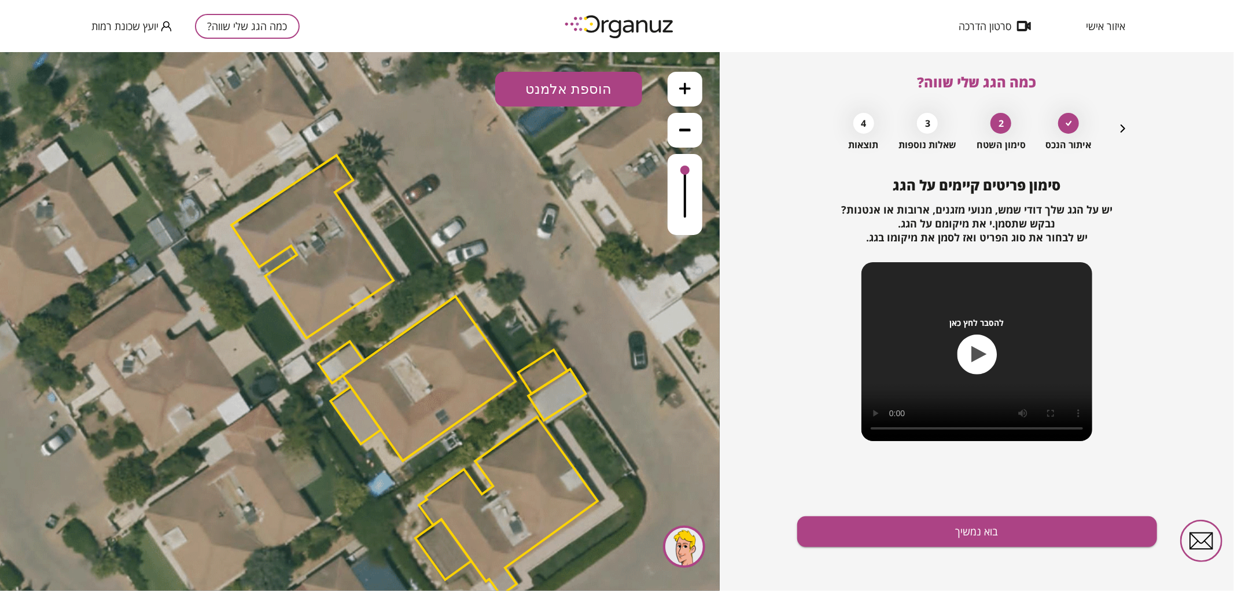
click at [690, 84] on icon at bounding box center [685, 88] width 12 height 12
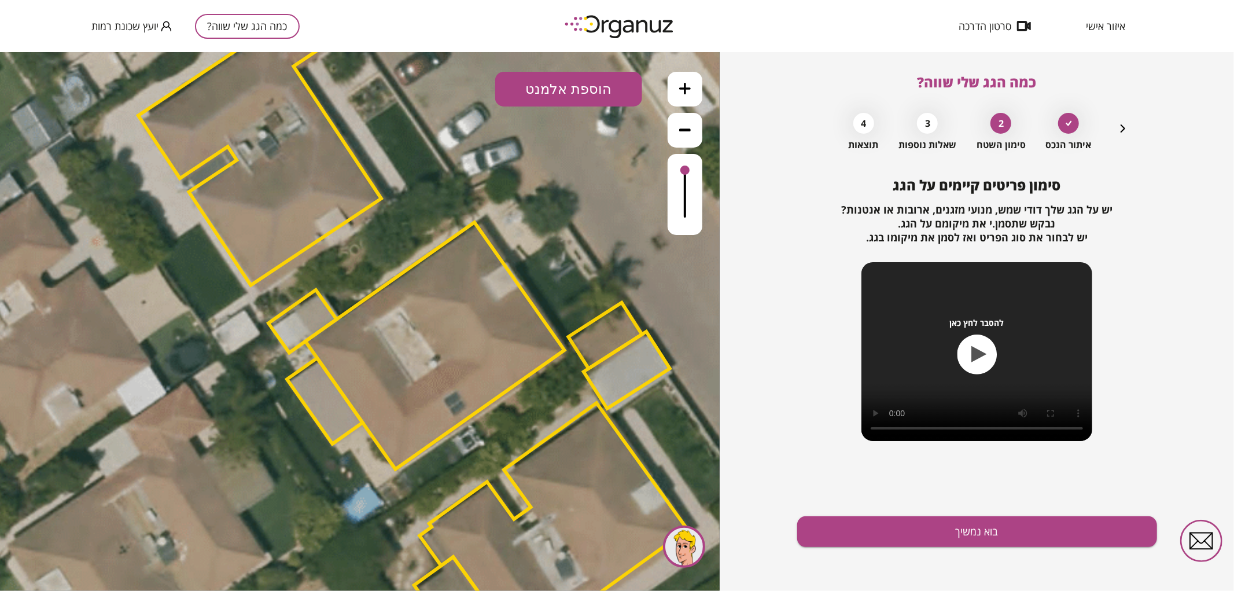
drag, startPoint x: 602, startPoint y: 249, endPoint x: 563, endPoint y: 161, distance: 95.6
click at [570, 183] on icon at bounding box center [413, 344] width 2031 height 2031
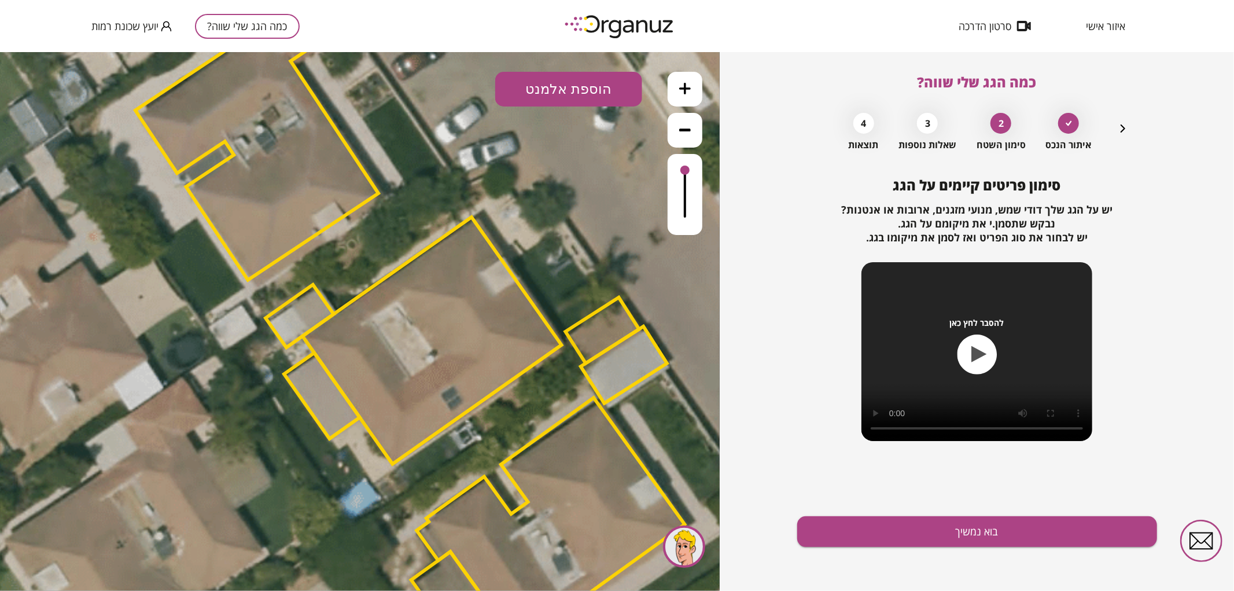
click at [536, 87] on button "הוספת אלמנט" at bounding box center [568, 88] width 147 height 35
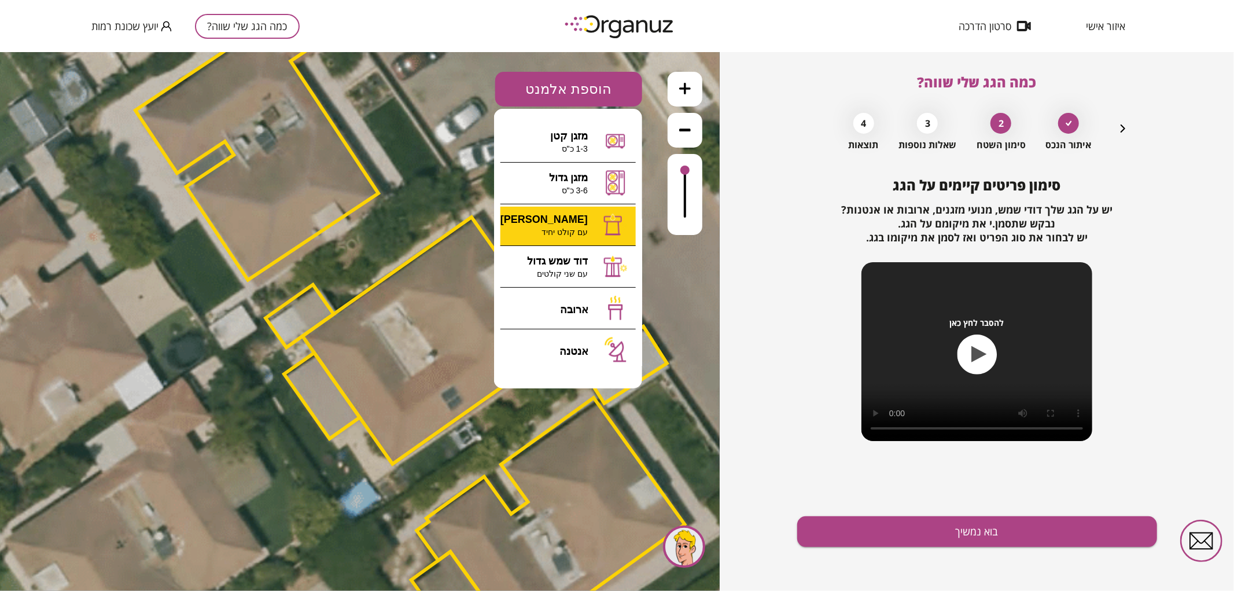
click at [558, 218] on div ".st0 { fill: #FFFFFF; } 0" at bounding box center [360, 320] width 720 height 539
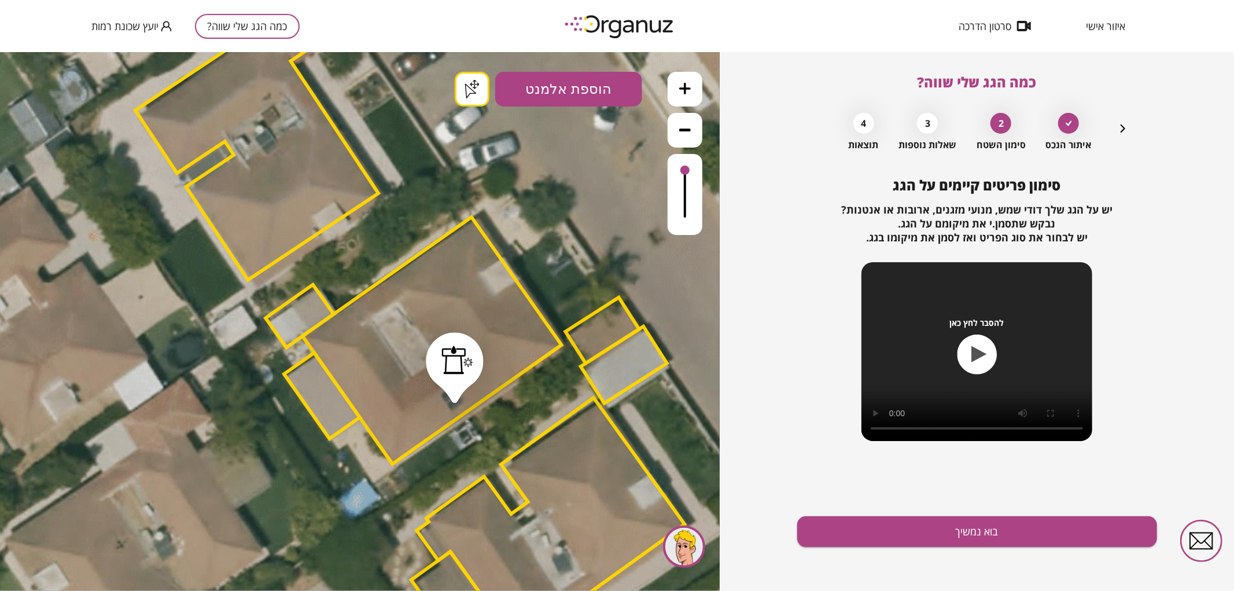
click at [924, 535] on button "בוא נמשיך" at bounding box center [977, 531] width 360 height 31
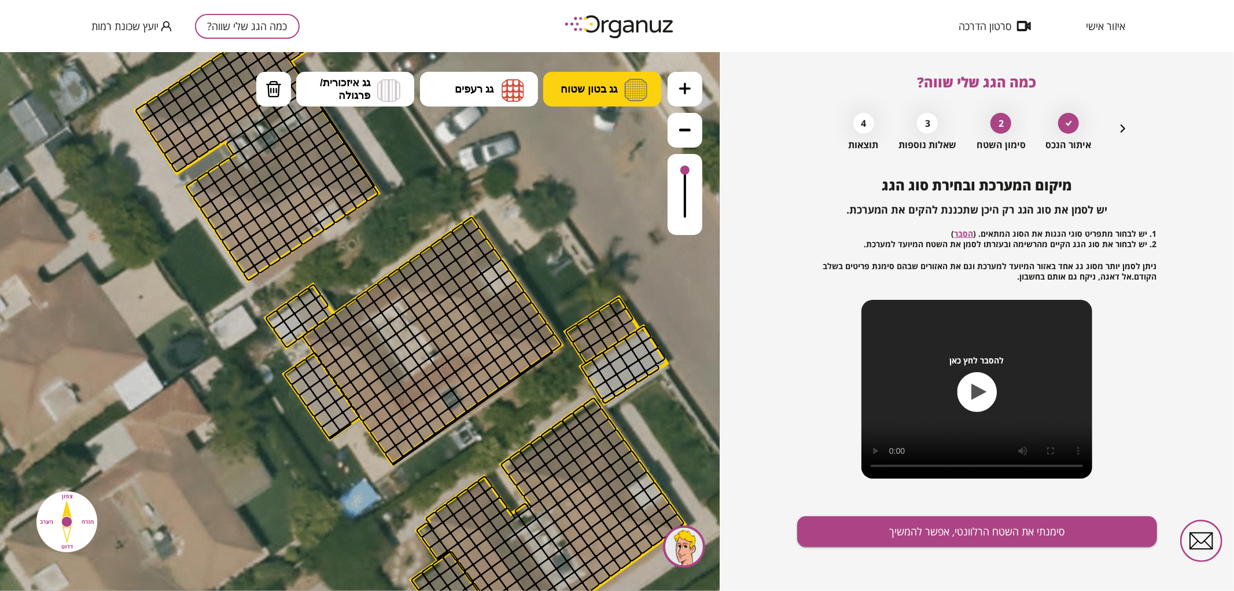
click at [571, 101] on button "גג בטון שטוח" at bounding box center [602, 88] width 118 height 35
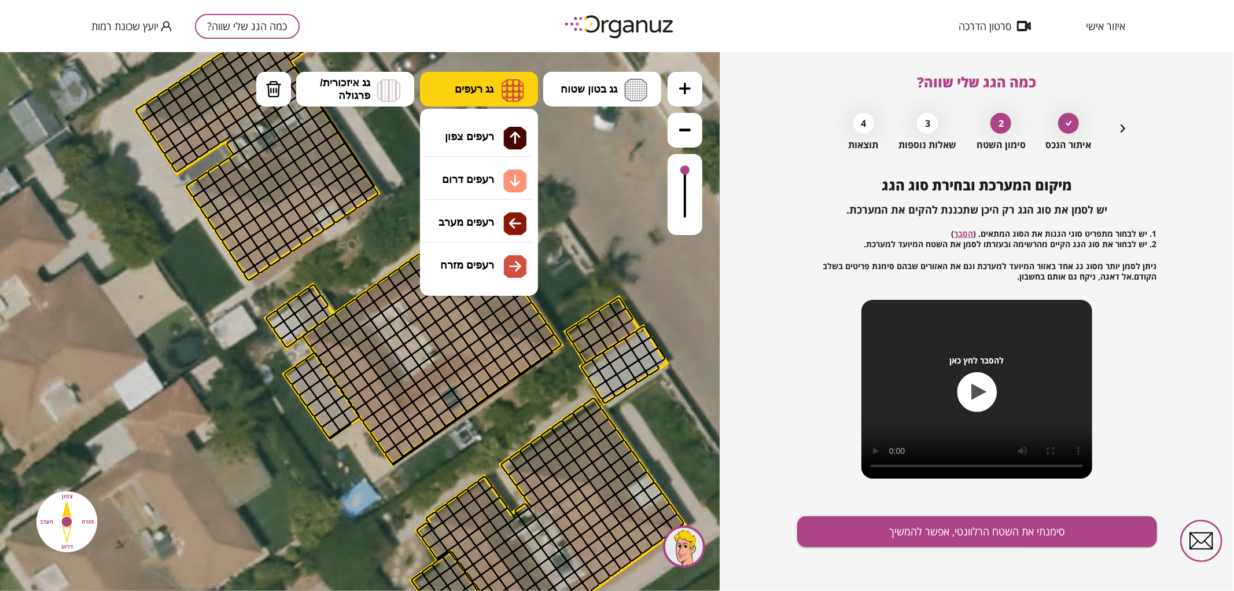
click at [495, 88] on button "גג רעפים" at bounding box center [479, 88] width 118 height 35
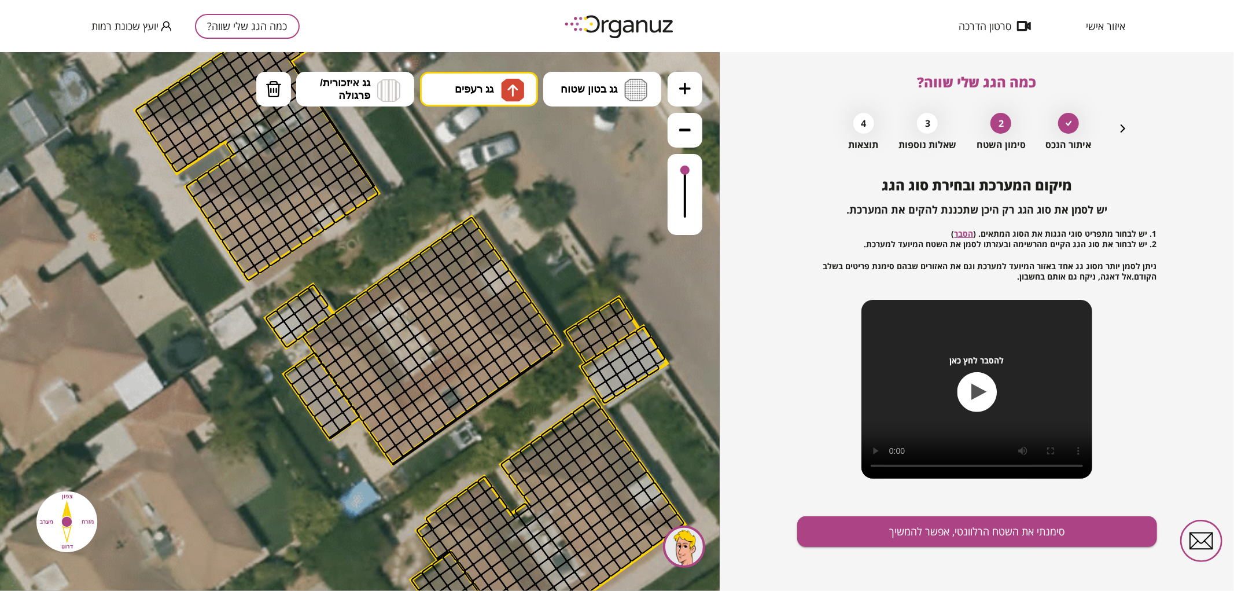
click at [502, 132] on div ".st0 { fill: #FFFFFF; } .st0 { fill: #FFFFFF; }" at bounding box center [360, 320] width 720 height 539
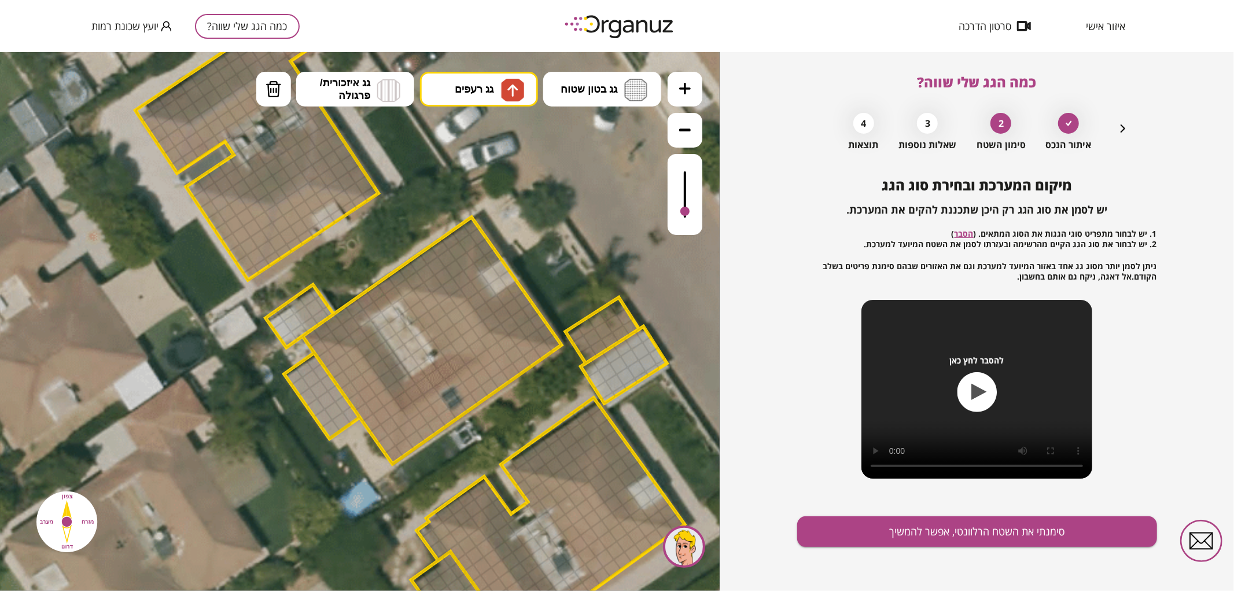
drag, startPoint x: 687, startPoint y: 175, endPoint x: 683, endPoint y: 212, distance: 36.7
click at [683, 212] on div at bounding box center [685, 193] width 35 height 81
click at [691, 211] on div at bounding box center [685, 193] width 35 height 81
drag, startPoint x: 345, startPoint y: 333, endPoint x: 421, endPoint y: 280, distance: 92.3
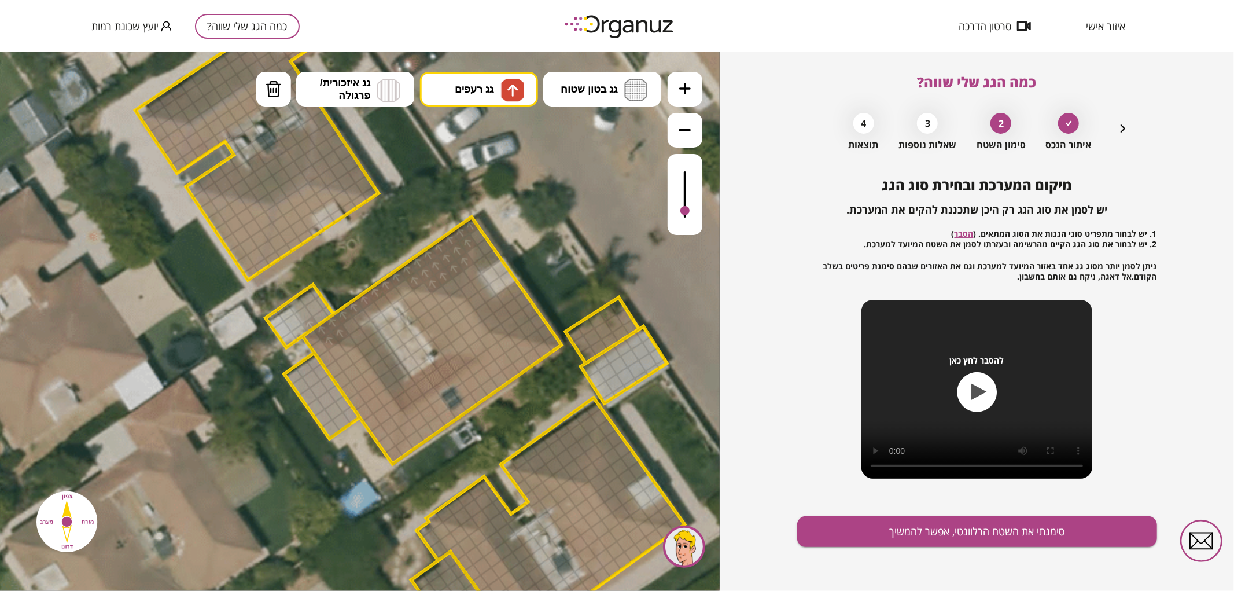
drag, startPoint x: 432, startPoint y: 283, endPoint x: 458, endPoint y: 264, distance: 33.1
drag, startPoint x: 463, startPoint y: 275, endPoint x: 452, endPoint y: 282, distance: 12.5
click at [465, 288] on div at bounding box center [469, 289] width 20 height 20
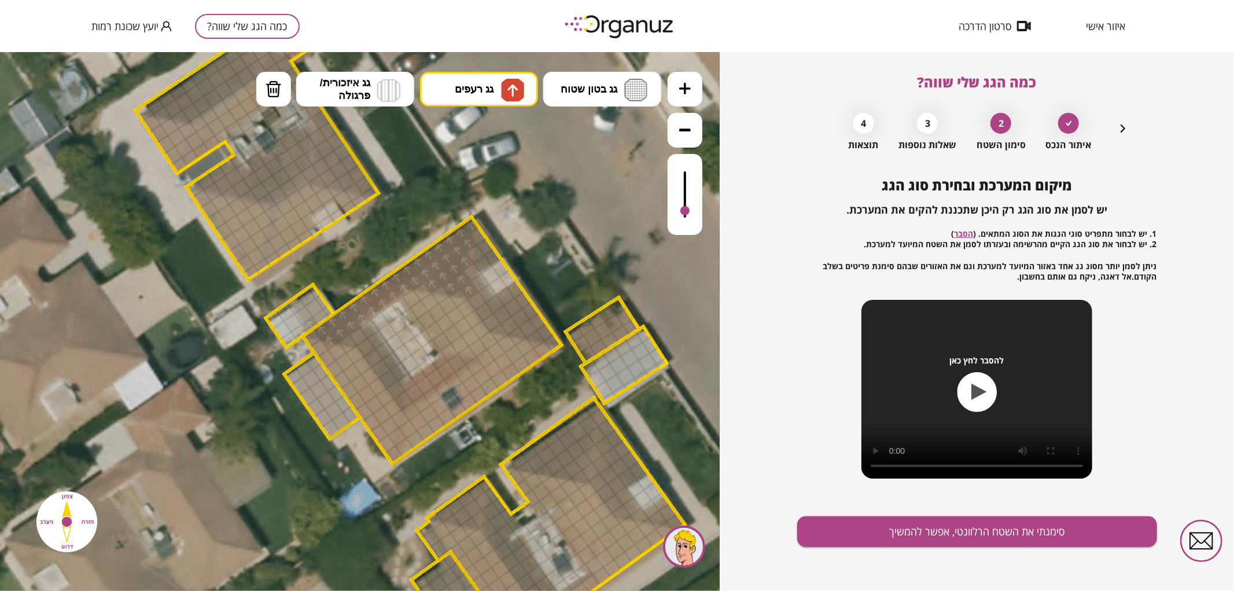
drag, startPoint x: 407, startPoint y: 286, endPoint x: 345, endPoint y: 324, distance: 73.2
click at [353, 332] on div at bounding box center [359, 336] width 20 height 20
drag, startPoint x: 350, startPoint y: 337, endPoint x: 396, endPoint y: 333, distance: 46.4
click at [351, 337] on div at bounding box center [359, 336] width 20 height 20
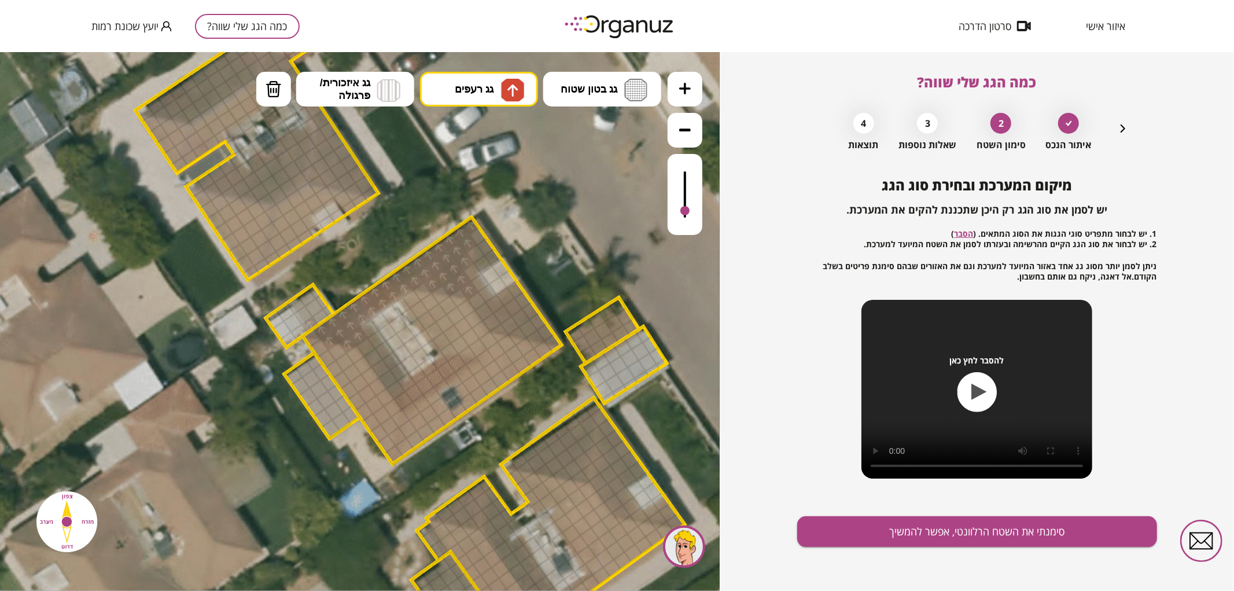
click at [348, 337] on div at bounding box center [348, 343] width 20 height 20
click at [266, 87] on img at bounding box center [274, 88] width 16 height 17
drag, startPoint x: 404, startPoint y: 399, endPoint x: 414, endPoint y: 393, distance: 11.4
click at [413, 393] on div at bounding box center [414, 392] width 20 height 20
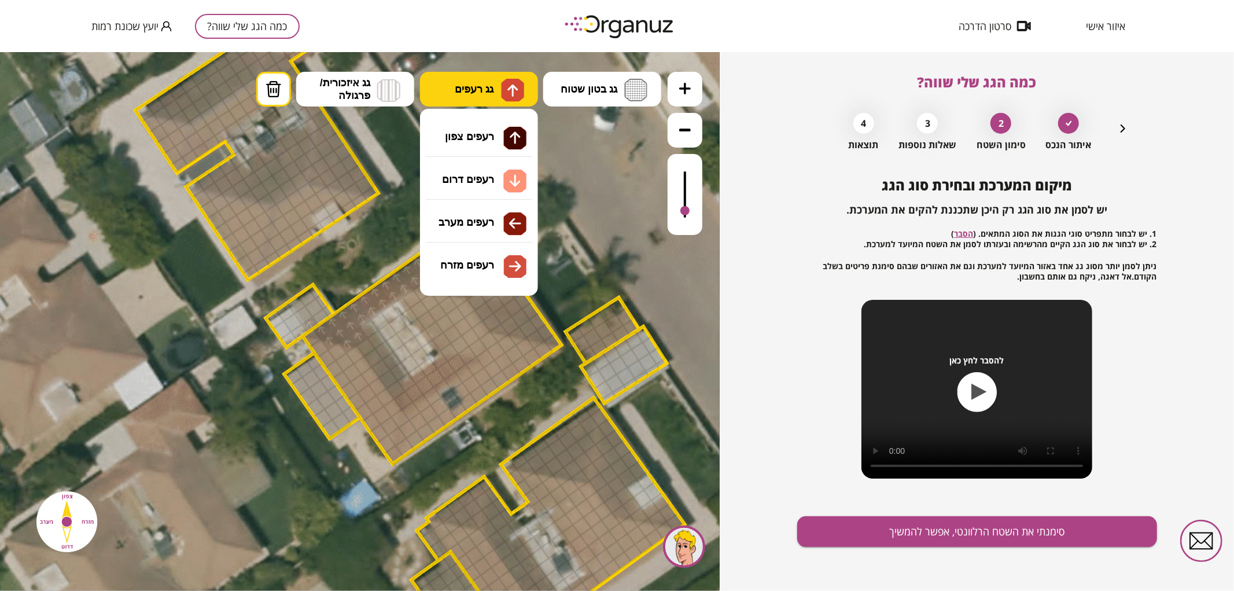
click at [488, 93] on span "גג רעפים" at bounding box center [474, 88] width 39 height 13
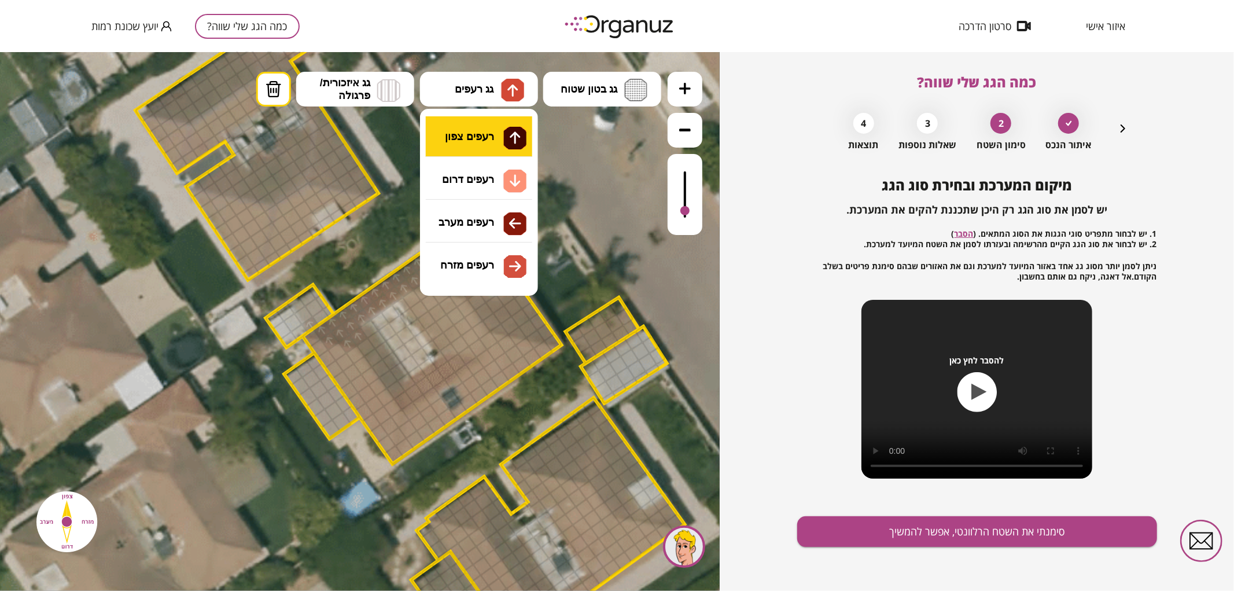
click at [503, 140] on div ".st0 { fill: #FFFFFF; } .st0 { fill: #FFFFFF; }" at bounding box center [360, 320] width 720 height 539
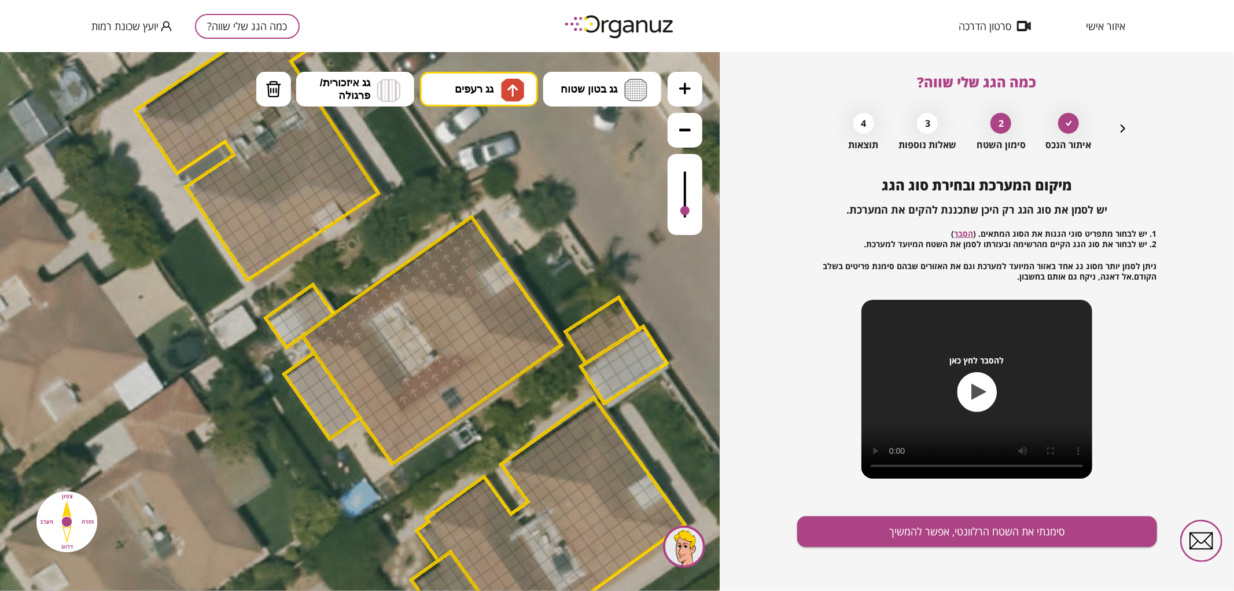
drag, startPoint x: 407, startPoint y: 400, endPoint x: 421, endPoint y: 388, distance: 18.8
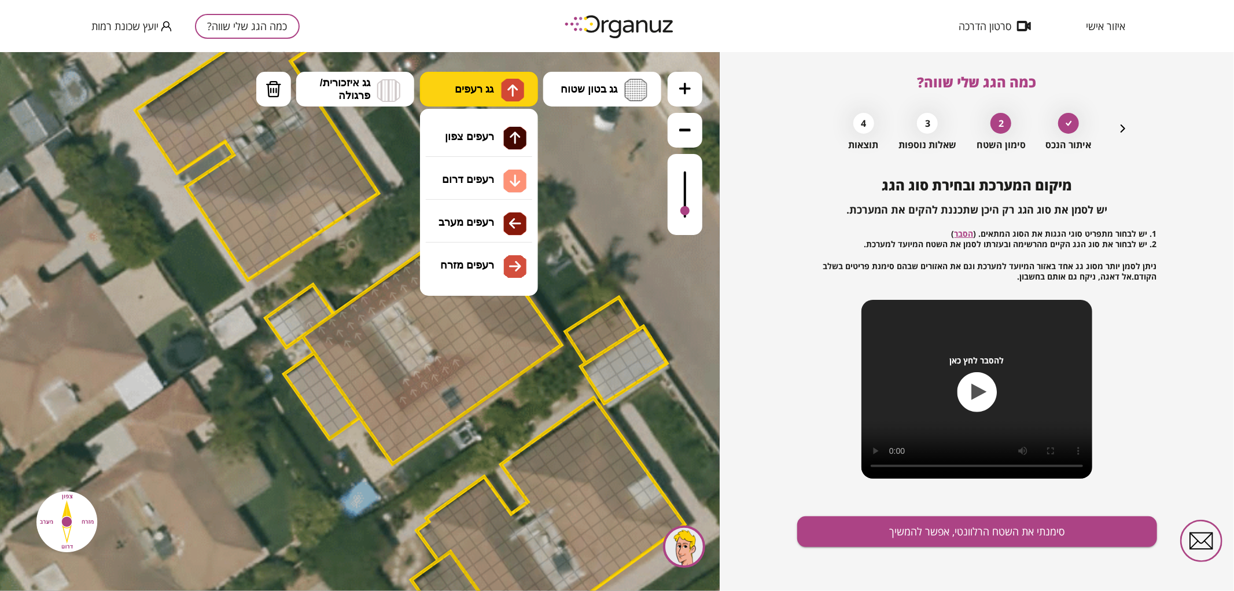
click at [487, 89] on span "גג רעפים" at bounding box center [474, 88] width 39 height 13
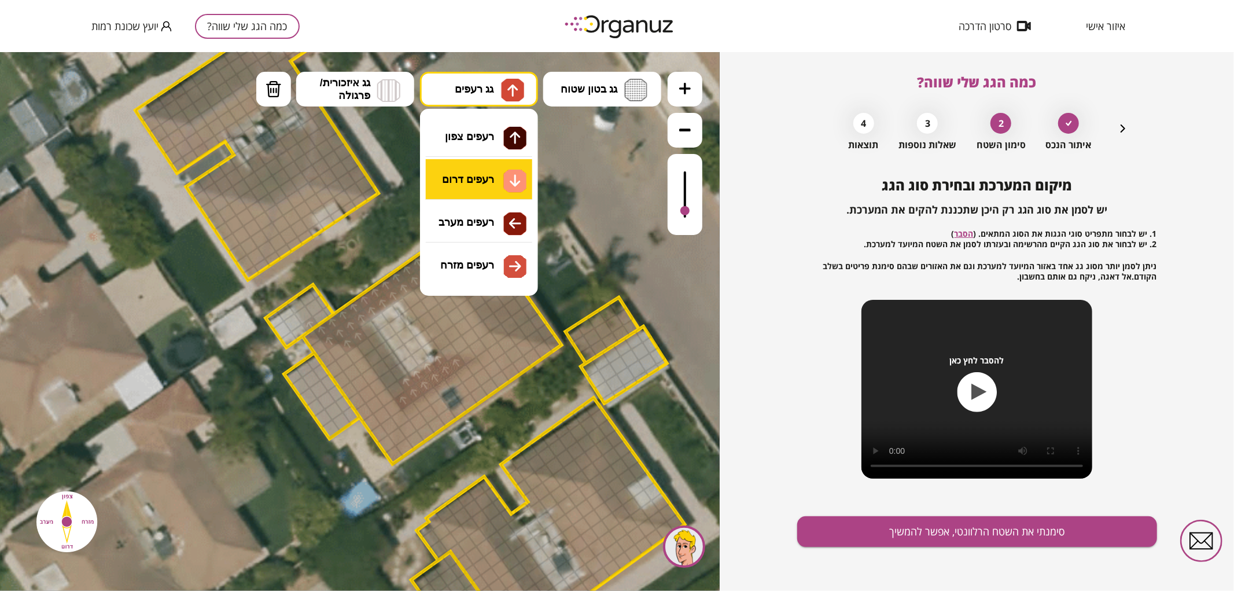
click at [487, 176] on div ".st0 { fill: #FFFFFF; } .st0 { fill: #FFFFFF; }" at bounding box center [360, 320] width 720 height 539
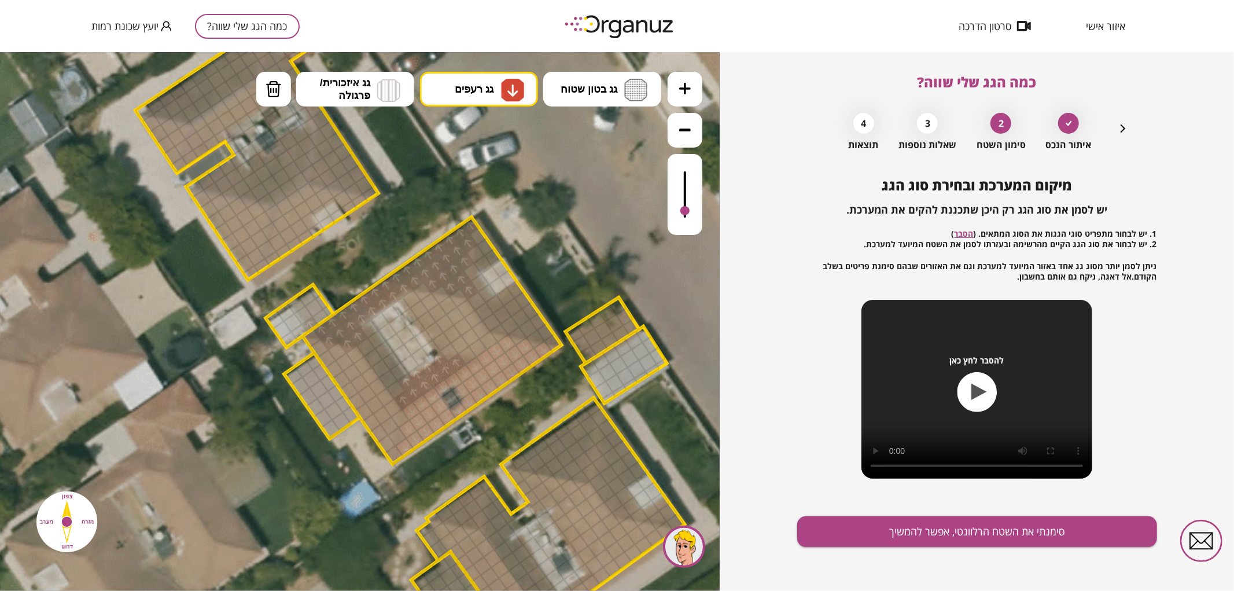
drag, startPoint x: 400, startPoint y: 452, endPoint x: 505, endPoint y: 355, distance: 143.3
click at [462, 93] on span "גג רעפים" at bounding box center [474, 88] width 39 height 13
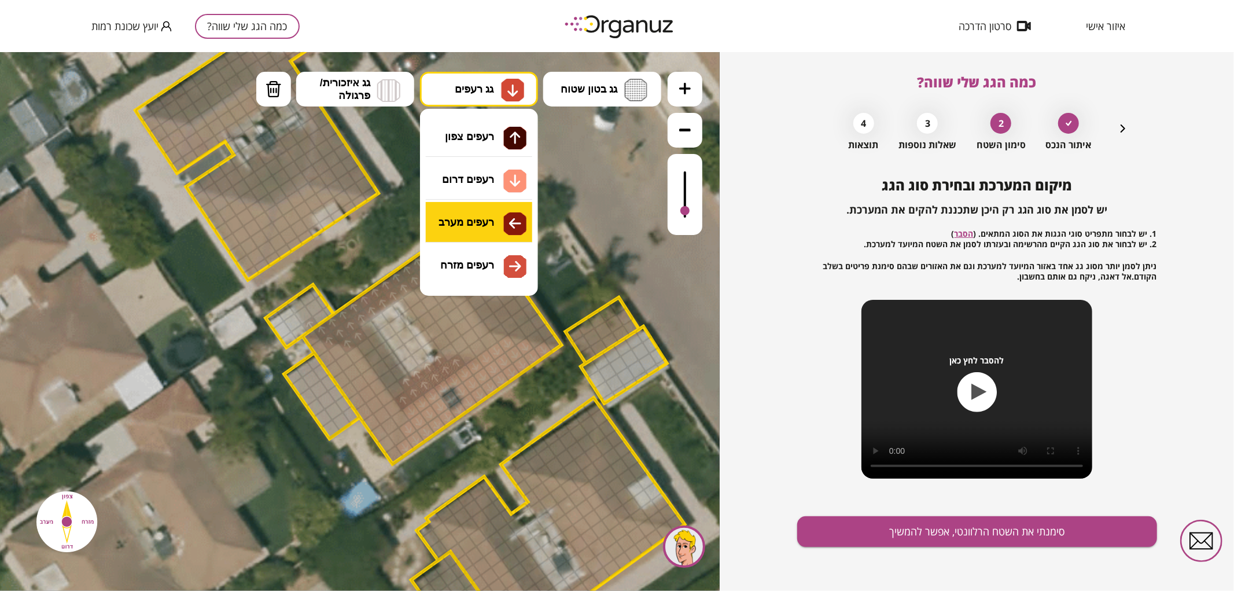
click at [492, 231] on div ".st0 { fill: #FFFFFF; } .st0 { fill: #FFFFFF; }" at bounding box center [360, 320] width 720 height 539
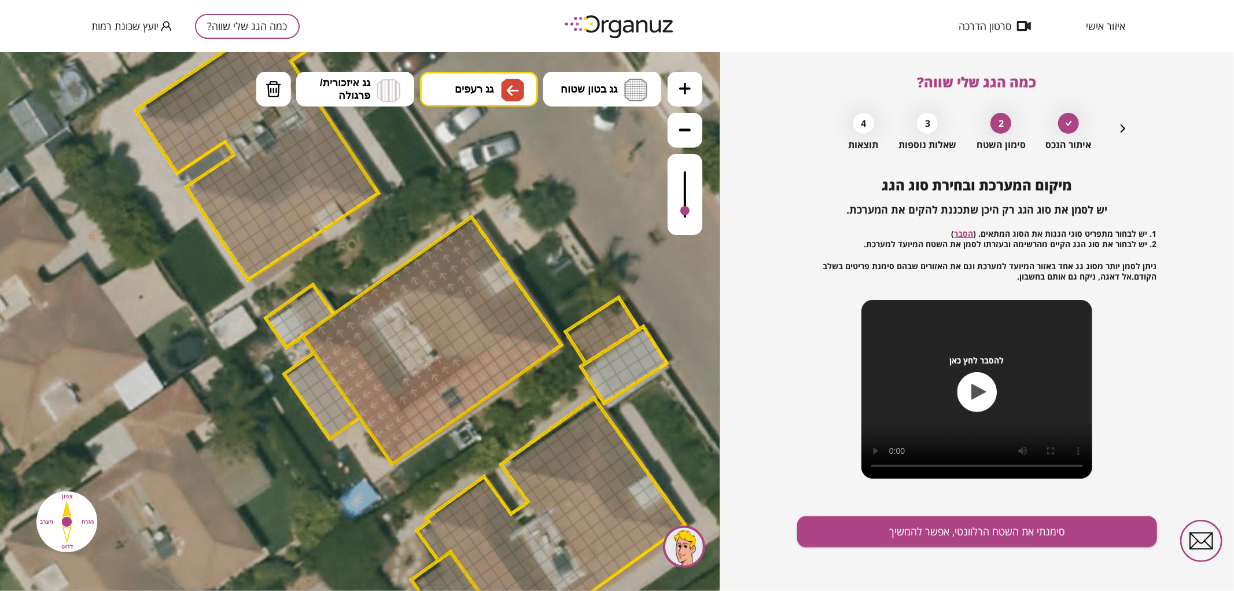
drag, startPoint x: 314, startPoint y: 348, endPoint x: 380, endPoint y: 414, distance: 93.3
drag, startPoint x: 410, startPoint y: 301, endPoint x: 470, endPoint y: 333, distance: 67.8
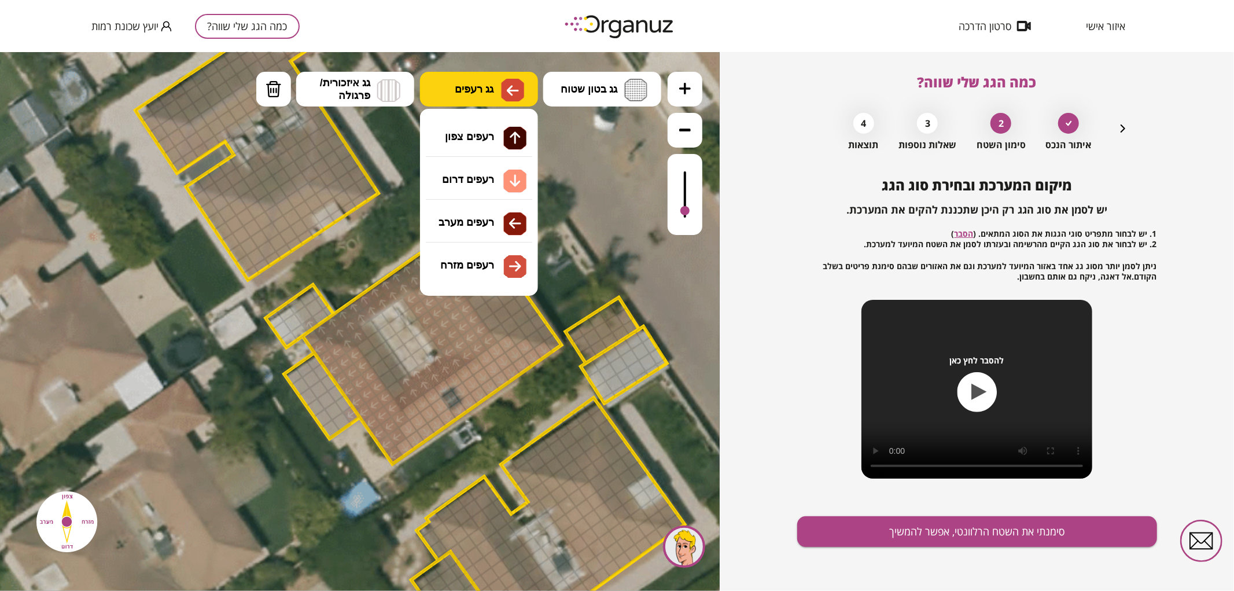
click at [458, 86] on span "גג רעפים" at bounding box center [474, 88] width 39 height 13
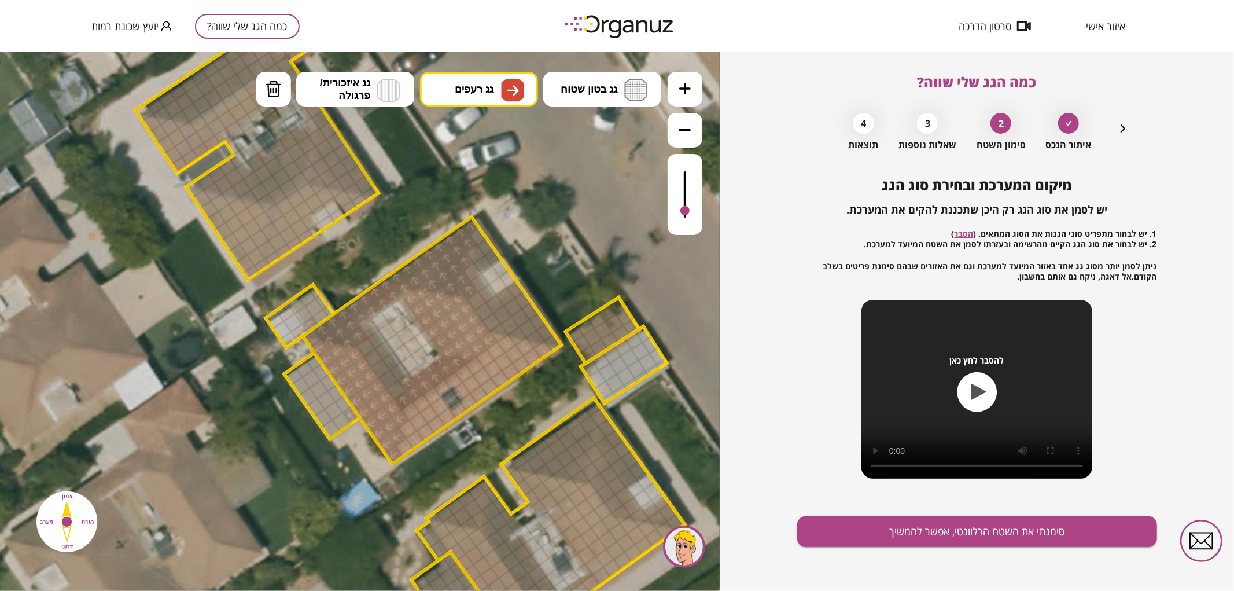
drag, startPoint x: 504, startPoint y: 272, endPoint x: 539, endPoint y: 311, distance: 51.6
click at [504, 272] on div ".st0 { fill: #FFFFFF; } .st0 { fill: #FFFFFF; }" at bounding box center [360, 320] width 720 height 539
drag, startPoint x: 477, startPoint y: 298, endPoint x: 473, endPoint y: 274, distance: 24.2
drag, startPoint x: 482, startPoint y: 259, endPoint x: 477, endPoint y: 234, distance: 24.8
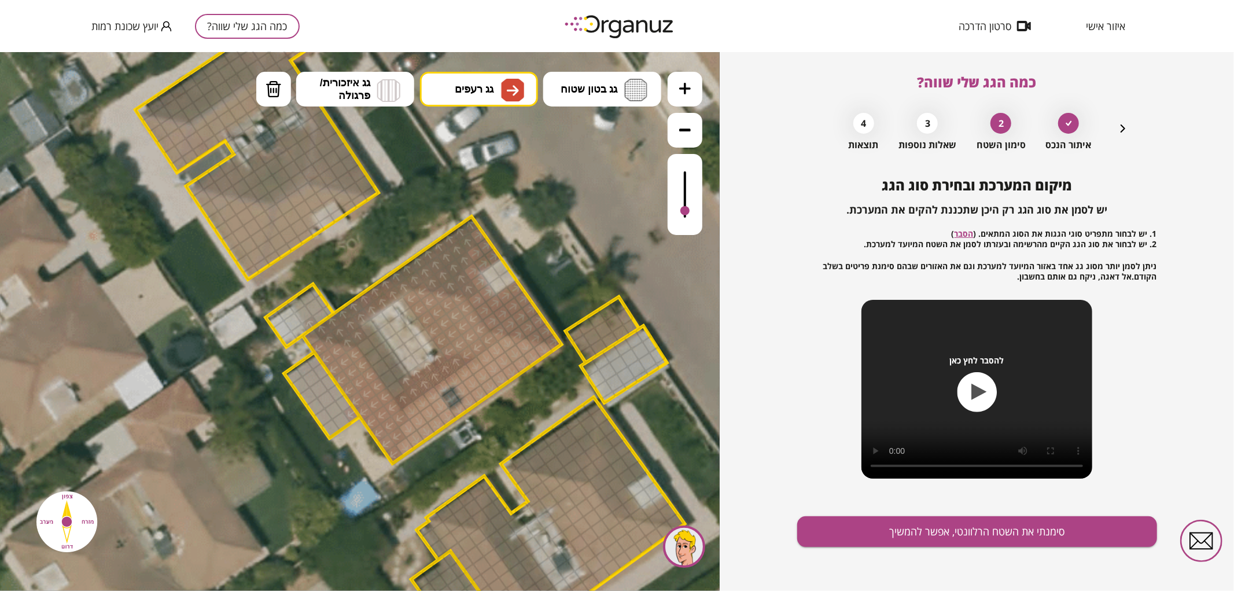
drag, startPoint x: 396, startPoint y: 388, endPoint x: 397, endPoint y: 370, distance: 17.4
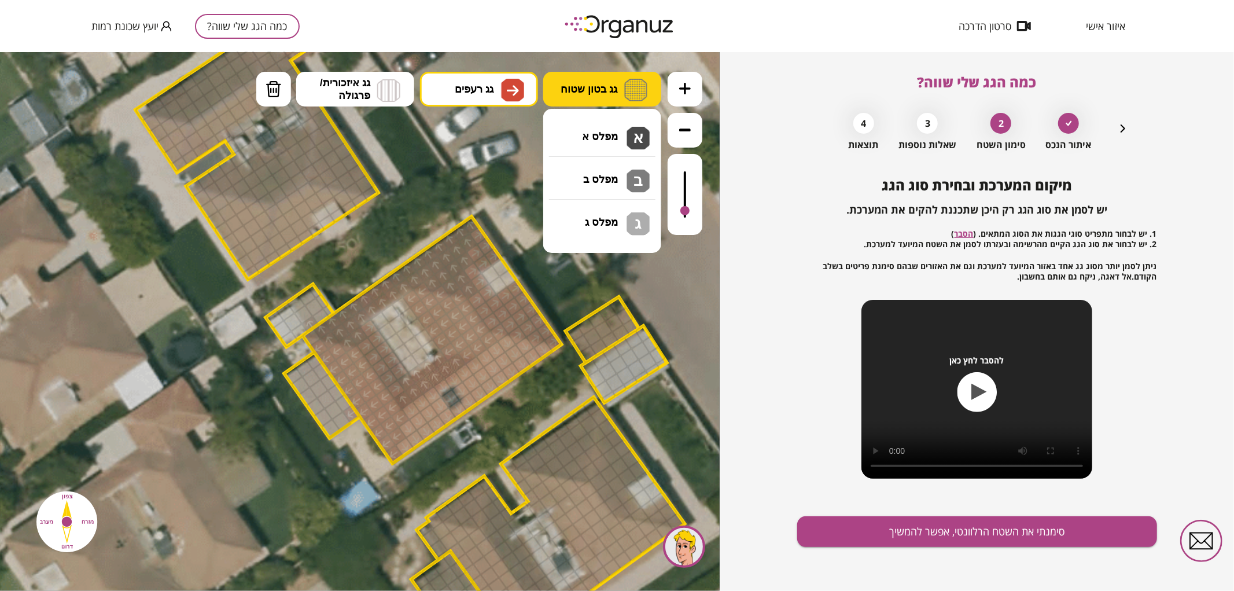
click at [572, 87] on span "גג בטון שטוח" at bounding box center [589, 88] width 57 height 13
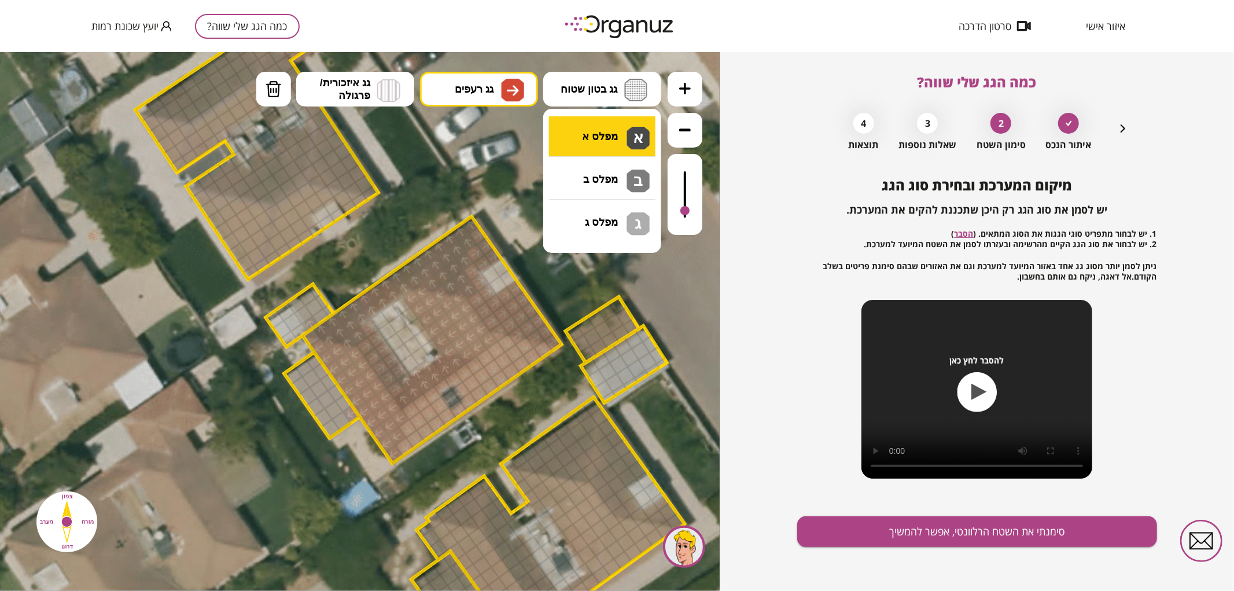
click at [610, 142] on div ".st0 { fill: #FFFFFF; } .st0 { fill: #FFFFFF; }" at bounding box center [360, 320] width 720 height 539
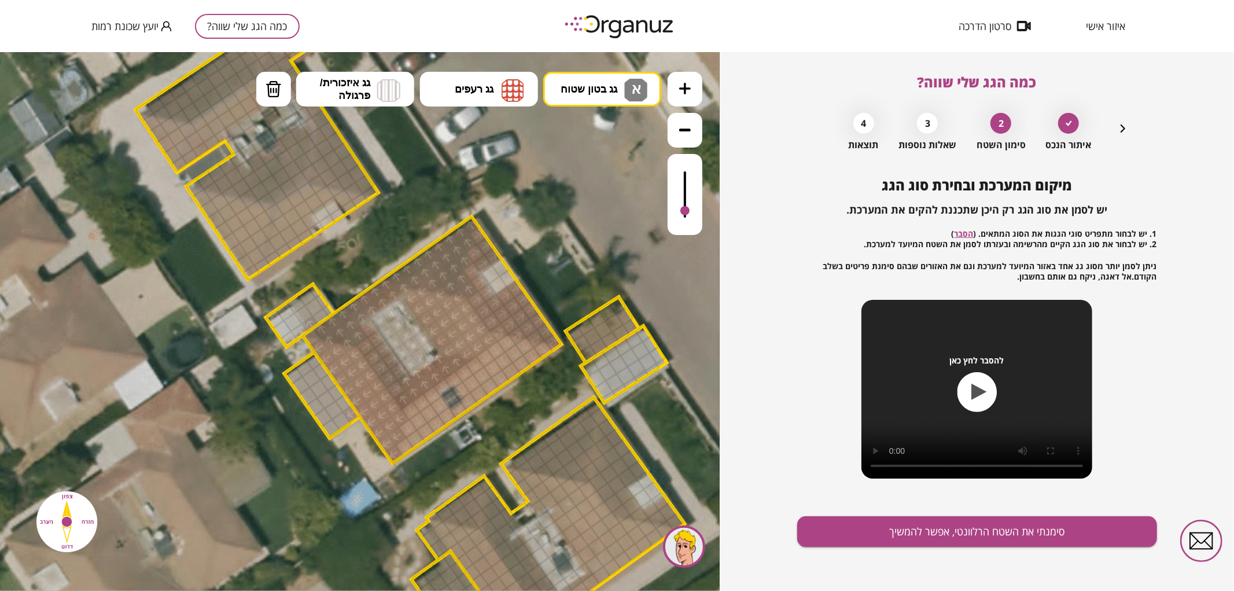
drag, startPoint x: 380, startPoint y: 323, endPoint x: 398, endPoint y: 330, distance: 19.0
click at [273, 89] on img at bounding box center [274, 88] width 16 height 17
click at [304, 316] on div at bounding box center [303, 314] width 20 height 20
click at [308, 319] on div at bounding box center [310, 324] width 19 height 18
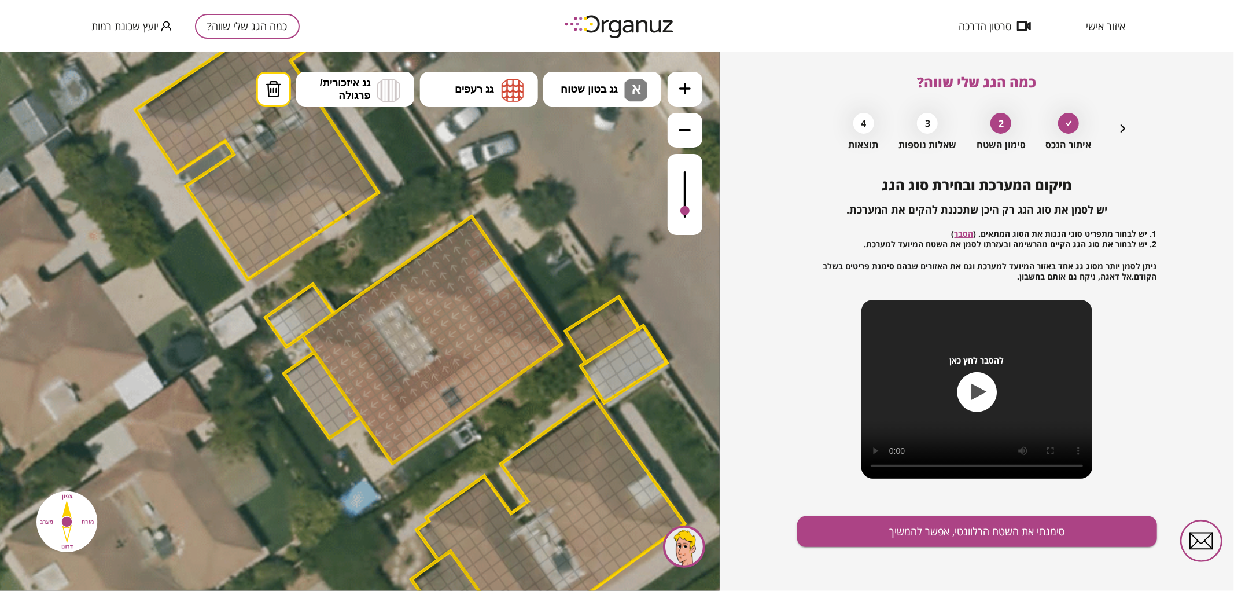
click at [349, 410] on div at bounding box center [351, 412] width 19 height 19
click at [982, 529] on button "סימנתי את השטח הרלוונטי, אפשר להמשיך" at bounding box center [977, 531] width 360 height 31
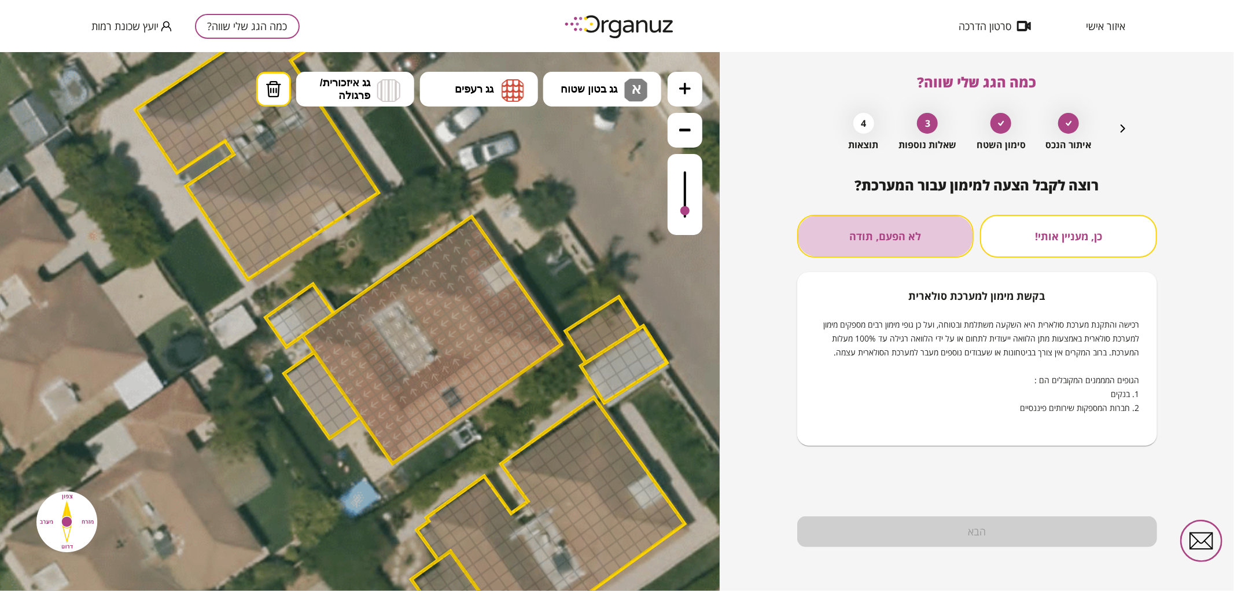
click at [878, 222] on button "לא הפעם, תודה" at bounding box center [885, 236] width 177 height 43
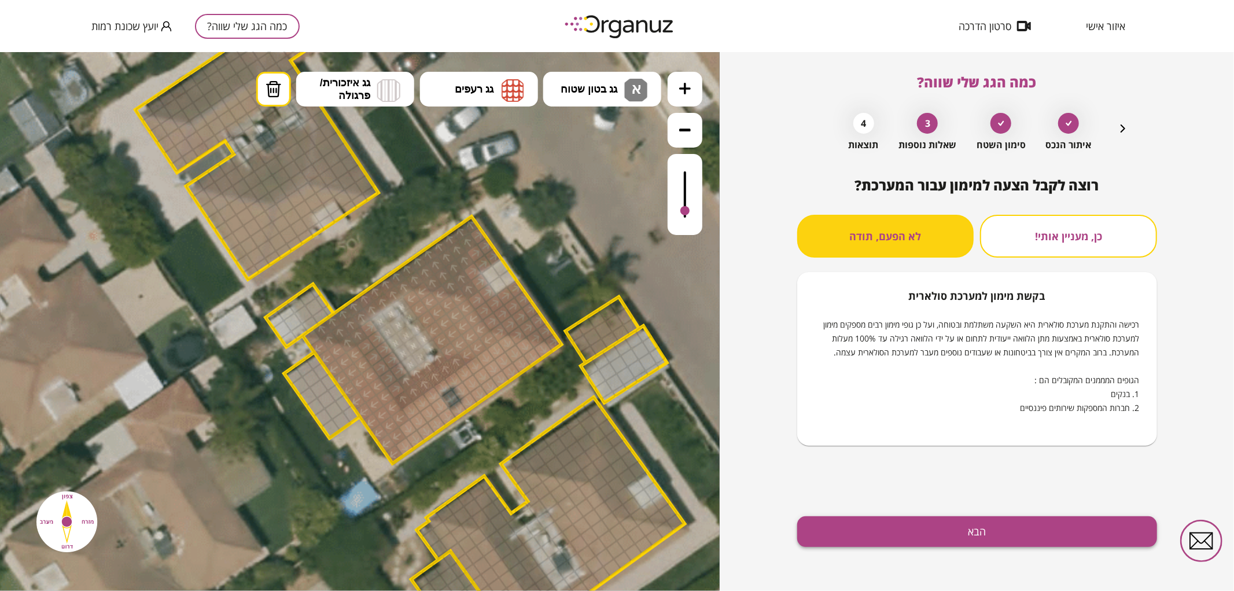
click at [964, 521] on button "הבא" at bounding box center [977, 531] width 360 height 31
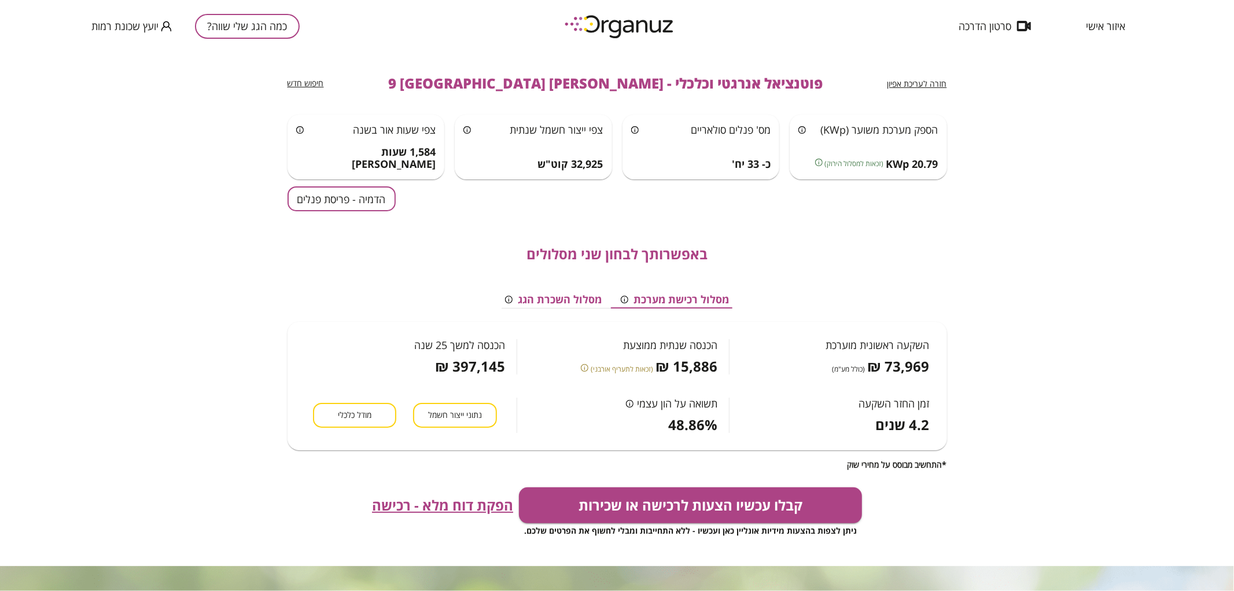
click at [346, 202] on button "הדמיה - פריסת פנלים" at bounding box center [342, 198] width 108 height 25
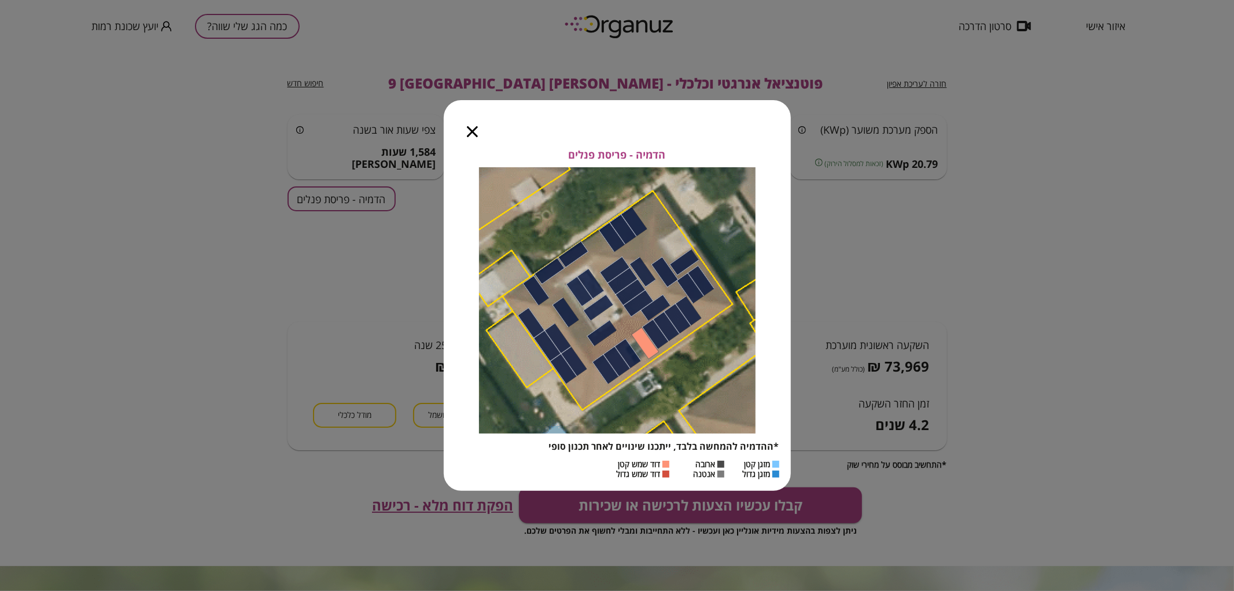
click at [478, 134] on div at bounding box center [472, 124] width 57 height 49
click at [473, 134] on icon "button" at bounding box center [472, 131] width 11 height 11
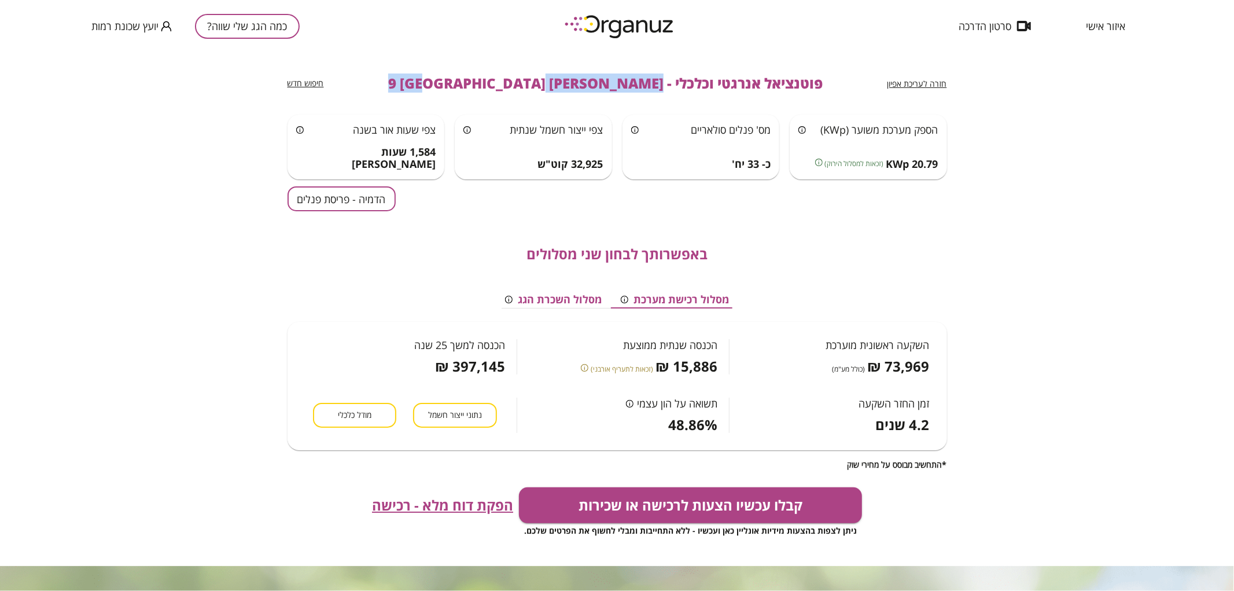
drag, startPoint x: 590, startPoint y: 81, endPoint x: 463, endPoint y: 78, distance: 126.7
click at [463, 78] on span "פוטנציאל אנרגטי וכלכלי - [PERSON_NAME] 9 [GEOGRAPHIC_DATA]" at bounding box center [605, 83] width 434 height 16
copy span "[PERSON_NAME] 9 [GEOGRAPHIC_DATA]"
click at [227, 14] on button "כמה הגג שלי שווה?" at bounding box center [247, 26] width 105 height 25
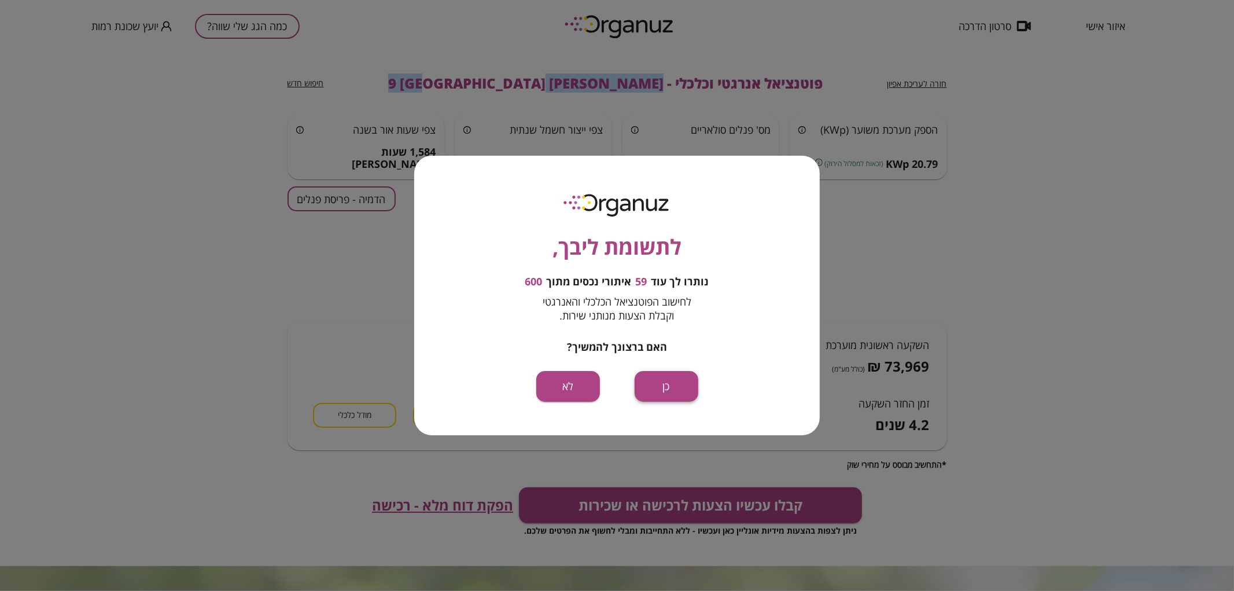
click at [672, 384] on button "כן" at bounding box center [667, 386] width 64 height 31
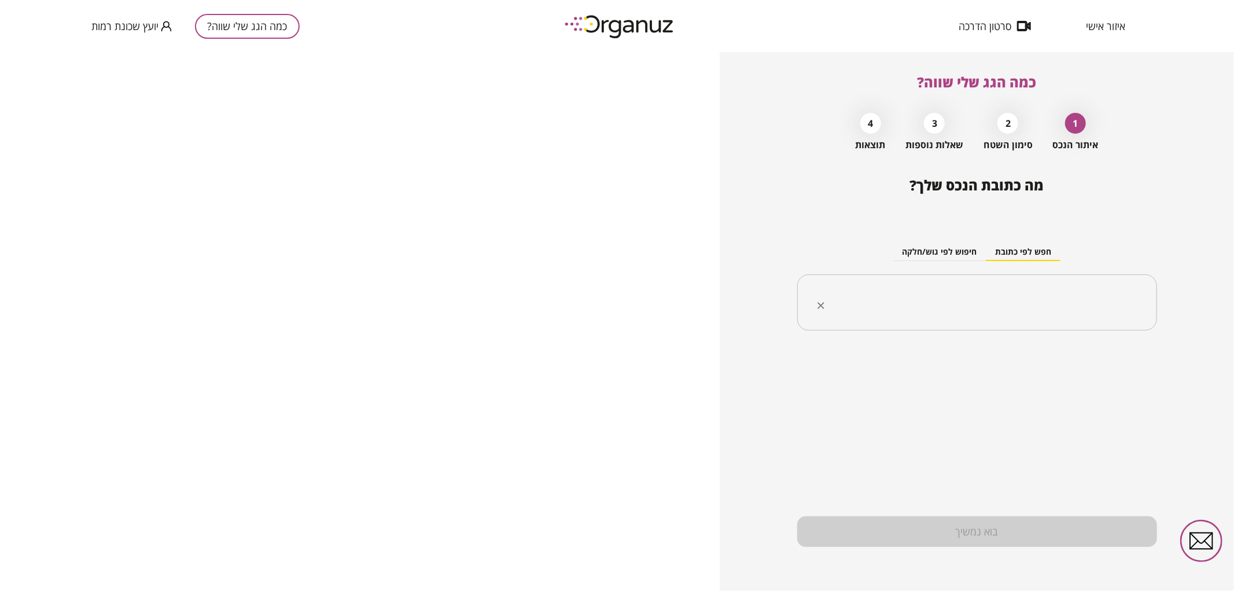
click at [1004, 304] on input "text" at bounding box center [981, 302] width 323 height 29
paste input "**********"
click at [1086, 310] on input "**********" at bounding box center [981, 302] width 323 height 29
click at [1051, 367] on li "[PERSON_NAME] 13 [GEOGRAPHIC_DATA]" at bounding box center [977, 361] width 330 height 21
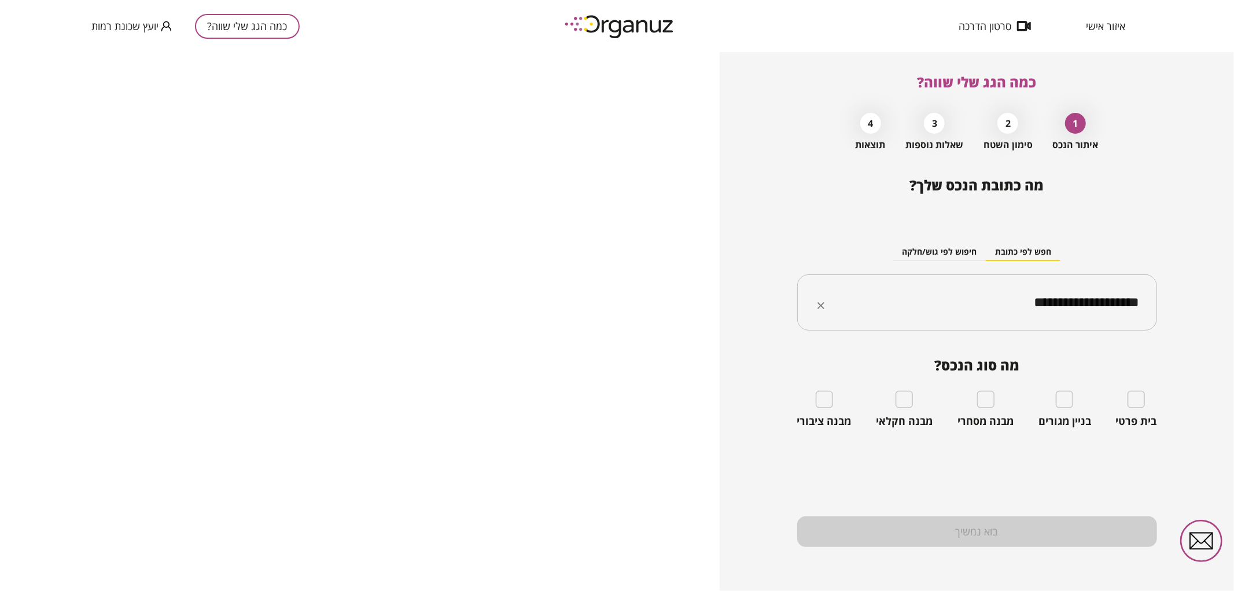
type input "**********"
drag, startPoint x: 1002, startPoint y: 307, endPoint x: 1153, endPoint y: 296, distance: 151.4
click at [1153, 296] on div "**********" at bounding box center [977, 302] width 360 height 57
click at [1159, 406] on div "**********" at bounding box center [977, 321] width 514 height 539
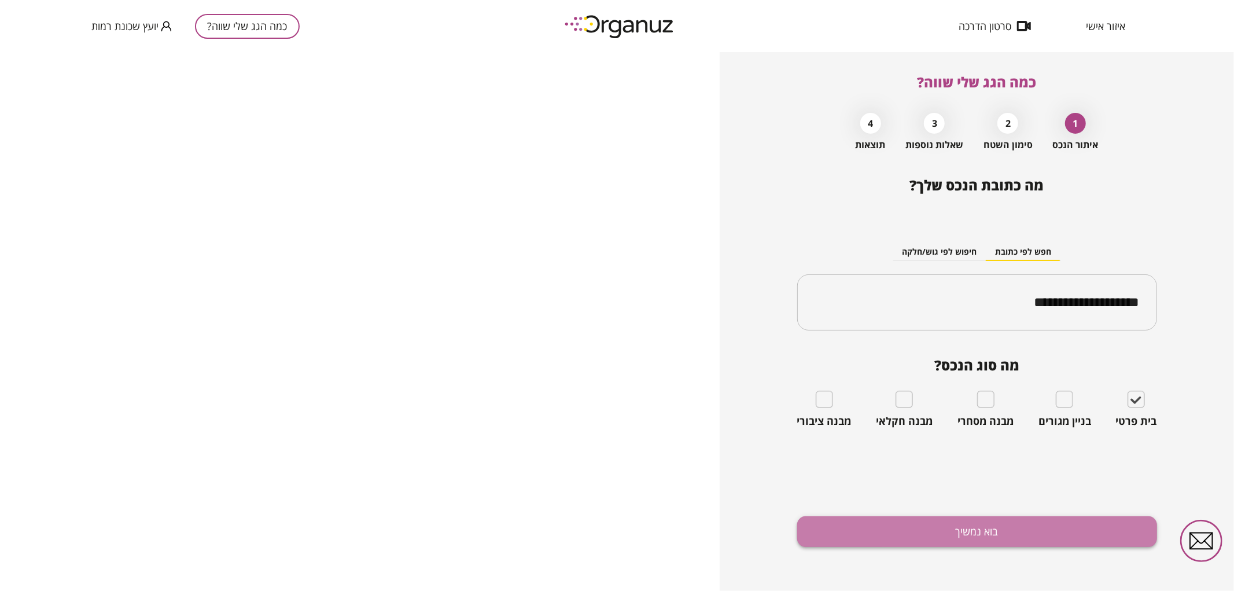
click at [1106, 537] on button "בוא נמשיך" at bounding box center [977, 531] width 360 height 31
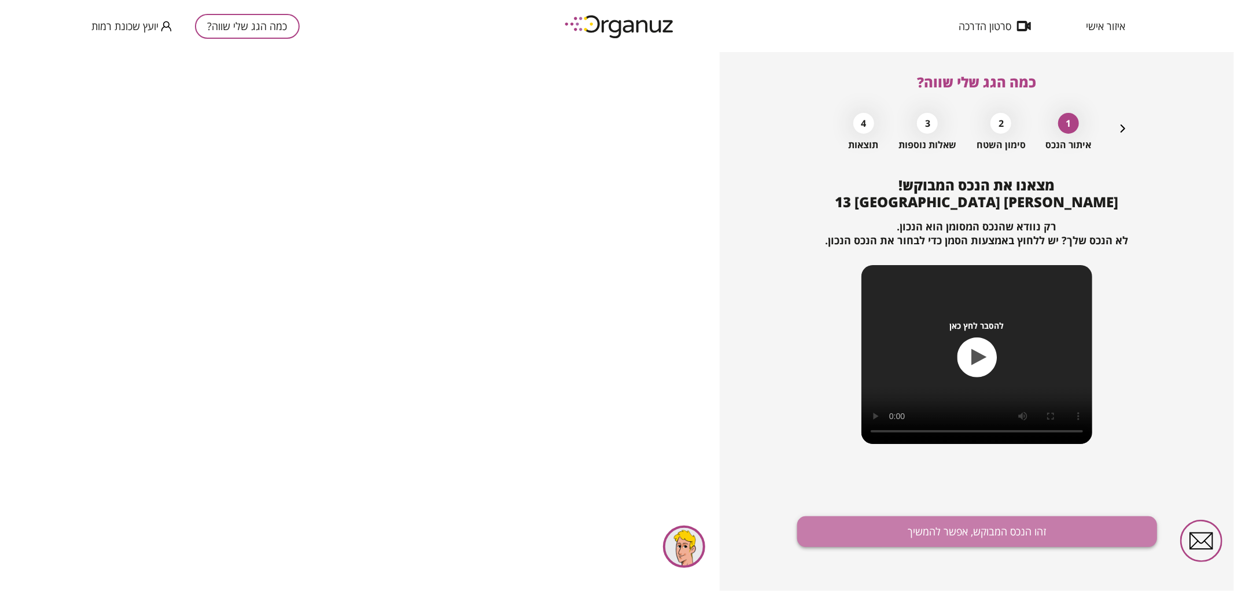
click at [898, 540] on button "זהו הנכס המבוקש, אפשר להמשיך" at bounding box center [977, 531] width 360 height 31
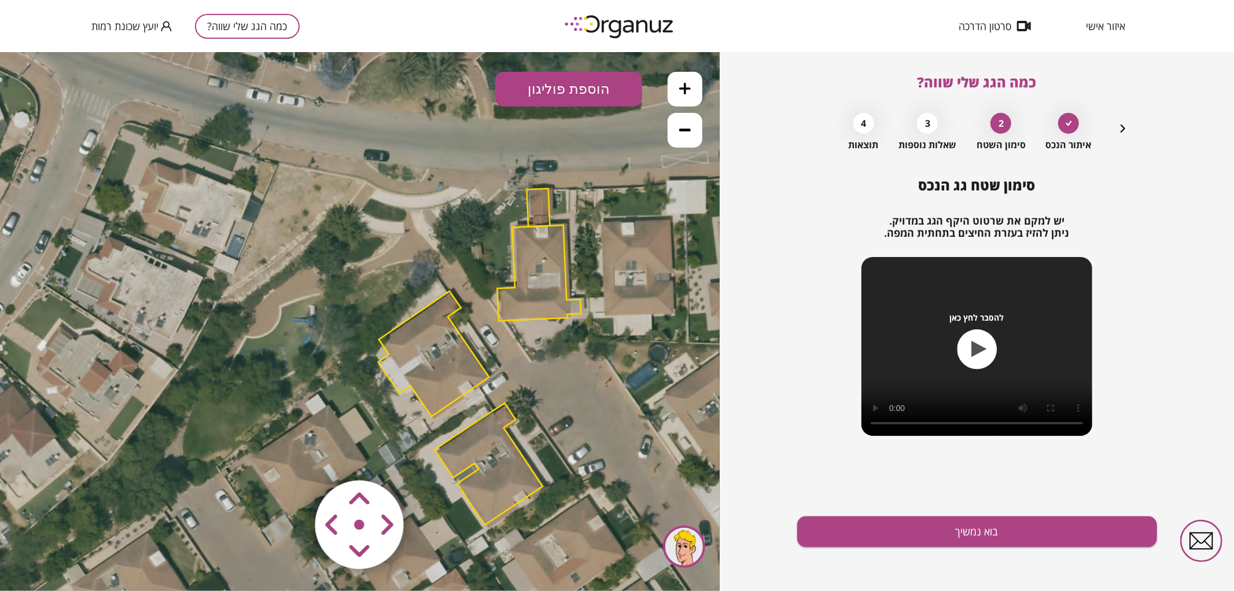
drag, startPoint x: 446, startPoint y: 298, endPoint x: 568, endPoint y: 332, distance: 126.2
click at [567, 332] on icon at bounding box center [482, 357] width 1024 height 1024
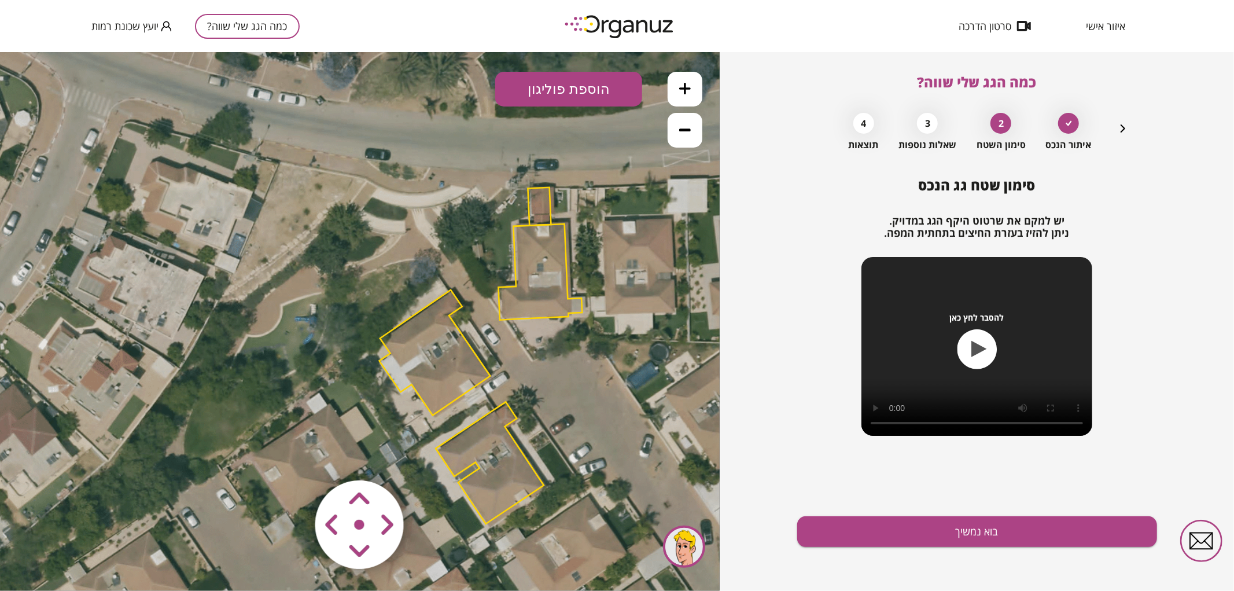
click at [448, 379] on polygon at bounding box center [435, 352] width 111 height 126
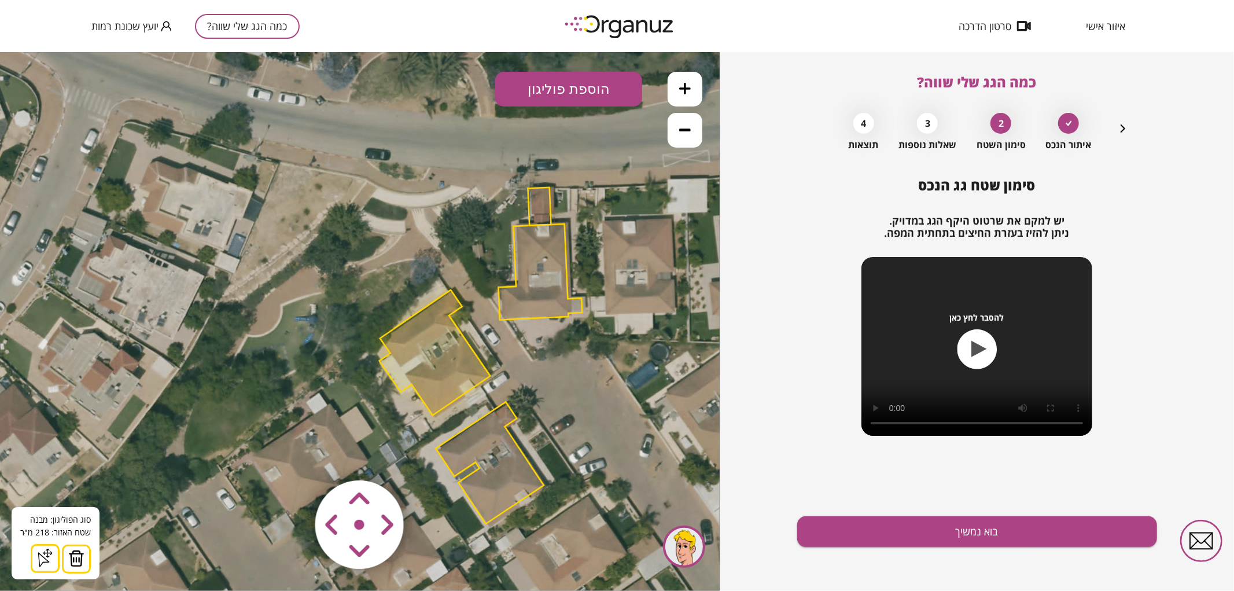
click at [690, 73] on button at bounding box center [685, 88] width 35 height 35
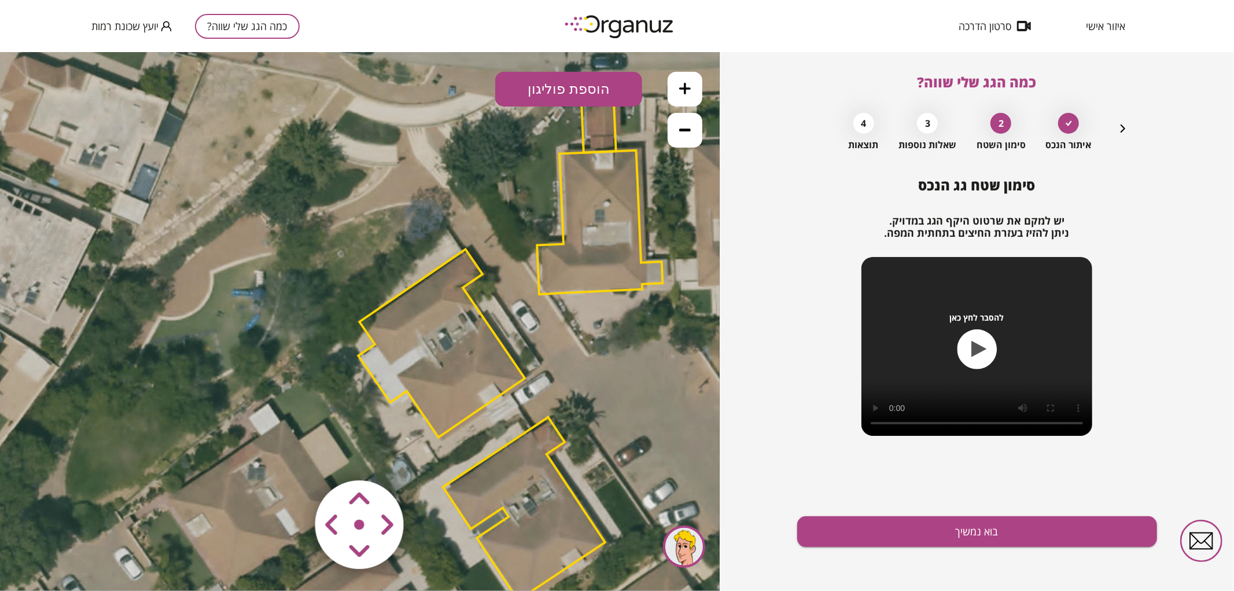
drag, startPoint x: 611, startPoint y: 362, endPoint x: 582, endPoint y: 341, distance: 35.6
click at [582, 341] on icon at bounding box center [514, 349] width 1536 height 1536
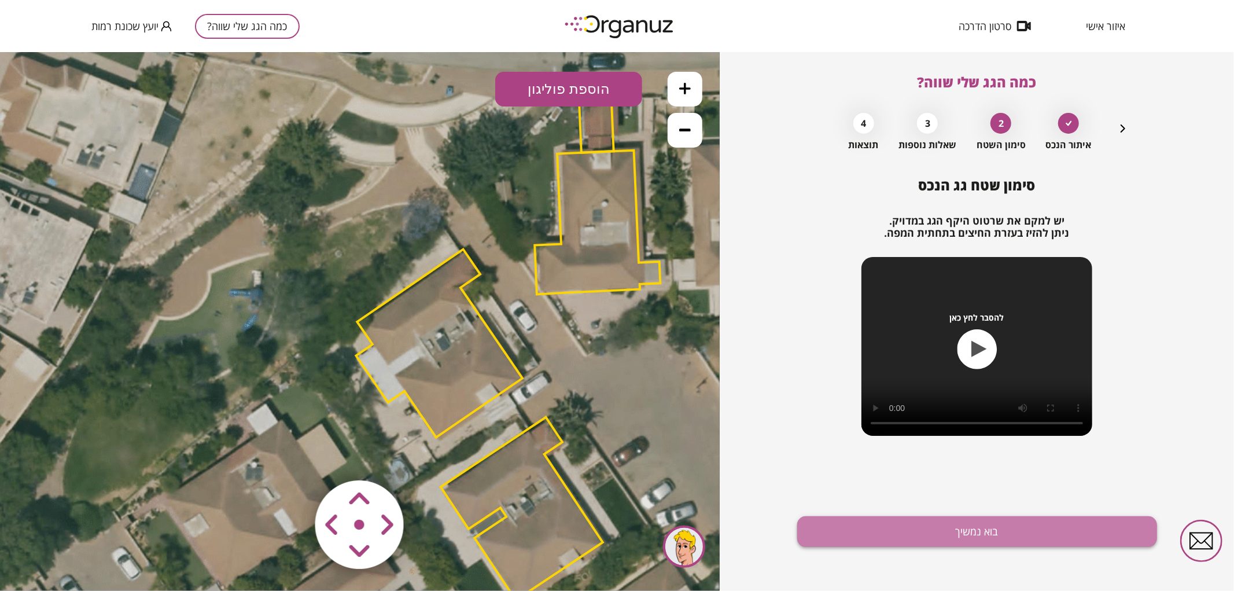
click at [896, 525] on button "בוא נמשיך" at bounding box center [977, 531] width 360 height 31
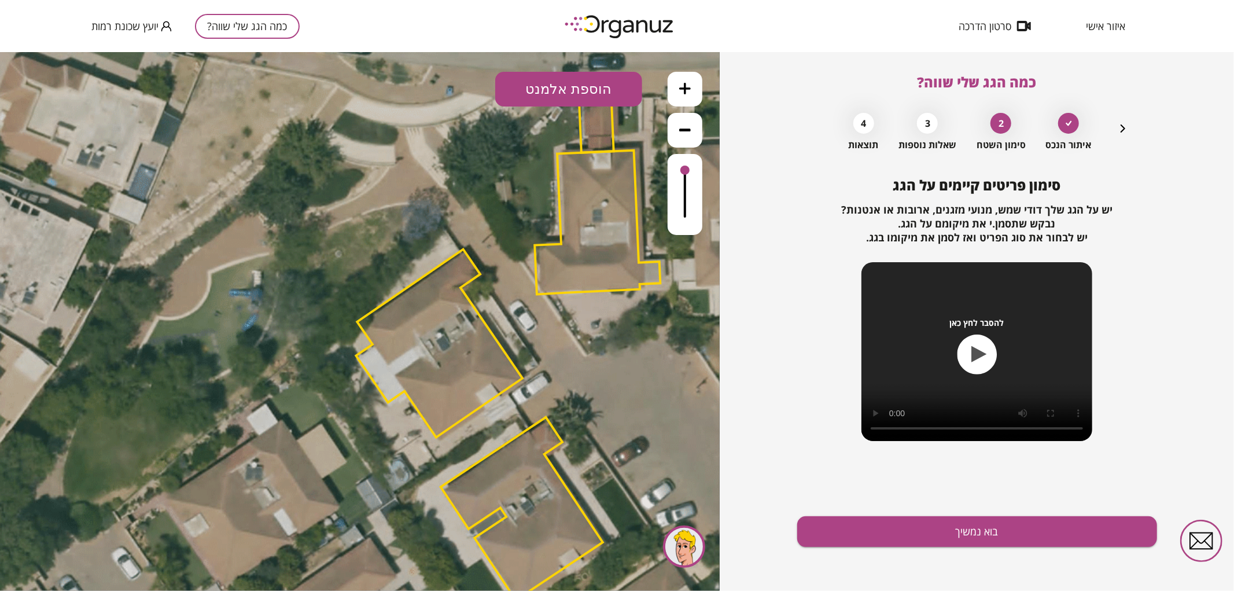
click at [690, 86] on icon at bounding box center [685, 88] width 12 height 12
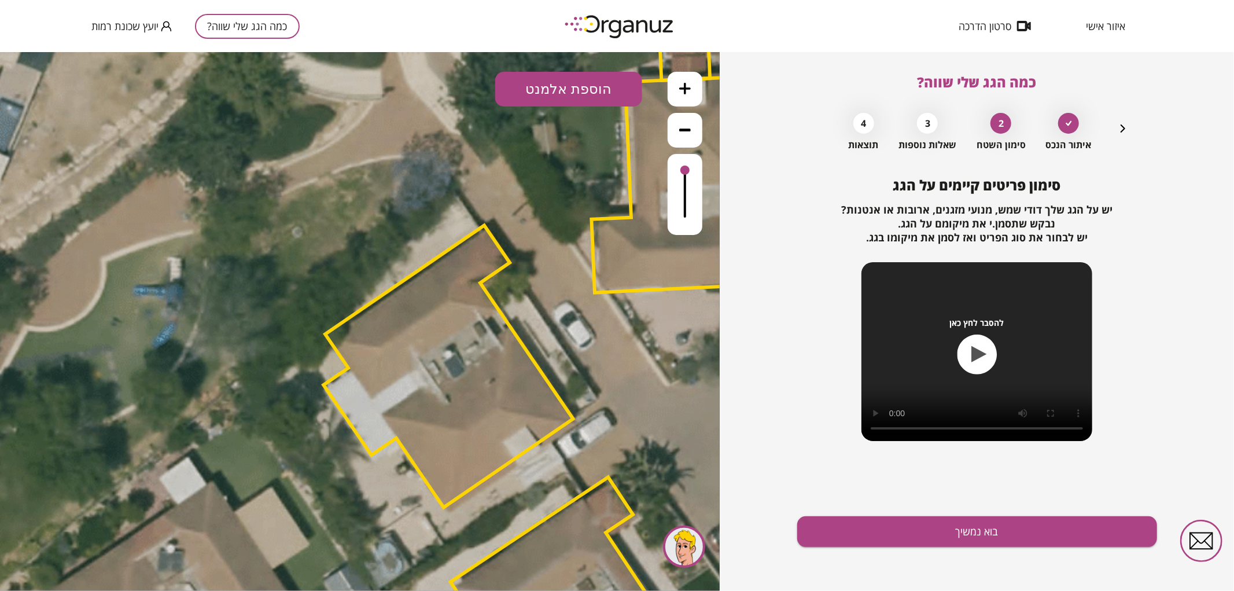
drag, startPoint x: 635, startPoint y: 324, endPoint x: 605, endPoint y: 336, distance: 32.8
click at [605, 336] on icon at bounding box center [557, 374] width 2304 height 2304
click at [566, 93] on button "הוספת אלמנט" at bounding box center [568, 88] width 147 height 35
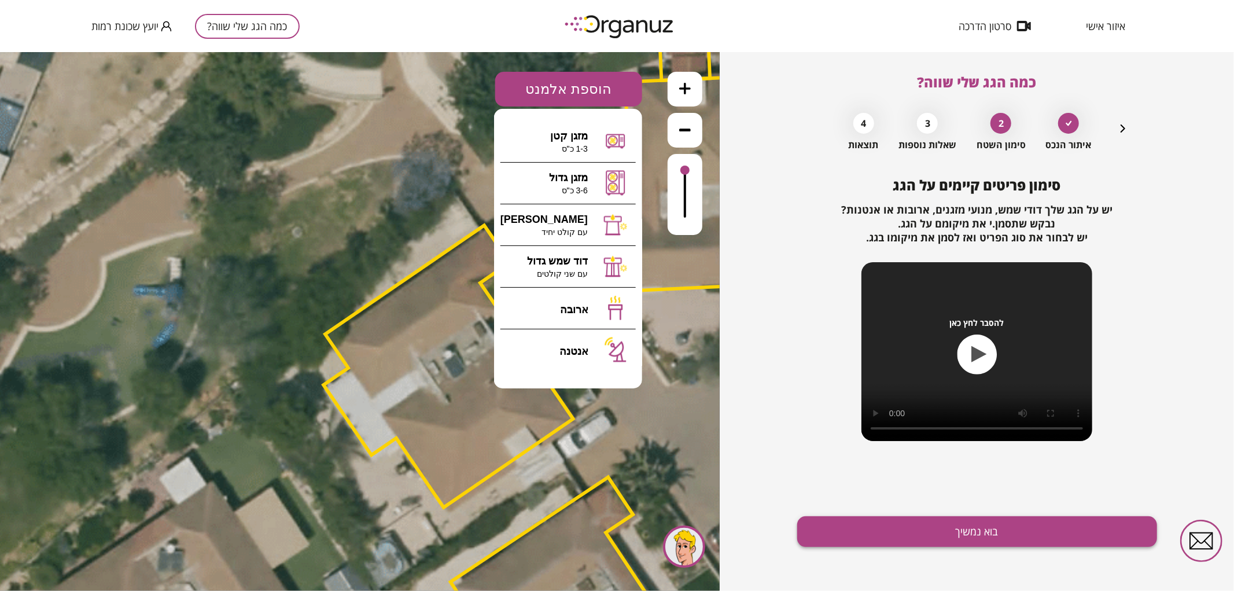
click at [967, 528] on button "בוא נמשיך" at bounding box center [977, 531] width 360 height 31
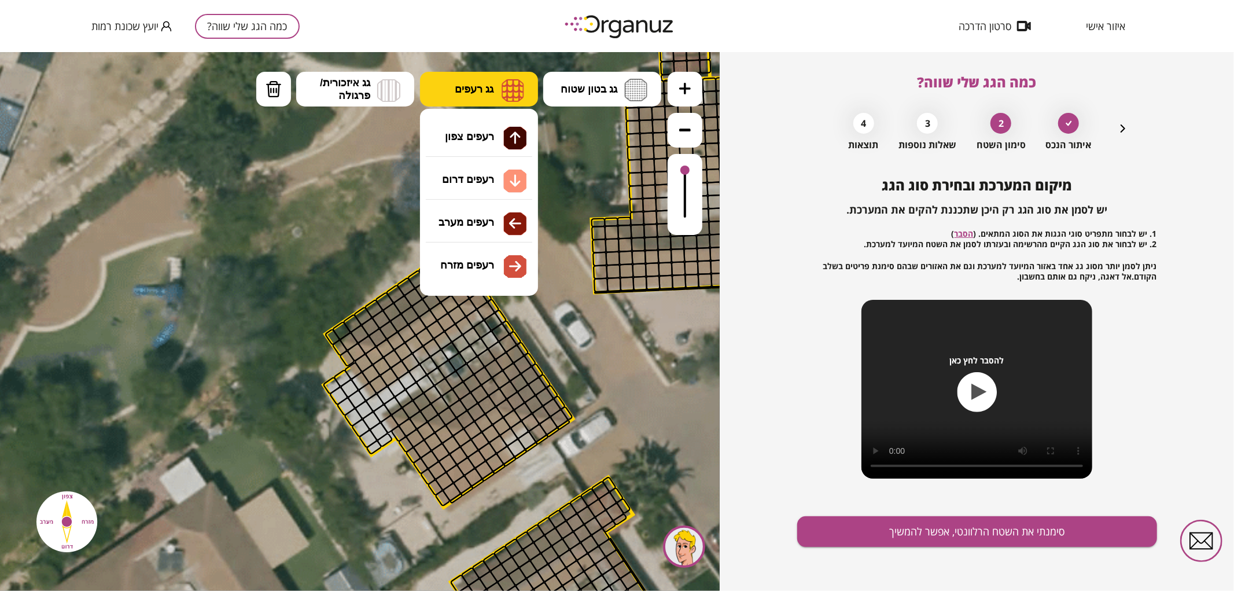
click at [507, 102] on button "גג רעפים" at bounding box center [479, 88] width 118 height 35
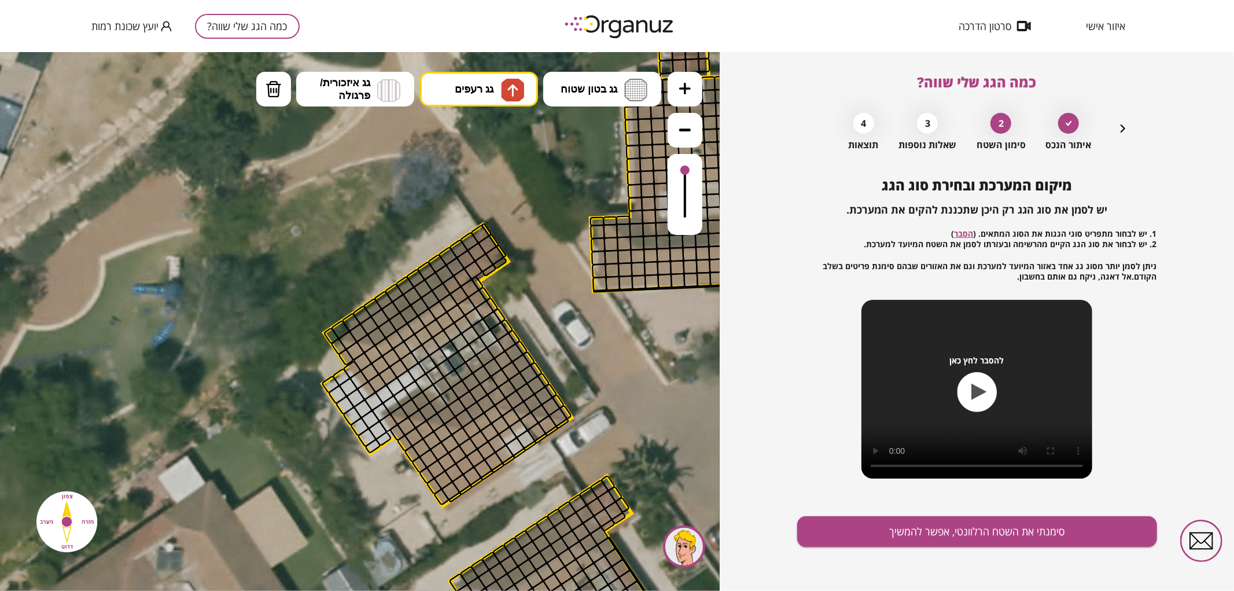
click at [506, 128] on div ".st0 { fill: #FFFFFF; } 0" at bounding box center [360, 320] width 720 height 539
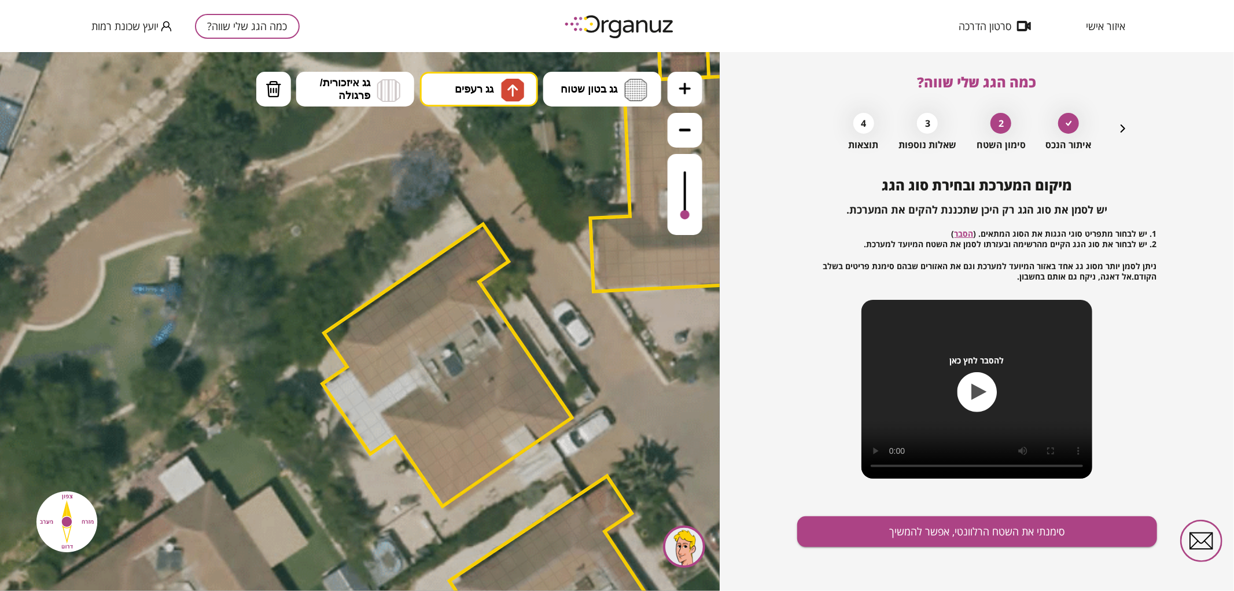
drag, startPoint x: 684, startPoint y: 168, endPoint x: 692, endPoint y: 215, distance: 48.0
click at [692, 215] on div at bounding box center [685, 193] width 35 height 81
drag, startPoint x: 340, startPoint y: 329, endPoint x: 574, endPoint y: 263, distance: 244.1
click at [683, 209] on div at bounding box center [684, 208] width 9 height 9
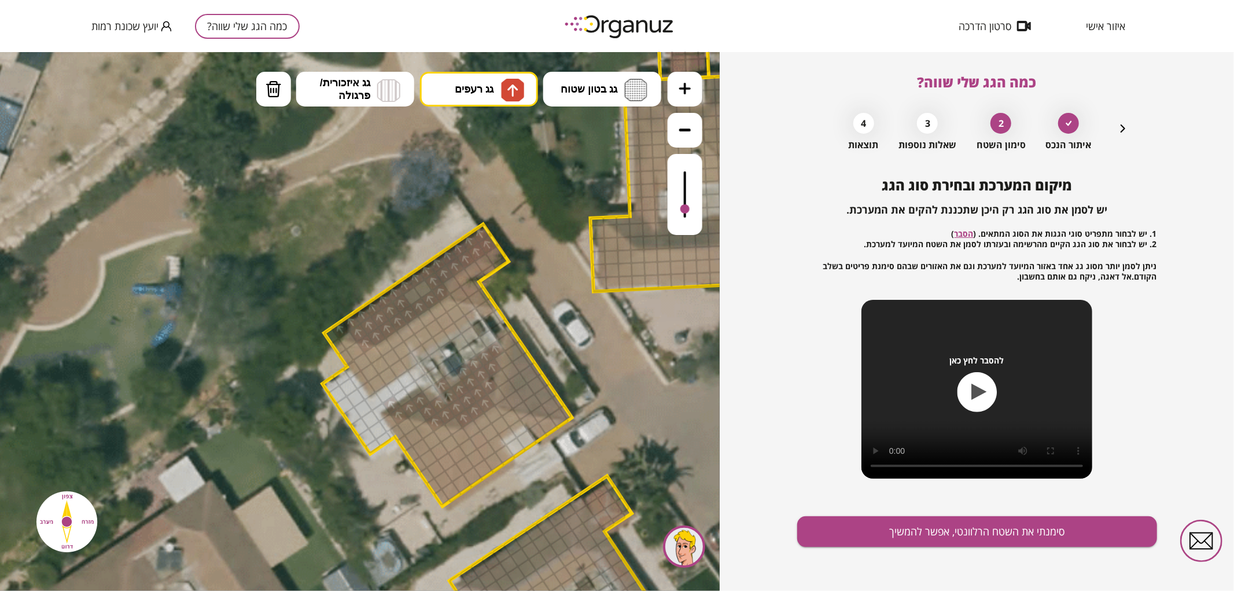
drag, startPoint x: 396, startPoint y: 407, endPoint x: 454, endPoint y: 396, distance: 58.3
click at [435, 395] on div at bounding box center [432, 393] width 20 height 20
click at [420, 414] on div at bounding box center [417, 418] width 20 height 20
click at [495, 93] on button "גג רעפים" at bounding box center [479, 88] width 118 height 35
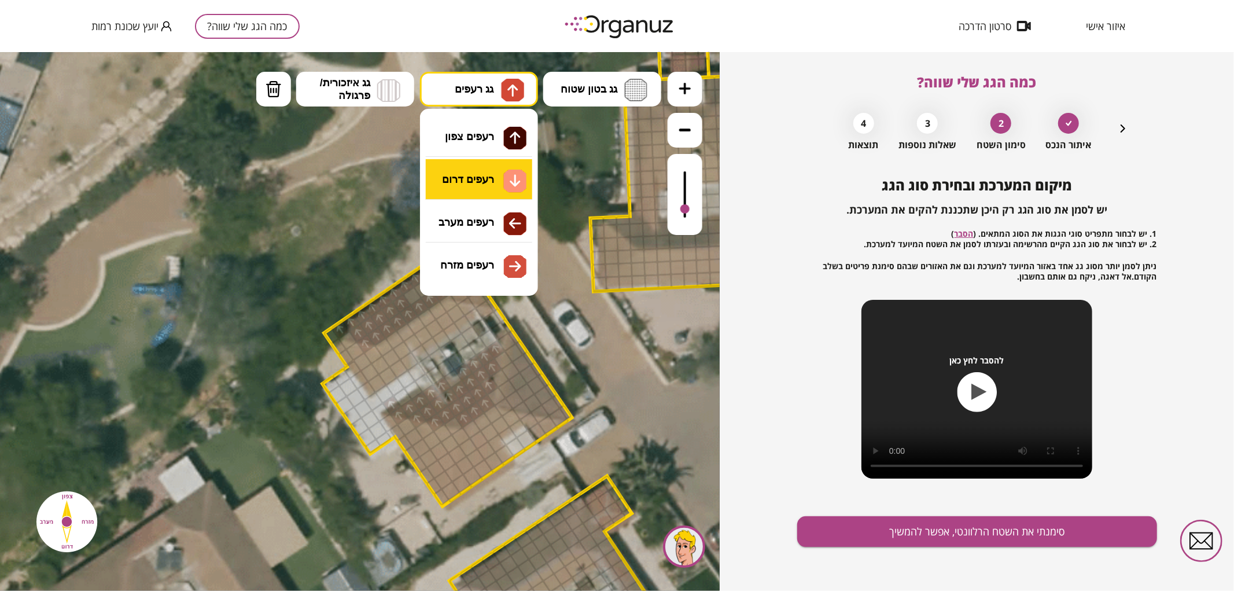
click at [517, 171] on div ".st0 { fill: #FFFFFF; } 0" at bounding box center [360, 320] width 720 height 539
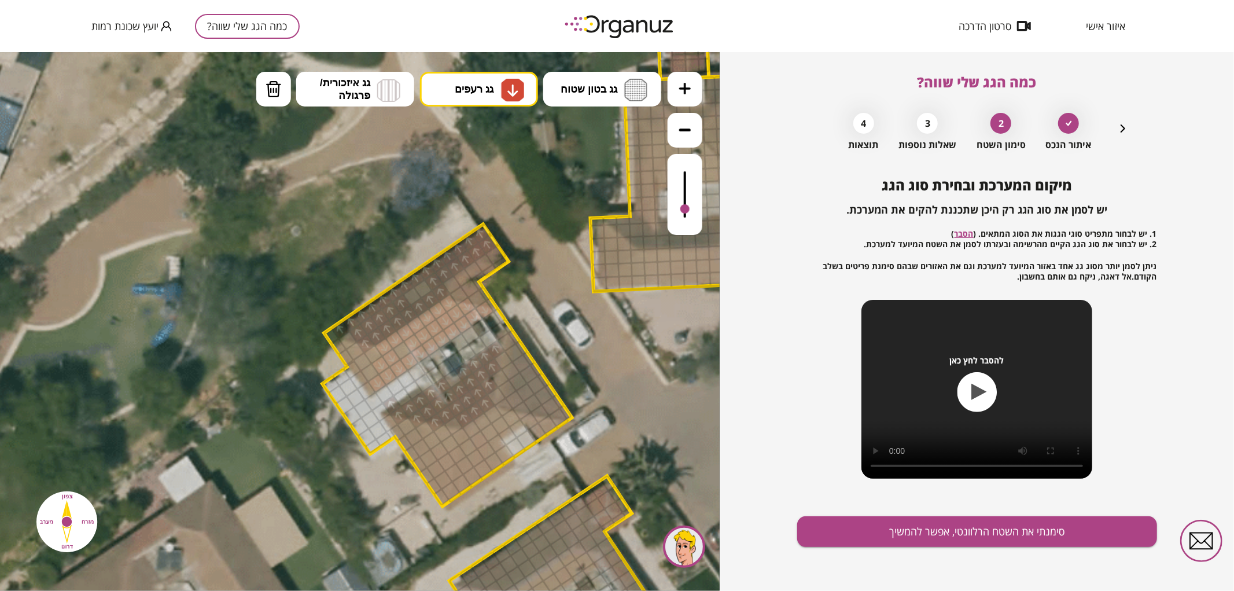
drag, startPoint x: 483, startPoint y: 312, endPoint x: 447, endPoint y: 307, distance: 36.2
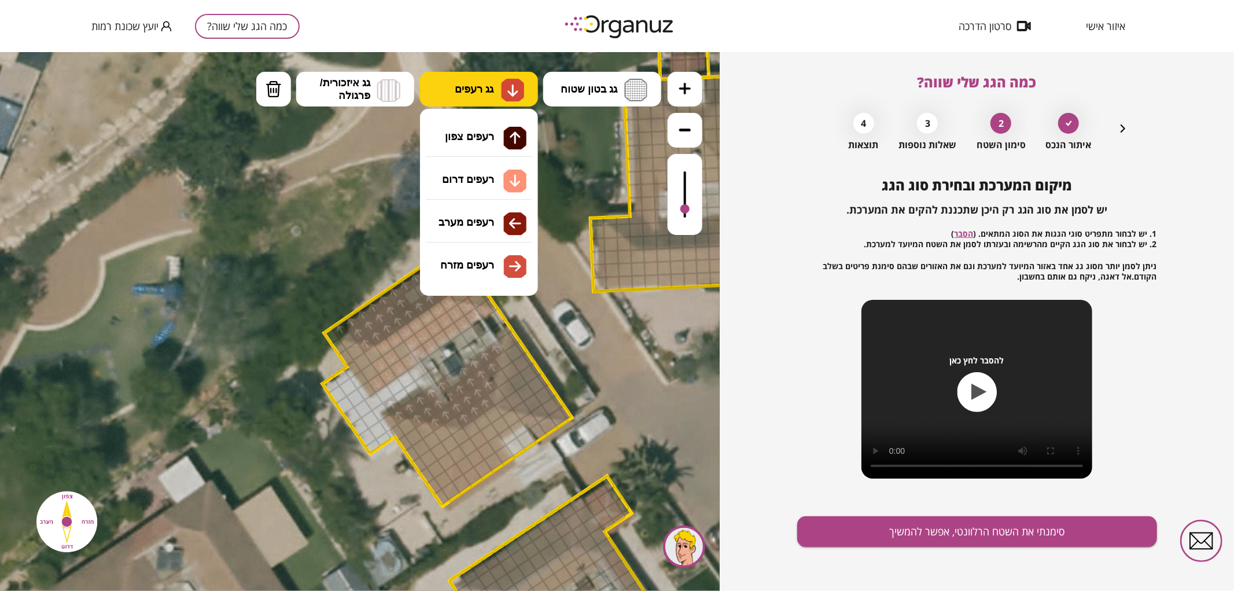
click at [523, 83] on img at bounding box center [512, 89] width 23 height 23
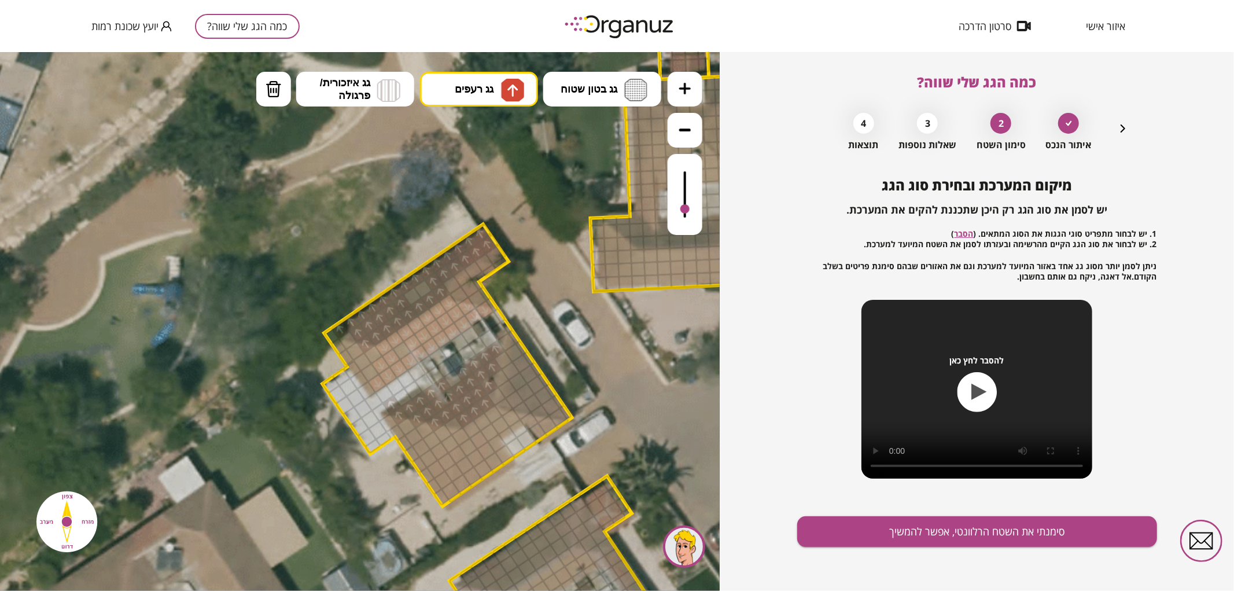
click at [507, 137] on div ".st0 { fill: #FFFFFF; } 0" at bounding box center [360, 320] width 720 height 539
drag, startPoint x: 411, startPoint y: 294, endPoint x: 418, endPoint y: 286, distance: 11.1
click at [518, 87] on img at bounding box center [513, 90] width 12 height 14
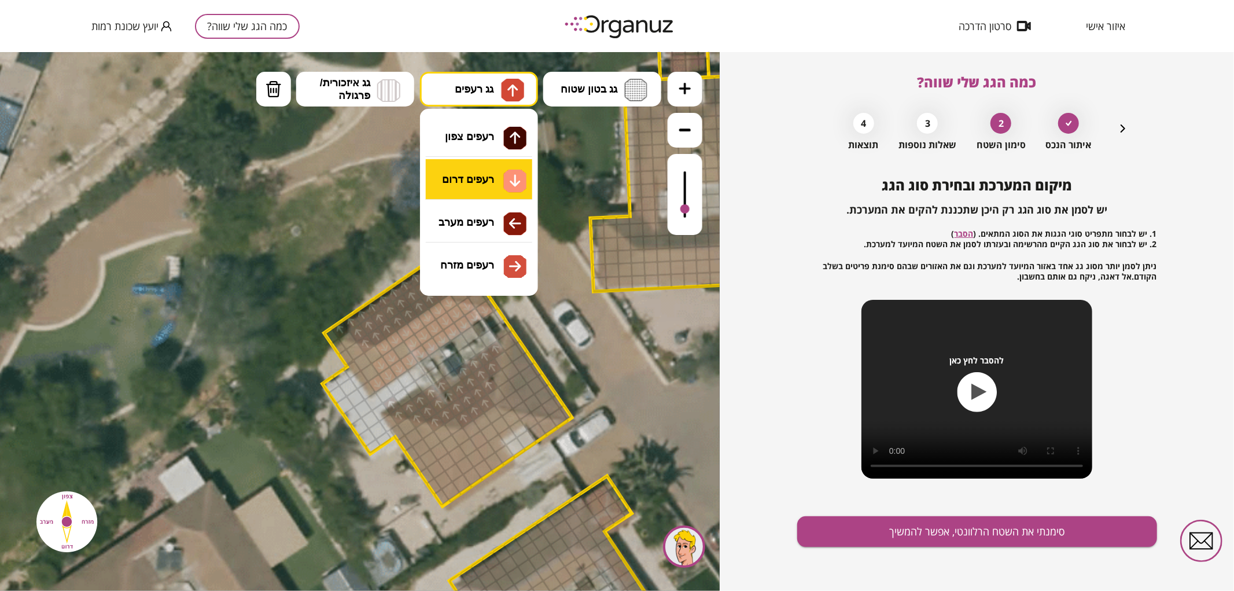
click at [513, 168] on div ".st0 { fill: #FFFFFF; } 0" at bounding box center [360, 320] width 720 height 539
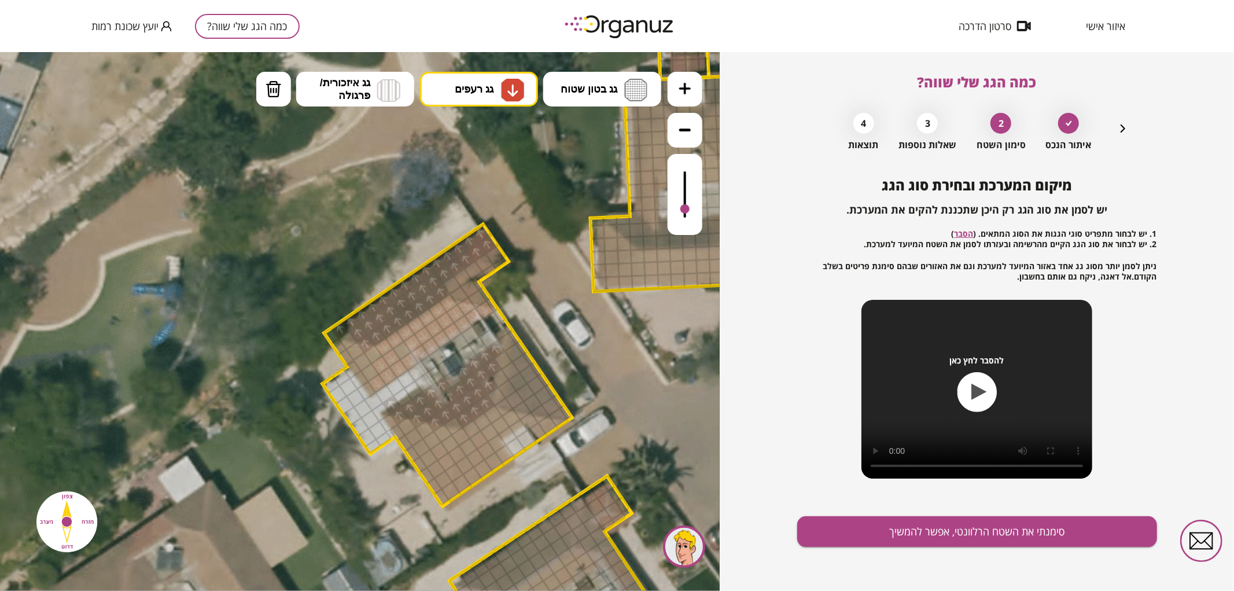
click at [407, 347] on div at bounding box center [413, 343] width 20 height 20
drag, startPoint x: 460, startPoint y: 482, endPoint x: 511, endPoint y: 421, distance: 80.1
drag, startPoint x: 533, startPoint y: 419, endPoint x: 553, endPoint y: 422, distance: 20.5
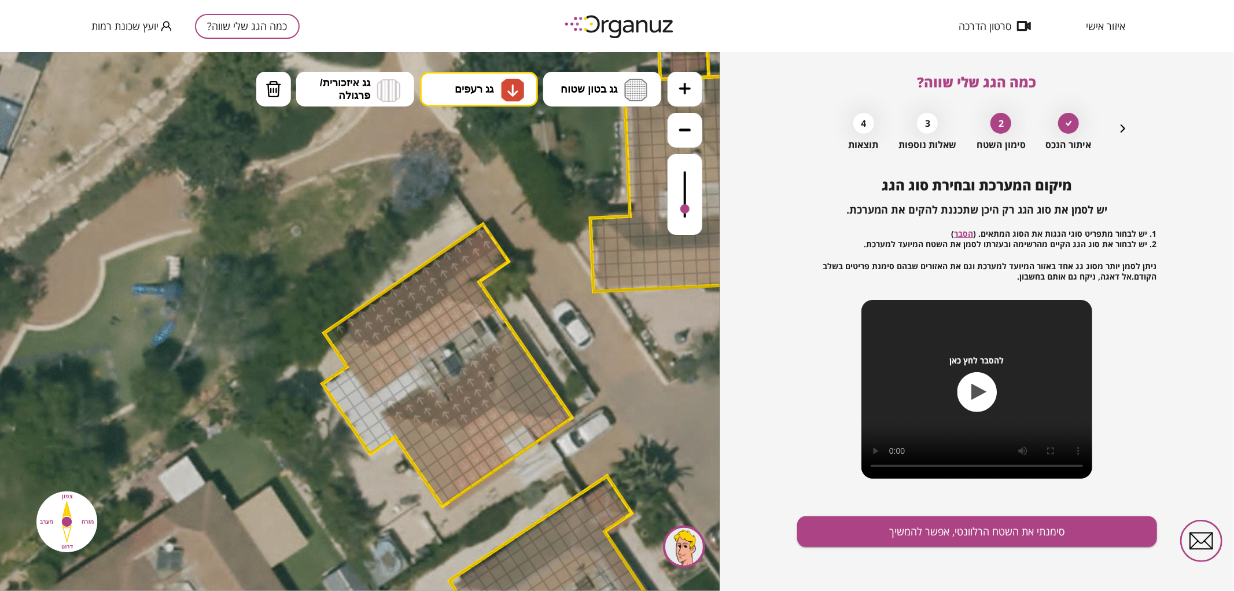
drag, startPoint x: 495, startPoint y: 413, endPoint x: 486, endPoint y: 447, distance: 35.2
click at [482, 95] on button "גג רעפים" at bounding box center [479, 88] width 118 height 35
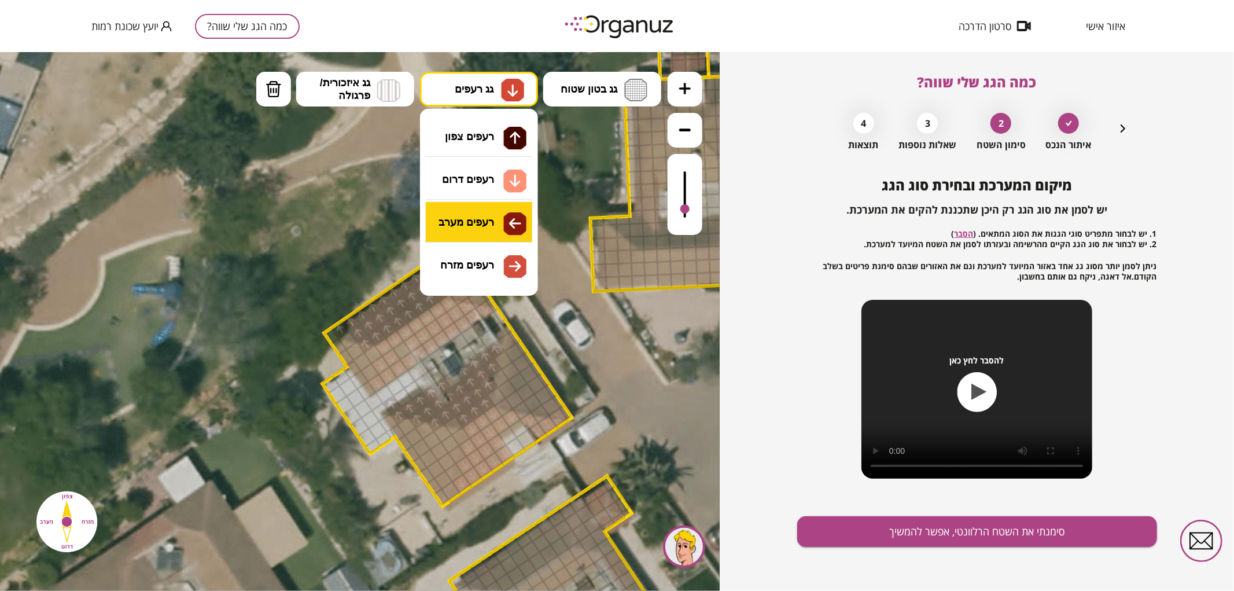
click at [483, 229] on div ".st0 { fill: #FFFFFF; } 0" at bounding box center [360, 320] width 720 height 539
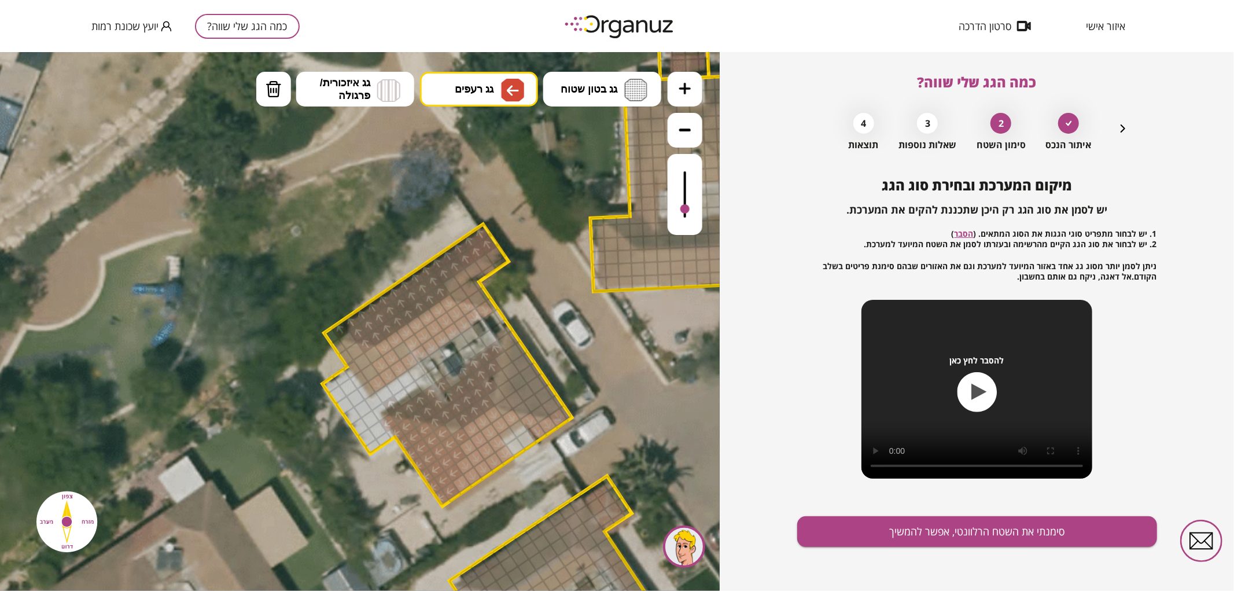
drag, startPoint x: 391, startPoint y: 425, endPoint x: 423, endPoint y: 436, distance: 33.7
drag, startPoint x: 369, startPoint y: 390, endPoint x: 370, endPoint y: 361, distance: 29.0
click at [370, 353] on div at bounding box center [373, 354] width 20 height 20
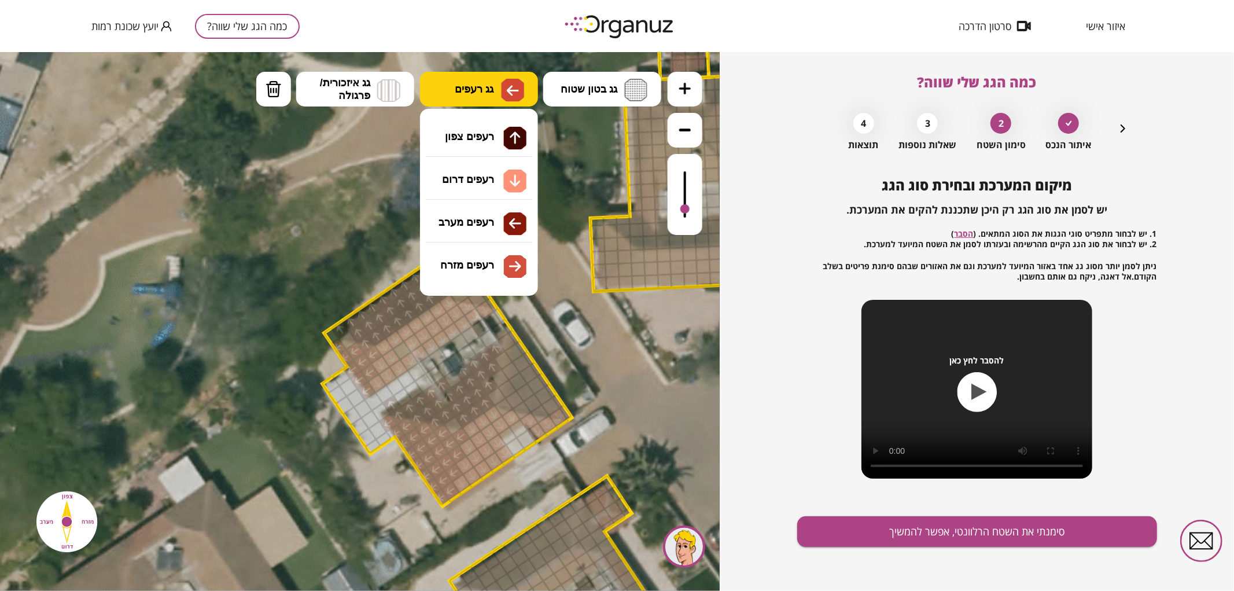
click at [507, 89] on img at bounding box center [513, 90] width 12 height 14
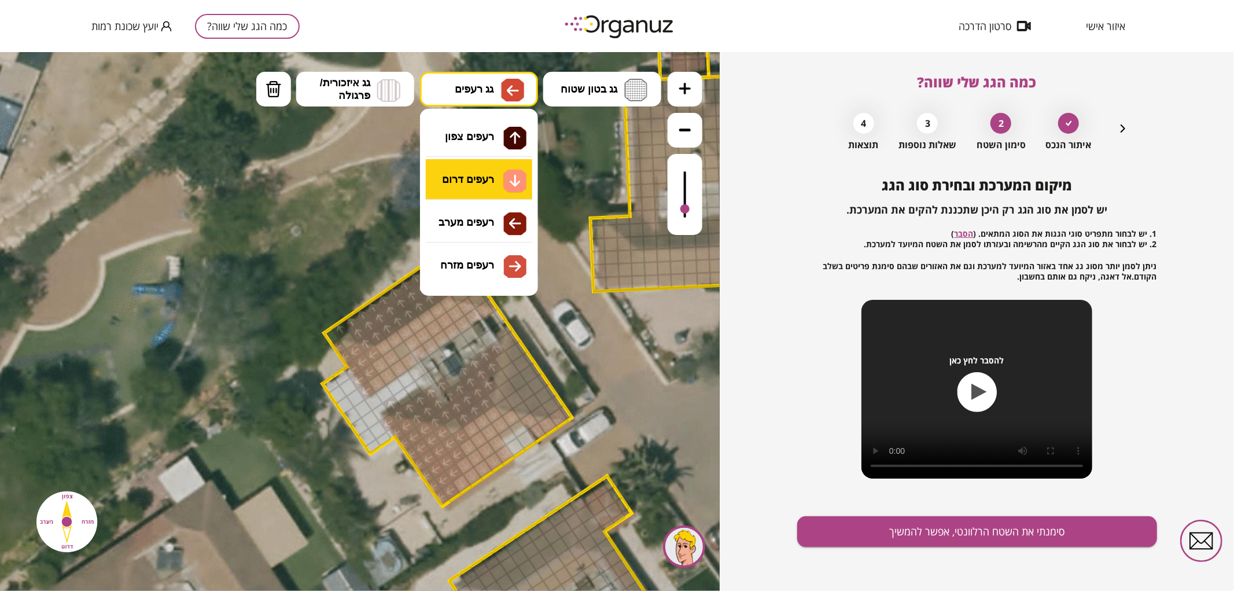
click at [501, 174] on div ".st0 { fill: #FFFFFF; } 0" at bounding box center [360, 320] width 720 height 539
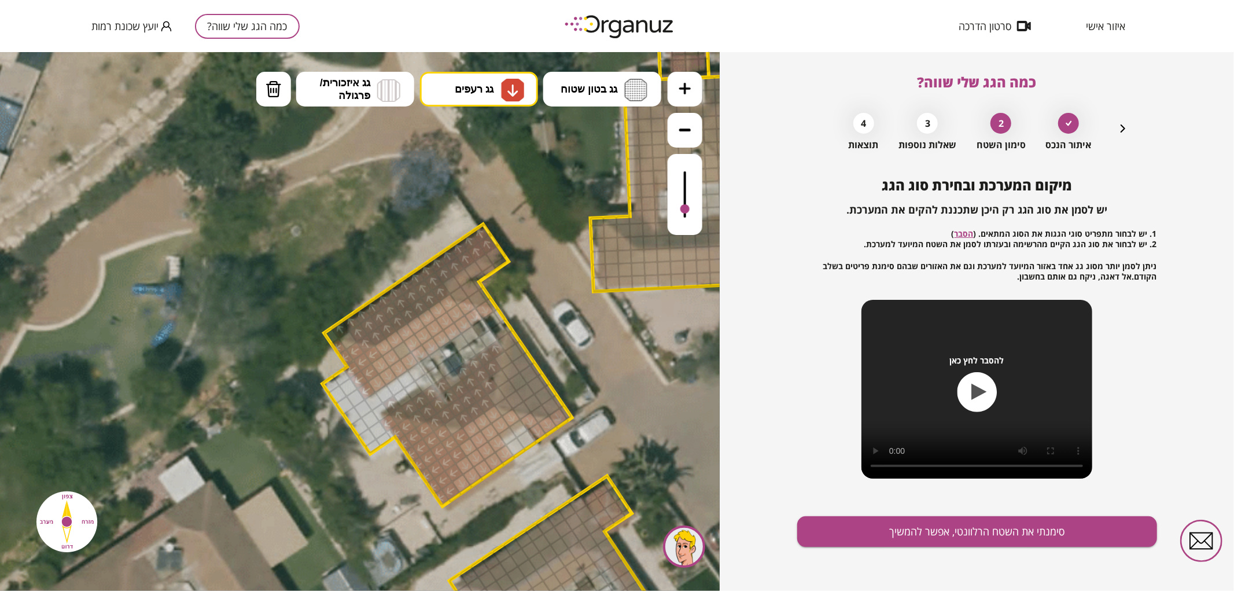
click at [401, 345] on div at bounding box center [402, 350] width 20 height 20
click at [455, 89] on span "גג רעפים" at bounding box center [474, 88] width 39 height 13
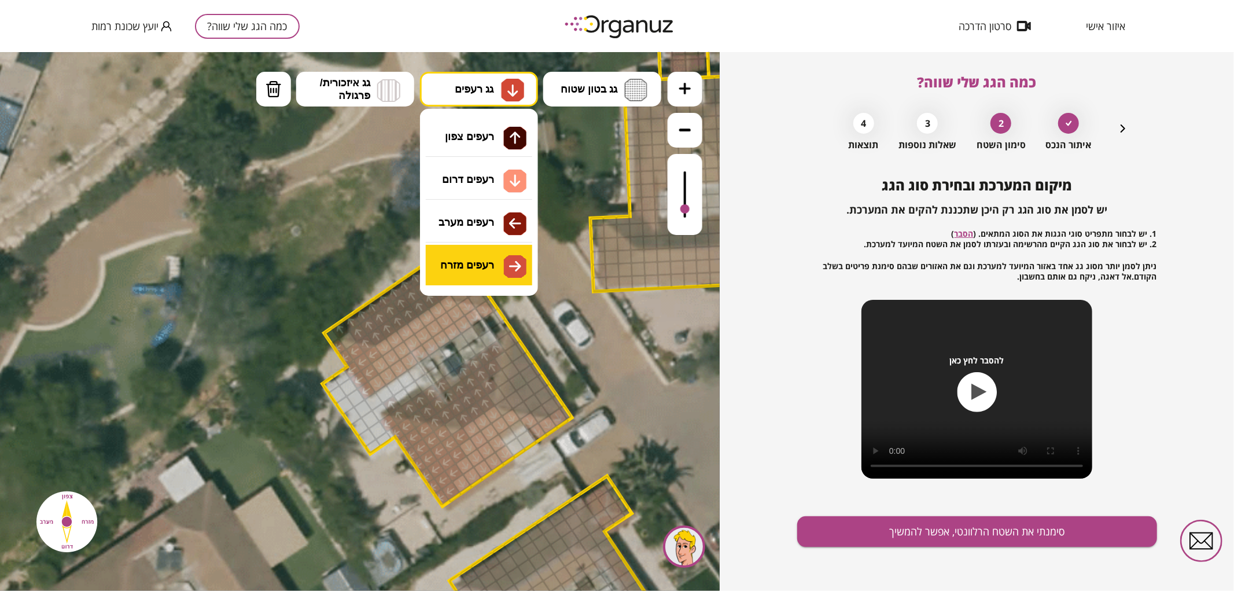
click at [512, 267] on div ".st0 { fill: #FFFFFF; } 0" at bounding box center [360, 320] width 720 height 539
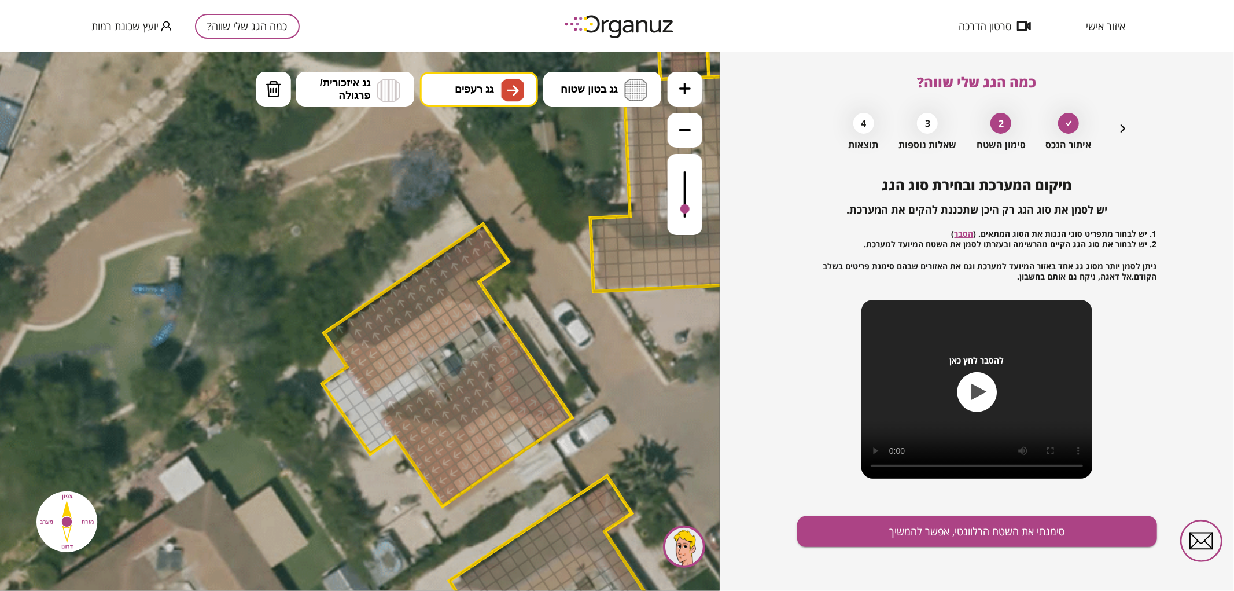
drag, startPoint x: 504, startPoint y: 384, endPoint x: 510, endPoint y: 401, distance: 17.9
drag, startPoint x: 504, startPoint y: 402, endPoint x: 496, endPoint y: 395, distance: 10.7
click at [503, 402] on div at bounding box center [504, 406] width 20 height 20
click at [496, 395] on div at bounding box center [497, 396] width 20 height 20
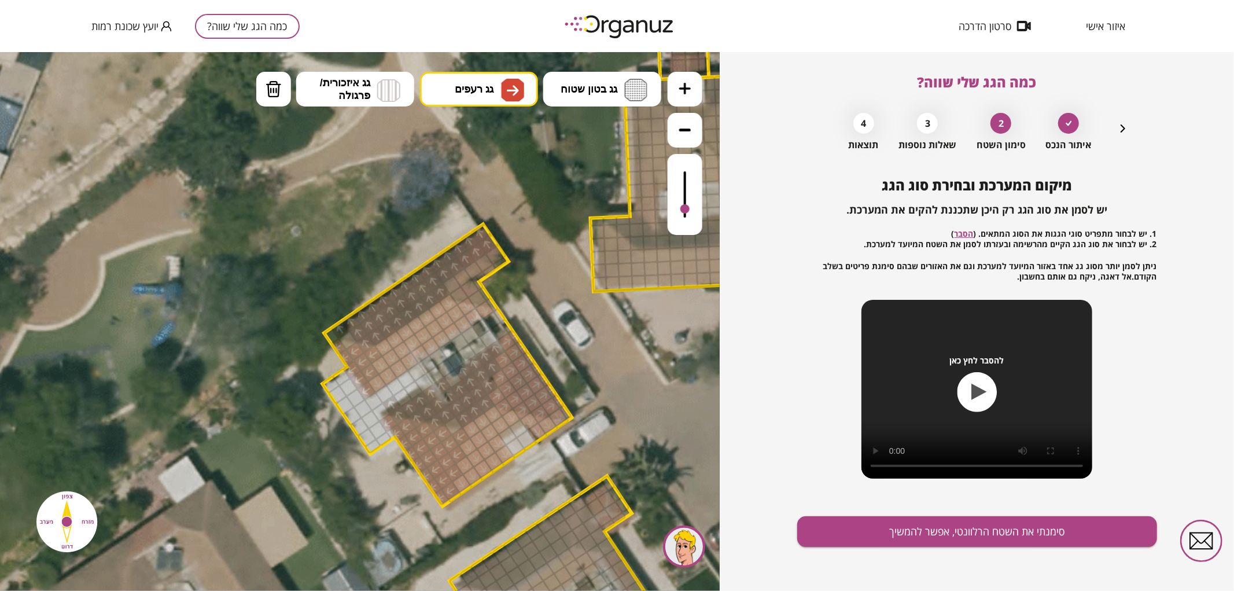
drag, startPoint x: 531, startPoint y: 394, endPoint x: 546, endPoint y: 396, distance: 14.6
click at [568, 414] on div at bounding box center [565, 412] width 13 height 16
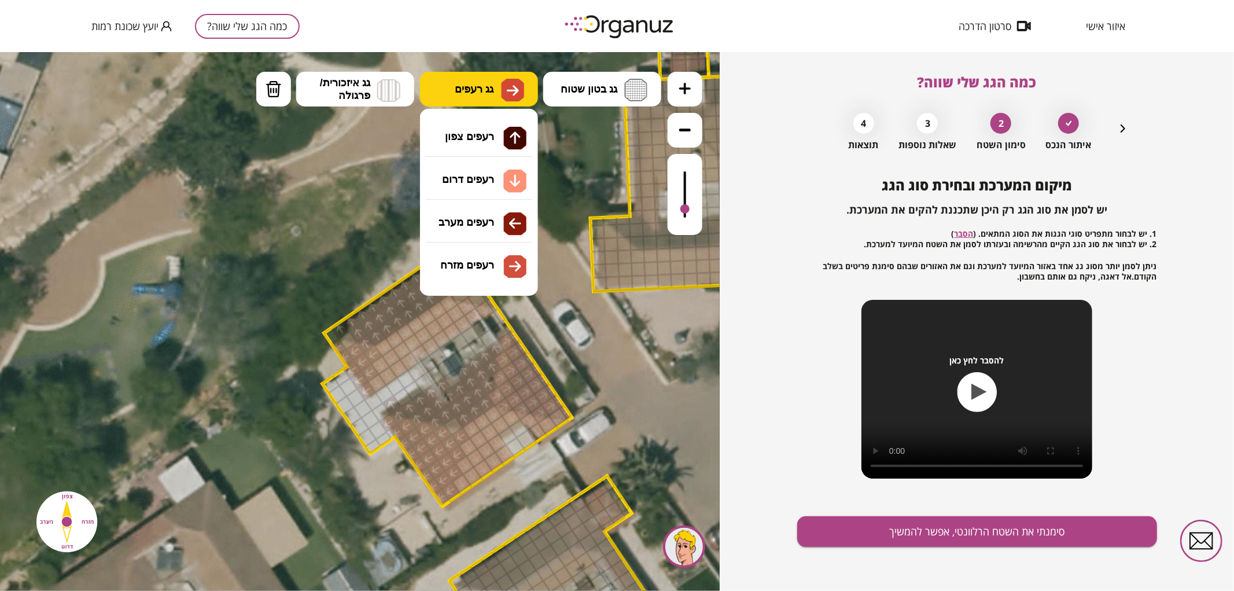
click at [473, 87] on span "גג רעפים" at bounding box center [474, 88] width 39 height 13
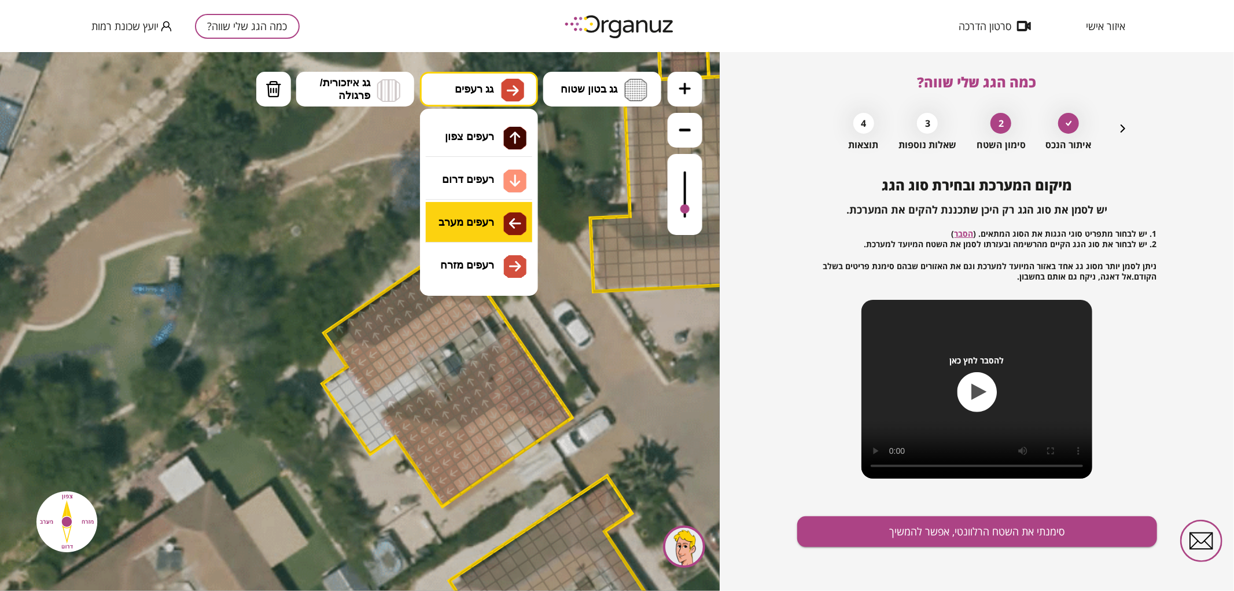
click at [481, 220] on div ".st0 { fill: #FFFFFF; } 0" at bounding box center [360, 320] width 720 height 539
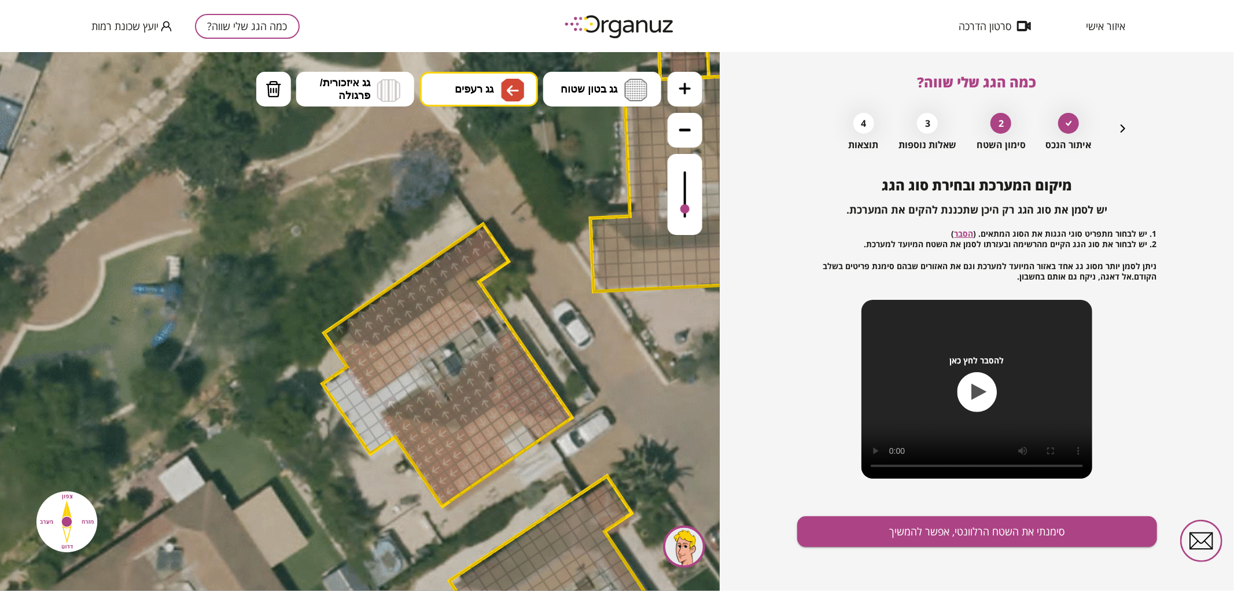
click at [459, 428] on div at bounding box center [461, 436] width 20 height 20
click at [451, 425] on div at bounding box center [454, 425] width 20 height 20
click at [862, 526] on button "סימנתי את השטח הרלוונטי, אפשר להמשיך" at bounding box center [977, 531] width 360 height 31
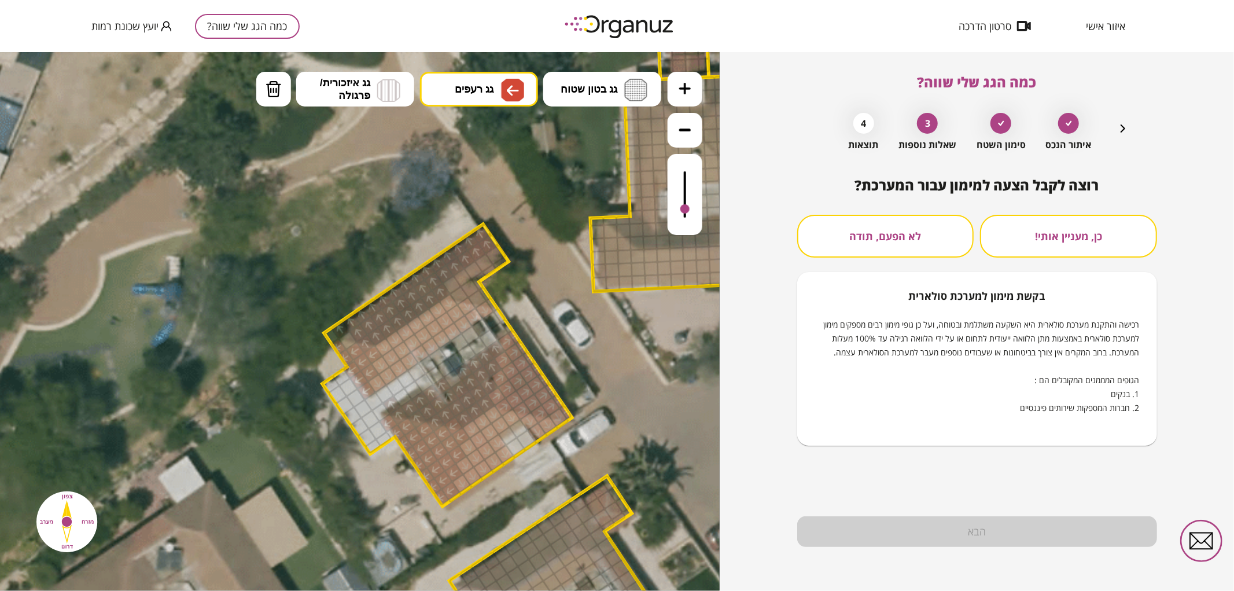
click at [929, 231] on button "לא הפעם, תודה" at bounding box center [885, 236] width 177 height 43
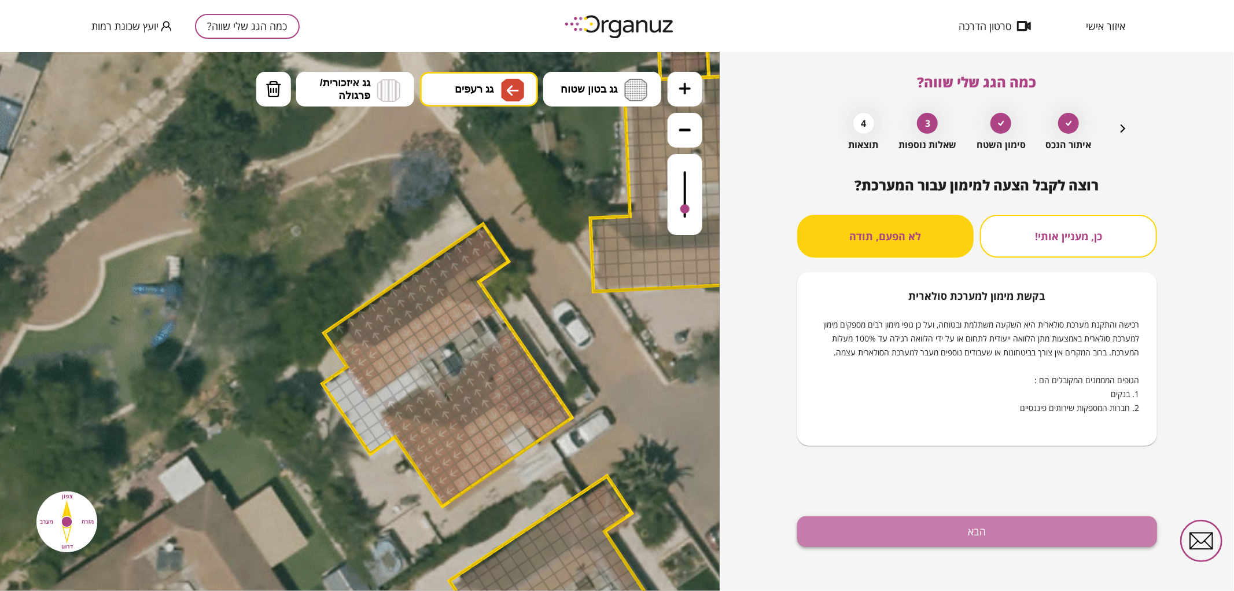
click at [864, 536] on button "הבא" at bounding box center [977, 531] width 360 height 31
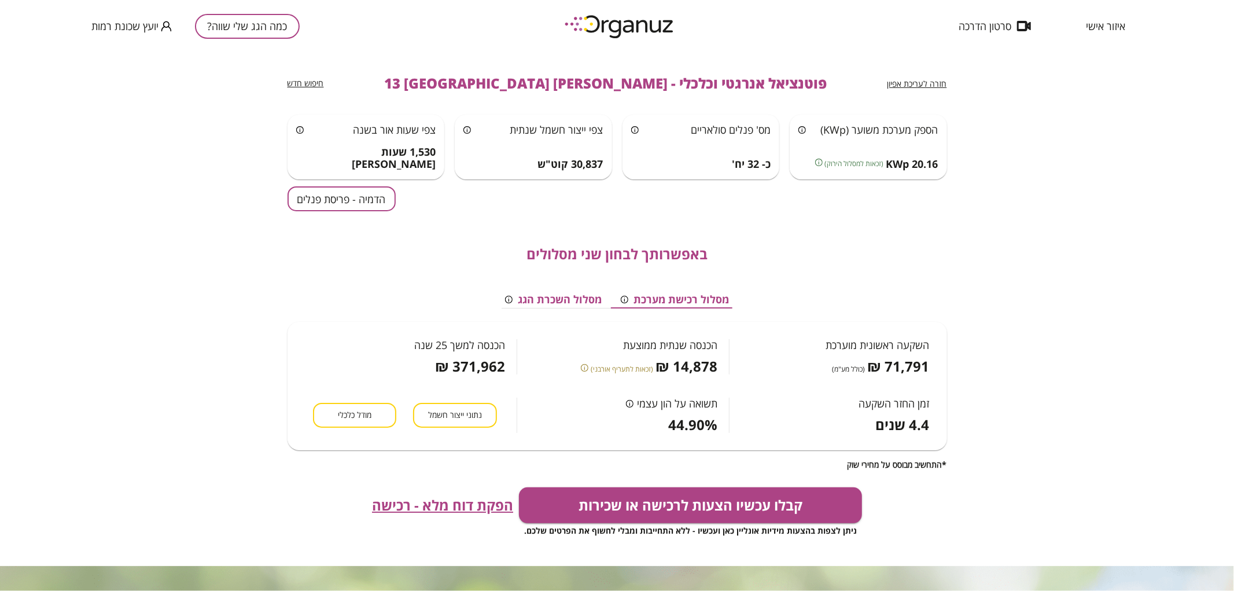
click at [325, 200] on button "הדמיה - פריסת פנלים" at bounding box center [342, 198] width 108 height 25
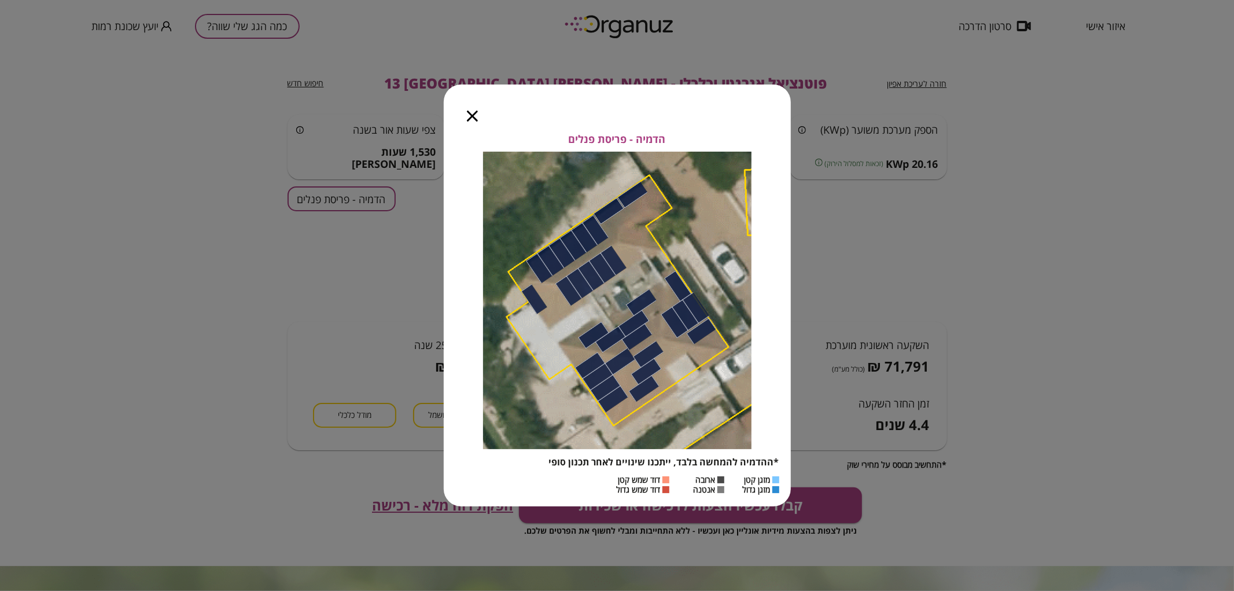
click at [476, 113] on icon "button" at bounding box center [472, 115] width 11 height 11
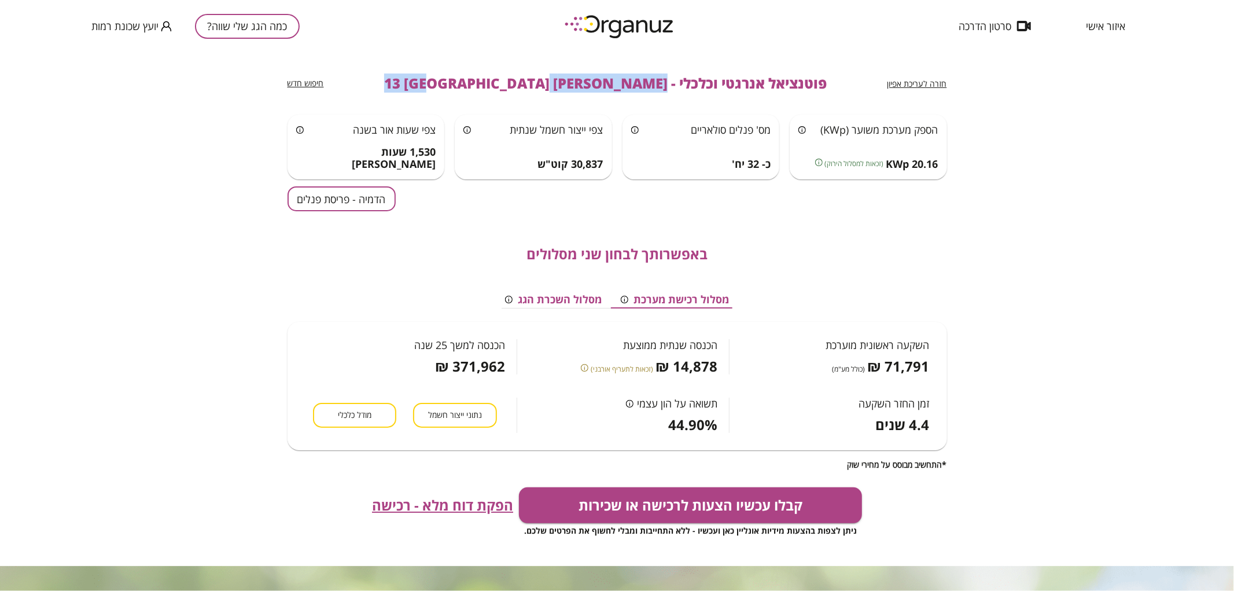
drag, startPoint x: 596, startPoint y: 82, endPoint x: 453, endPoint y: 99, distance: 143.9
click at [453, 99] on div "חזרה לעריכת אפיון פוטנציאל אנרגטי וכלכלי - [PERSON_NAME] 13 באר שבע חיפוש חדש" at bounding box center [618, 83] width 660 height 62
copy span "[PERSON_NAME] 13 [GEOGRAPHIC_DATA]"
click at [230, 33] on button "כמה הגג שלי שווה?" at bounding box center [247, 26] width 105 height 25
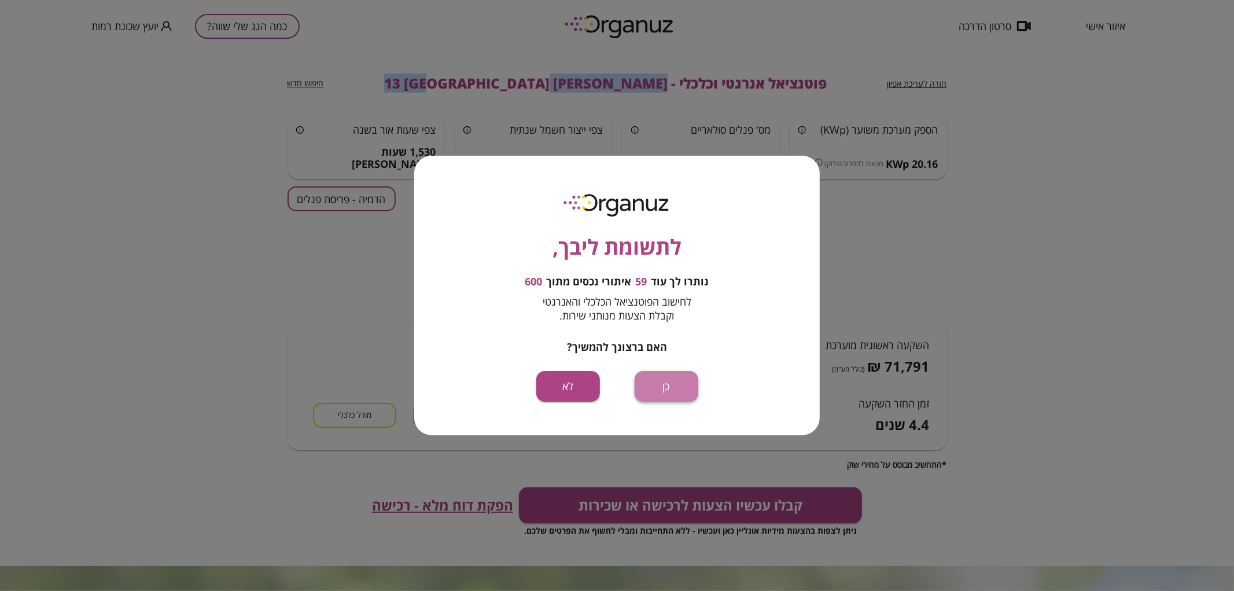
click at [687, 389] on button "כן" at bounding box center [667, 386] width 64 height 31
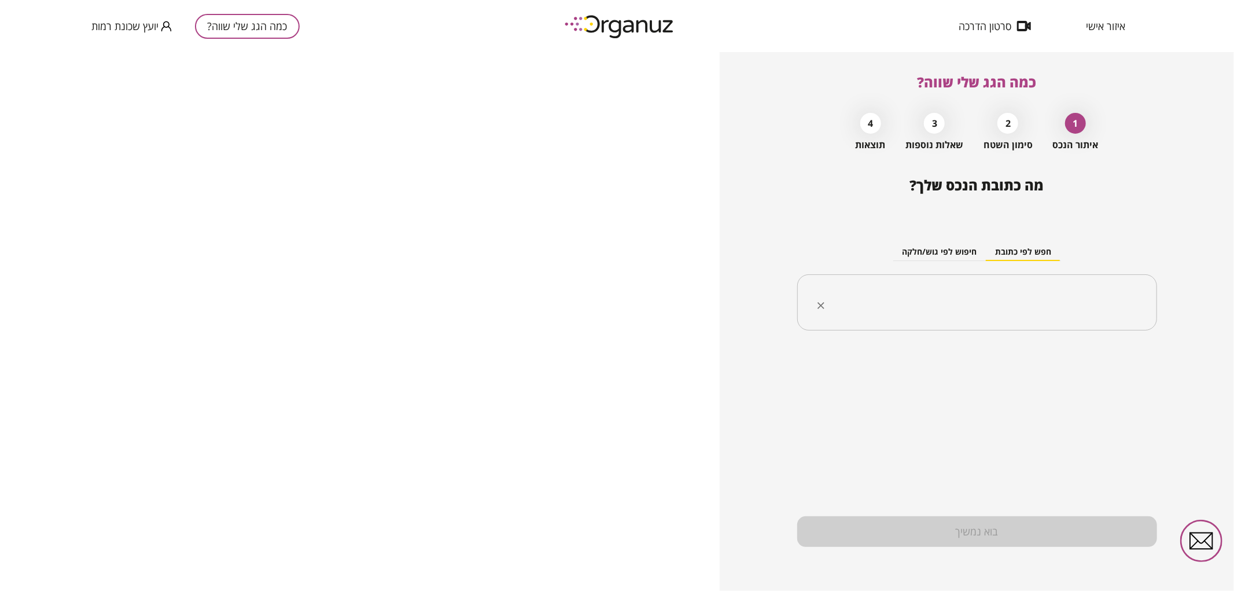
click at [1051, 310] on input "text" at bounding box center [981, 302] width 323 height 29
paste input "**********"
drag, startPoint x: 1088, startPoint y: 301, endPoint x: 1076, endPoint y: 307, distance: 13.2
click at [1076, 307] on input "**********" at bounding box center [981, 302] width 323 height 29
click at [1105, 360] on li "[PERSON_NAME] 6 [GEOGRAPHIC_DATA]" at bounding box center [977, 361] width 330 height 21
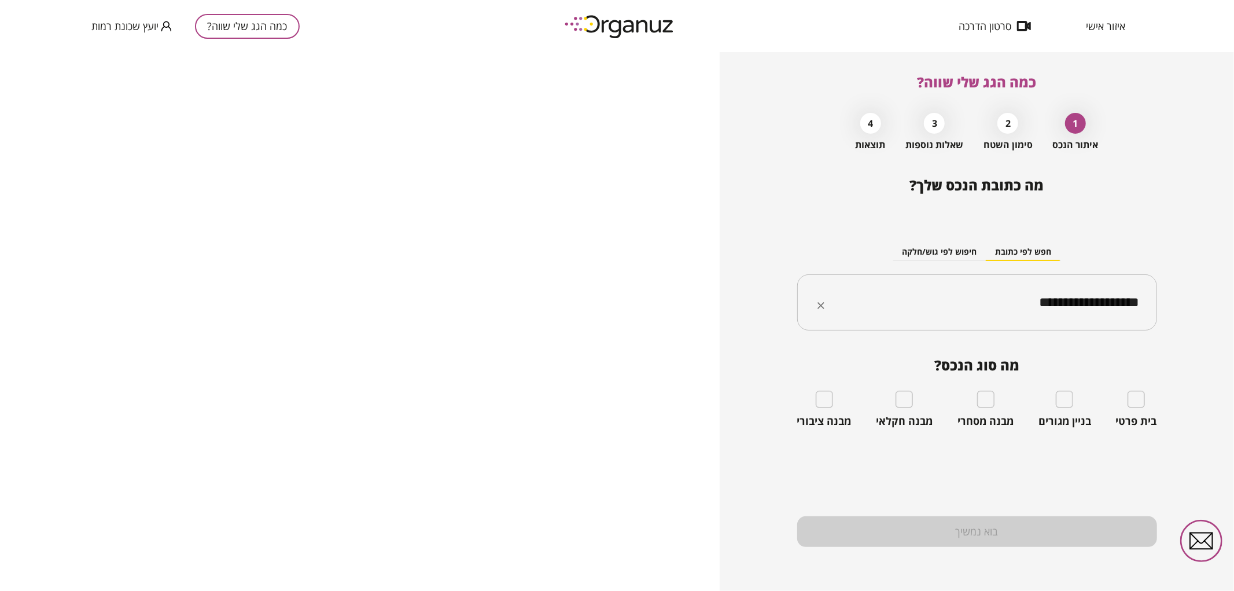
type input "**********"
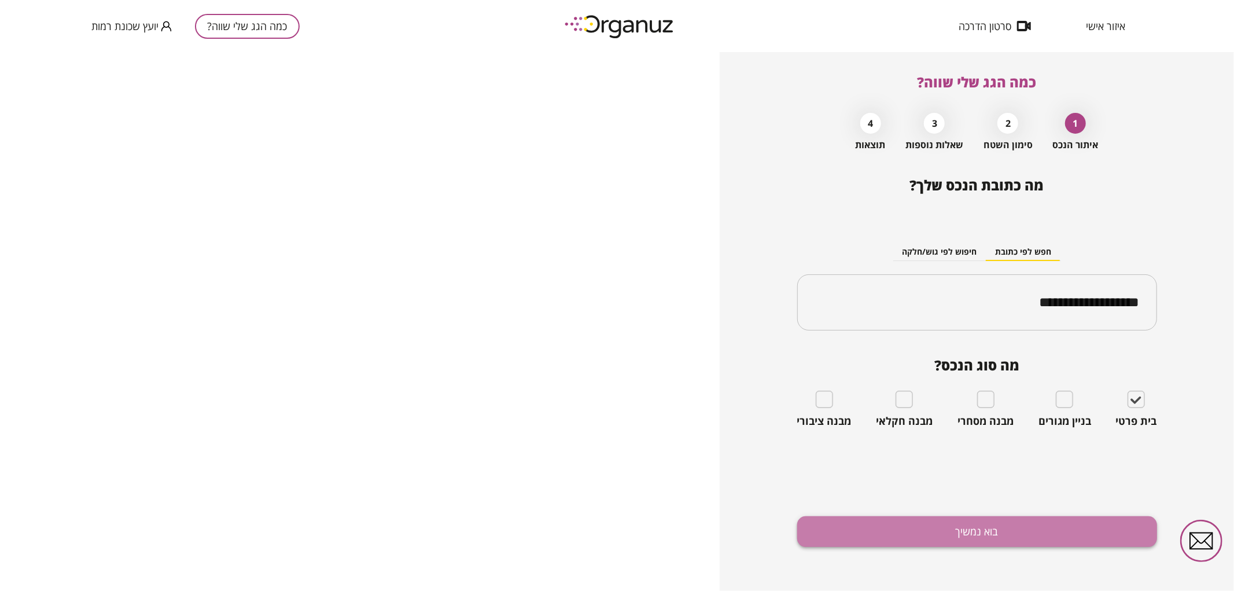
click at [1049, 516] on button "בוא נמשיך" at bounding box center [977, 531] width 360 height 31
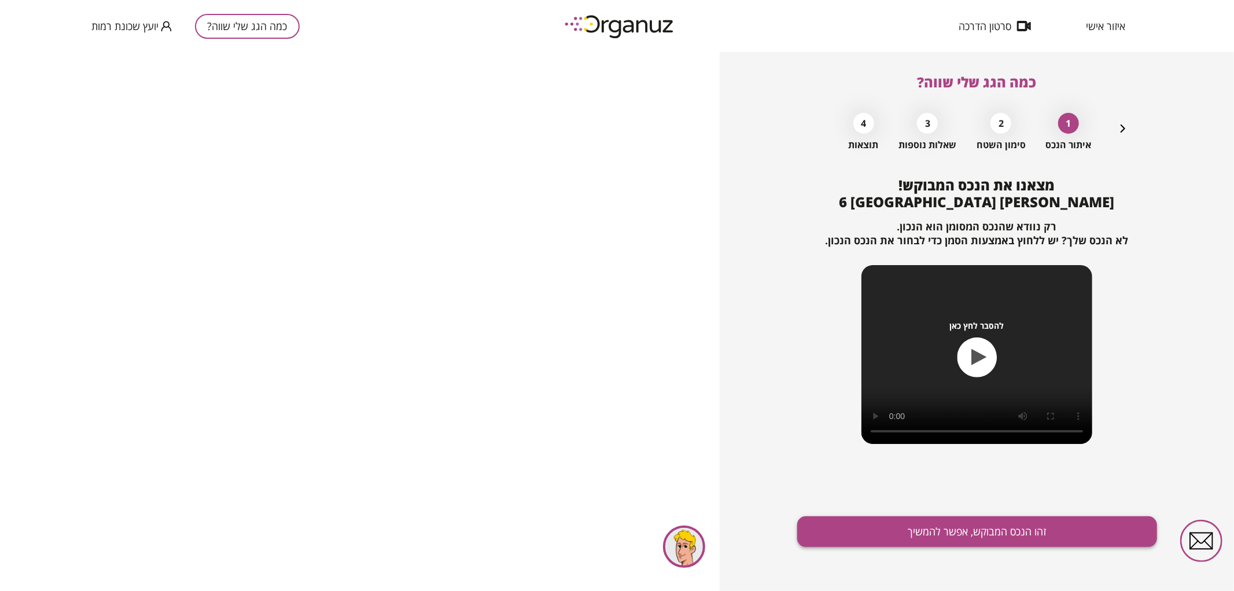
click at [968, 536] on button "זהו הנכס המבוקש, אפשר להמשיך" at bounding box center [977, 531] width 360 height 31
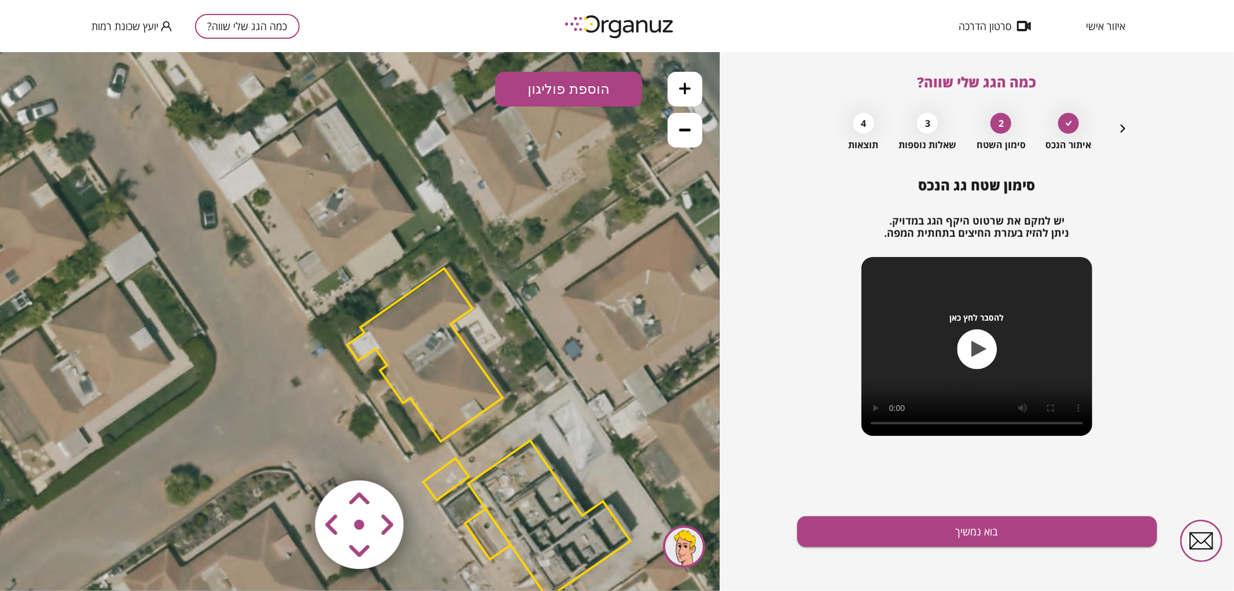
drag, startPoint x: 440, startPoint y: 251, endPoint x: 563, endPoint y: 362, distance: 165.9
click at [563, 362] on icon at bounding box center [487, 432] width 1015 height 1015
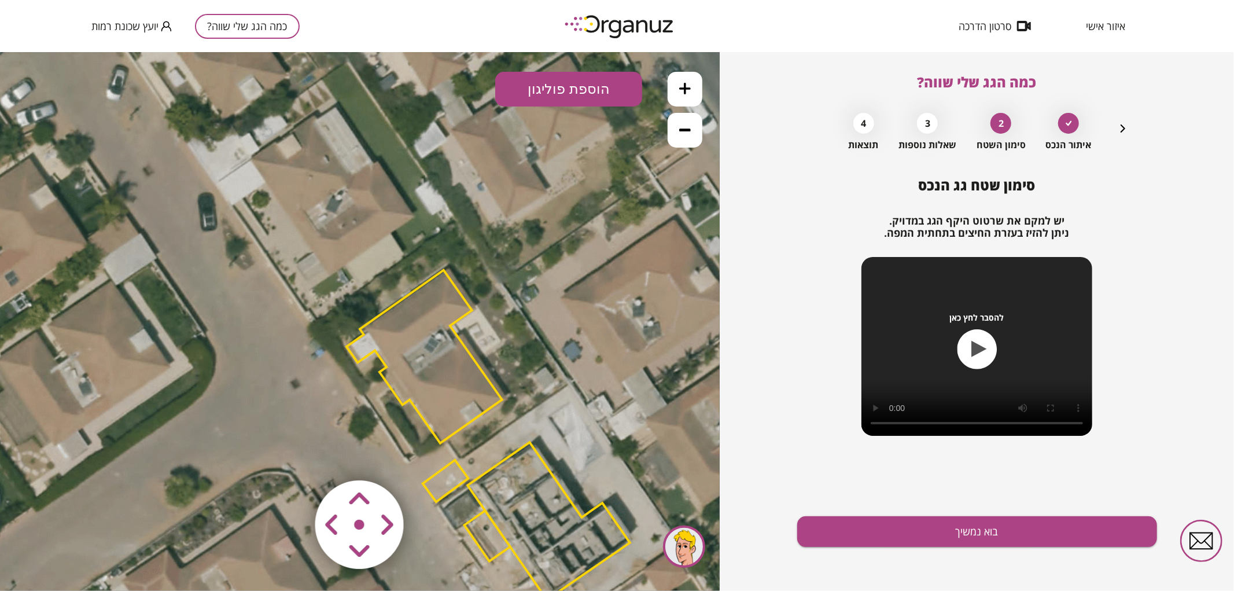
click at [457, 381] on polygon at bounding box center [425, 356] width 156 height 173
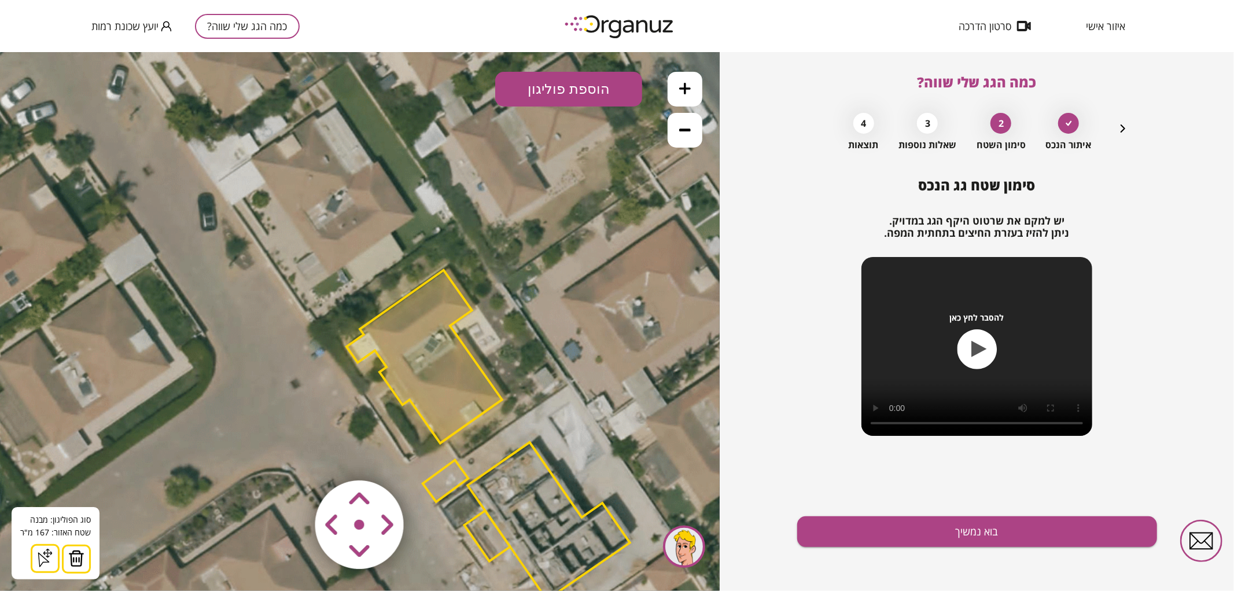
click at [688, 84] on icon at bounding box center [685, 88] width 12 height 12
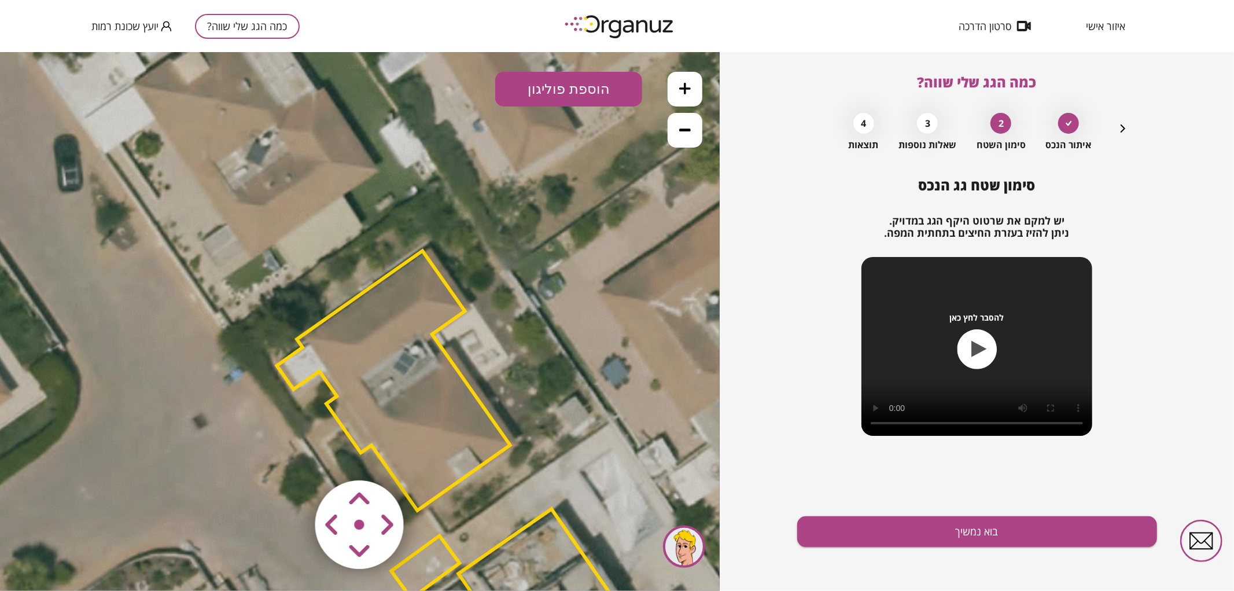
drag, startPoint x: 605, startPoint y: 223, endPoint x: 550, endPoint y: 229, distance: 55.3
click at [550, 229] on icon at bounding box center [488, 497] width 1523 height 1523
click at [550, 216] on icon at bounding box center [488, 497] width 1523 height 1523
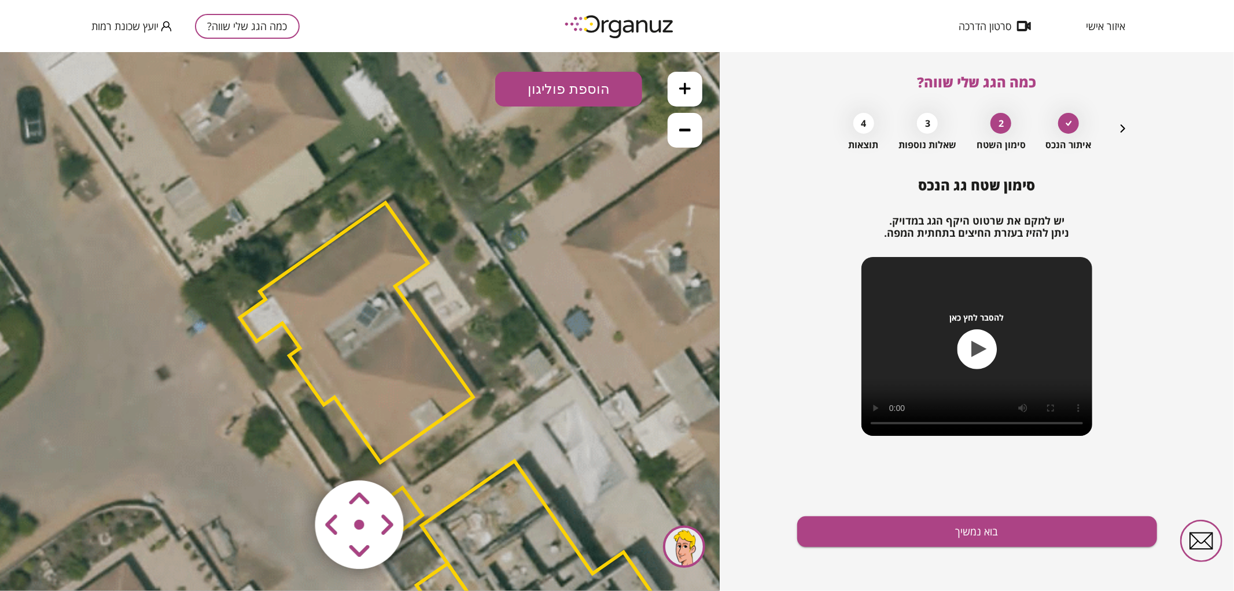
drag, startPoint x: 551, startPoint y: 217, endPoint x: 536, endPoint y: 223, distance: 16.1
click at [513, 174] on icon at bounding box center [451, 449] width 1523 height 1523
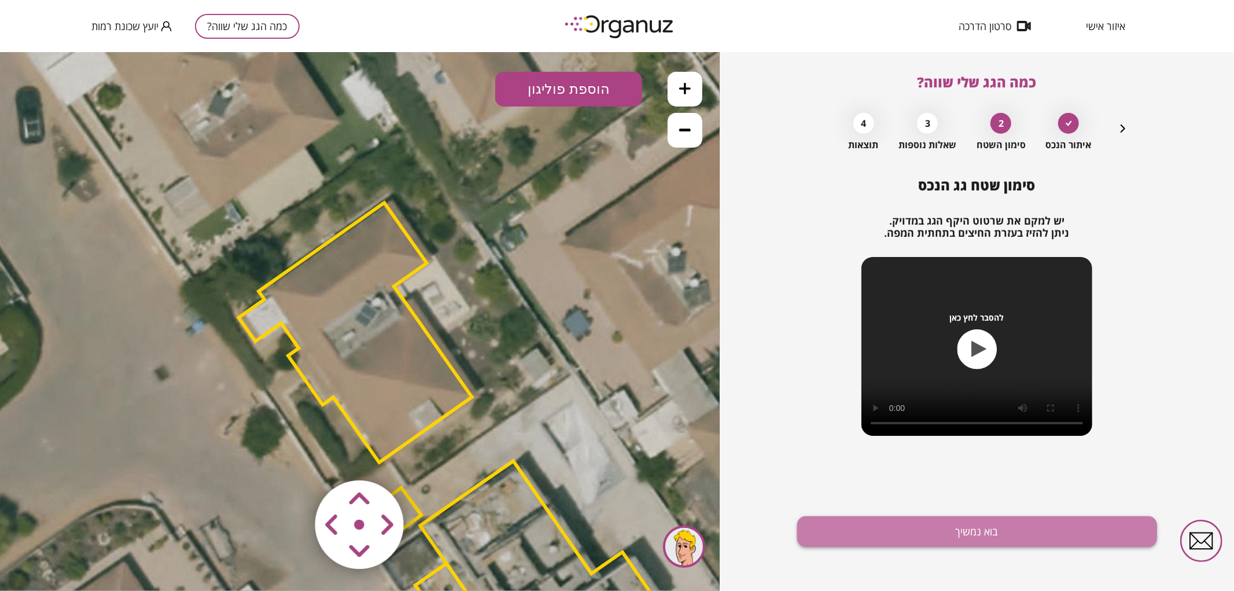
click at [905, 520] on button "בוא נמשיך" at bounding box center [977, 531] width 360 height 31
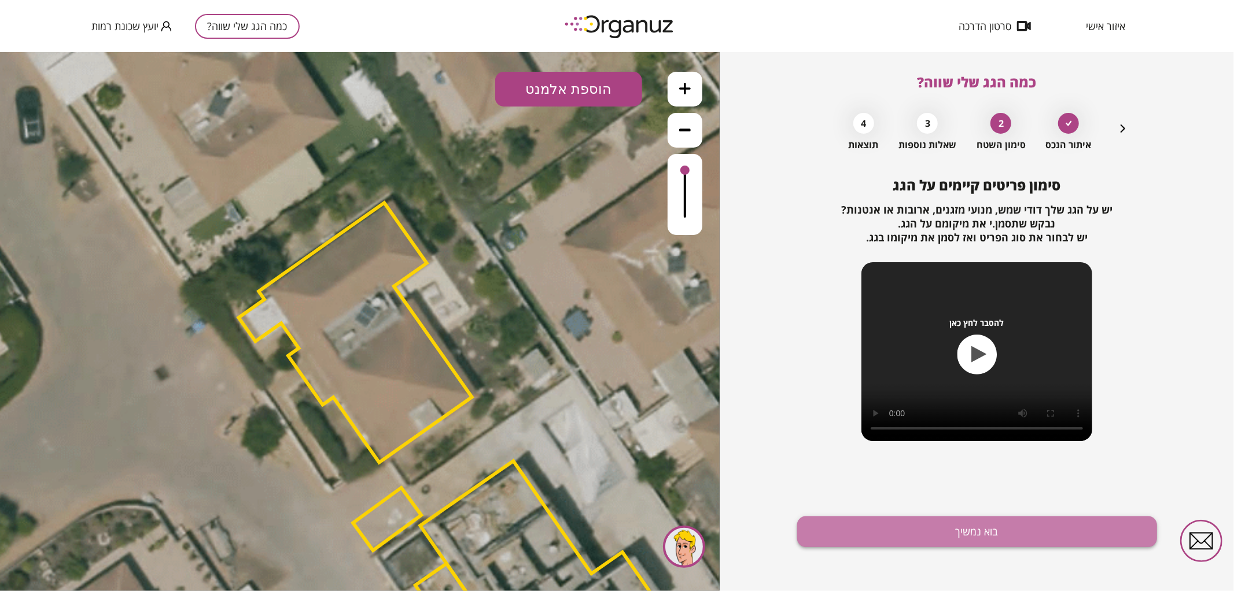
click at [869, 522] on button "בוא נמשיך" at bounding box center [977, 531] width 360 height 31
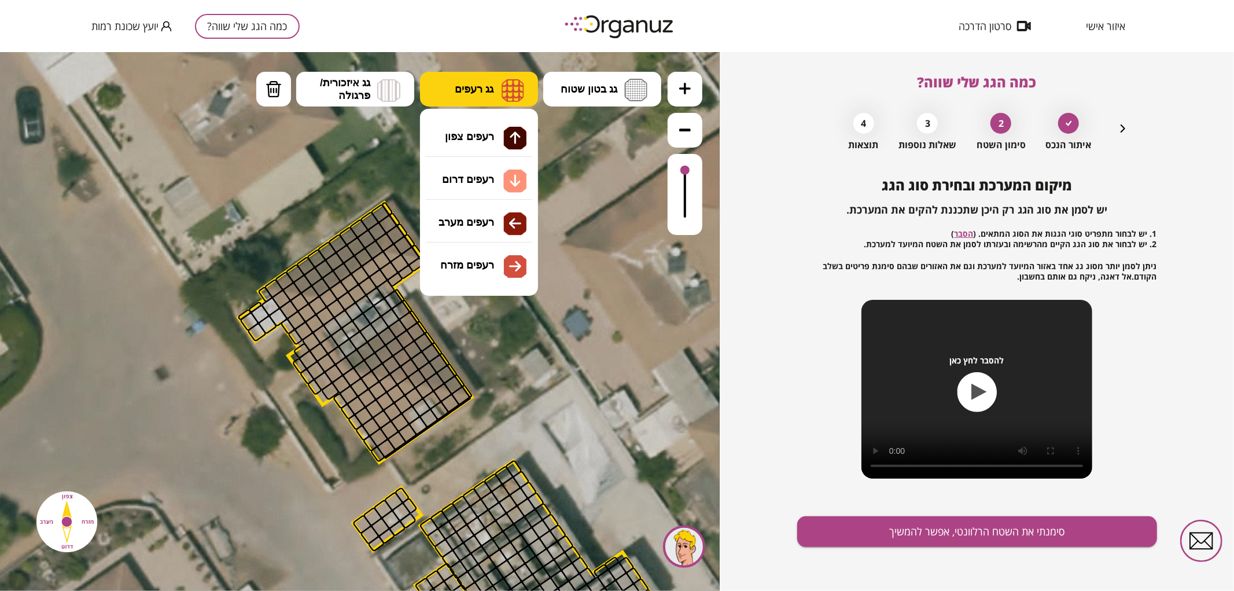
click at [500, 90] on button "גג רעפים" at bounding box center [479, 88] width 118 height 35
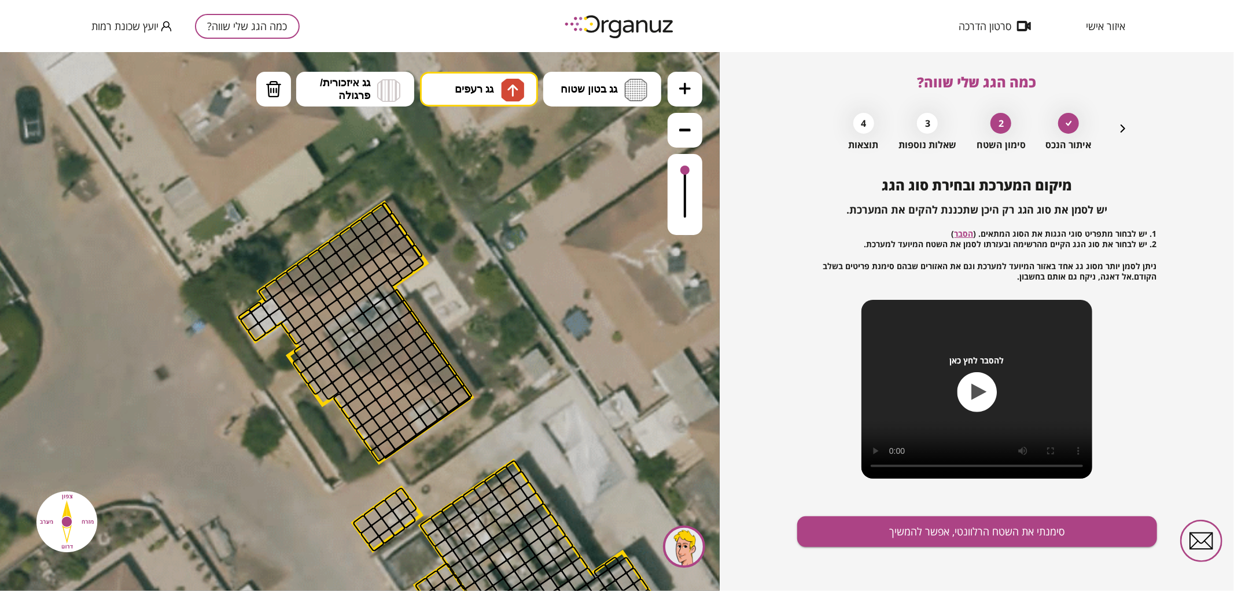
click at [496, 127] on div ".st0 { fill: #FFFFFF; } 0" at bounding box center [360, 320] width 720 height 539
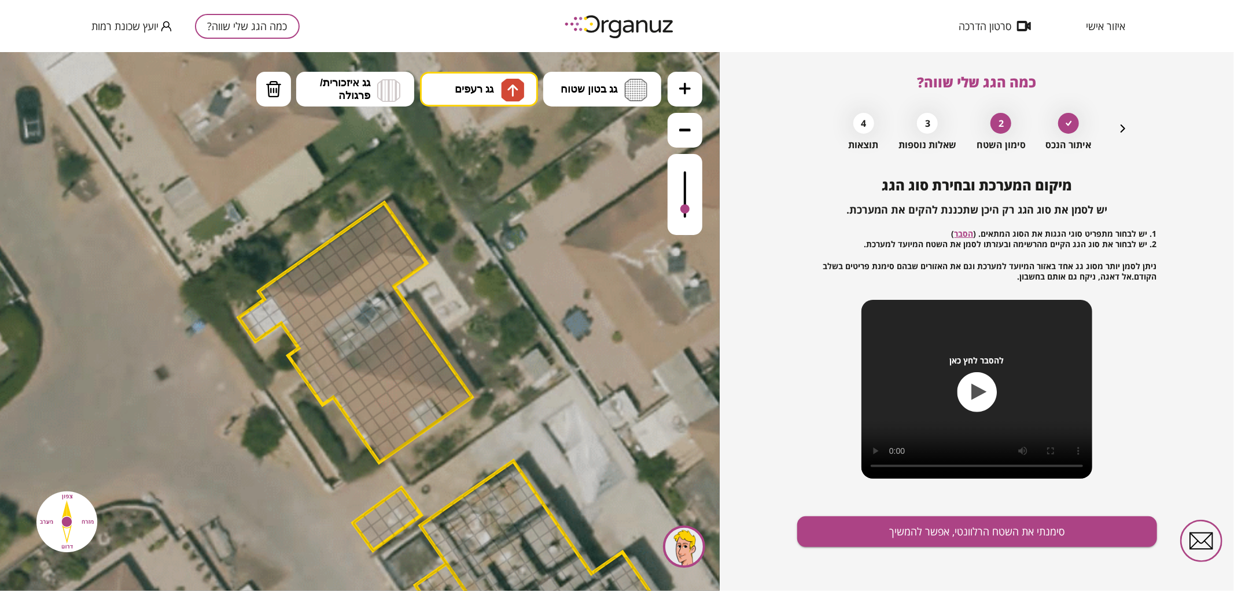
drag, startPoint x: 686, startPoint y: 171, endPoint x: 686, endPoint y: 209, distance: 38.8
click at [686, 209] on div at bounding box center [684, 208] width 9 height 9
drag, startPoint x: 283, startPoint y: 281, endPoint x: 326, endPoint y: 249, distance: 53.3
click at [395, 373] on div at bounding box center [399, 375] width 20 height 20
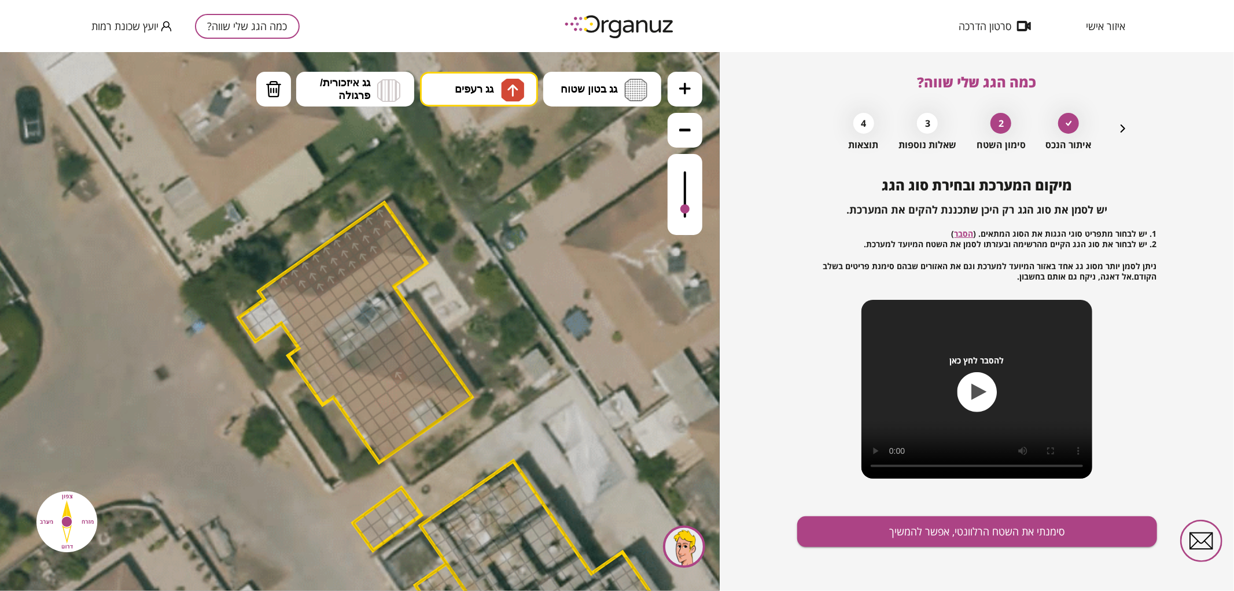
click at [384, 370] on div at bounding box center [381, 372] width 20 height 20
click at [366, 366] on div at bounding box center [363, 369] width 20 height 20
drag, startPoint x: 355, startPoint y: 360, endPoint x: 368, endPoint y: 348, distance: 17.6
click at [356, 359] on div at bounding box center [355, 358] width 20 height 20
click at [369, 347] on div at bounding box center [366, 351] width 20 height 20
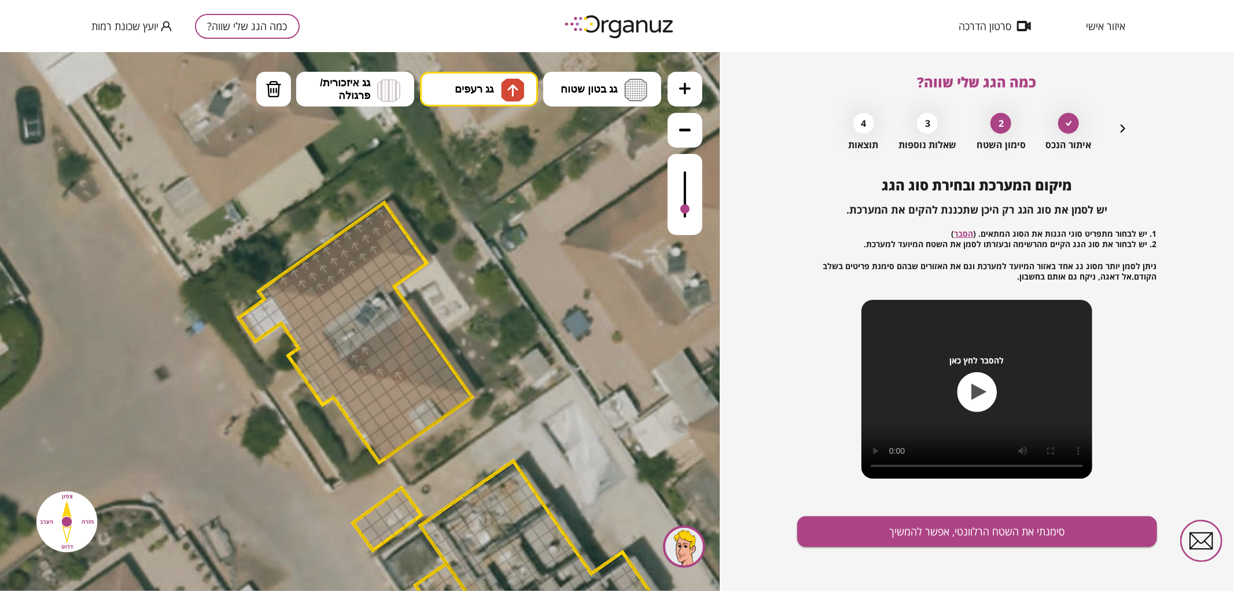
click at [376, 342] on div at bounding box center [376, 343] width 20 height 20
click at [386, 337] on div at bounding box center [387, 336] width 20 height 20
click at [396, 327] on div at bounding box center [398, 328] width 20 height 20
click at [394, 342] on div at bounding box center [395, 346] width 20 height 20
click at [386, 351] on div at bounding box center [384, 354] width 20 height 20
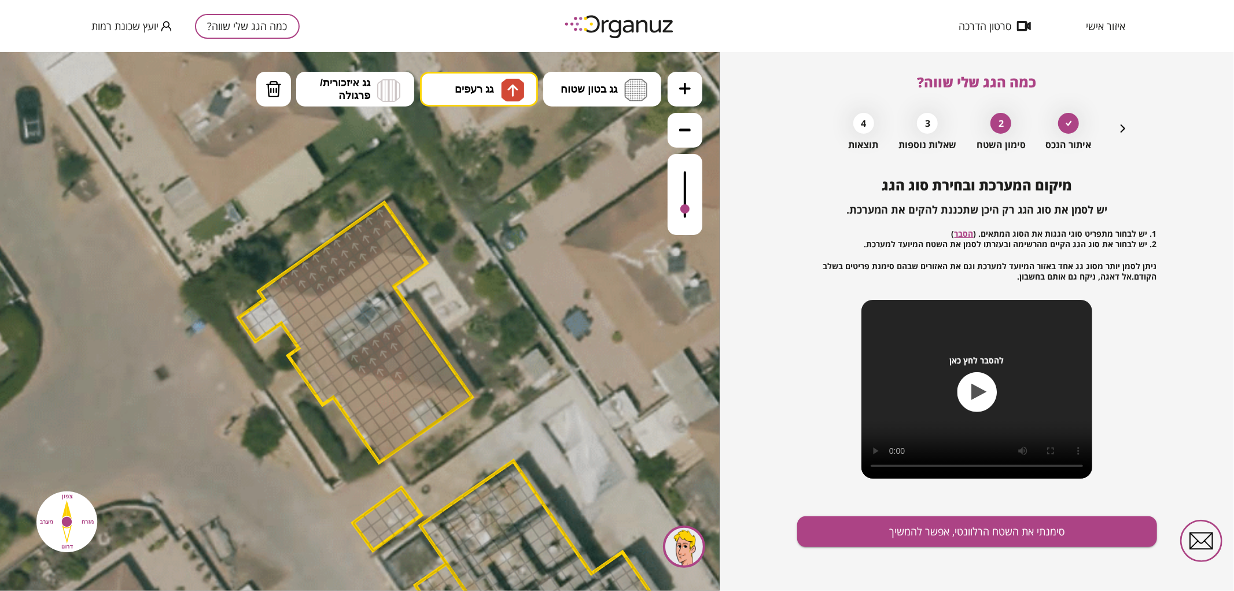
click at [374, 360] on div at bounding box center [373, 361] width 20 height 20
drag, startPoint x: 389, startPoint y: 360, endPoint x: 397, endPoint y: 362, distance: 8.3
click at [389, 360] on div at bounding box center [391, 364] width 20 height 20
click at [395, 353] on div at bounding box center [402, 357] width 20 height 20
click at [688, 208] on div at bounding box center [684, 206] width 9 height 9
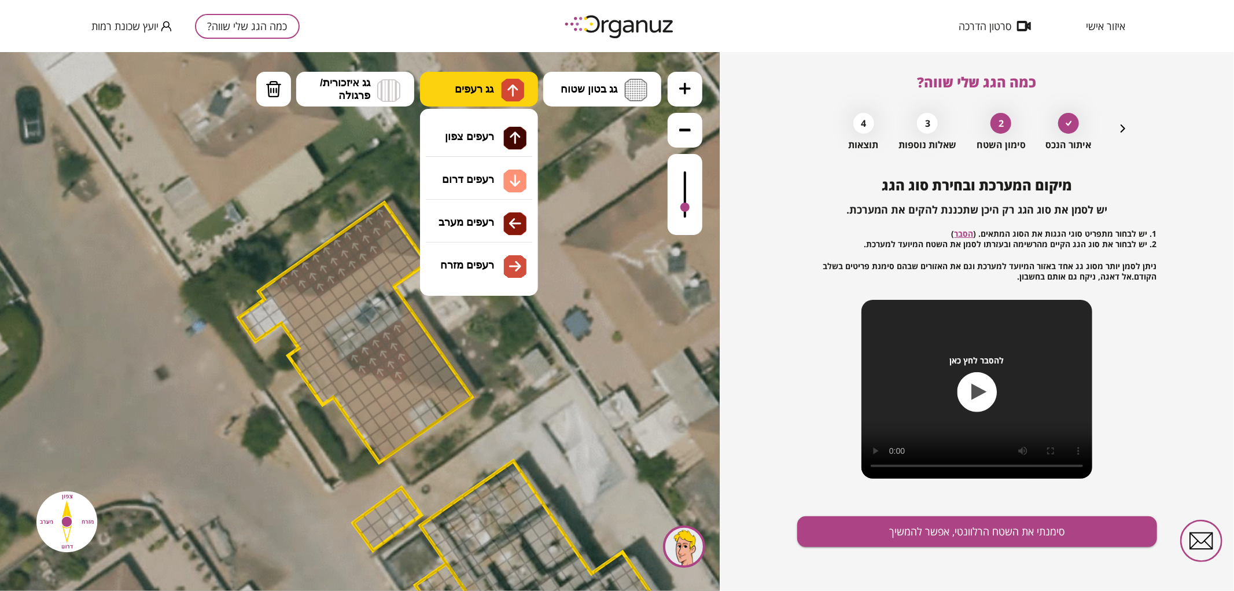
click at [511, 90] on img at bounding box center [513, 90] width 12 height 14
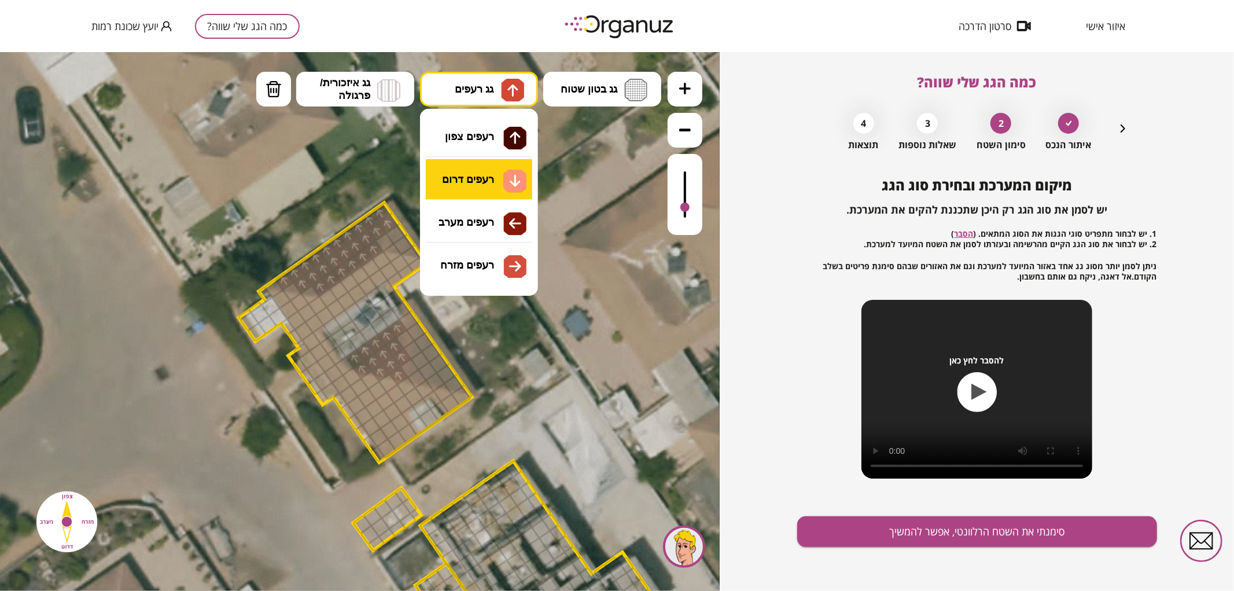
click at [493, 174] on div ".st0 { fill: #FFFFFF; } 0" at bounding box center [360, 320] width 720 height 539
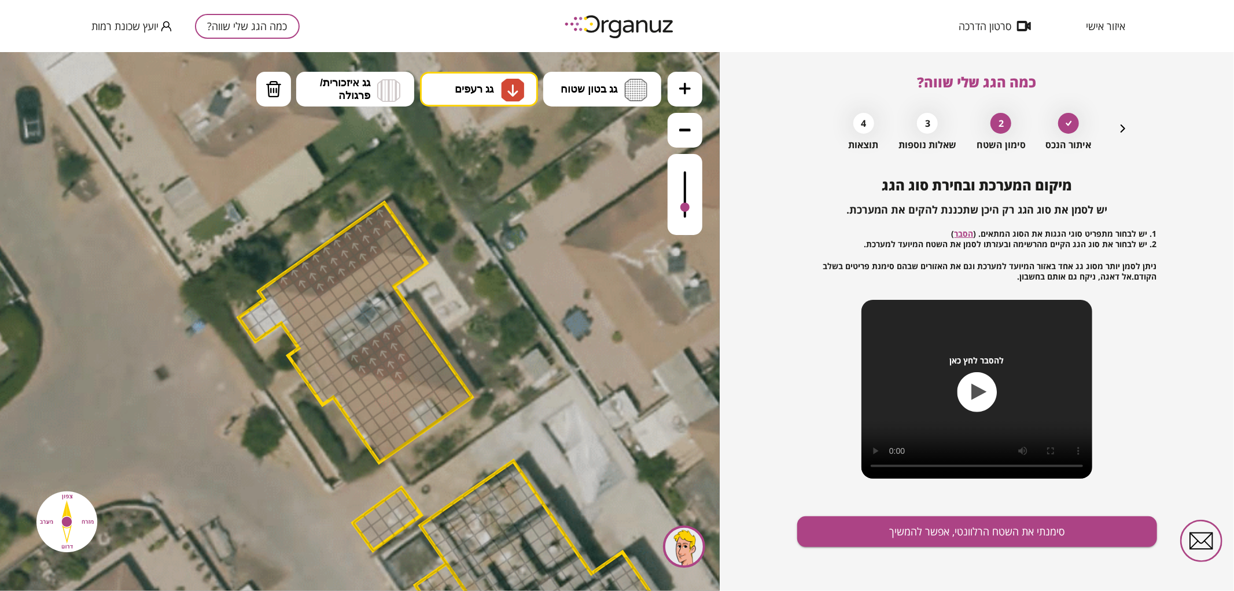
click at [327, 293] on div at bounding box center [328, 298] width 20 height 20
click at [326, 315] on div at bounding box center [325, 315] width 20 height 20
click at [339, 305] on div at bounding box center [336, 308] width 20 height 20
drag, startPoint x: 351, startPoint y: 297, endPoint x: 369, endPoint y: 282, distance: 23.8
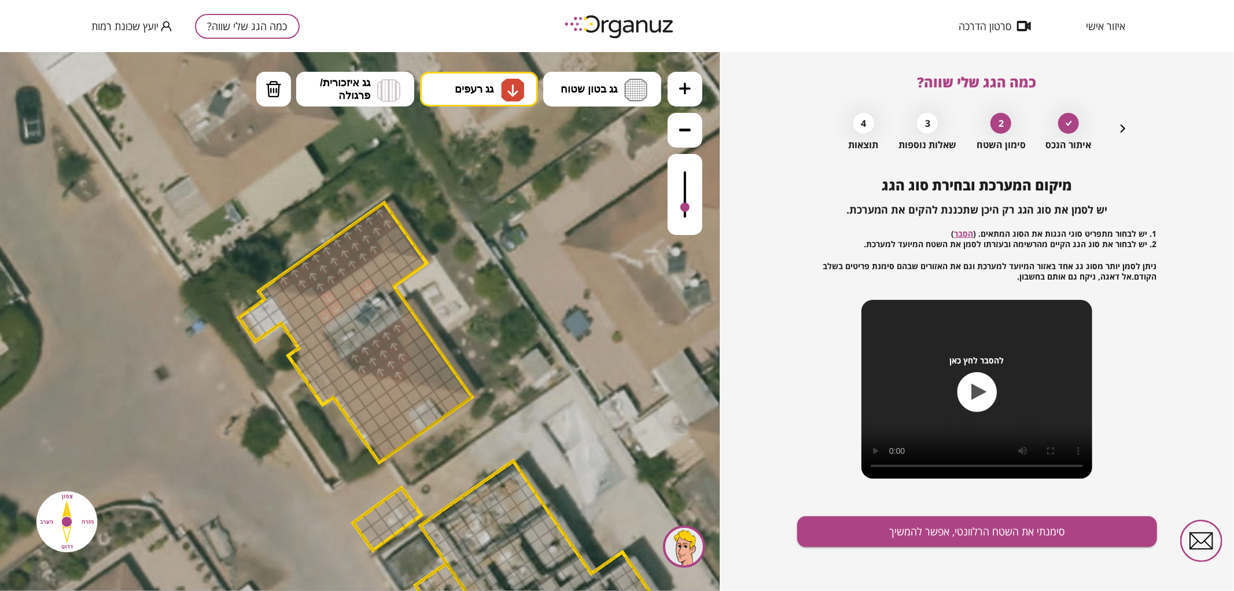
click at [381, 256] on div at bounding box center [381, 260] width 20 height 20
drag, startPoint x: 399, startPoint y: 257, endPoint x: 413, endPoint y: 263, distance: 14.8
click at [400, 257] on div at bounding box center [400, 263] width 20 height 20
click at [413, 263] on div at bounding box center [416, 264] width 17 height 16
click at [409, 259] on div at bounding box center [410, 255] width 20 height 20
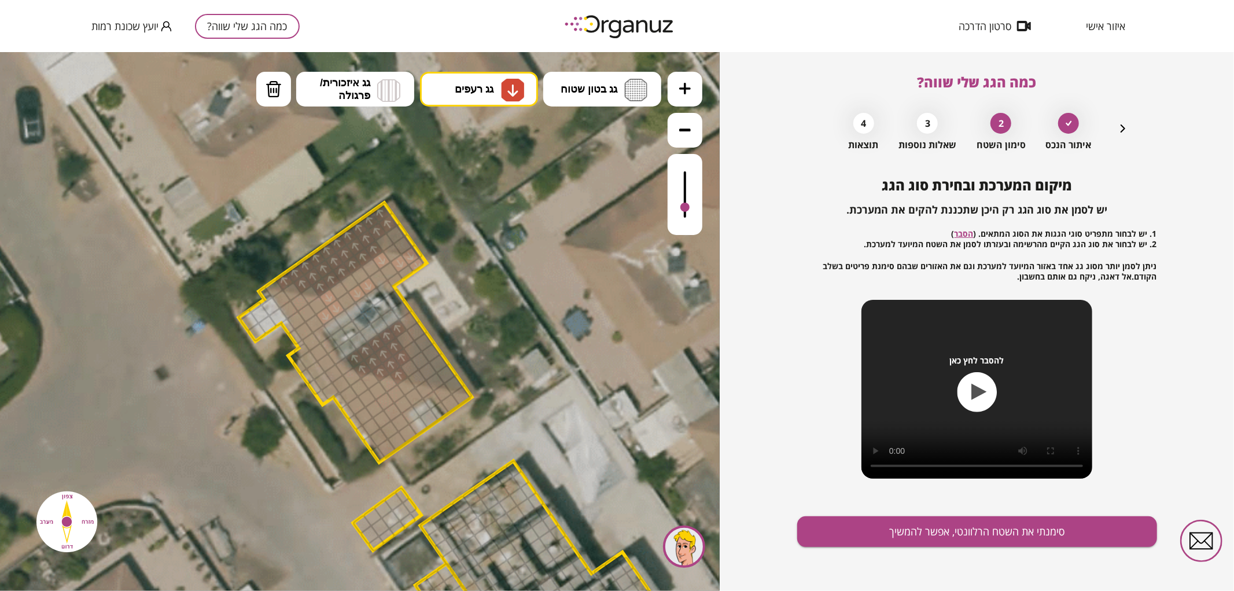
click at [390, 255] on div at bounding box center [392, 252] width 20 height 20
drag, startPoint x: 411, startPoint y: 268, endPoint x: 348, endPoint y: 293, distance: 67.8
drag, startPoint x: 386, startPoint y: 447, endPoint x: 396, endPoint y: 436, distance: 14.4
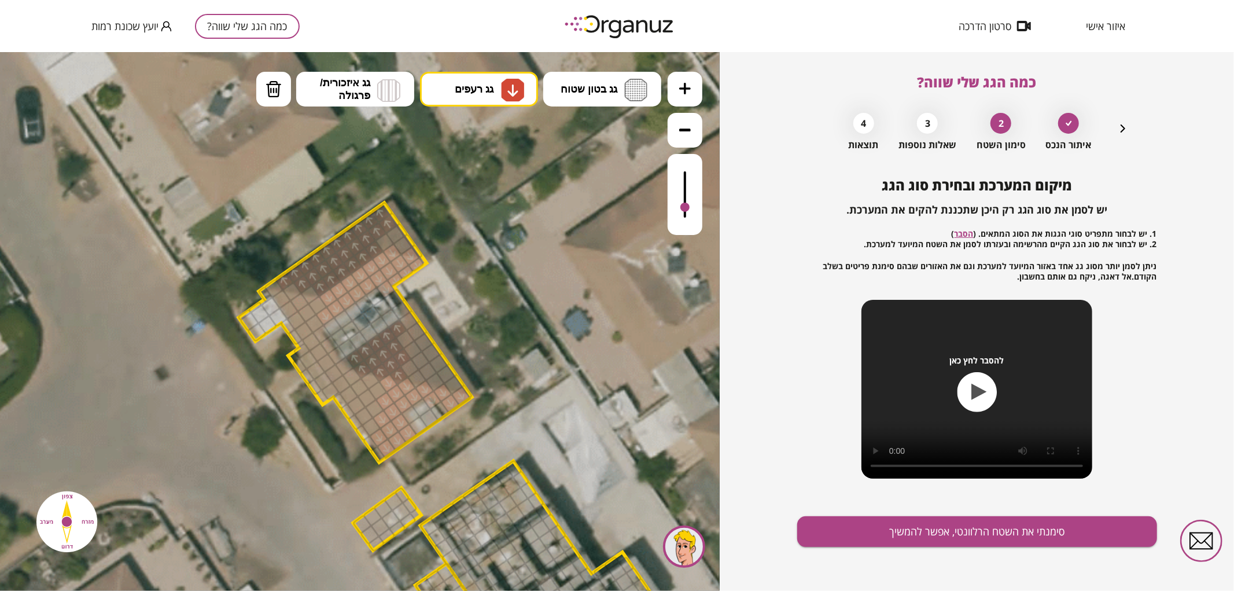
drag, startPoint x: 383, startPoint y: 436, endPoint x: 463, endPoint y: 397, distance: 89.0
click at [445, 409] on div at bounding box center [439, 410] width 20 height 20
click at [440, 407] on div at bounding box center [439, 410] width 20 height 20
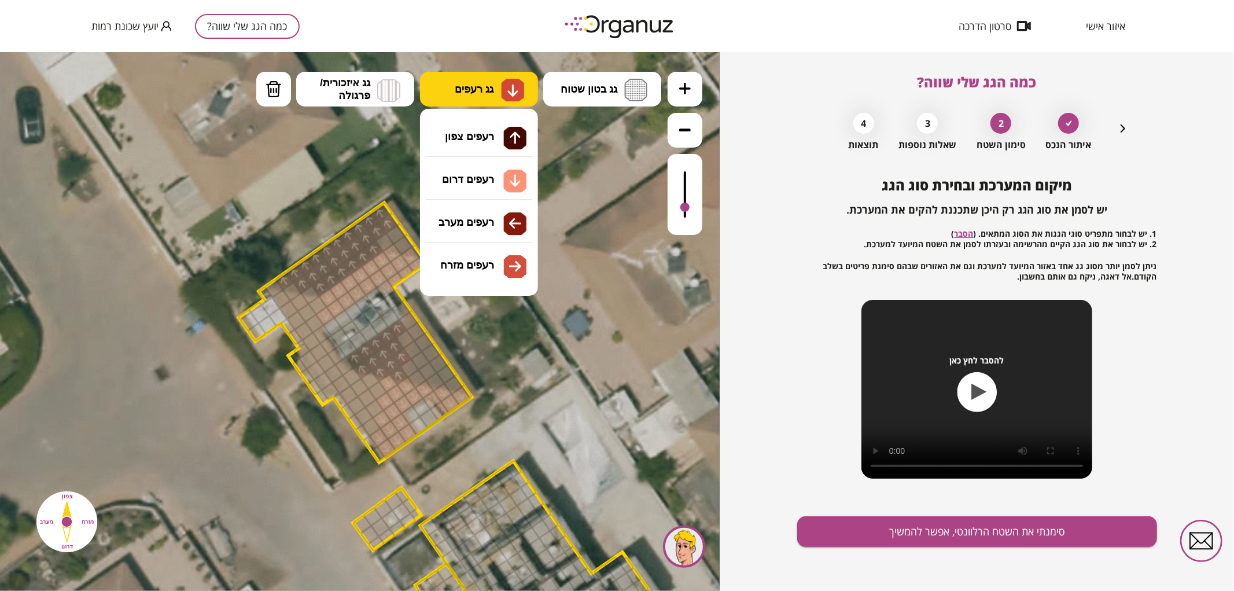
click at [507, 83] on img at bounding box center [513, 90] width 12 height 14
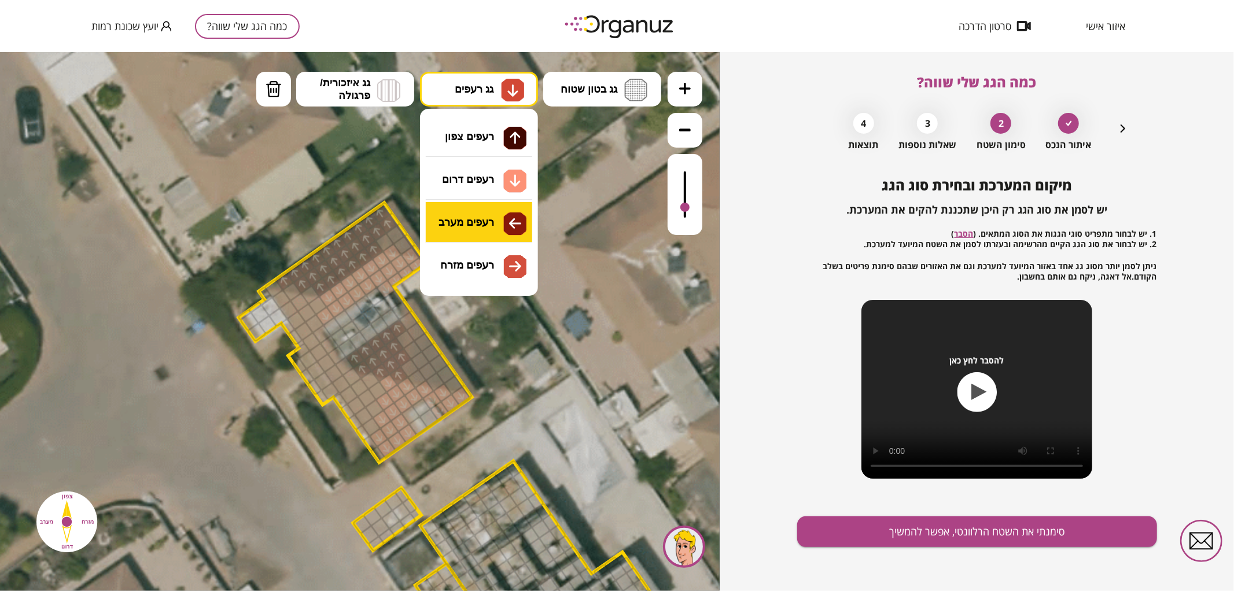
click at [484, 229] on div ".st0 { fill: #FFFFFF; } 0" at bounding box center [360, 320] width 720 height 539
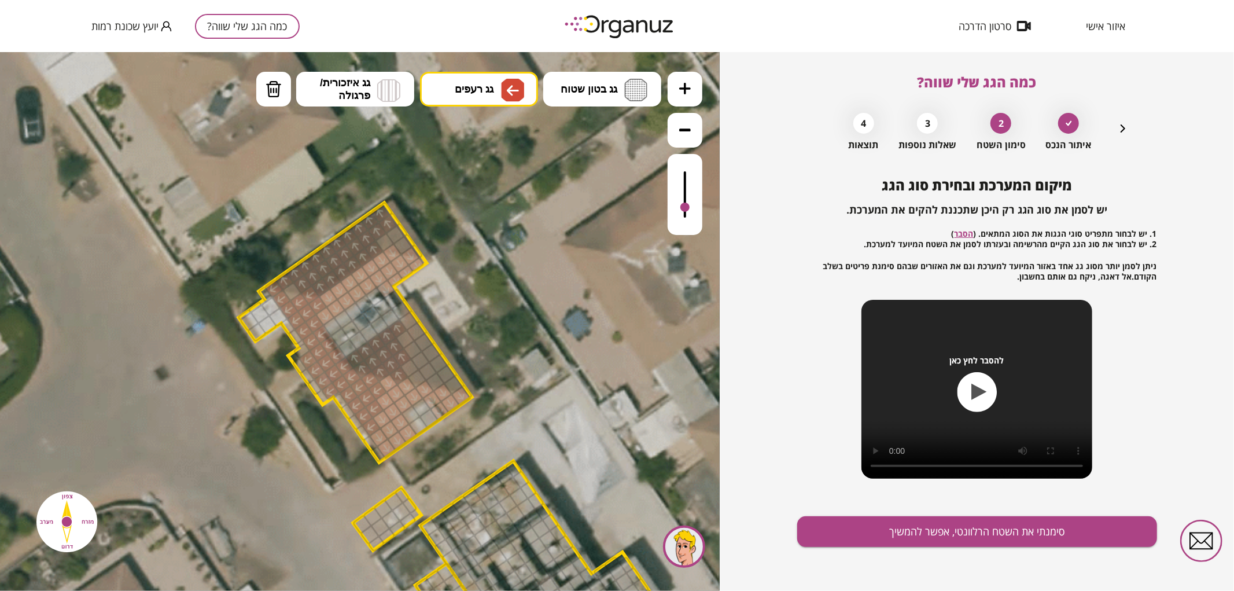
drag, startPoint x: 274, startPoint y: 292, endPoint x: 319, endPoint y: 336, distance: 62.6
click at [290, 293] on div at bounding box center [292, 291] width 20 height 20
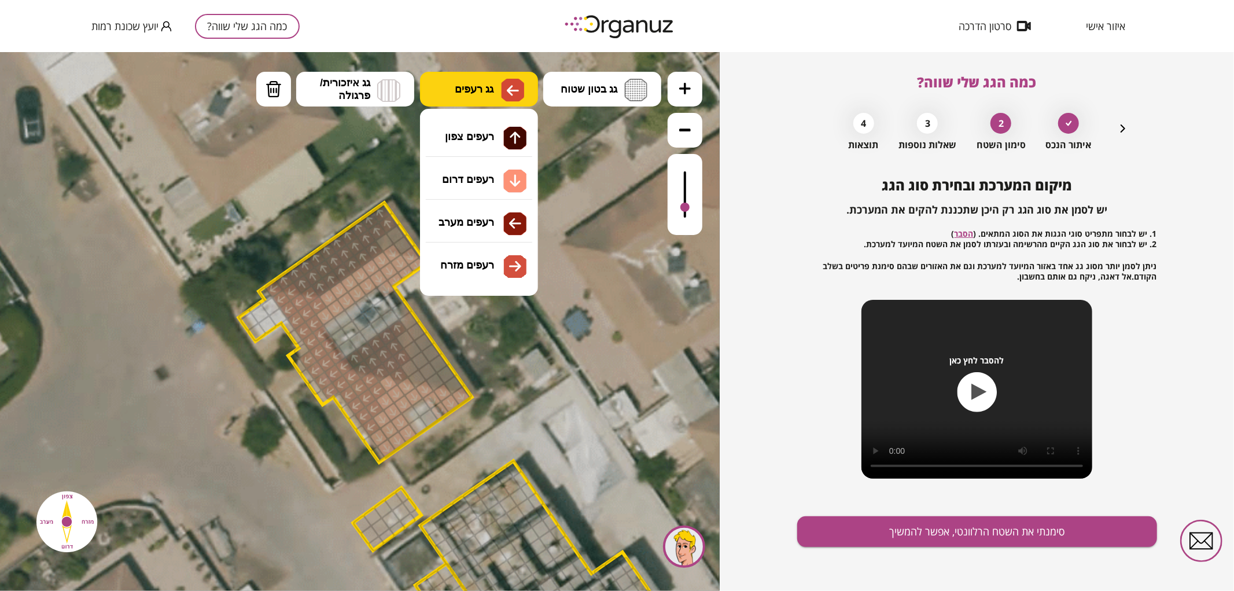
click at [491, 95] on button "גג רעפים" at bounding box center [479, 88] width 118 height 35
click at [481, 267] on div ".st0 { fill: #FFFFFF; } 0" at bounding box center [360, 320] width 720 height 539
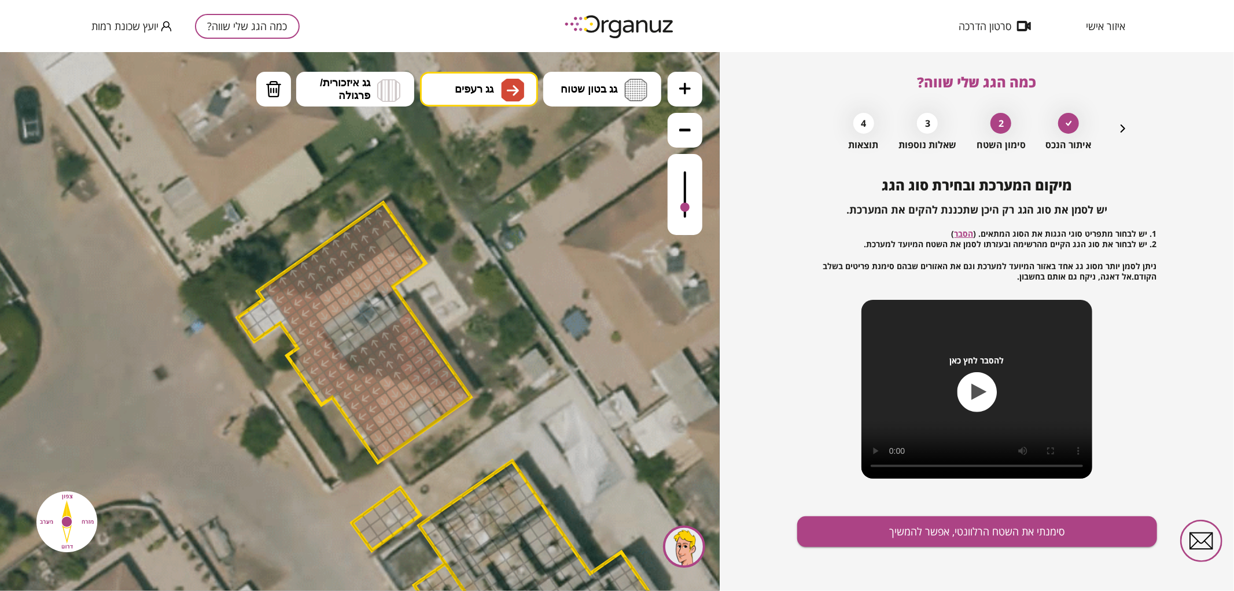
drag, startPoint x: 411, startPoint y: 372, endPoint x: 407, endPoint y: 340, distance: 32.7
click at [966, 536] on button "סימנתי את השטח הרלוונטי, אפשר להמשיך" at bounding box center [977, 531] width 360 height 31
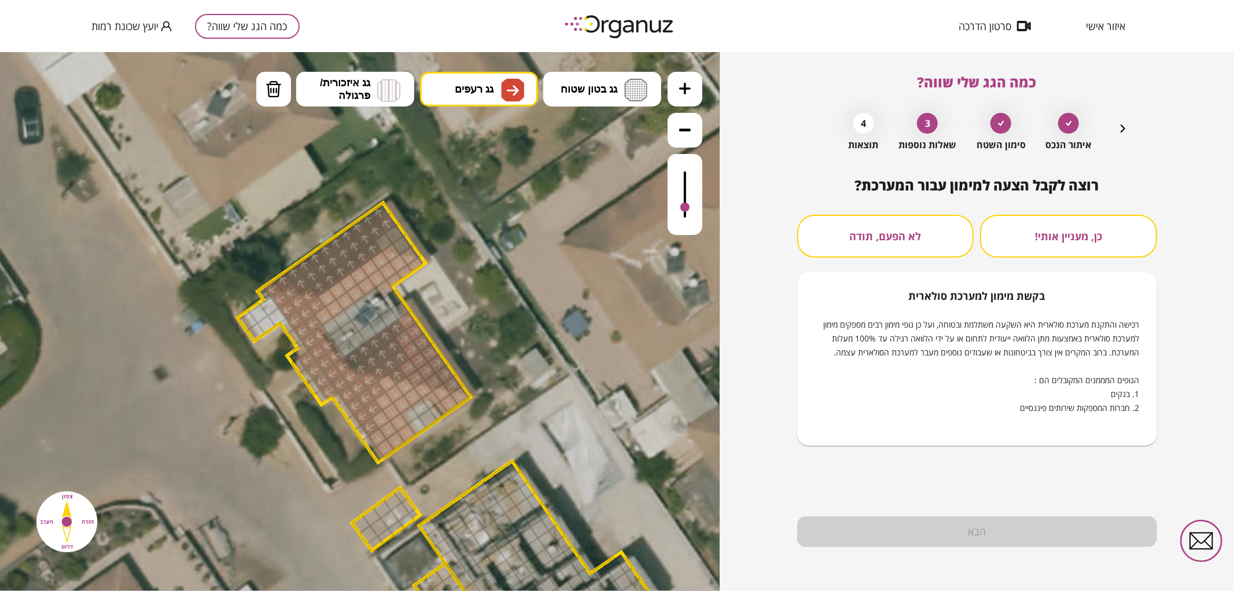
click at [847, 240] on button "לא הפעם, תודה" at bounding box center [885, 236] width 177 height 43
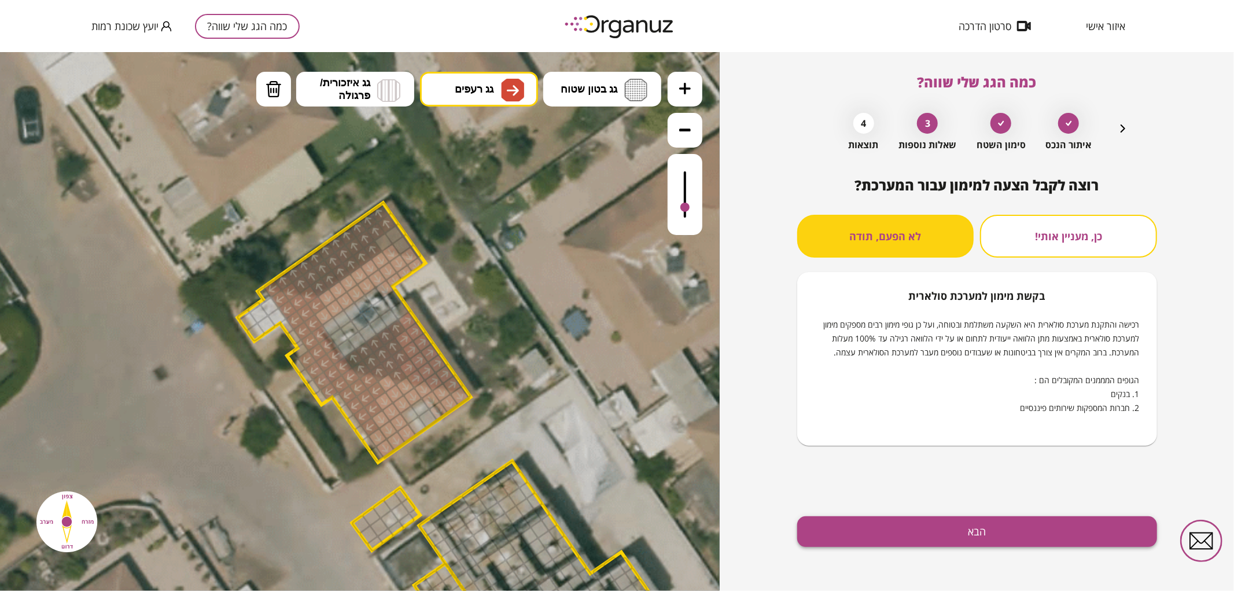
click at [939, 536] on button "הבא" at bounding box center [977, 531] width 360 height 31
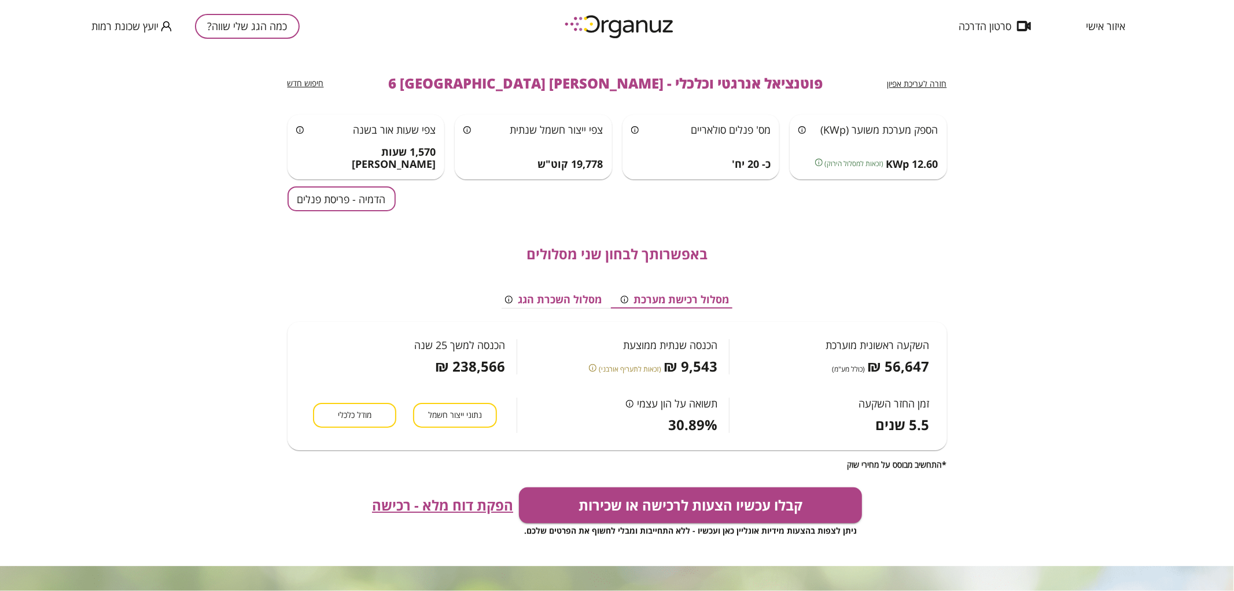
click at [333, 200] on button "הדמיה - פריסת פנלים" at bounding box center [342, 198] width 108 height 25
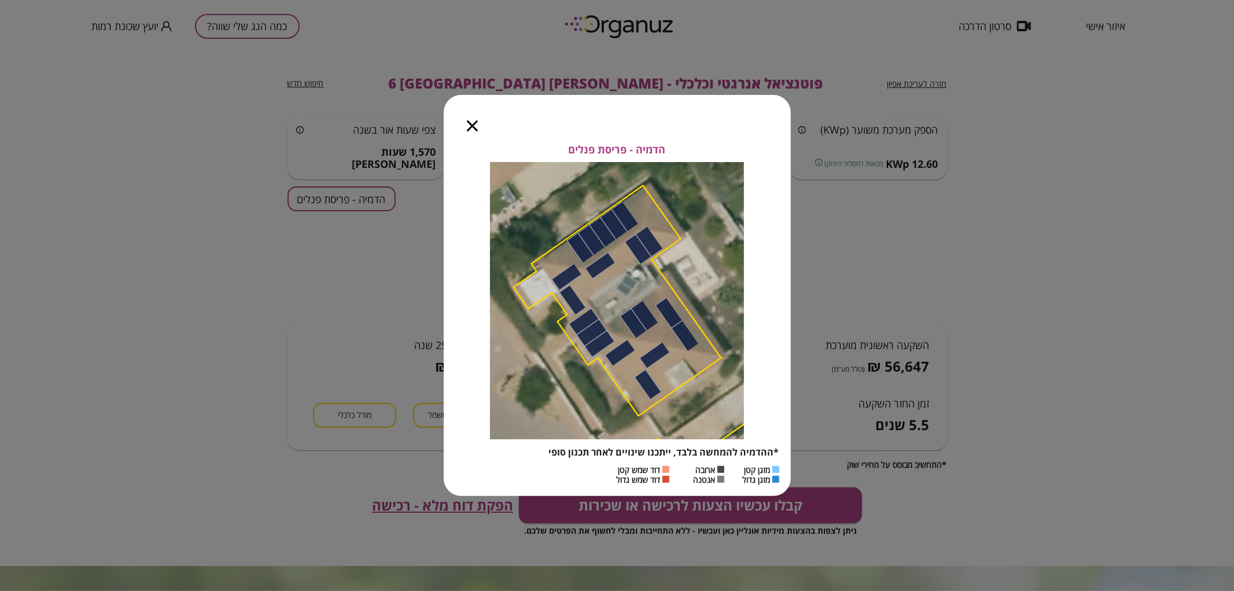
click at [471, 131] on div at bounding box center [472, 119] width 57 height 49
click at [475, 121] on icon "button" at bounding box center [472, 125] width 11 height 11
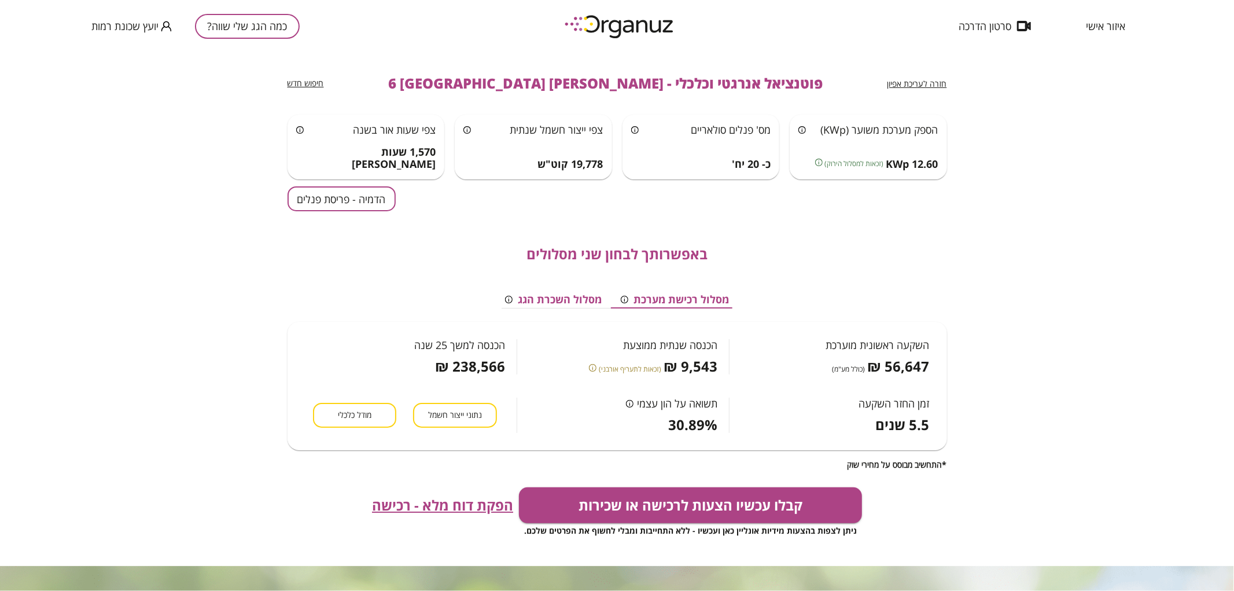
click at [906, 79] on span "חזרה לעריכת אפיון" at bounding box center [917, 83] width 60 height 11
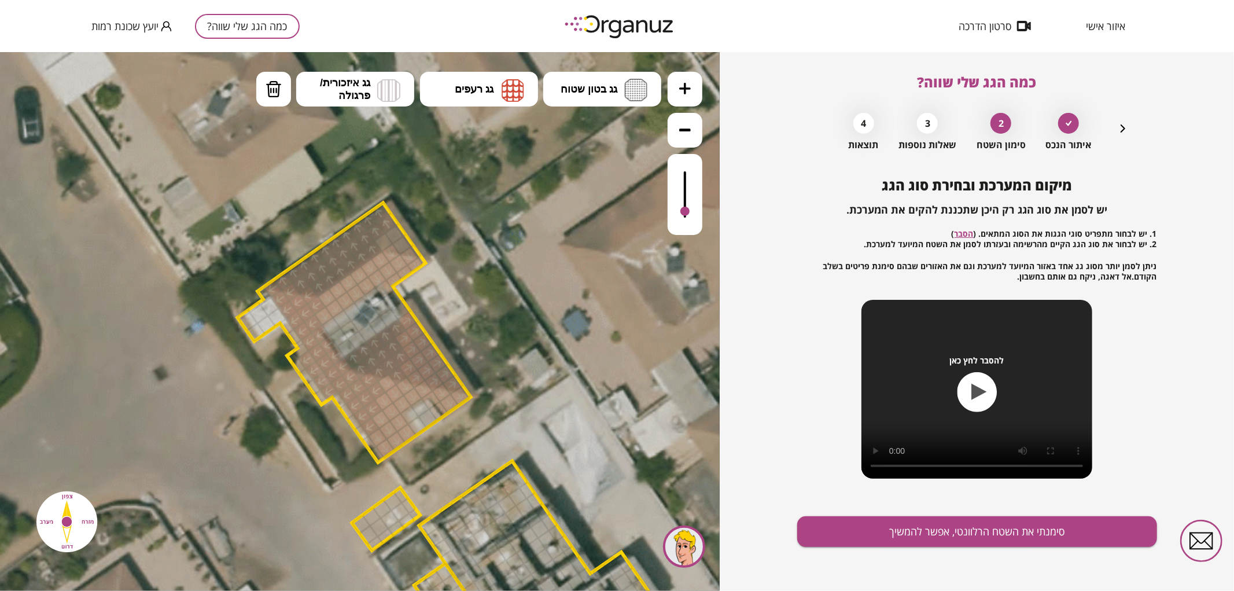
drag, startPoint x: 686, startPoint y: 170, endPoint x: 695, endPoint y: 212, distance: 42.7
click at [695, 212] on div at bounding box center [685, 193] width 35 height 81
click at [486, 95] on button "גג רעפים" at bounding box center [479, 88] width 118 height 35
click at [490, 231] on div ".st0 { fill: #FFFFFF; } 10" at bounding box center [360, 320] width 720 height 539
drag, startPoint x: 683, startPoint y: 211, endPoint x: 690, endPoint y: 215, distance: 8.0
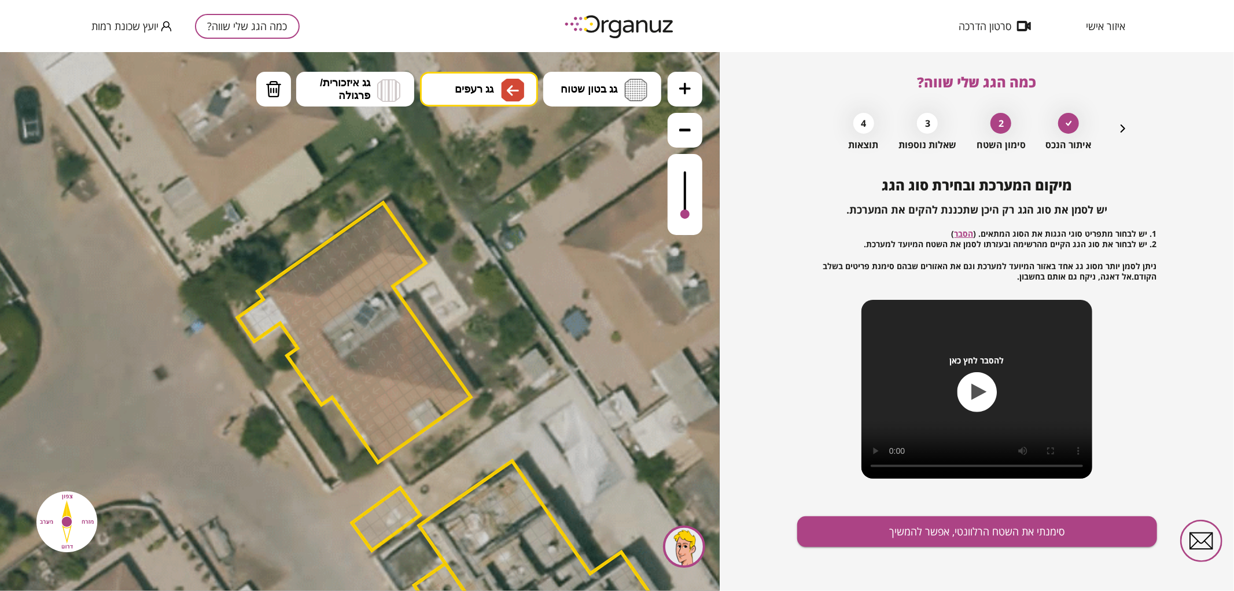
click at [690, 215] on div at bounding box center [685, 193] width 35 height 81
click at [386, 385] on div at bounding box center [387, 383] width 20 height 20
drag, startPoint x: 393, startPoint y: 390, endPoint x: 524, endPoint y: 353, distance: 135.5
click at [684, 212] on div at bounding box center [684, 210] width 9 height 9
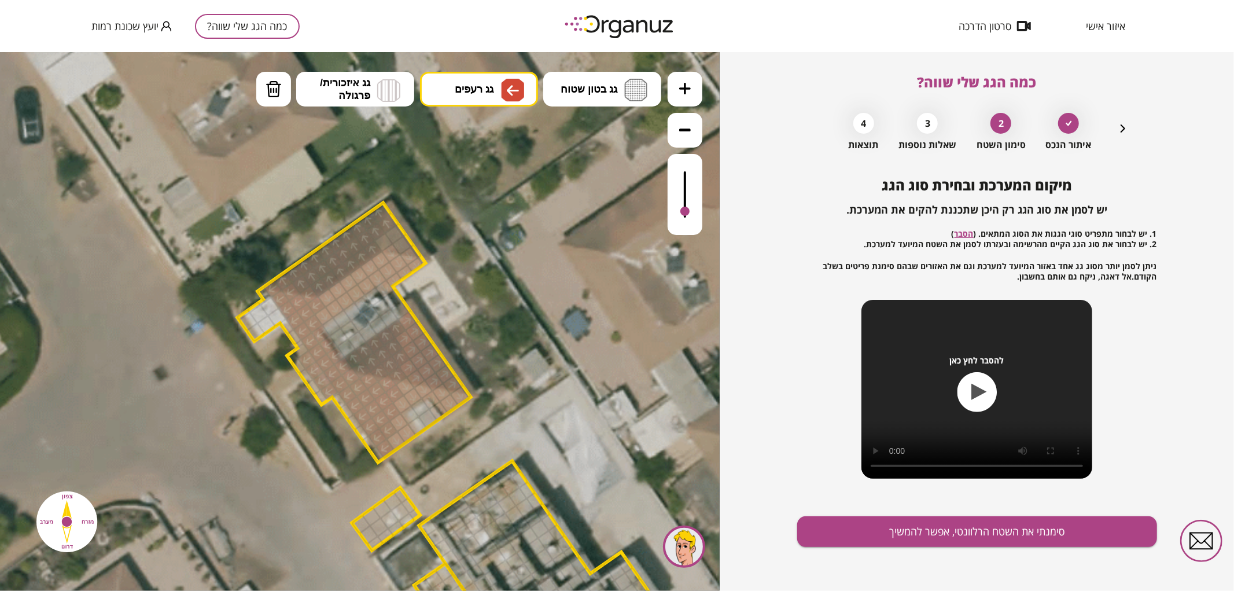
drag, startPoint x: 267, startPoint y: 87, endPoint x: 307, endPoint y: 208, distance: 127.1
click at [268, 87] on img at bounding box center [274, 88] width 16 height 17
drag, startPoint x: 386, startPoint y: 289, endPoint x: 417, endPoint y: 263, distance: 40.2
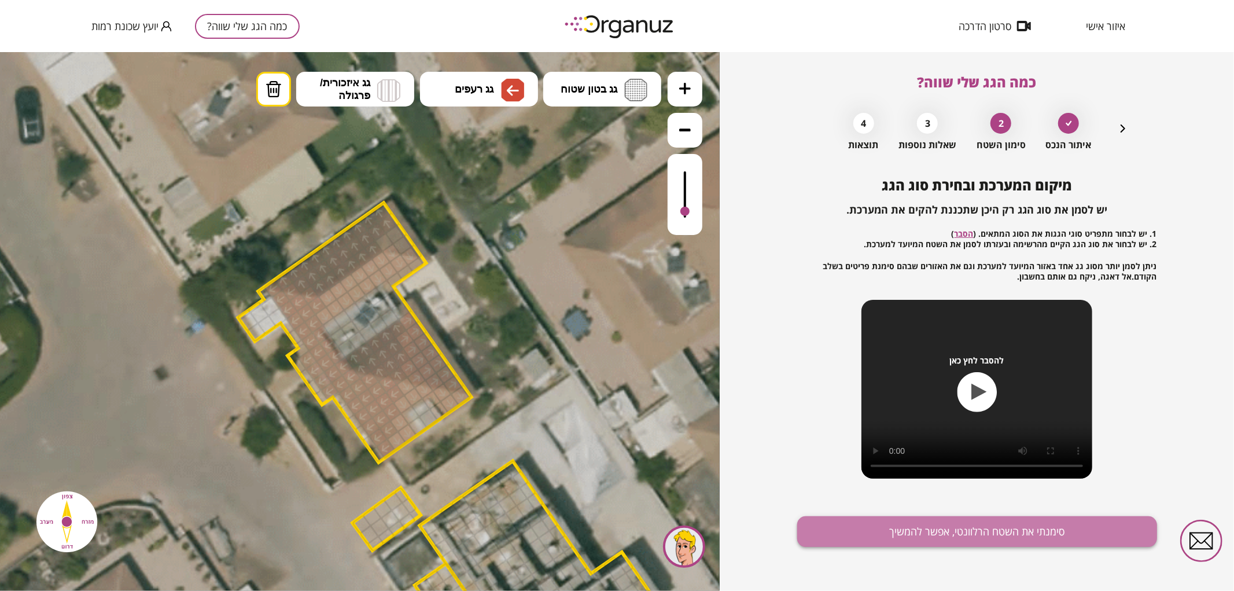
drag, startPoint x: 875, startPoint y: 535, endPoint x: 868, endPoint y: 479, distance: 56.0
click at [875, 532] on button "סימנתי את השטח הרלוונטי, אפשר להמשיך" at bounding box center [977, 531] width 360 height 31
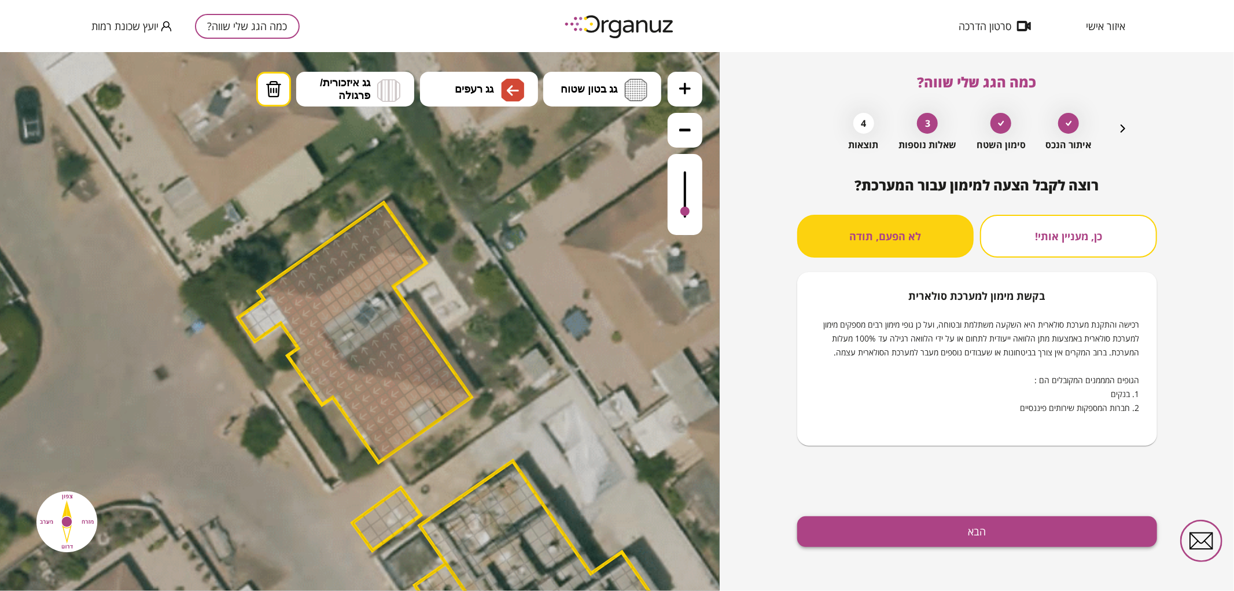
click at [922, 528] on button "הבא" at bounding box center [977, 531] width 360 height 31
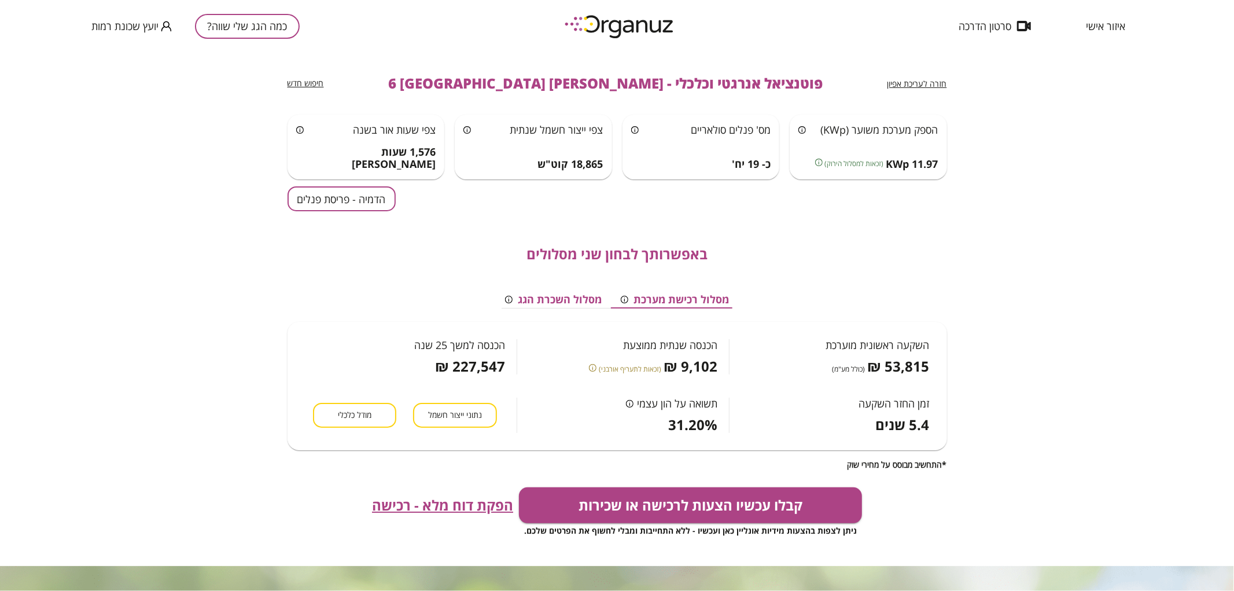
click at [355, 200] on button "הדמיה - פריסת פנלים" at bounding box center [342, 198] width 108 height 25
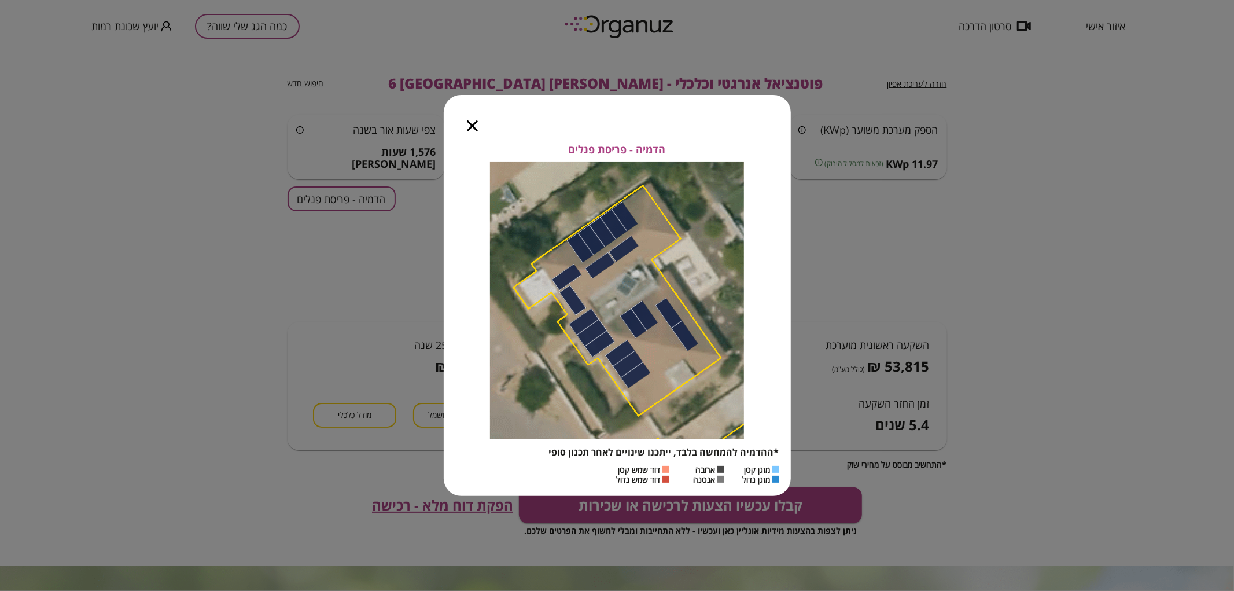
click at [471, 124] on icon "button" at bounding box center [472, 125] width 11 height 11
